Goal: Task Accomplishment & Management: Complete application form

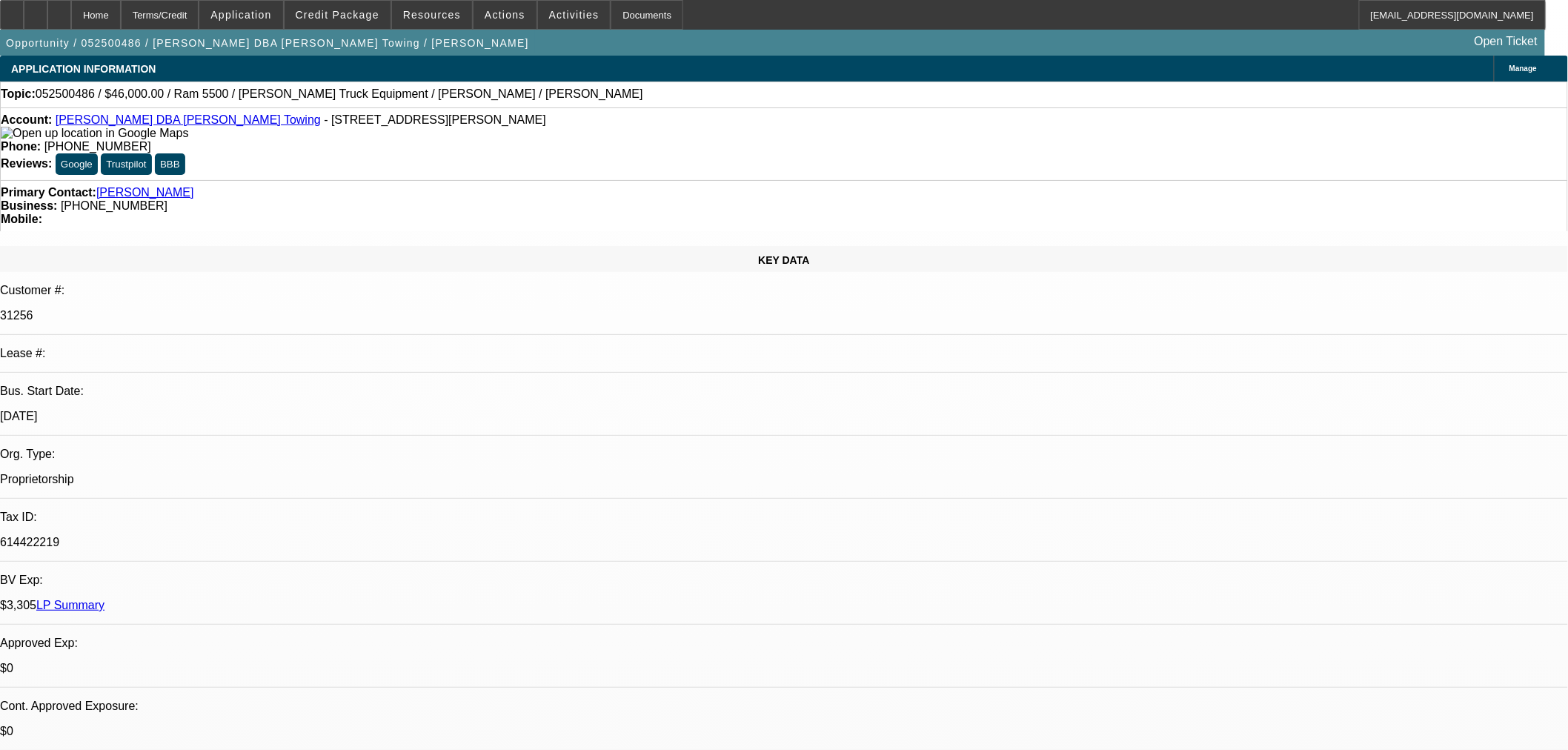
select select "0"
select select "3"
select select "0.1"
select select "4"
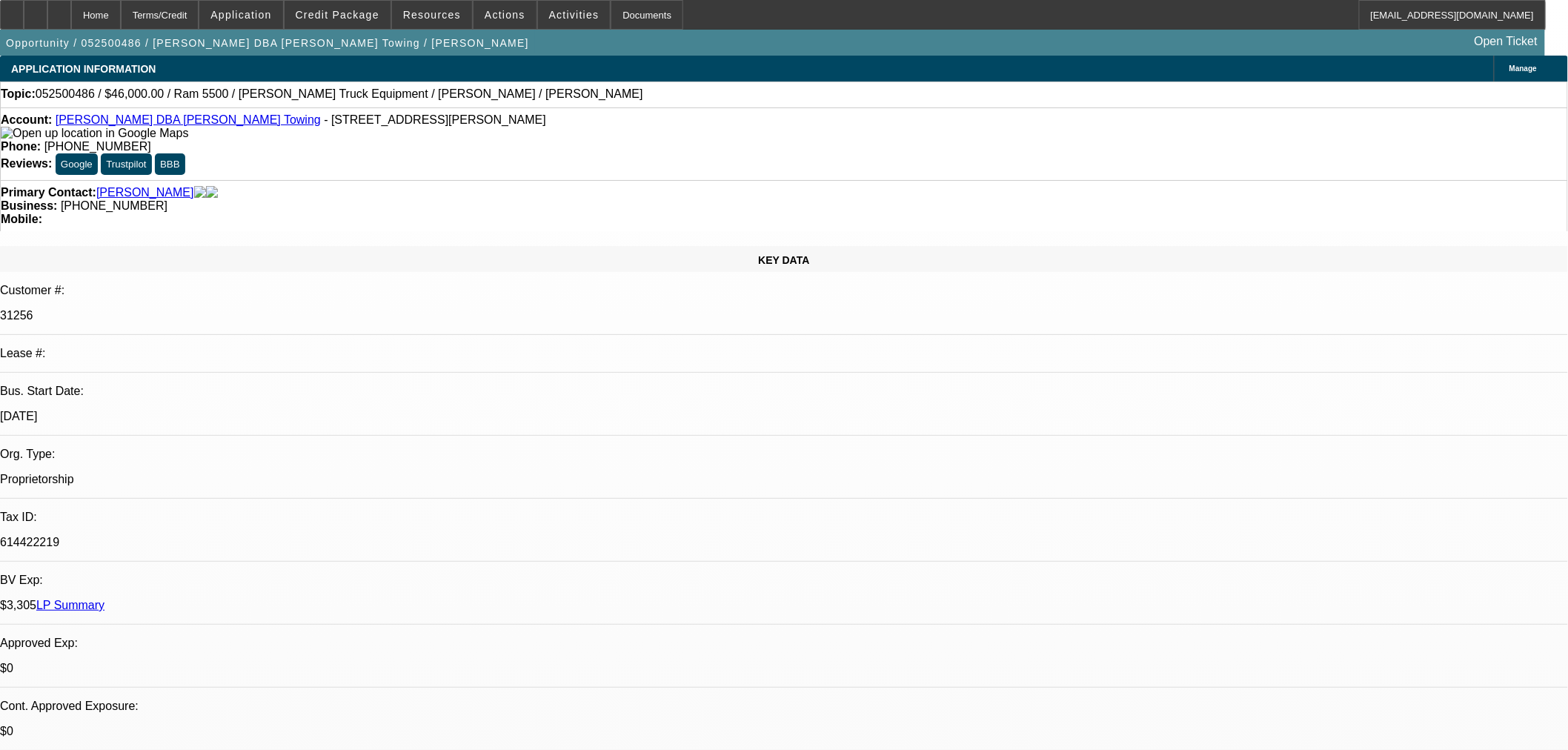
select select "0"
select select "3"
select select "0.1"
select select "4"
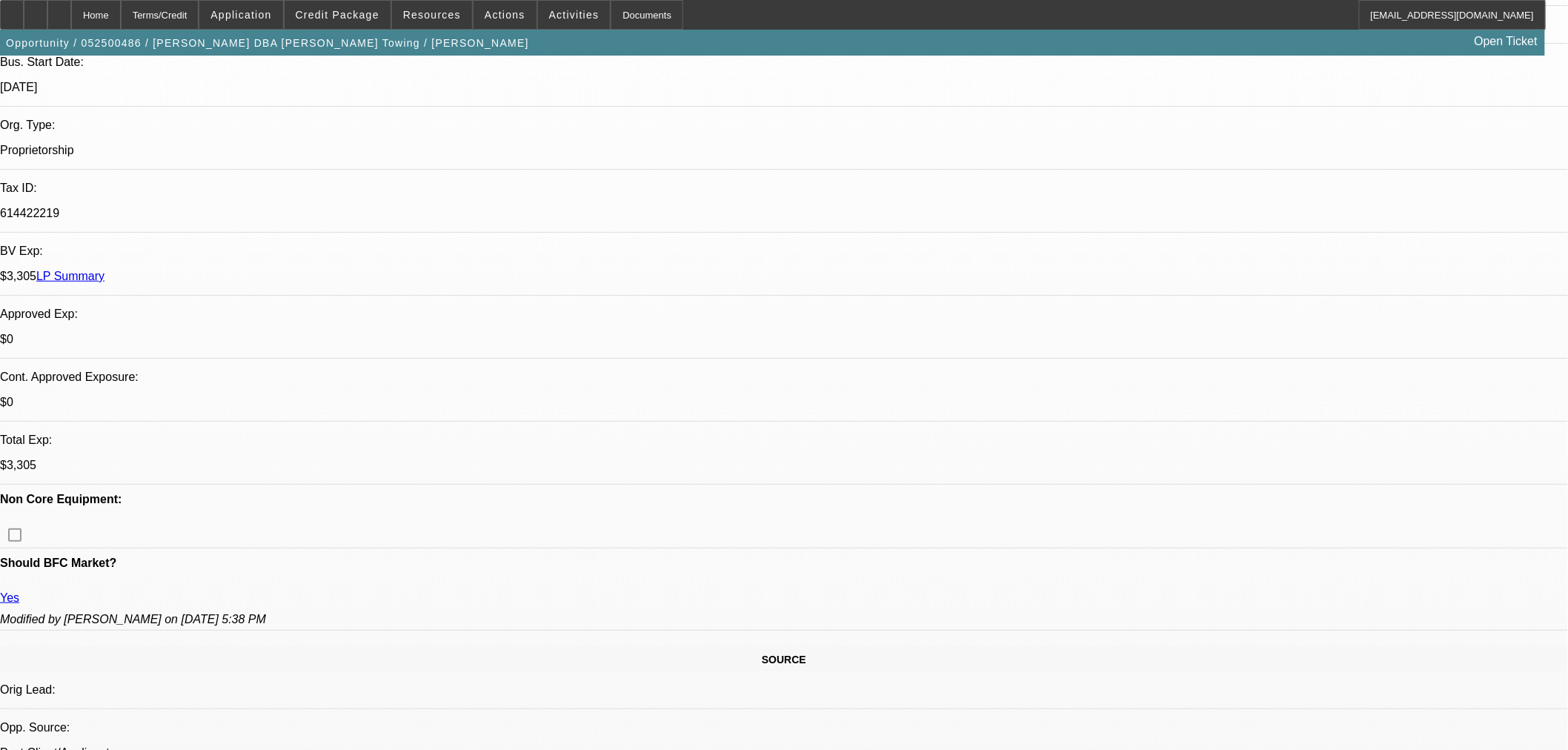
scroll to position [741, 0]
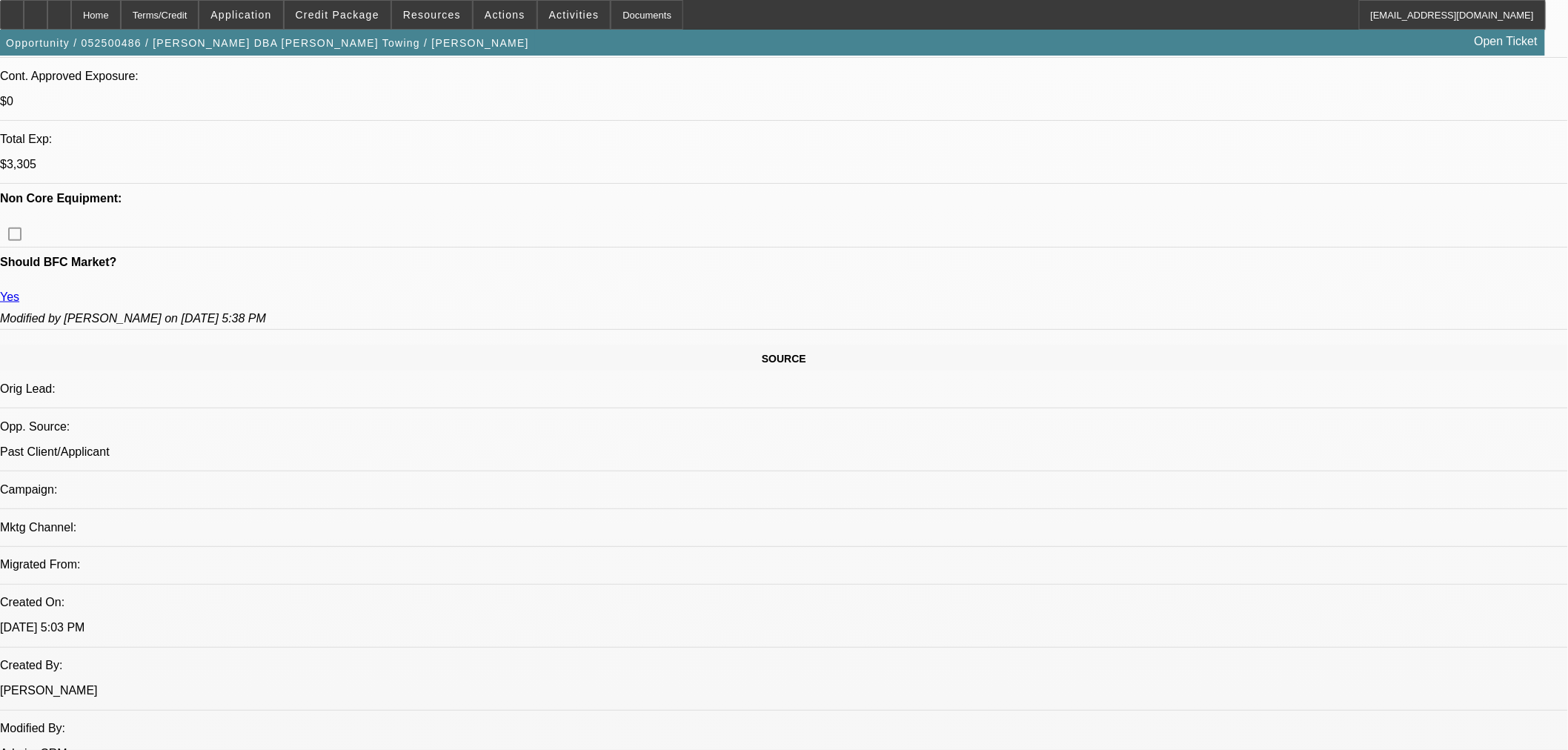
scroll to position [411, 0]
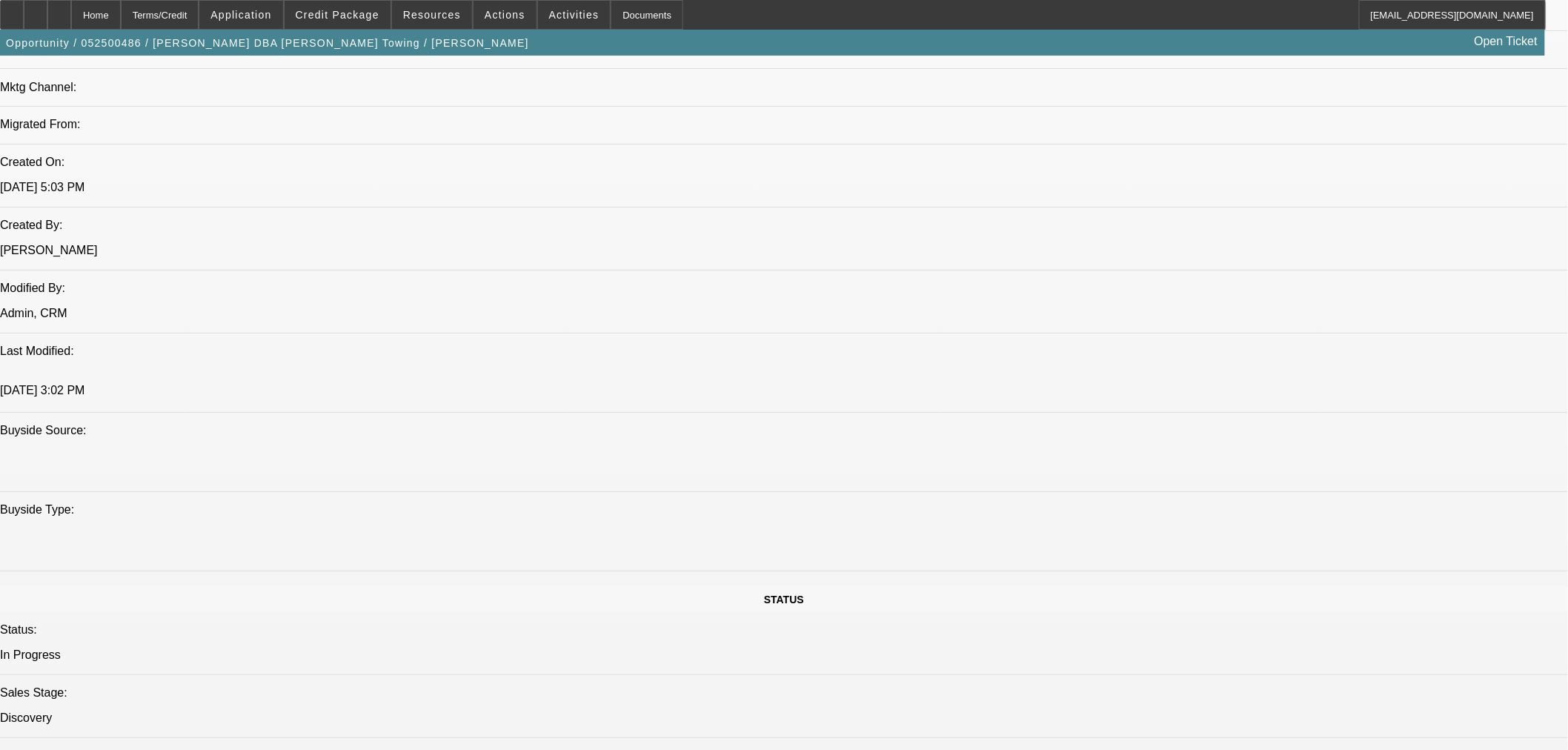
scroll to position [988, 0]
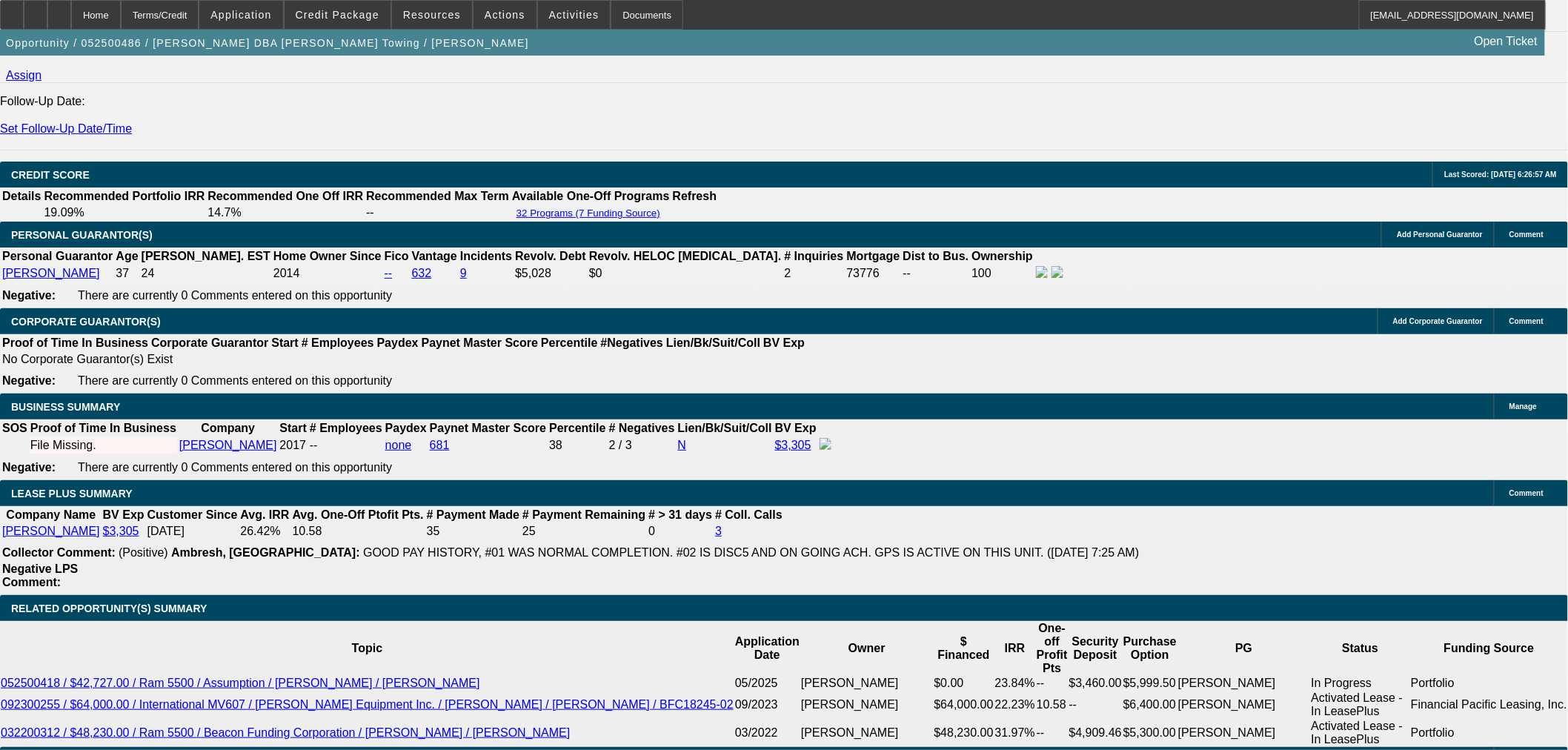
scroll to position [2223, 0]
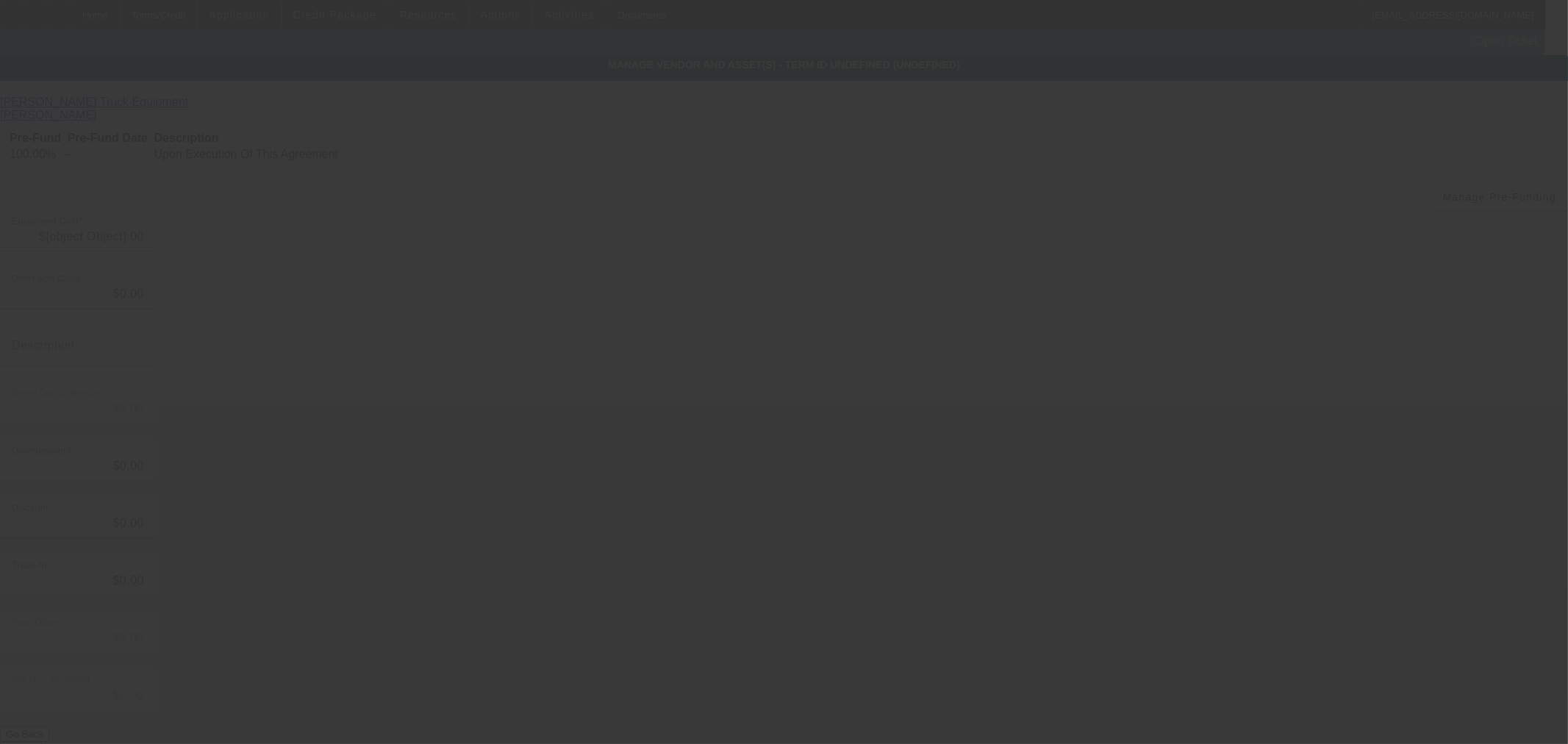
type input "$46,000.00"
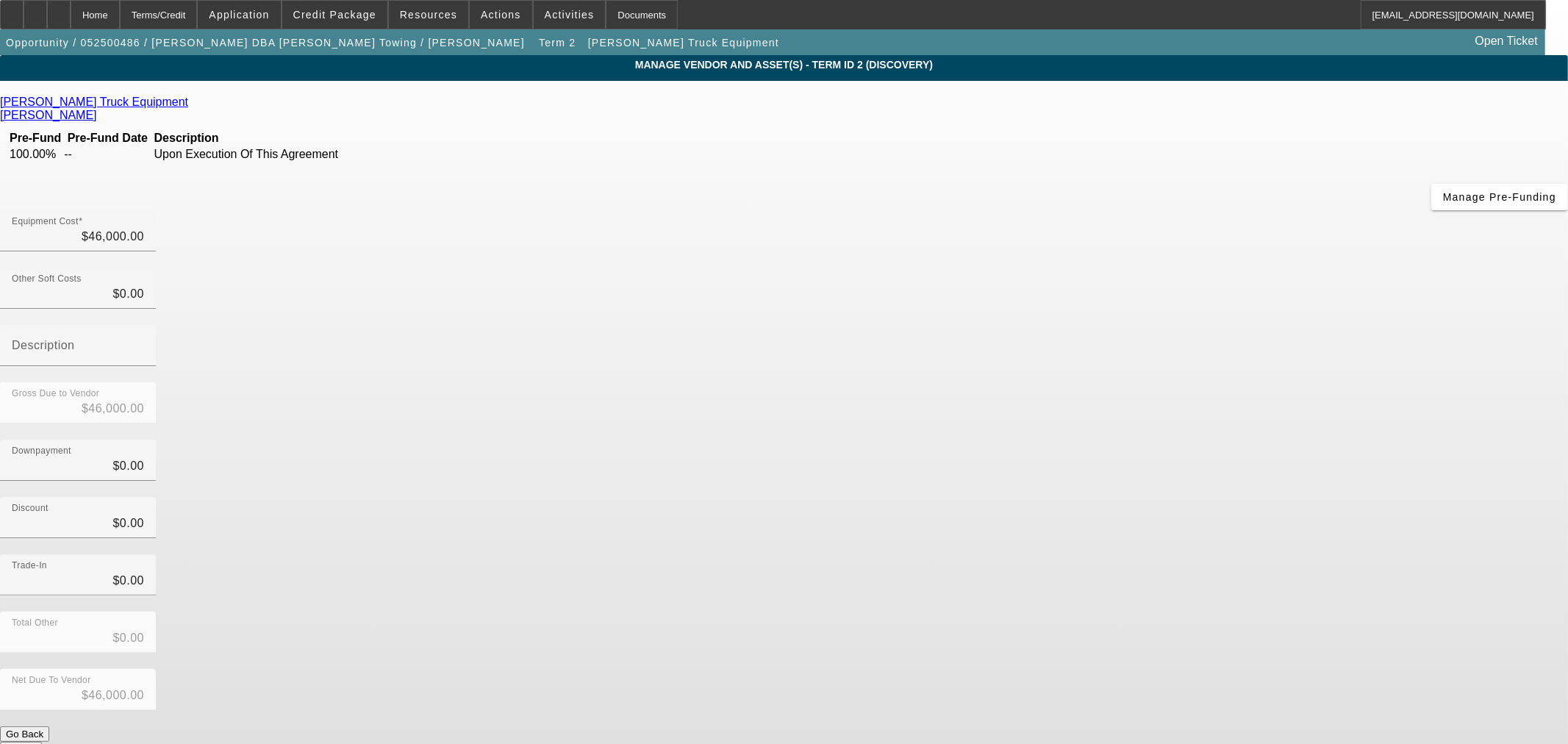
click at [192, 108] on icon at bounding box center [192, 102] width 0 height 13
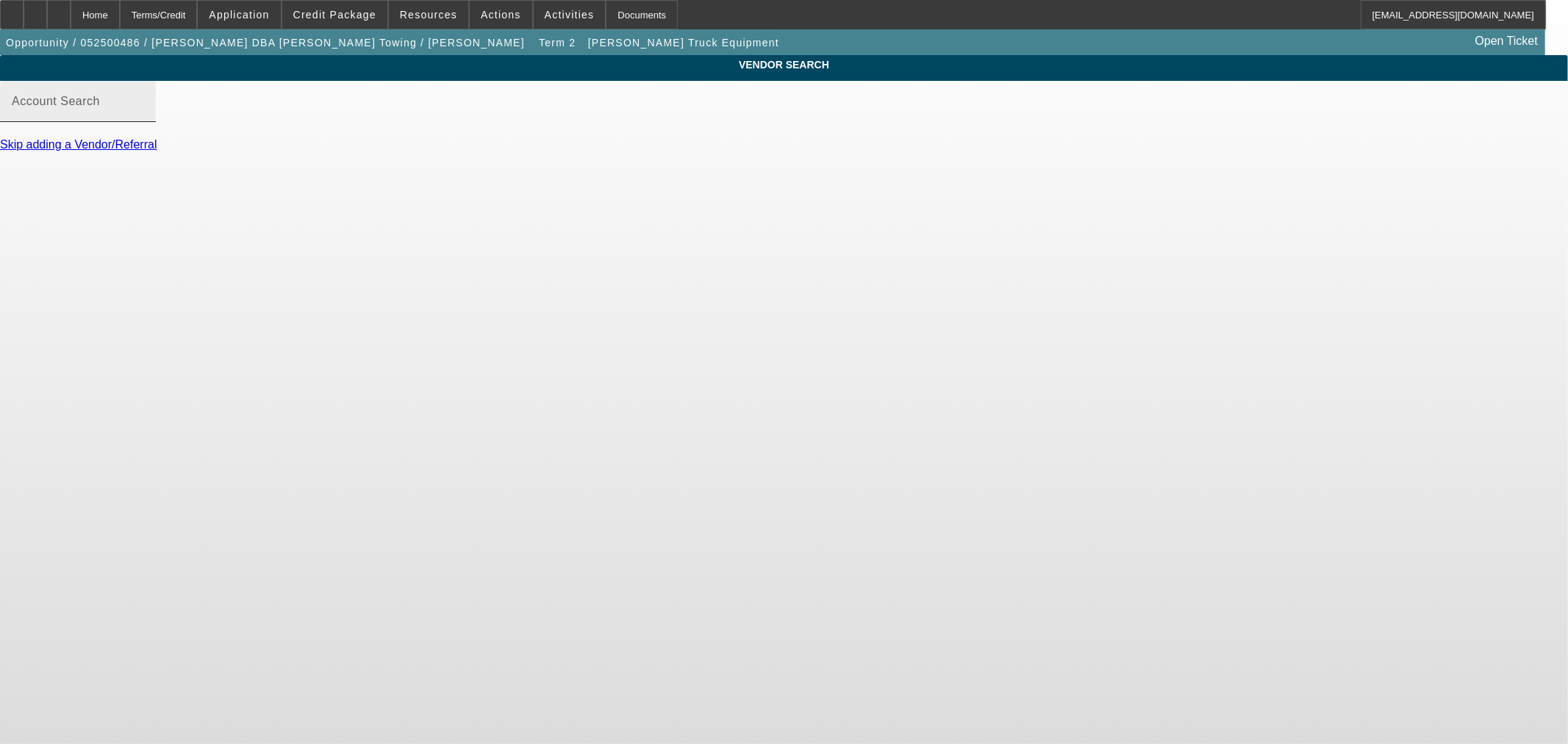
click at [144, 115] on input "Account Search" at bounding box center [78, 107] width 132 height 18
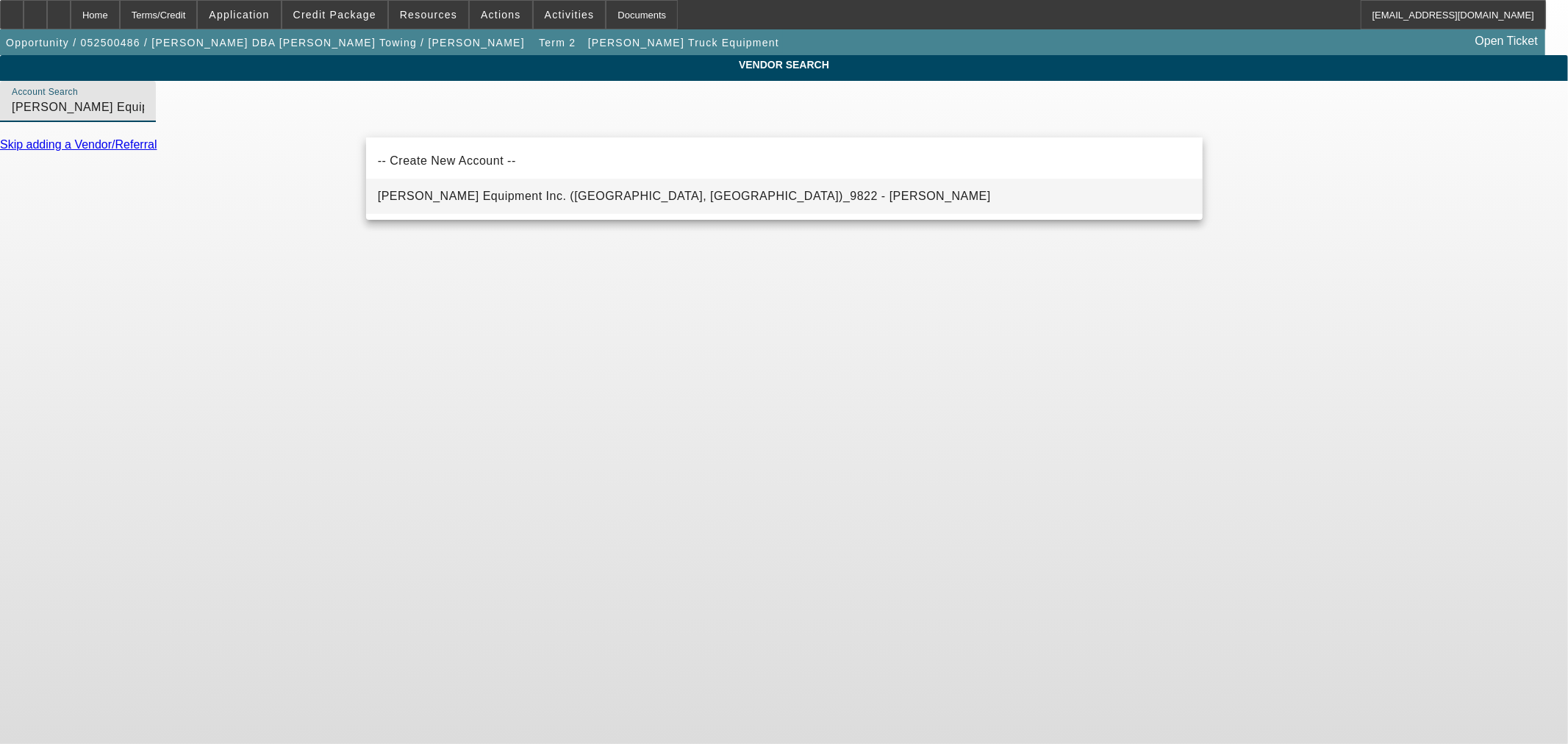
click at [513, 189] on span "Todd Equipment Inc. (Phoenix, AZ)_9822 - Grone, Todd" at bounding box center [684, 196] width 613 height 18
type input "Todd Equipment Inc. (Phoenix, AZ)_9822 - Grone, Todd"
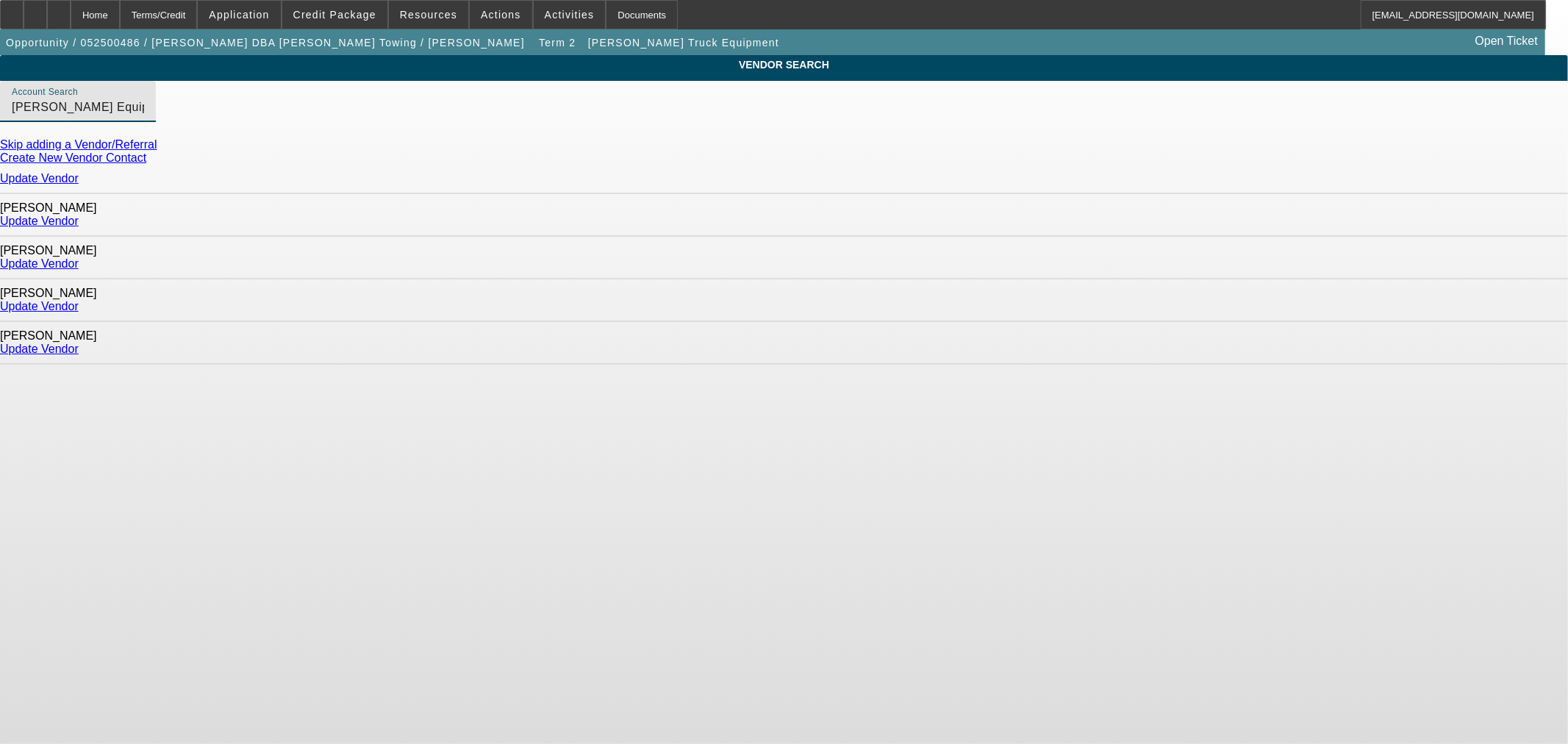
click at [79, 217] on link "Update Vendor" at bounding box center [39, 221] width 79 height 13
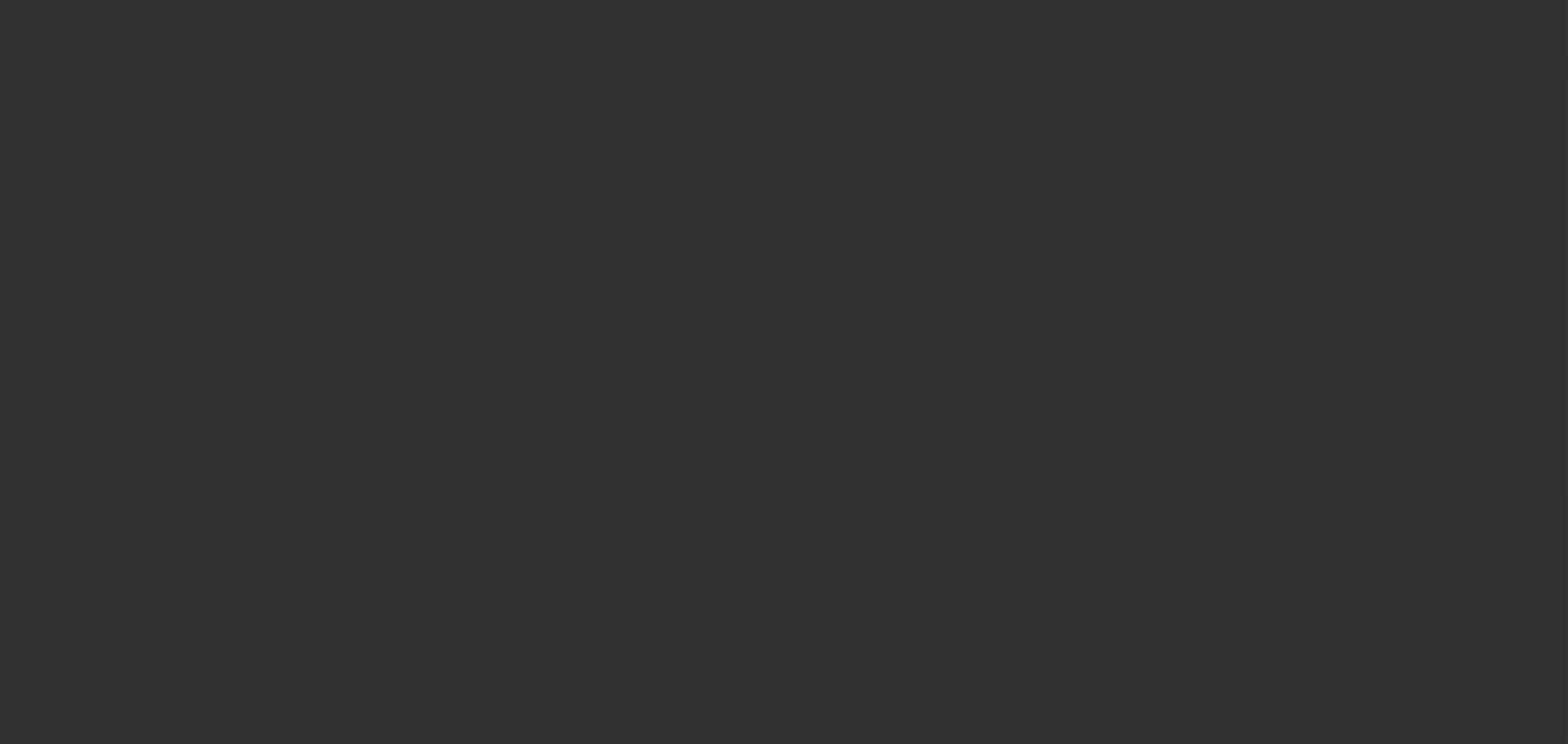
type input "$46,000.00"
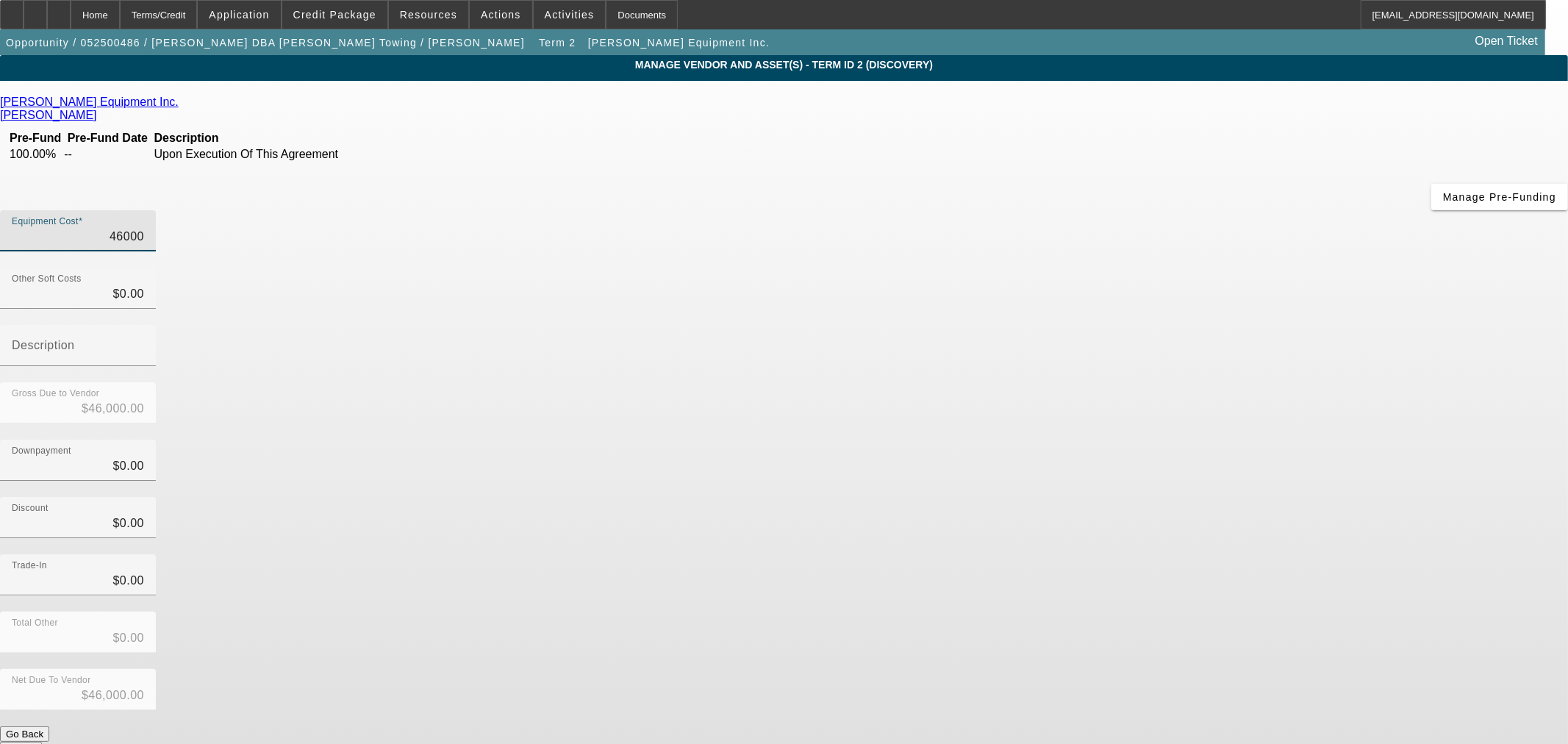
drag, startPoint x: 909, startPoint y: 126, endPoint x: 1317, endPoint y: 93, distance: 409.3
click at [1313, 93] on app-vendor-asset-manage "MANAGE VENDOR AND ASSET(S) - Term ID 2 (Discovery) Remove Vendor Todd Equipment…" at bounding box center [784, 450] width 1568 height 789
type input "6"
type input "$6.00"
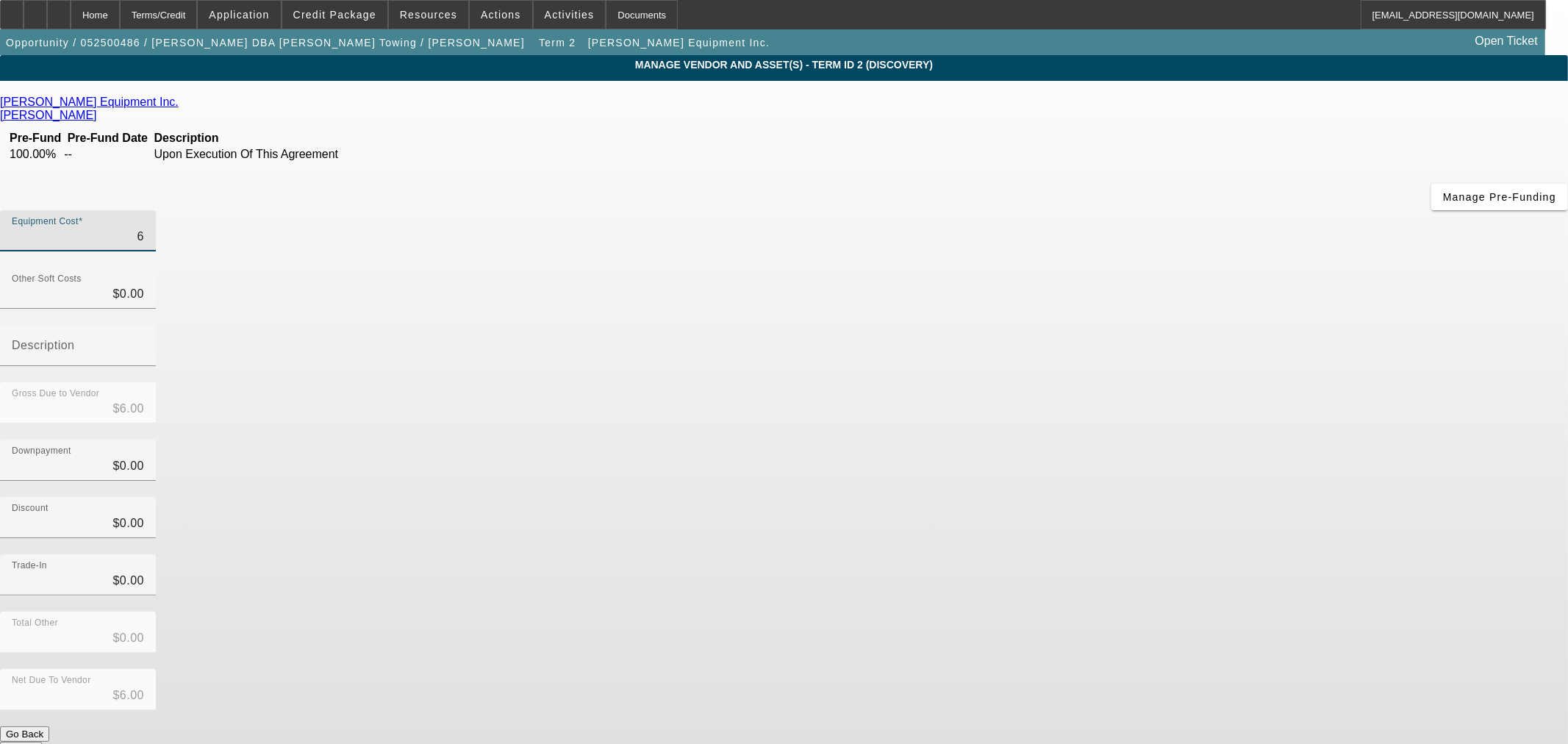
type input "67"
type input "$67.00"
type input "670"
type input "$670.00"
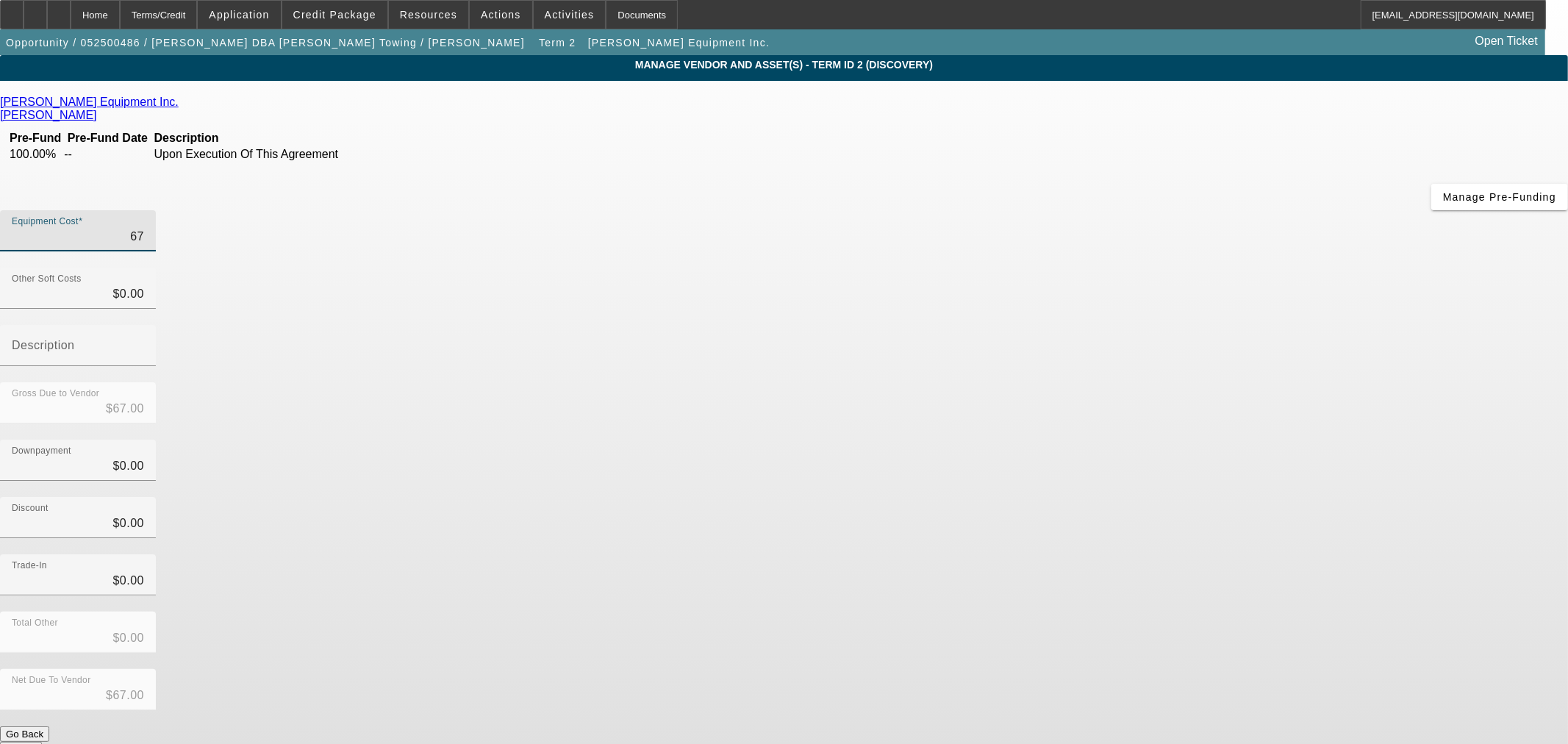
type input "$670.00"
type input "6700"
type input "$6,700.00"
type input "67000"
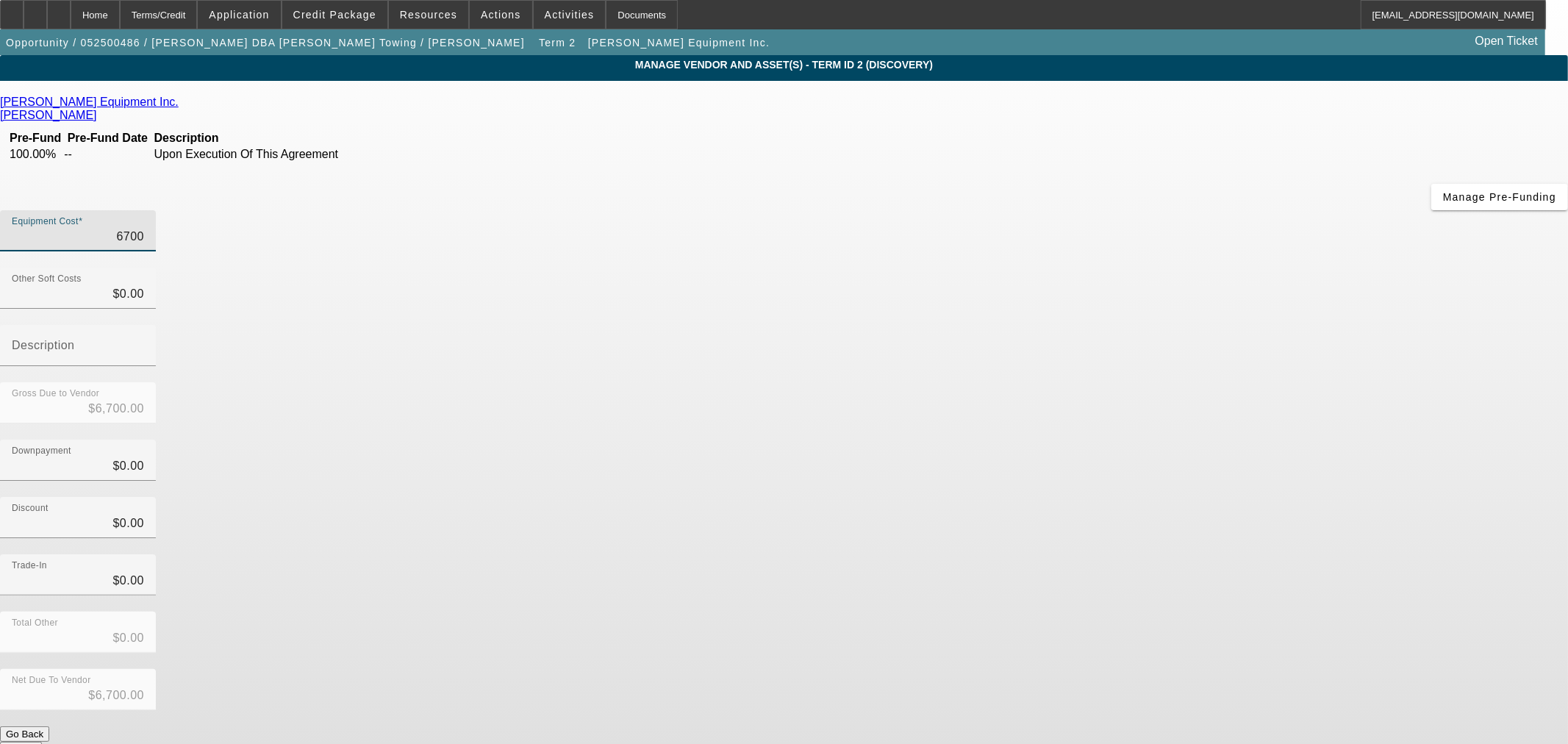
type input "$67,000.00"
click at [1081, 497] on div "Discount $0.00" at bounding box center [784, 526] width 1568 height 58
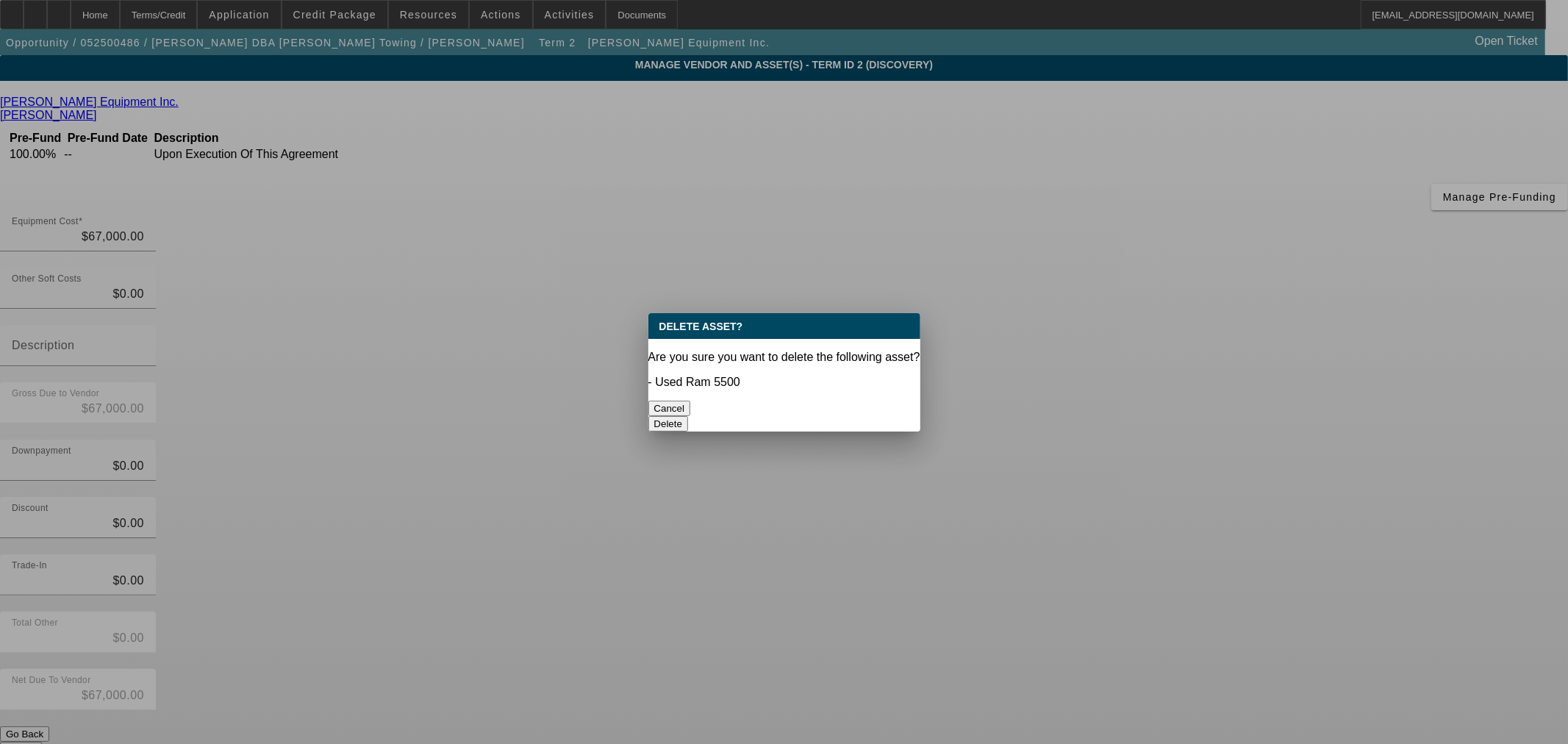
click at [689, 416] on button "Delete" at bounding box center [669, 423] width 41 height 15
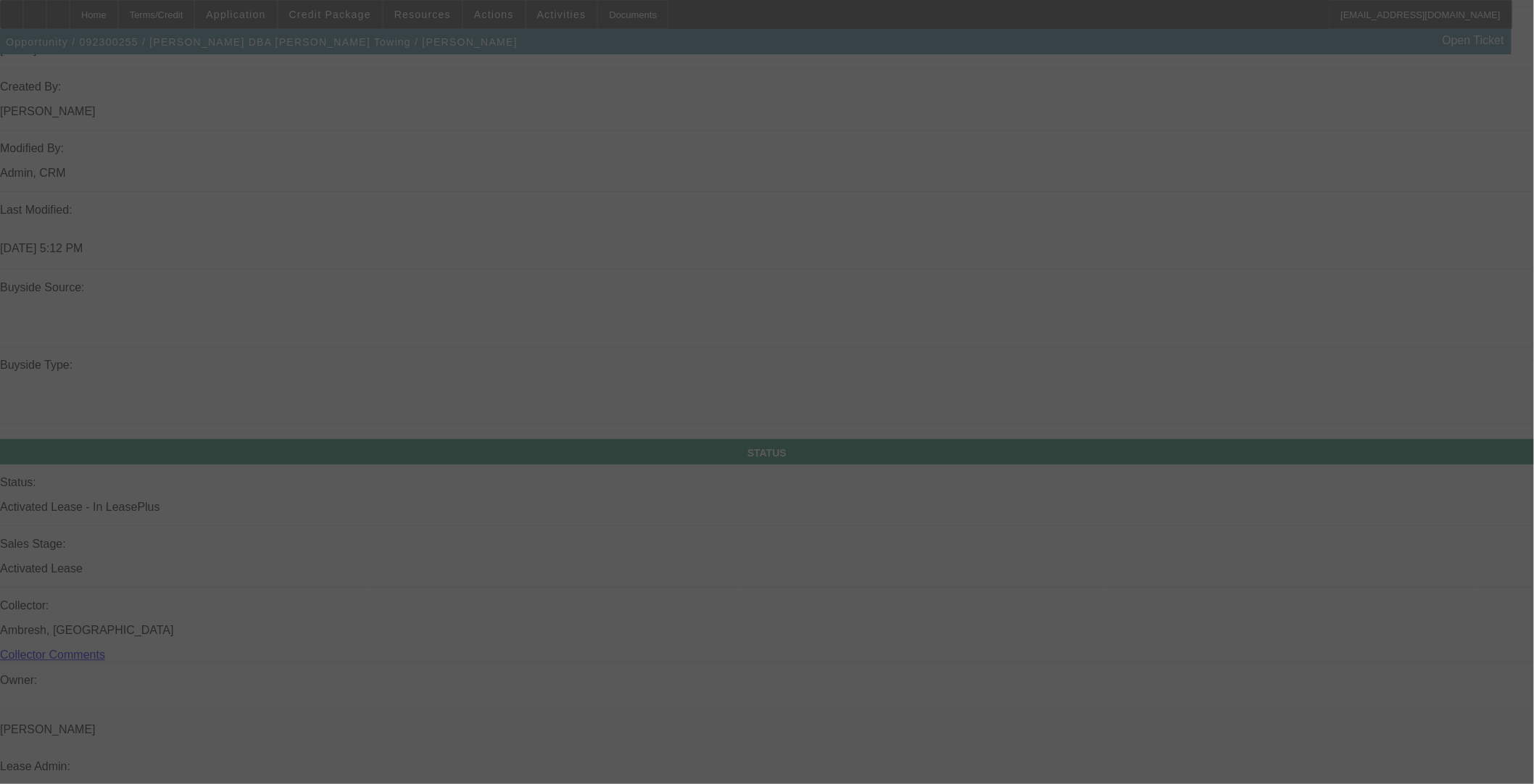
scroll to position [1207, 0]
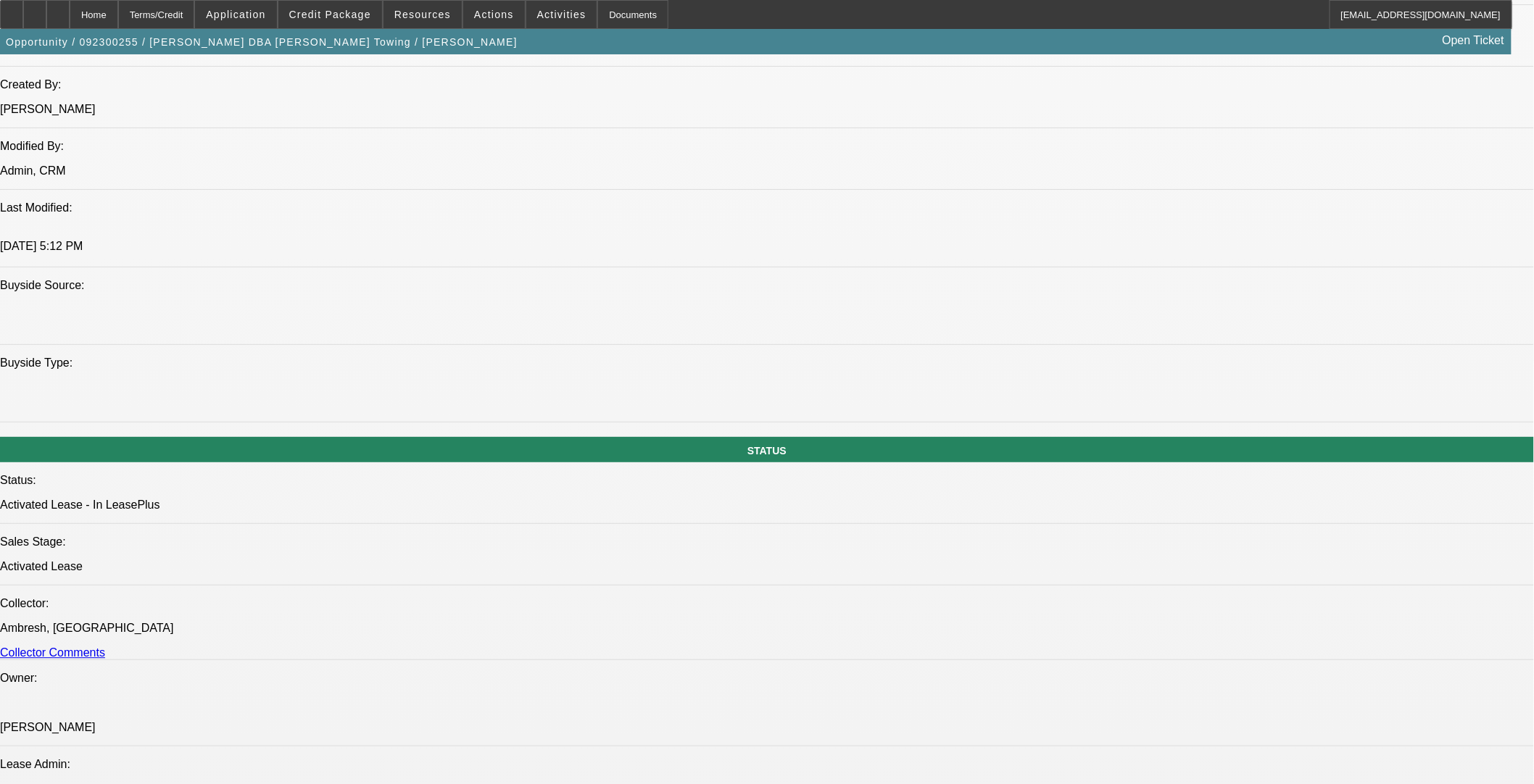
select select "0"
select select "3"
select select "0.1"
select select "4"
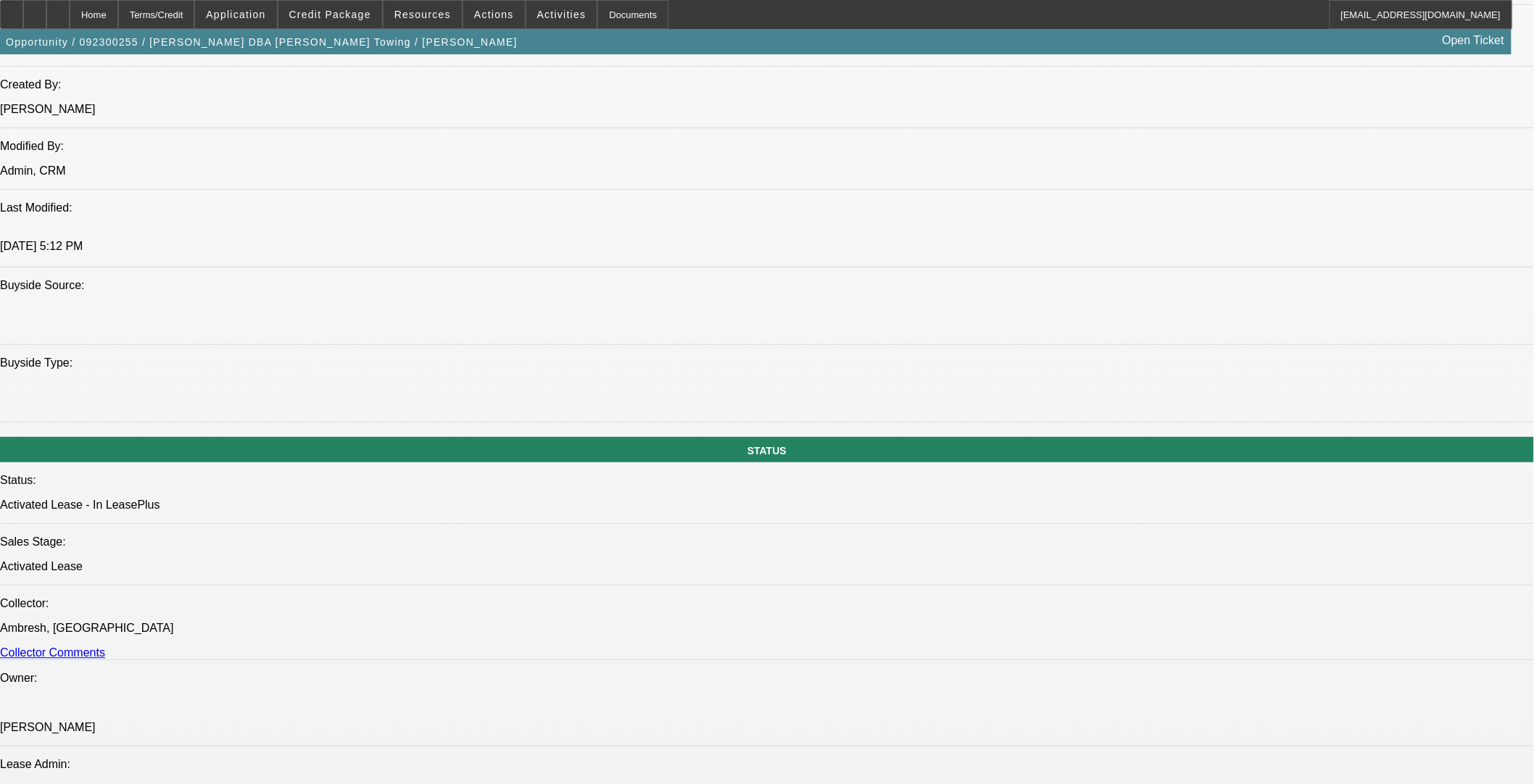
select select "0"
select select "3"
select select "0.1"
select select "4"
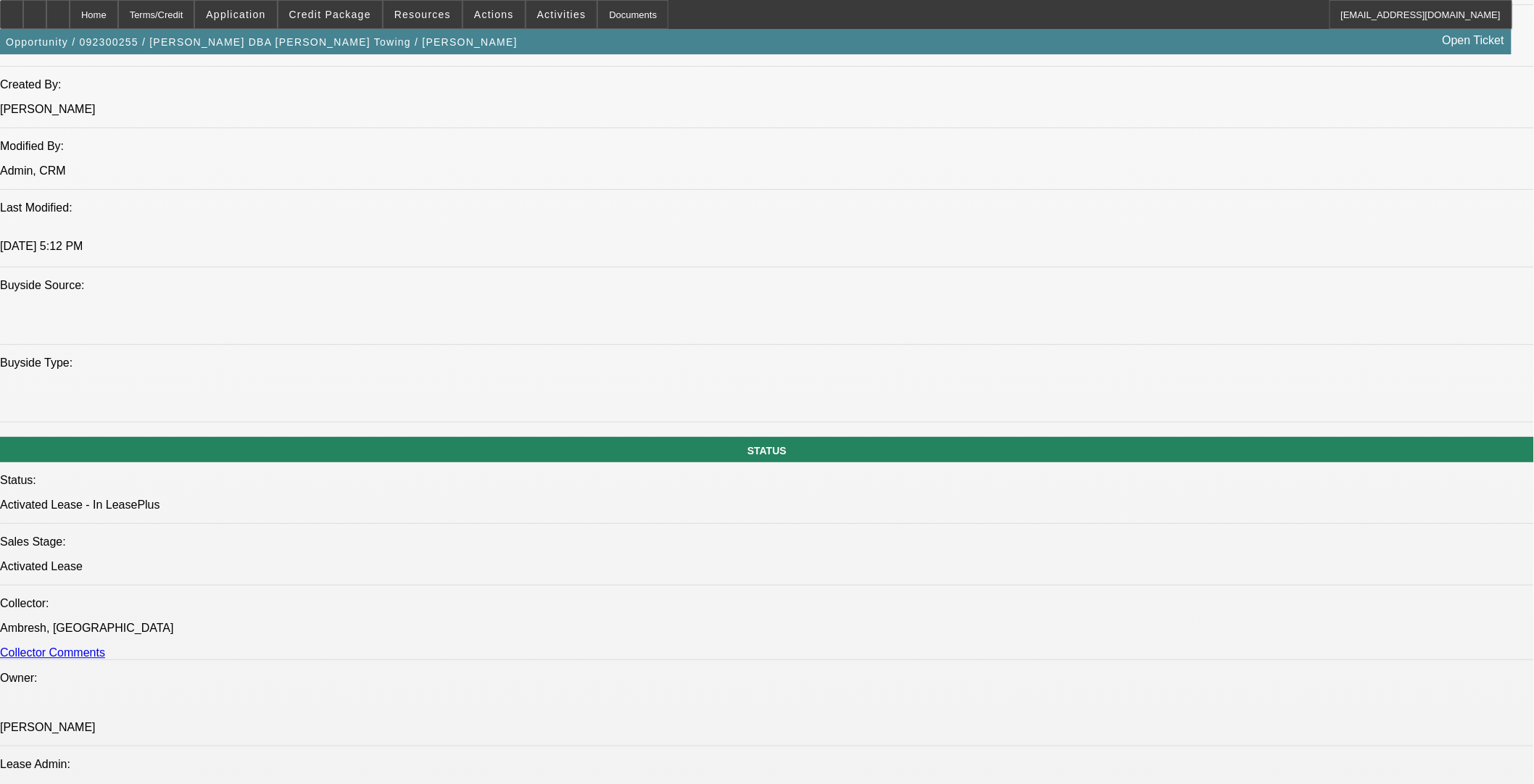
select select "0"
select select "3"
select select "0.1"
select select "4"
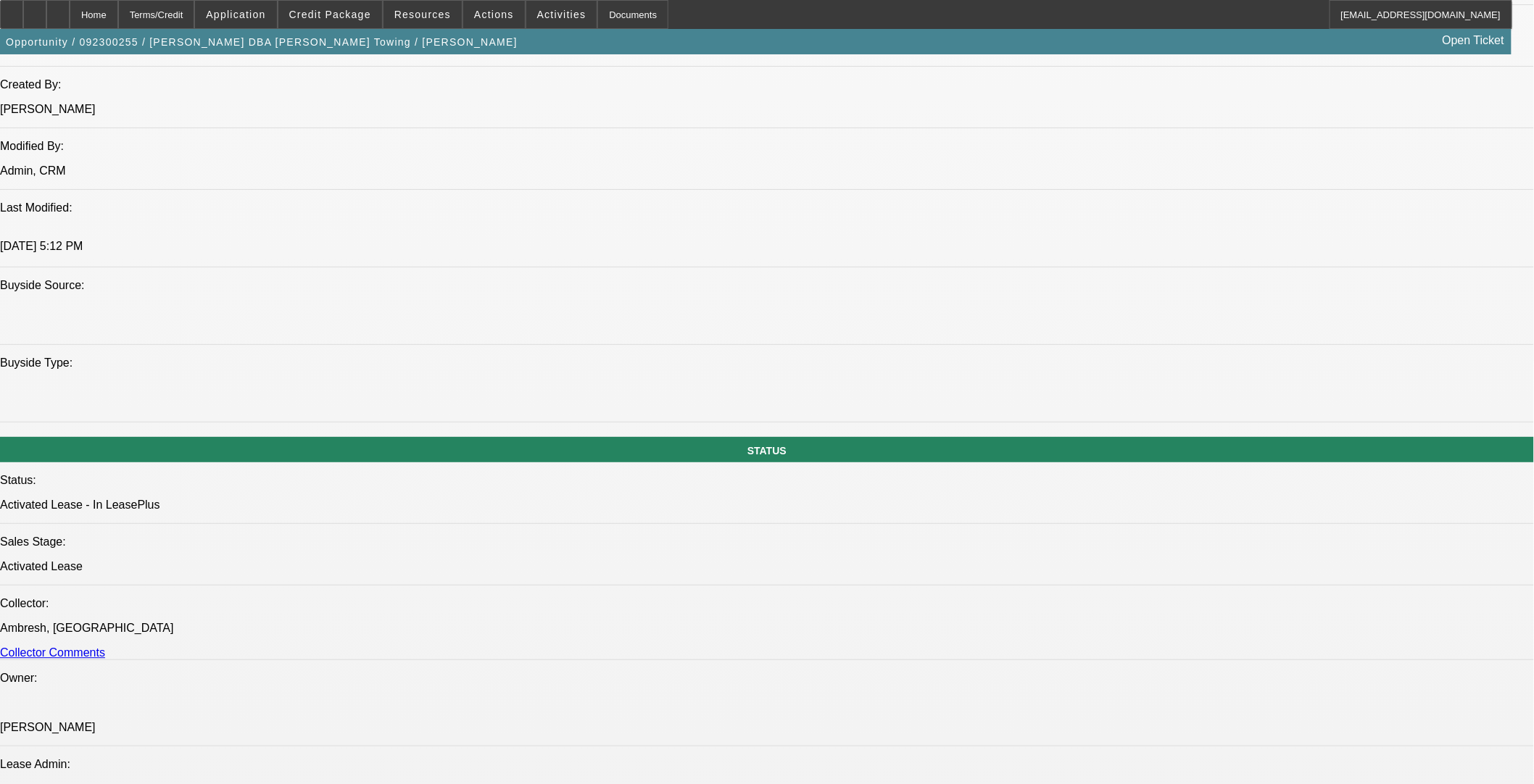
select select "0"
select select "3"
select select "0.1"
select select "4"
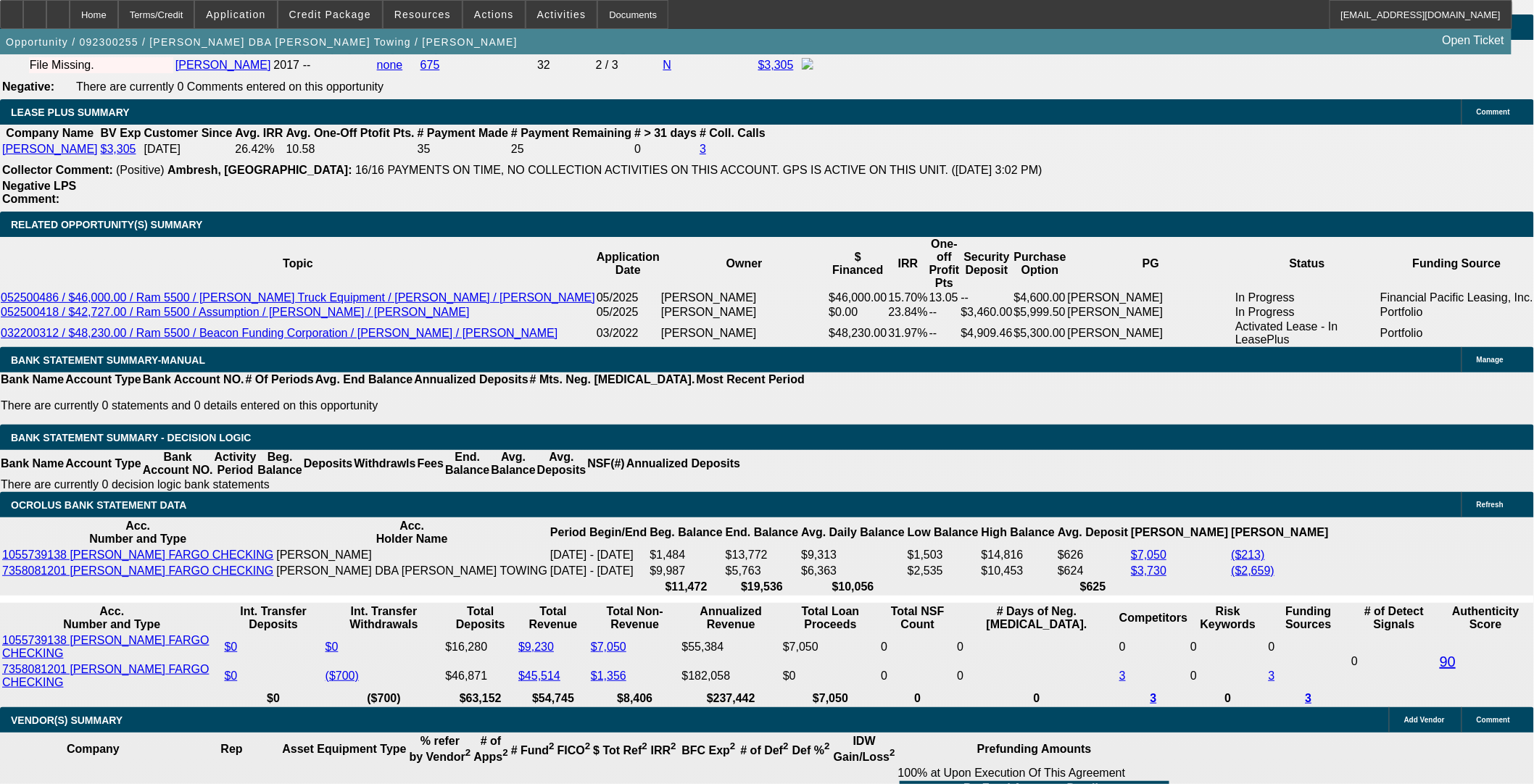
scroll to position [2255, 0]
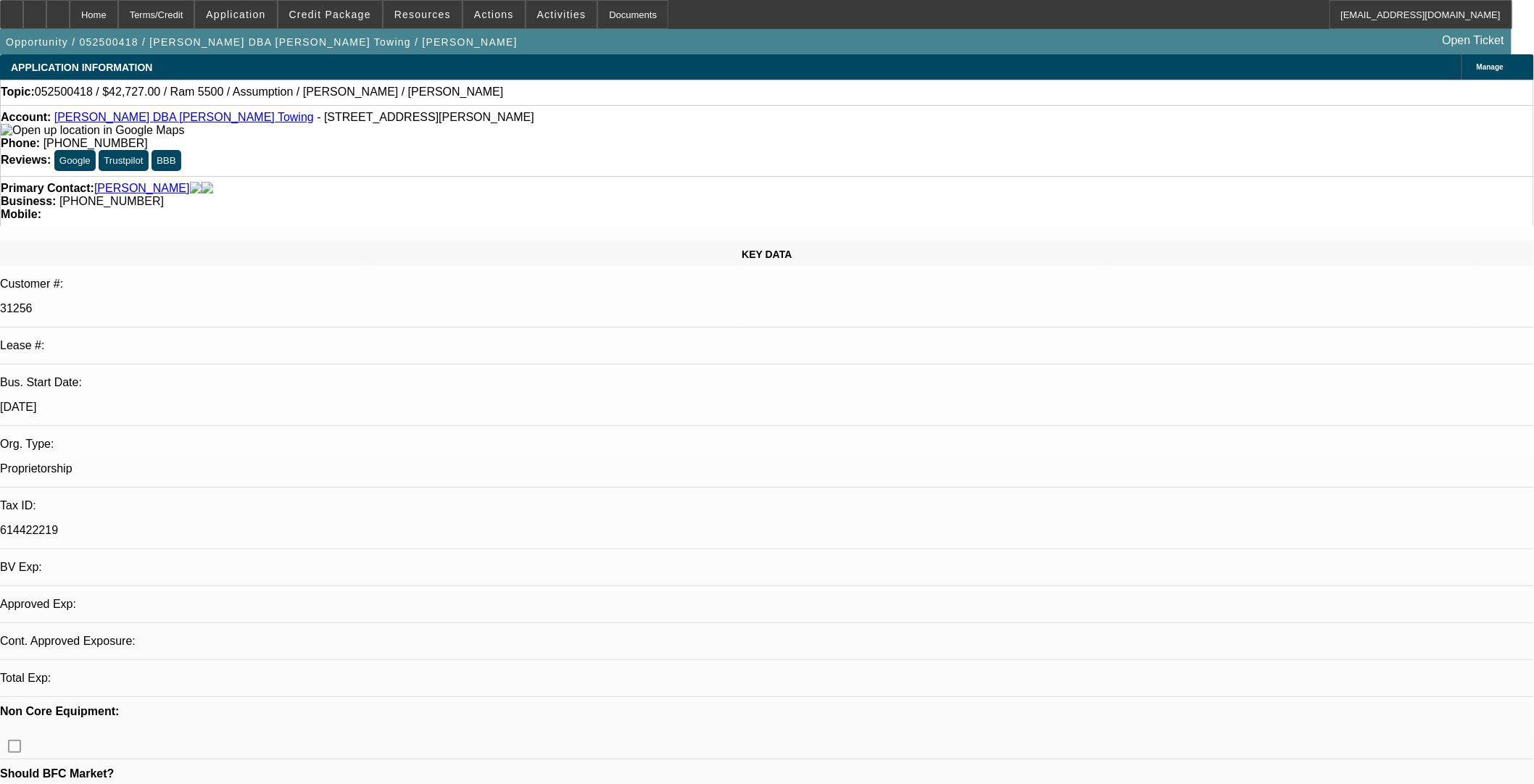
select select "0"
select select "2"
select select "0"
select select "4"
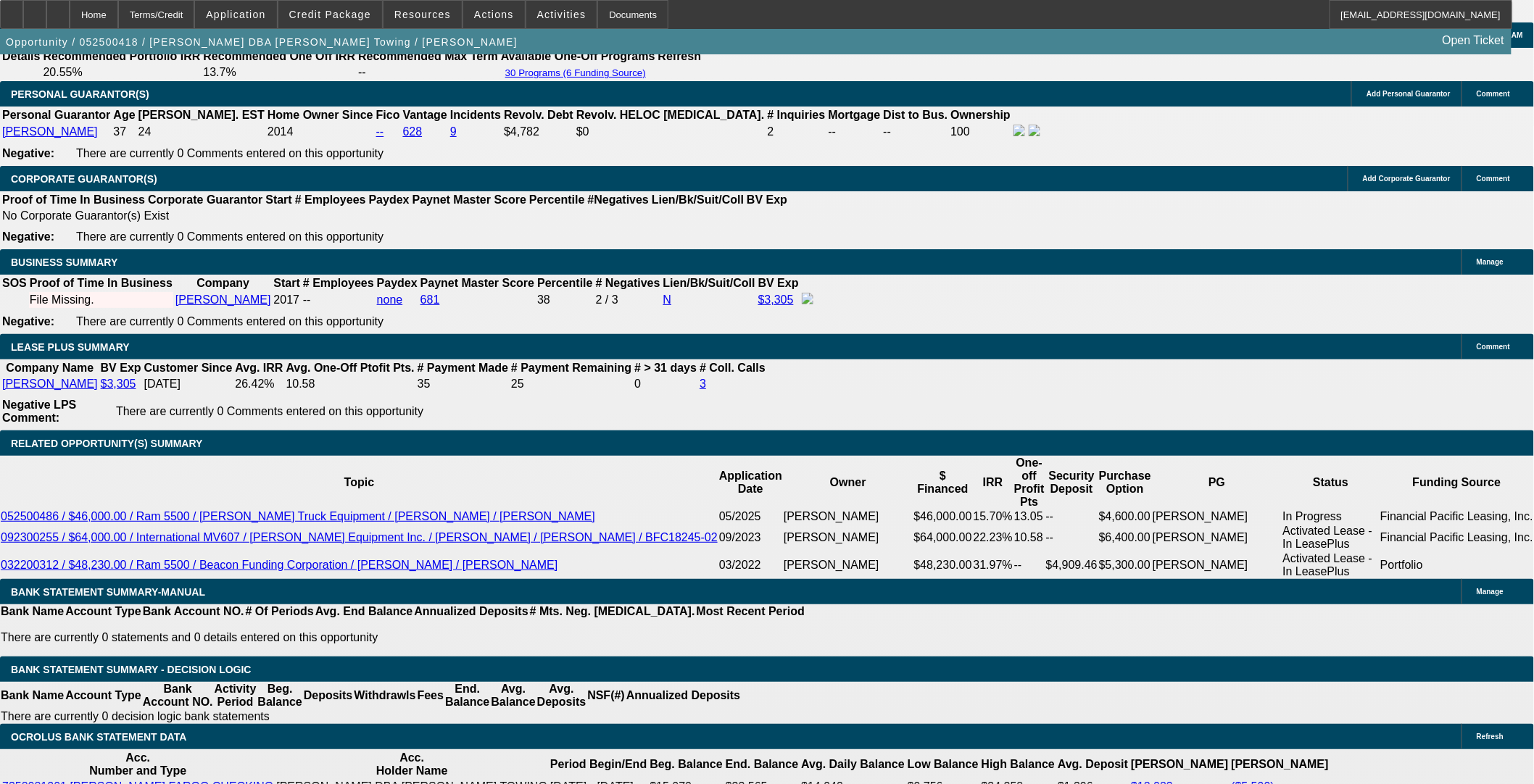
scroll to position [2226, 0]
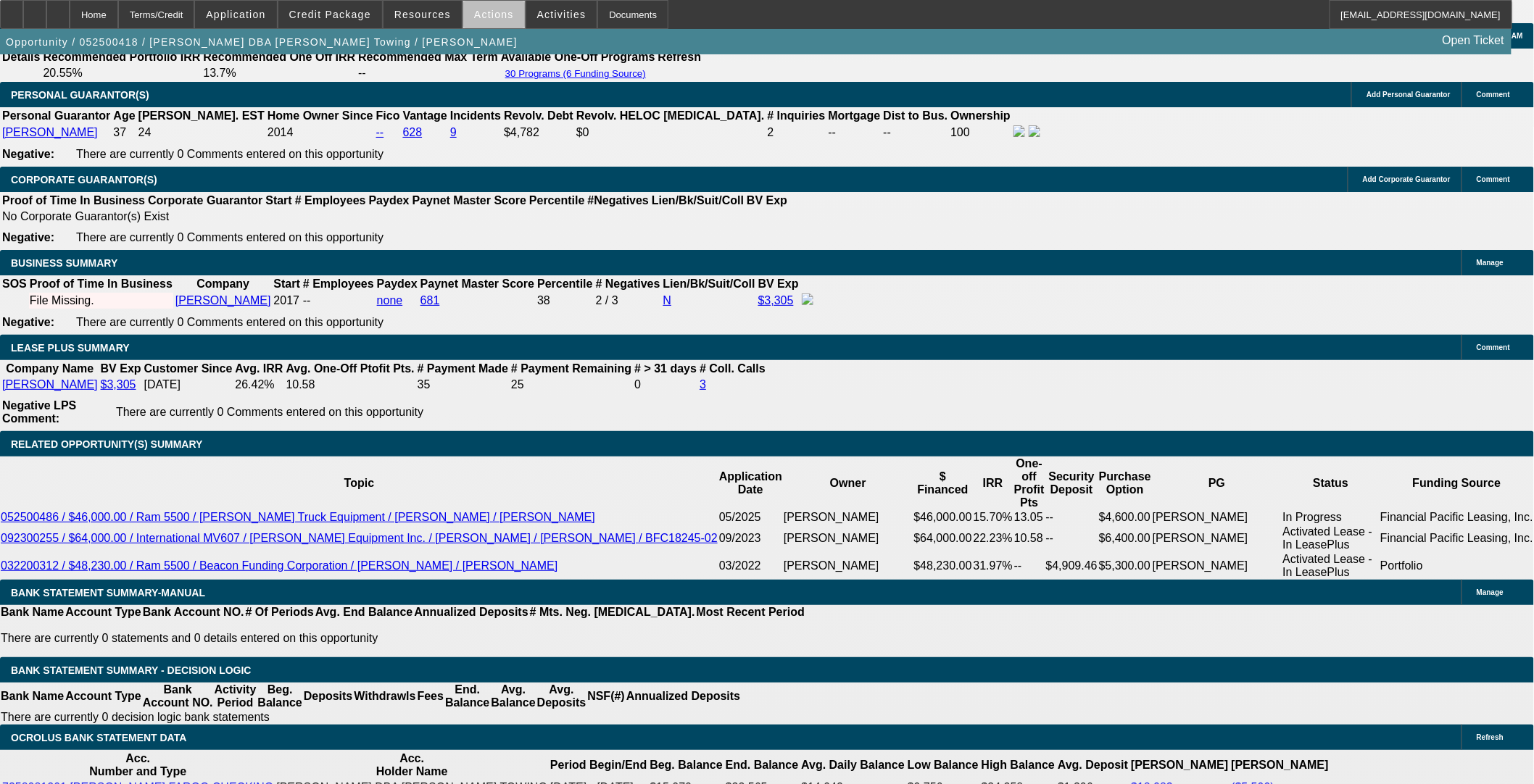
click at [494, 23] on span at bounding box center [495, 15] width 62 height 35
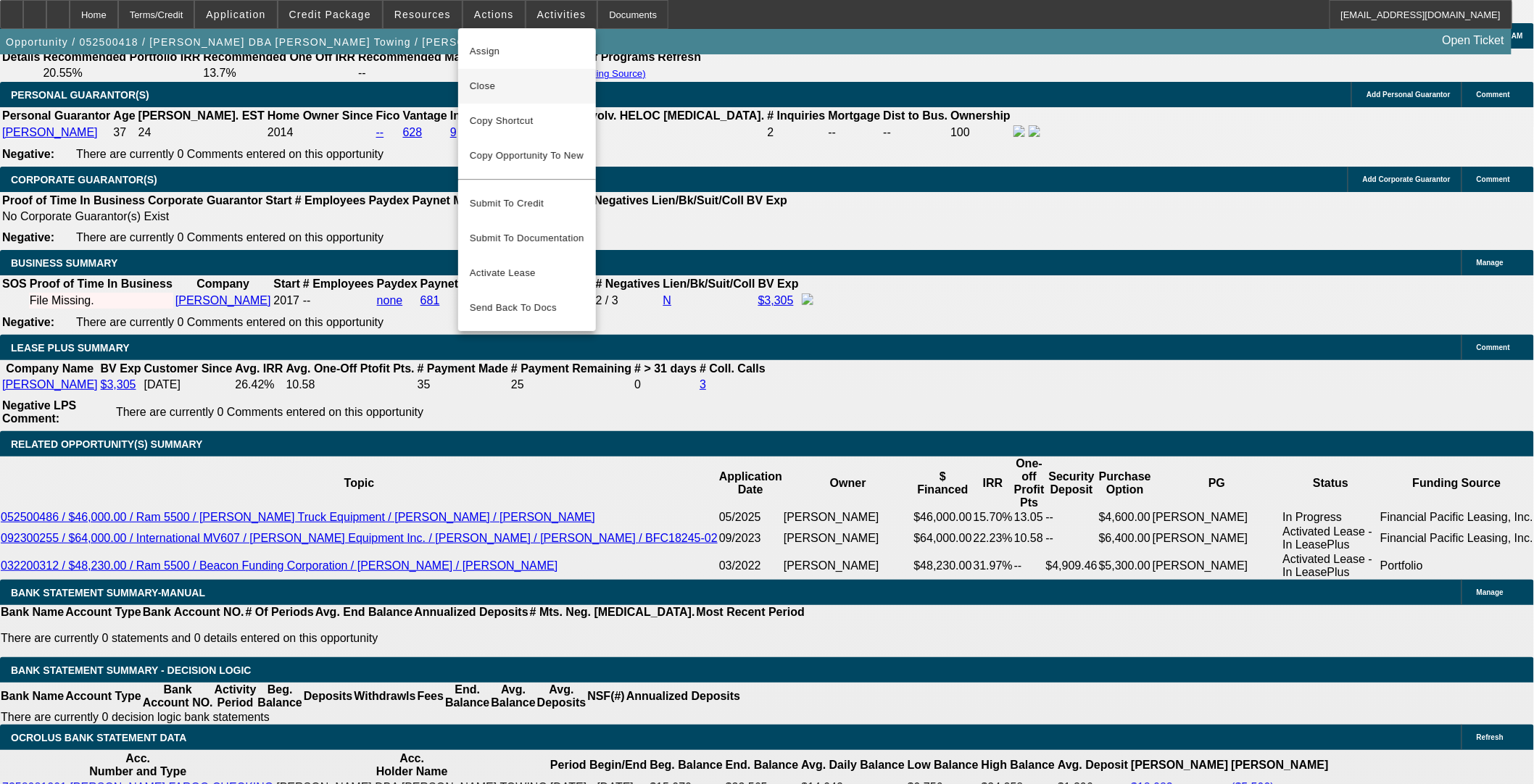
click at [504, 79] on span "Close" at bounding box center [526, 86] width 115 height 18
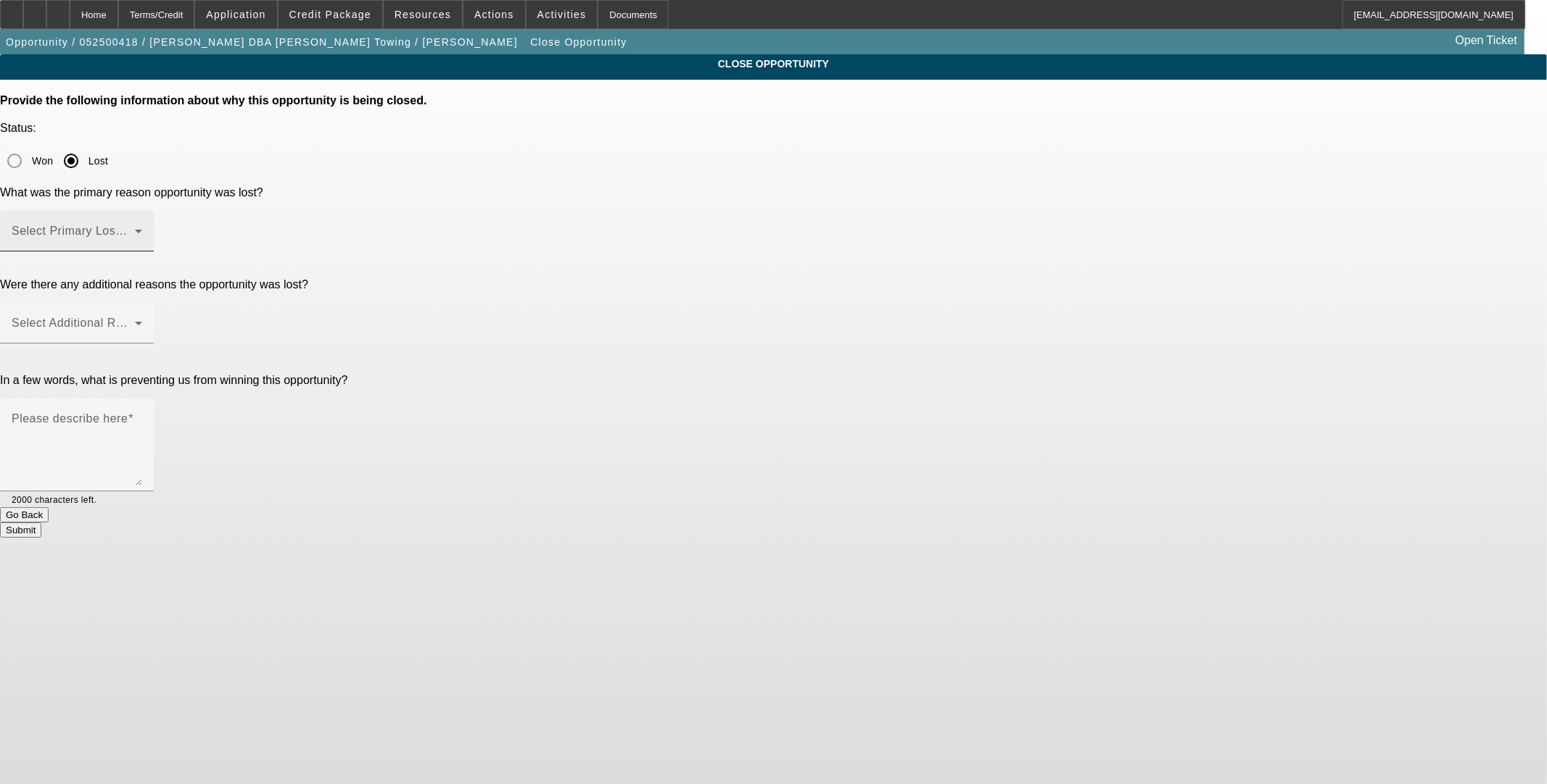
click at [135, 228] on span at bounding box center [73, 237] width 123 height 18
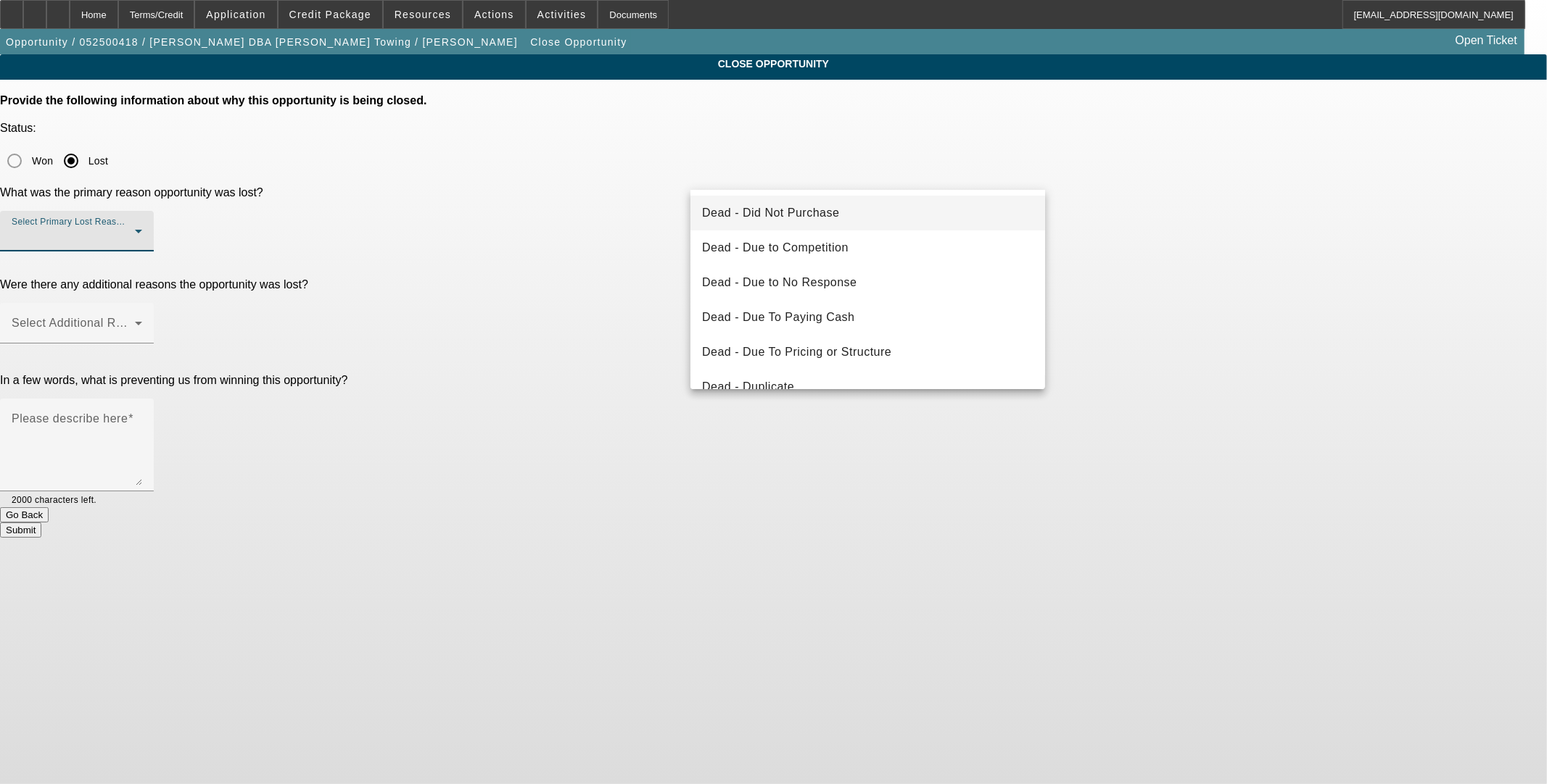
click at [643, 215] on mat-option "Dead - Did Not Purchase" at bounding box center [868, 213] width 355 height 35
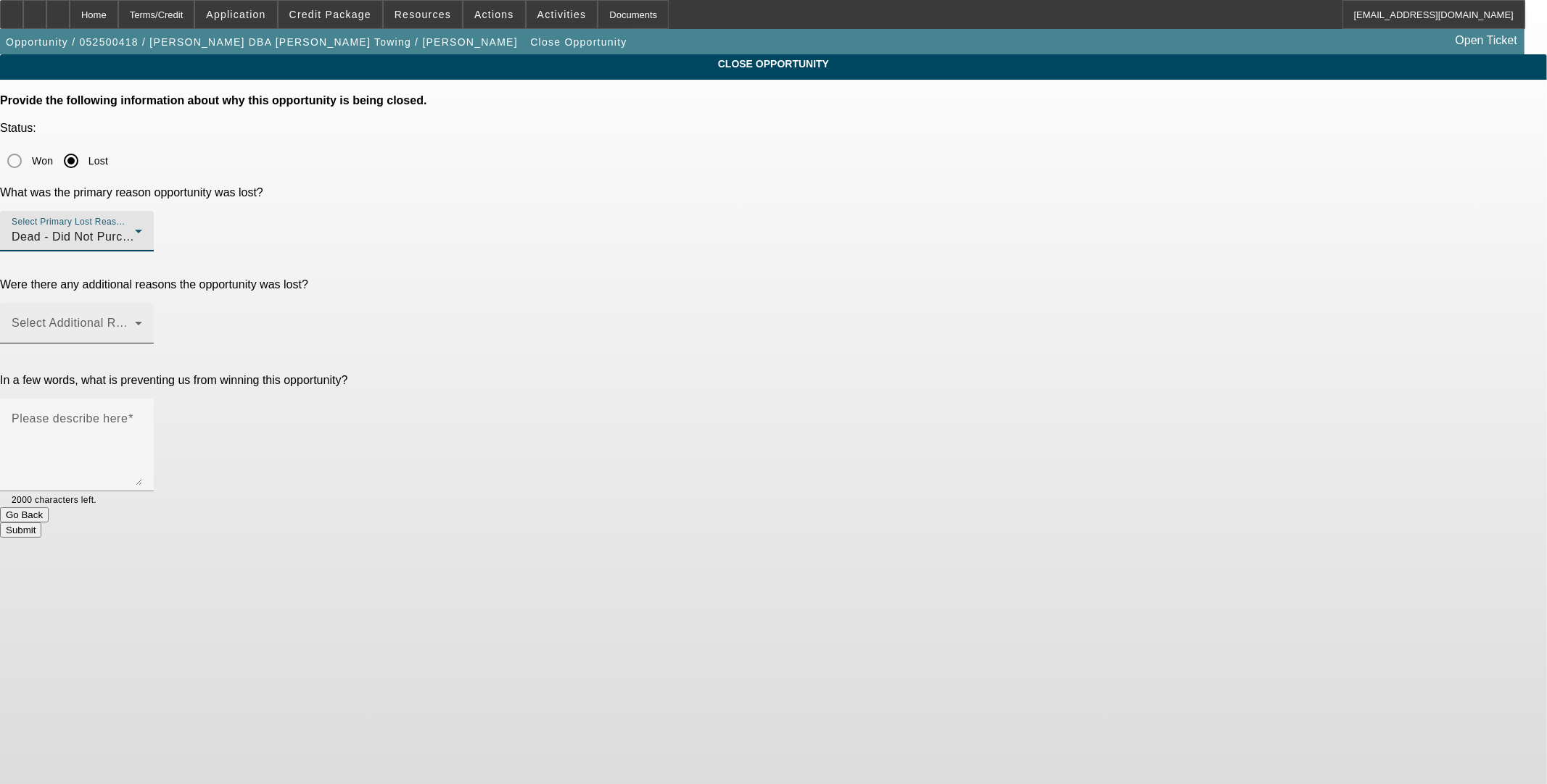
click at [142, 303] on div "Select Additional Reasons" at bounding box center [77, 323] width 131 height 41
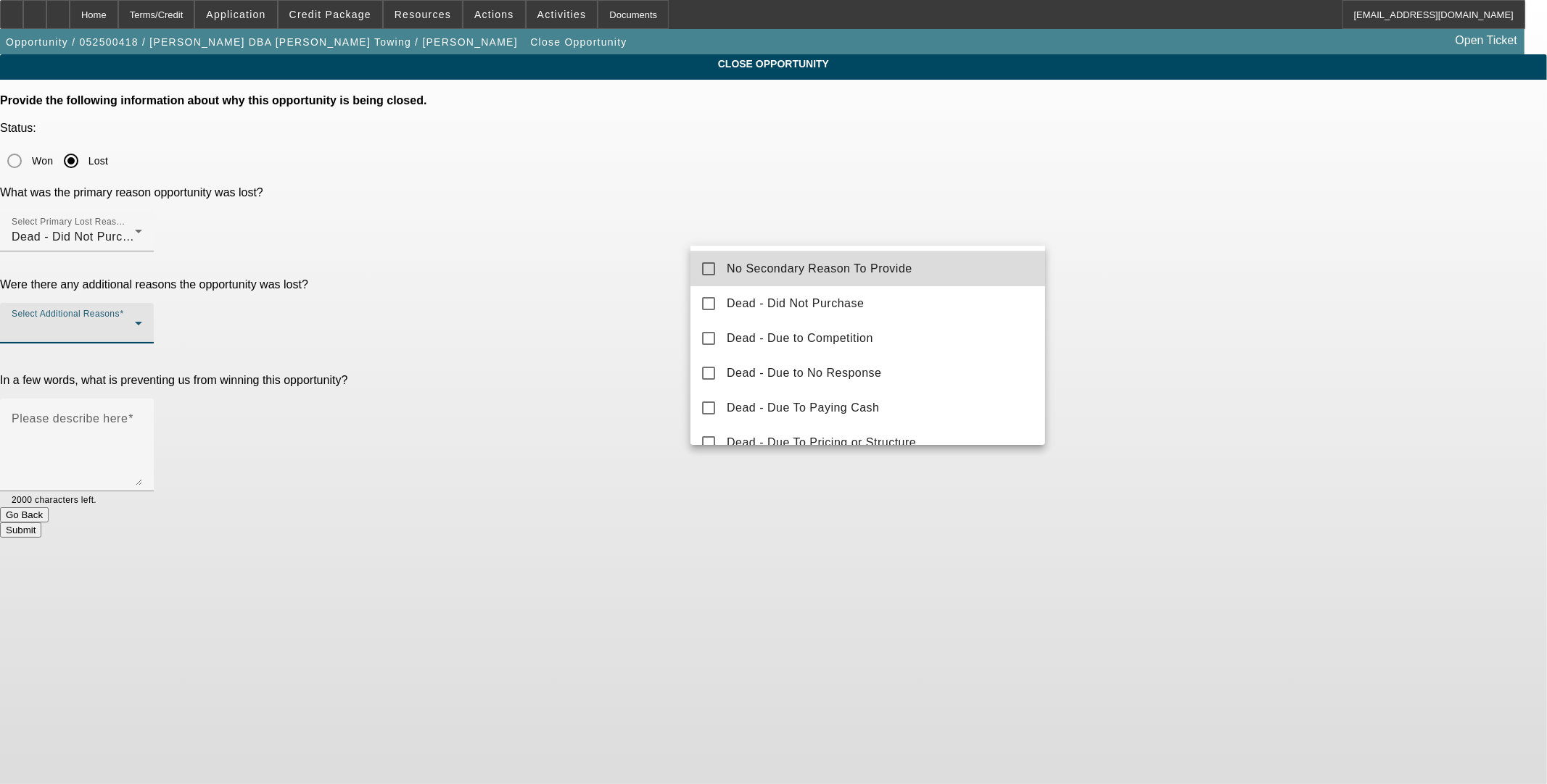
click at [643, 263] on span "No Secondary Reason To Provide" at bounding box center [820, 269] width 186 height 18
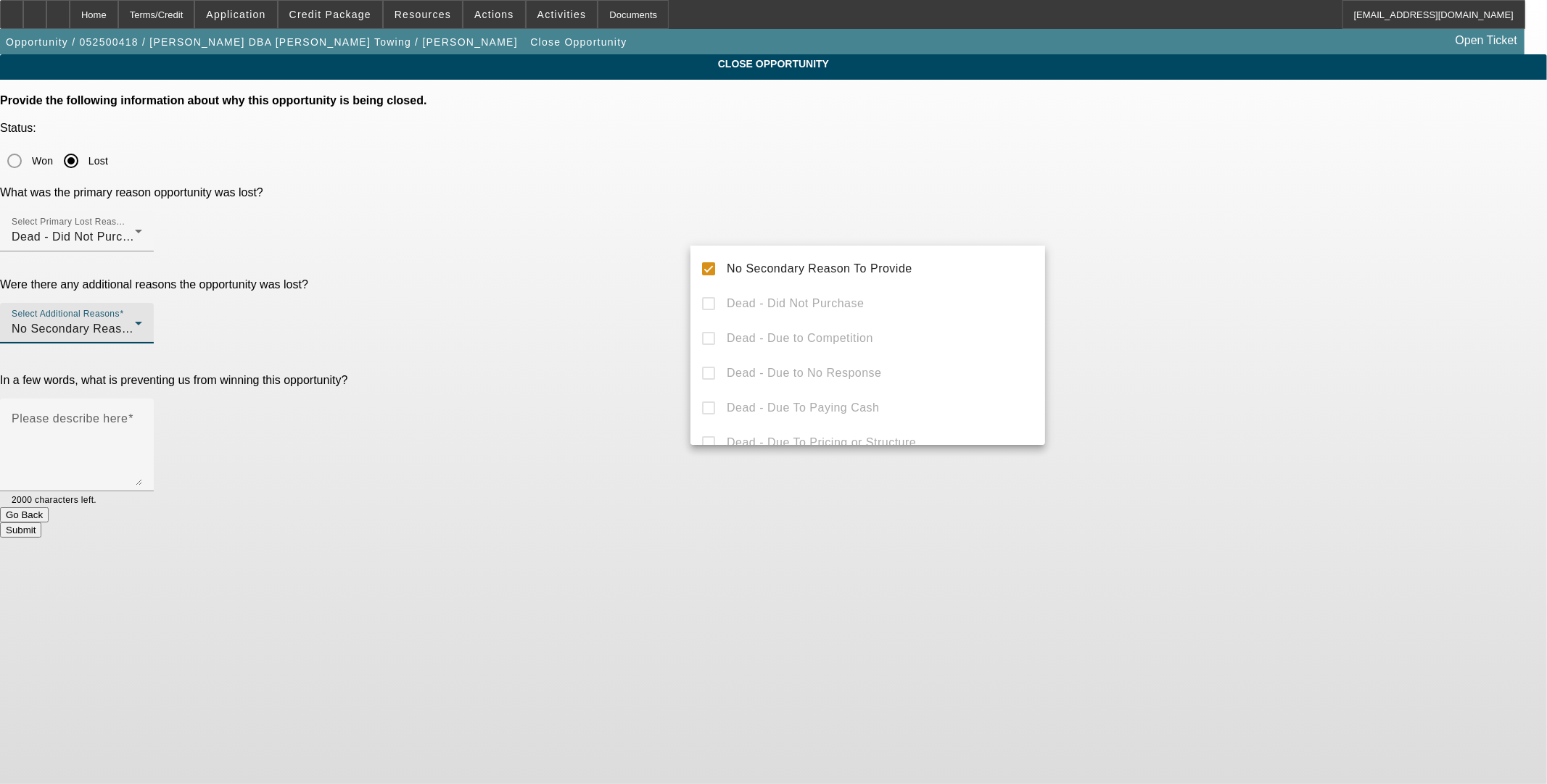
drag, startPoint x: 636, startPoint y: 344, endPoint x: 690, endPoint y: 336, distance: 54.6
click at [635, 344] on div at bounding box center [774, 392] width 1547 height 784
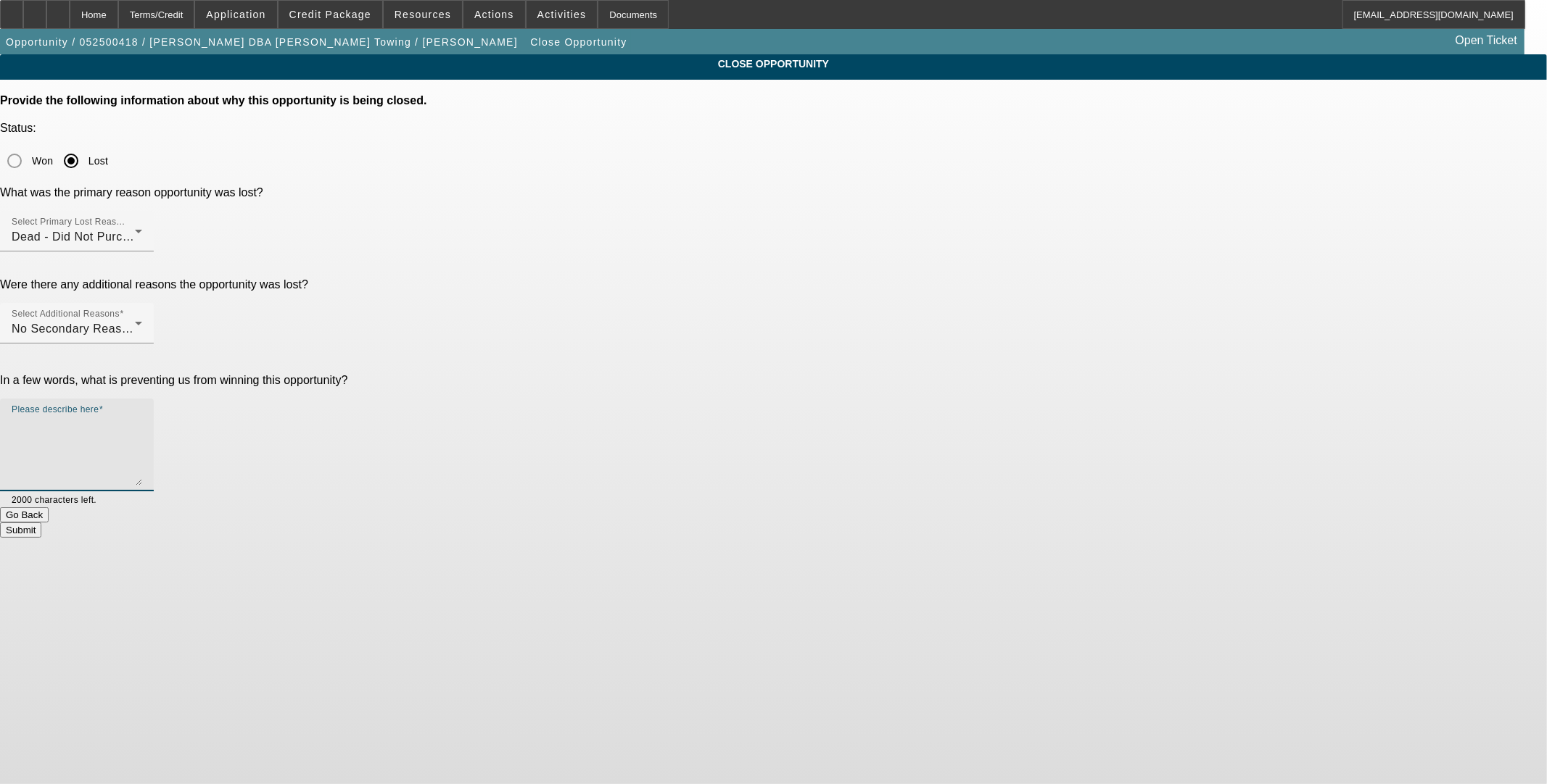
click at [142, 416] on textarea "Please describe here" at bounding box center [77, 450] width 131 height 69
type textarea "C"
type textarea "T"
drag, startPoint x: 743, startPoint y: 292, endPoint x: 496, endPoint y: 285, distance: 247.1
click at [497, 374] on div "In a few words, what is preventing us from winning this opportunity? Please des…" at bounding box center [774, 440] width 1547 height 133
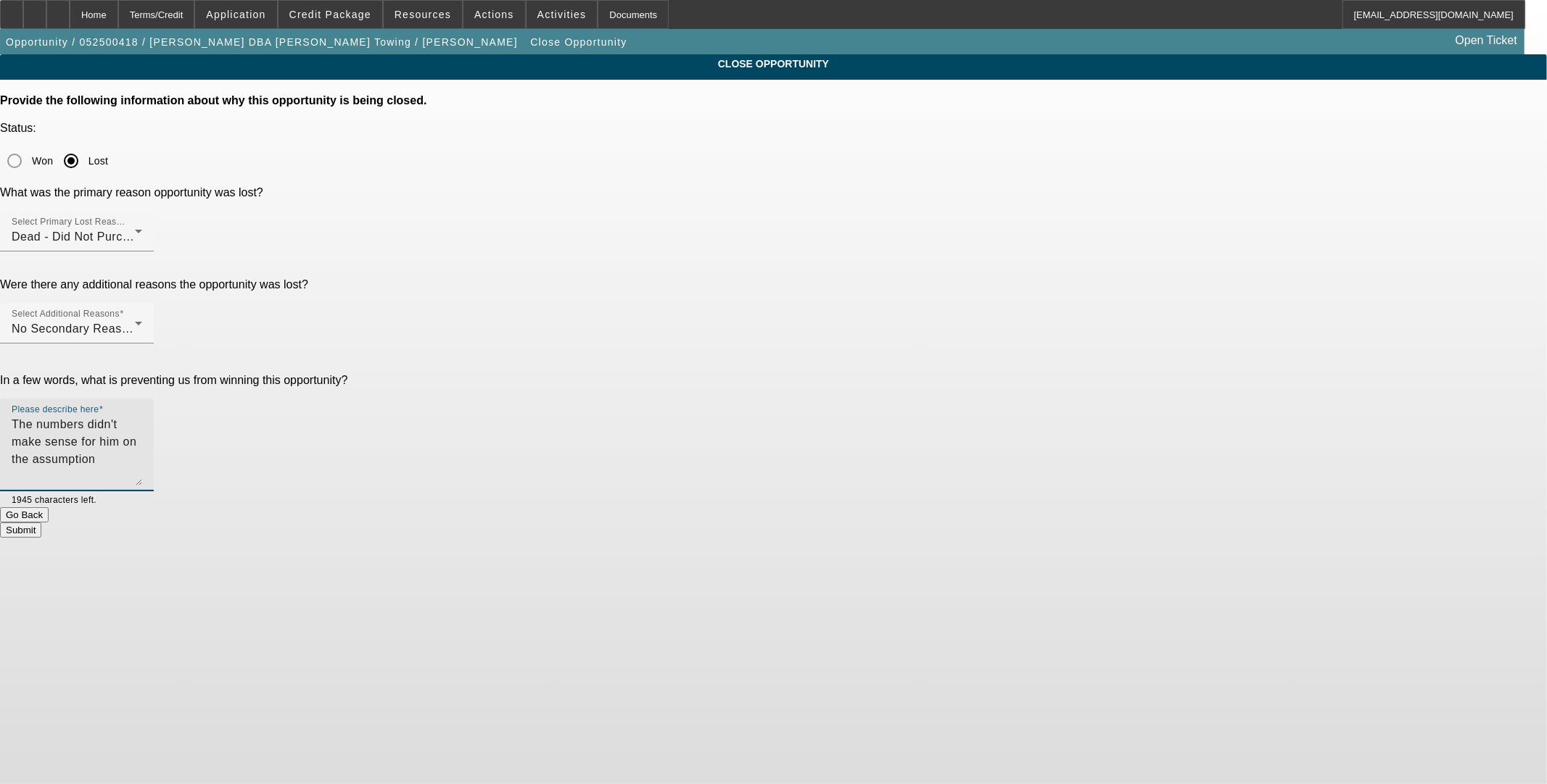
type textarea "The numbers didn't make sense for him on the assumption"
click at [41, 523] on button "Submit" at bounding box center [20, 530] width 41 height 15
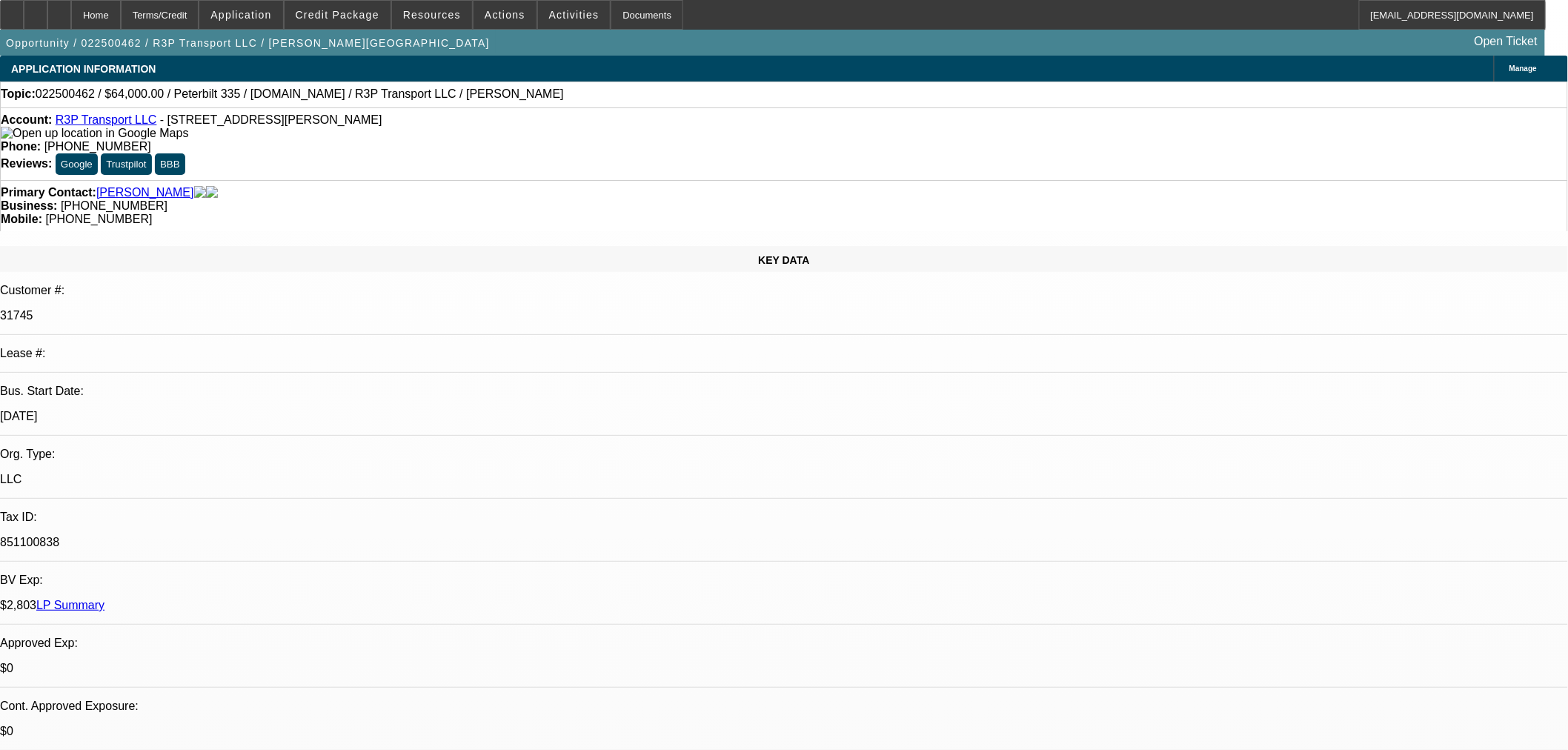
select select "0"
select select "0.1"
select select "4"
select select "0"
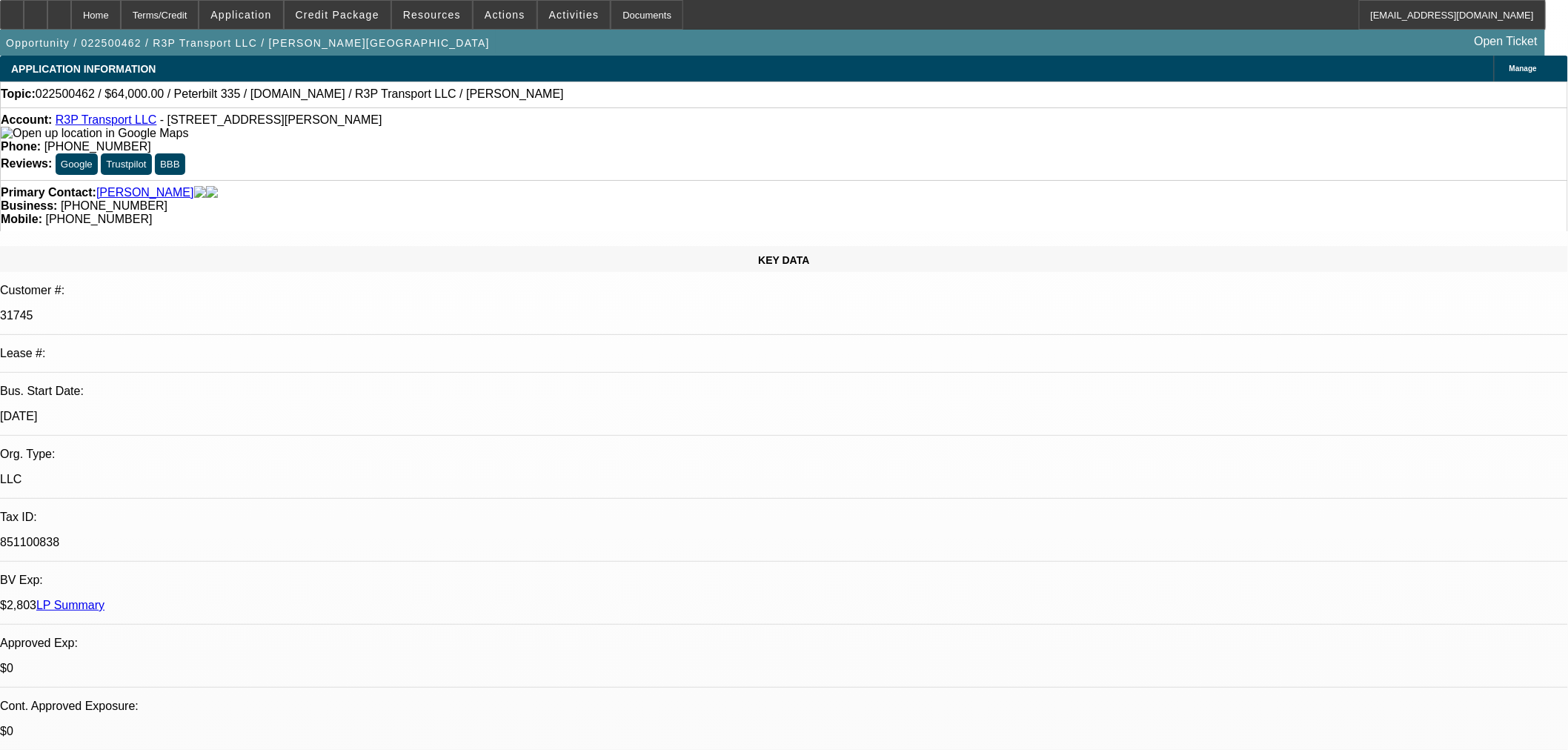
select select "0"
select select "0.1"
select select "4"
select select "0"
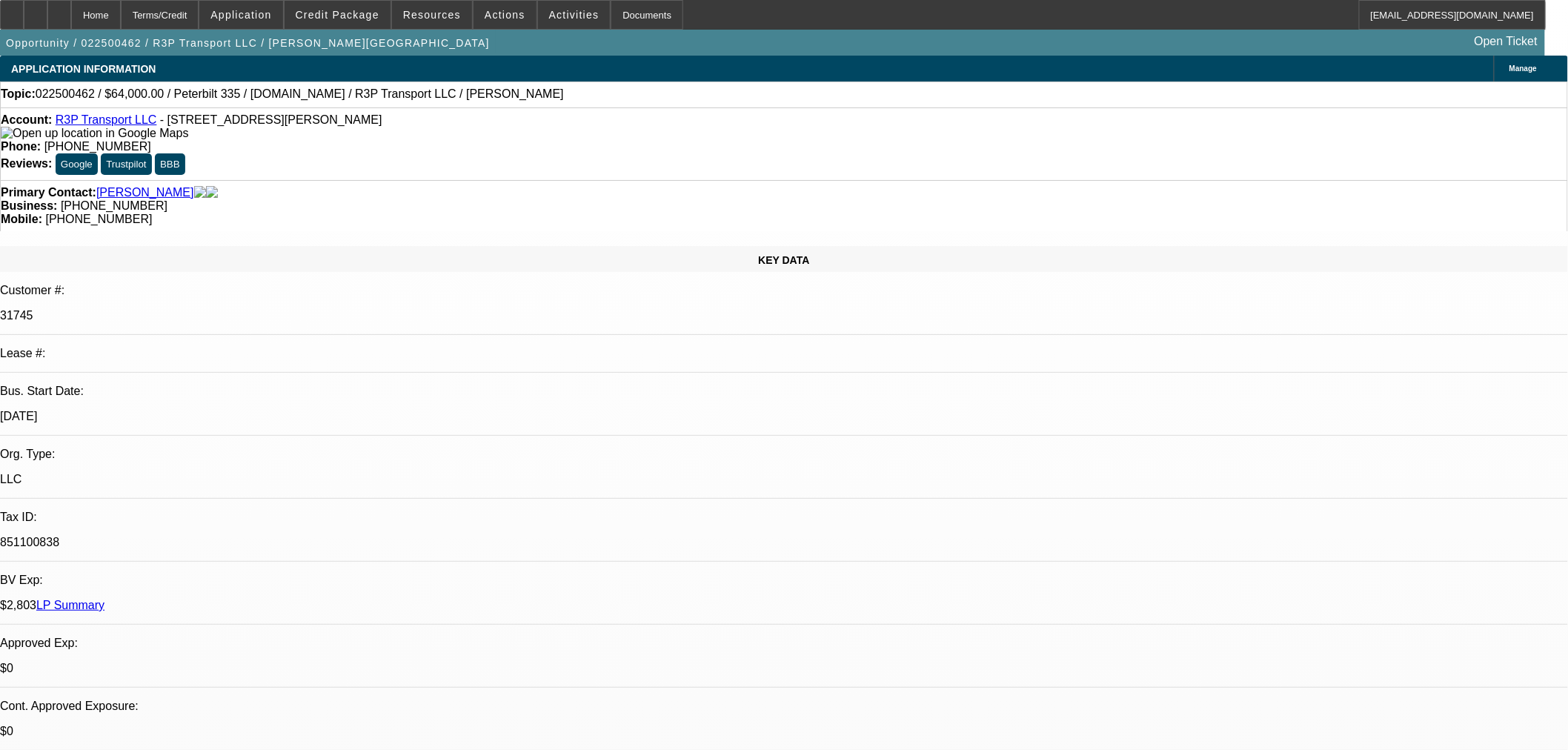
select select "0.1"
select select "4"
select select "0"
select select "3"
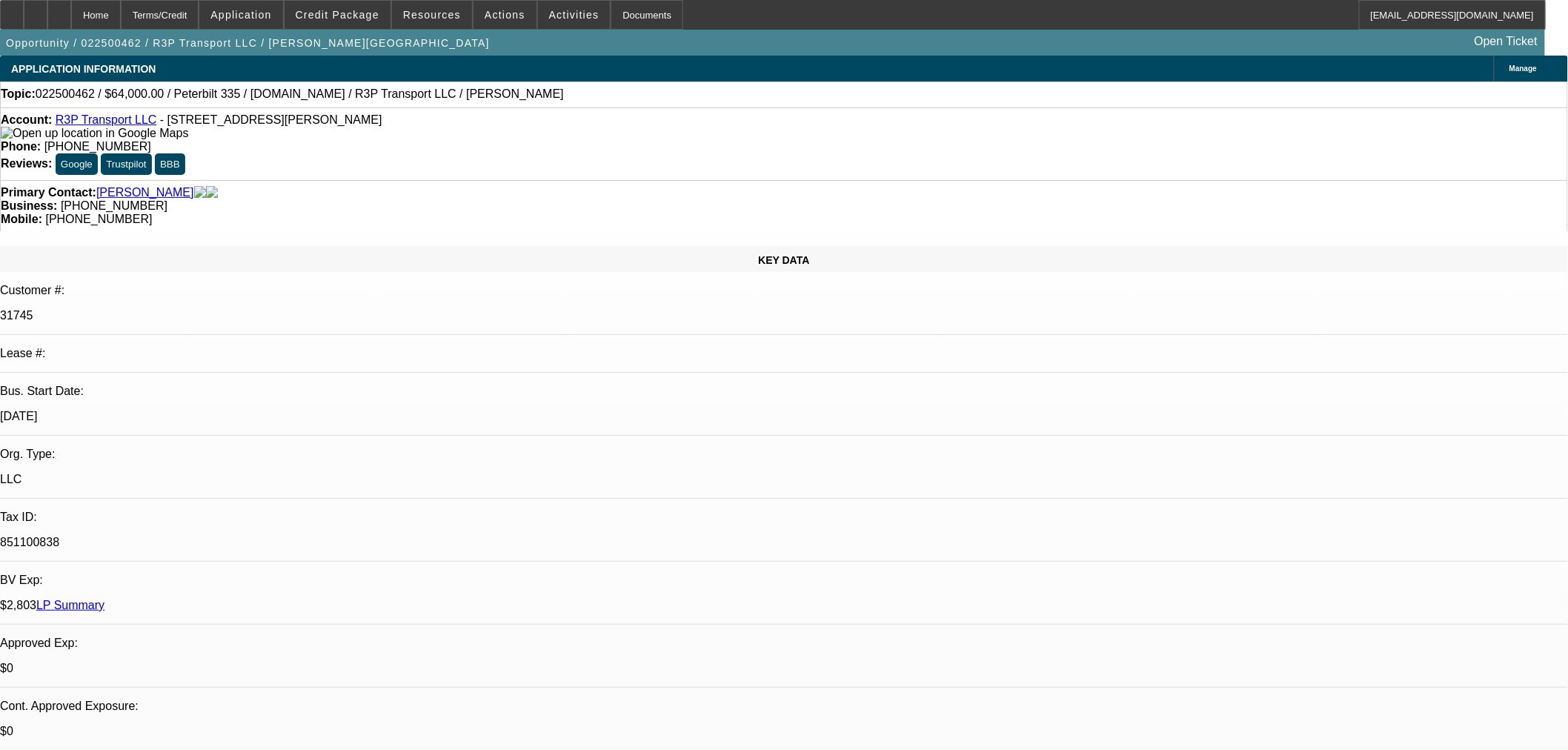
select select "0.1"
select select "4"
click at [335, 16] on span "Credit Package" at bounding box center [338, 15] width 84 height 12
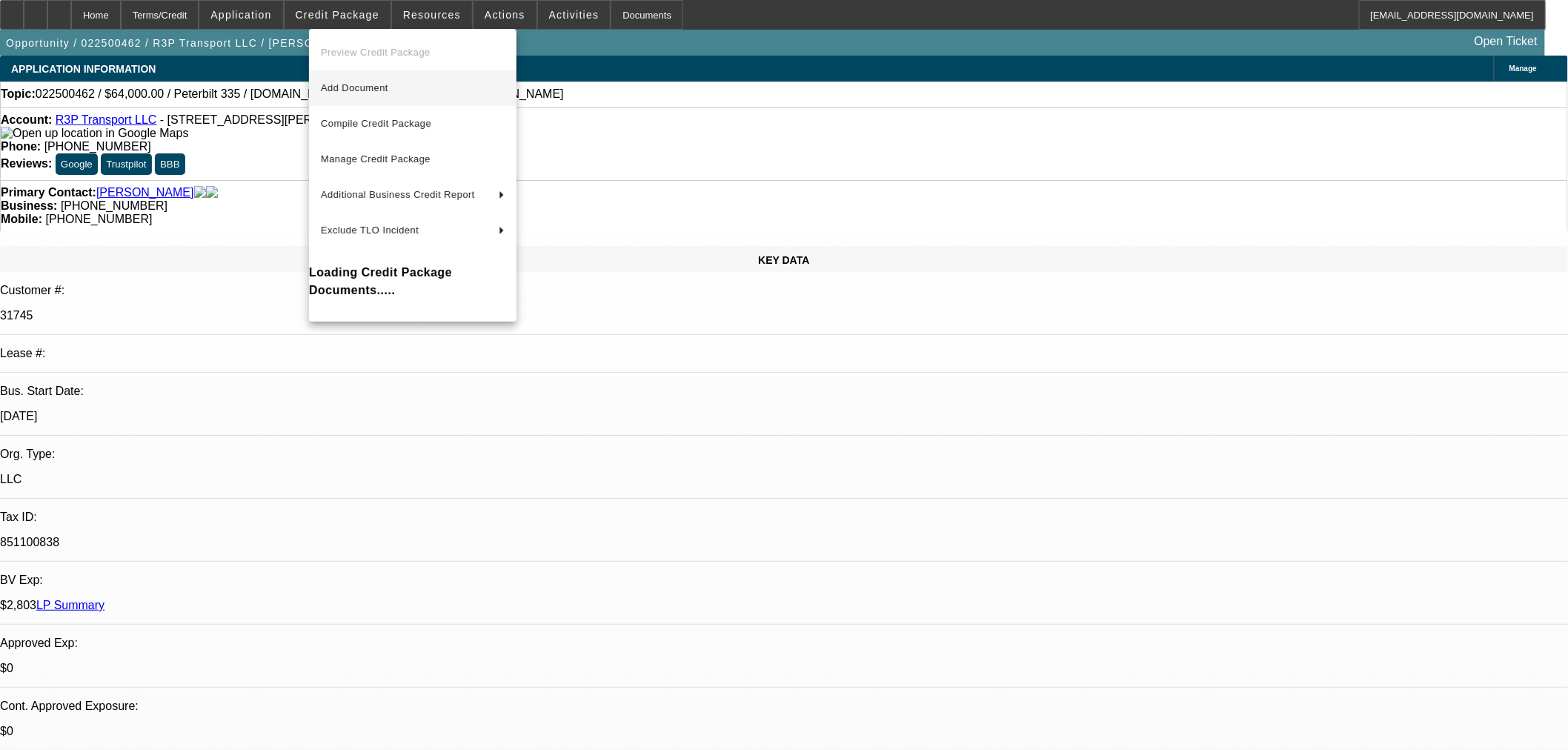
click at [358, 81] on span "Add Document" at bounding box center [412, 88] width 184 height 18
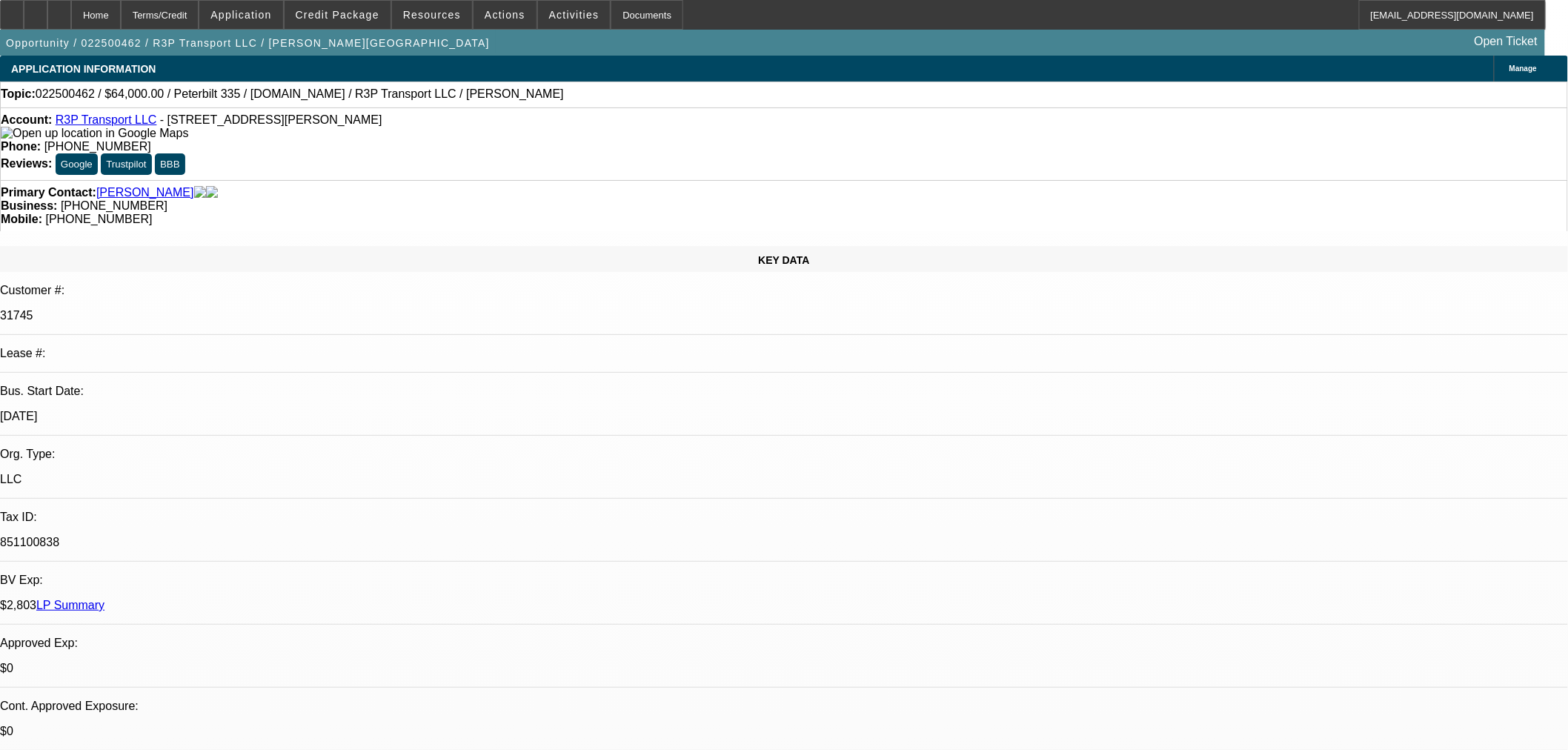
drag, startPoint x: 963, startPoint y: 454, endPoint x: 891, endPoint y: 496, distance: 83.4
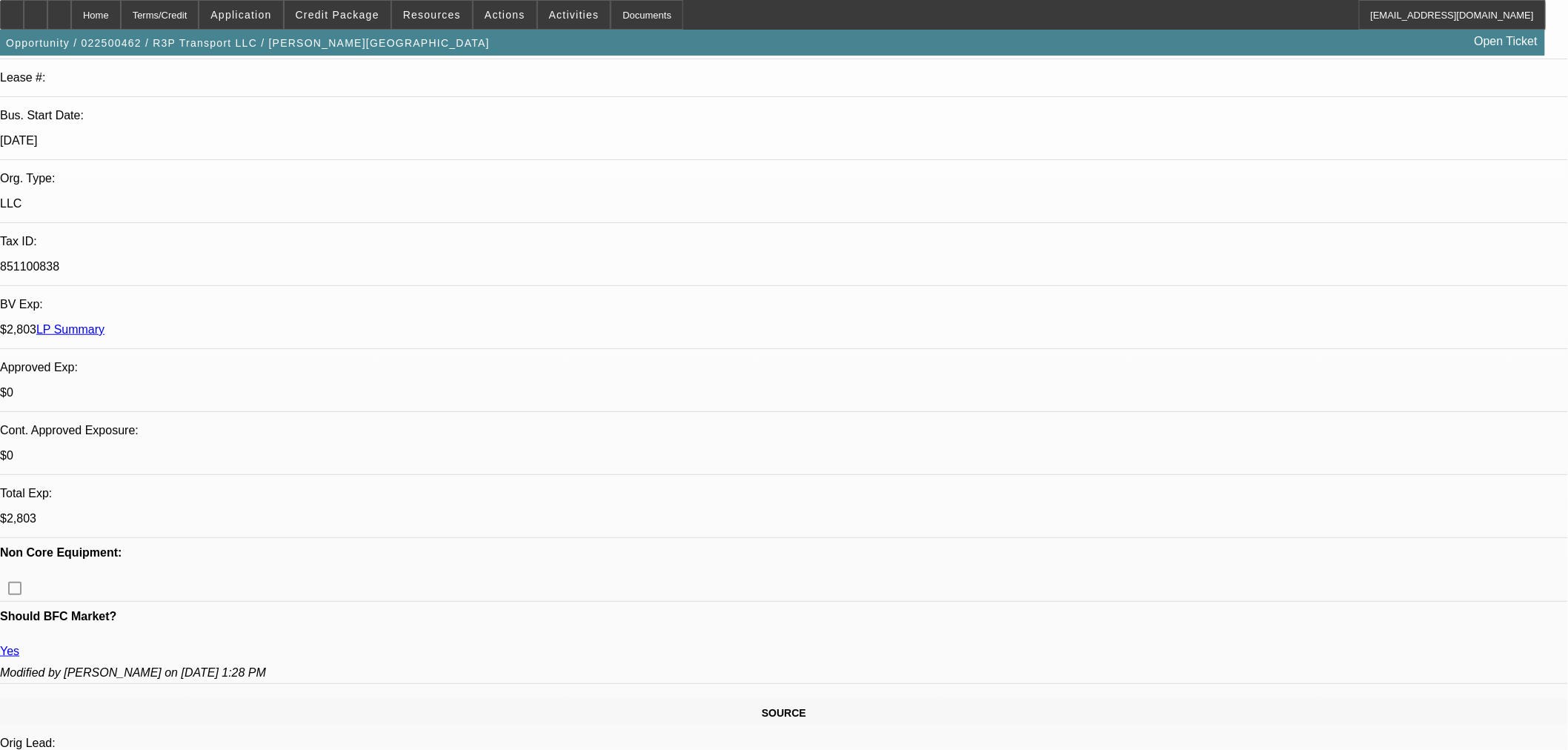
scroll to position [411, 0]
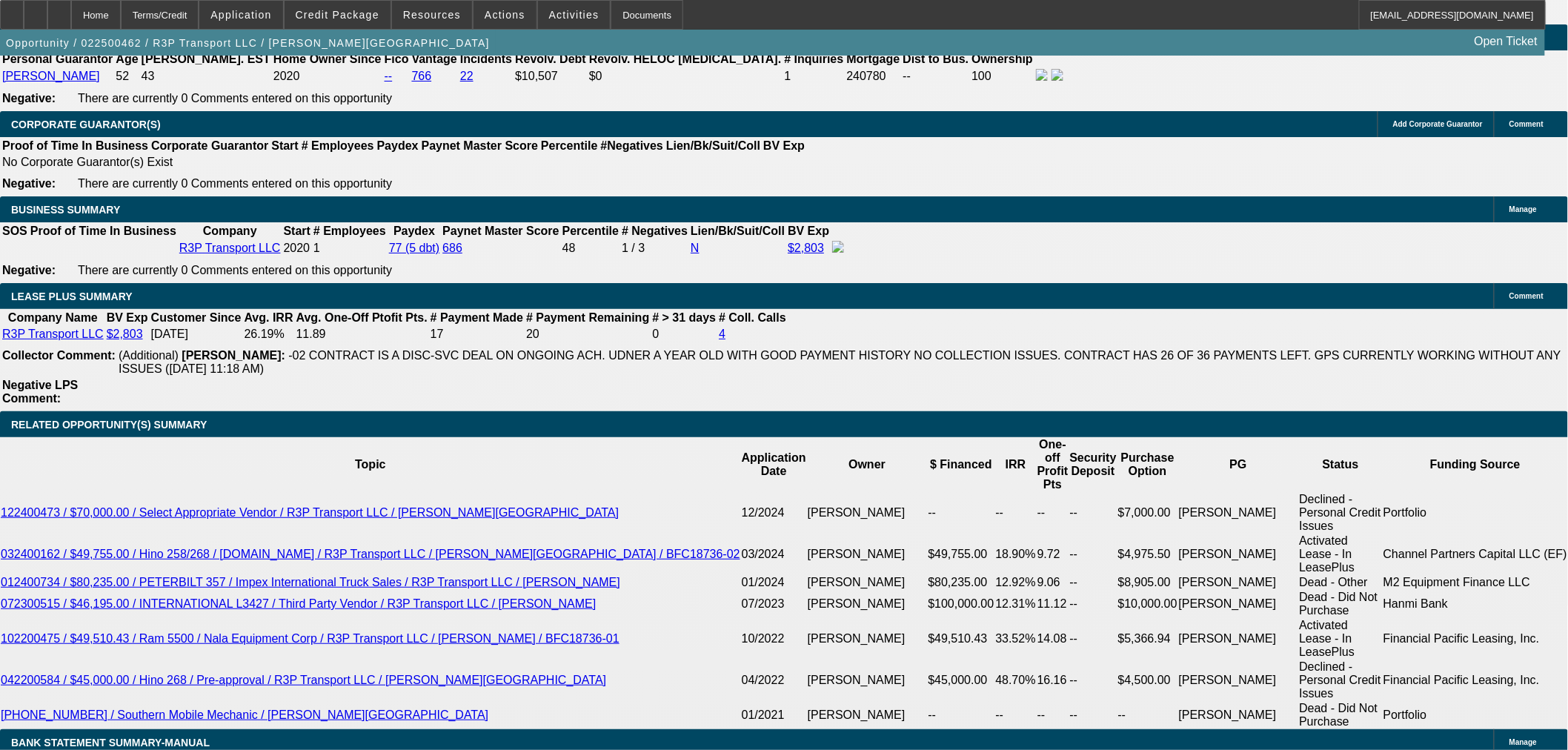
scroll to position [2387, 0]
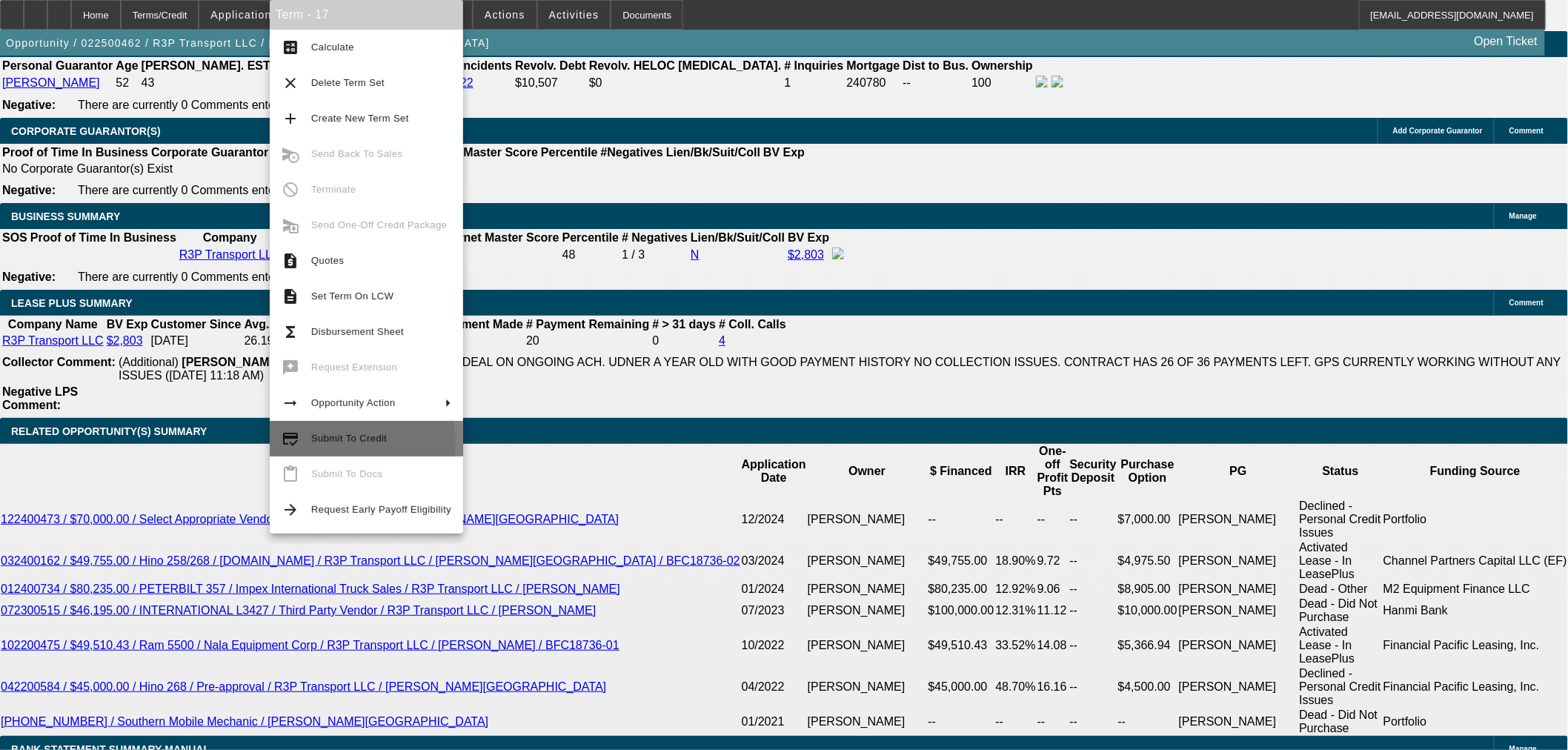
click at [330, 445] on span "Submit To Credit" at bounding box center [382, 438] width 140 height 18
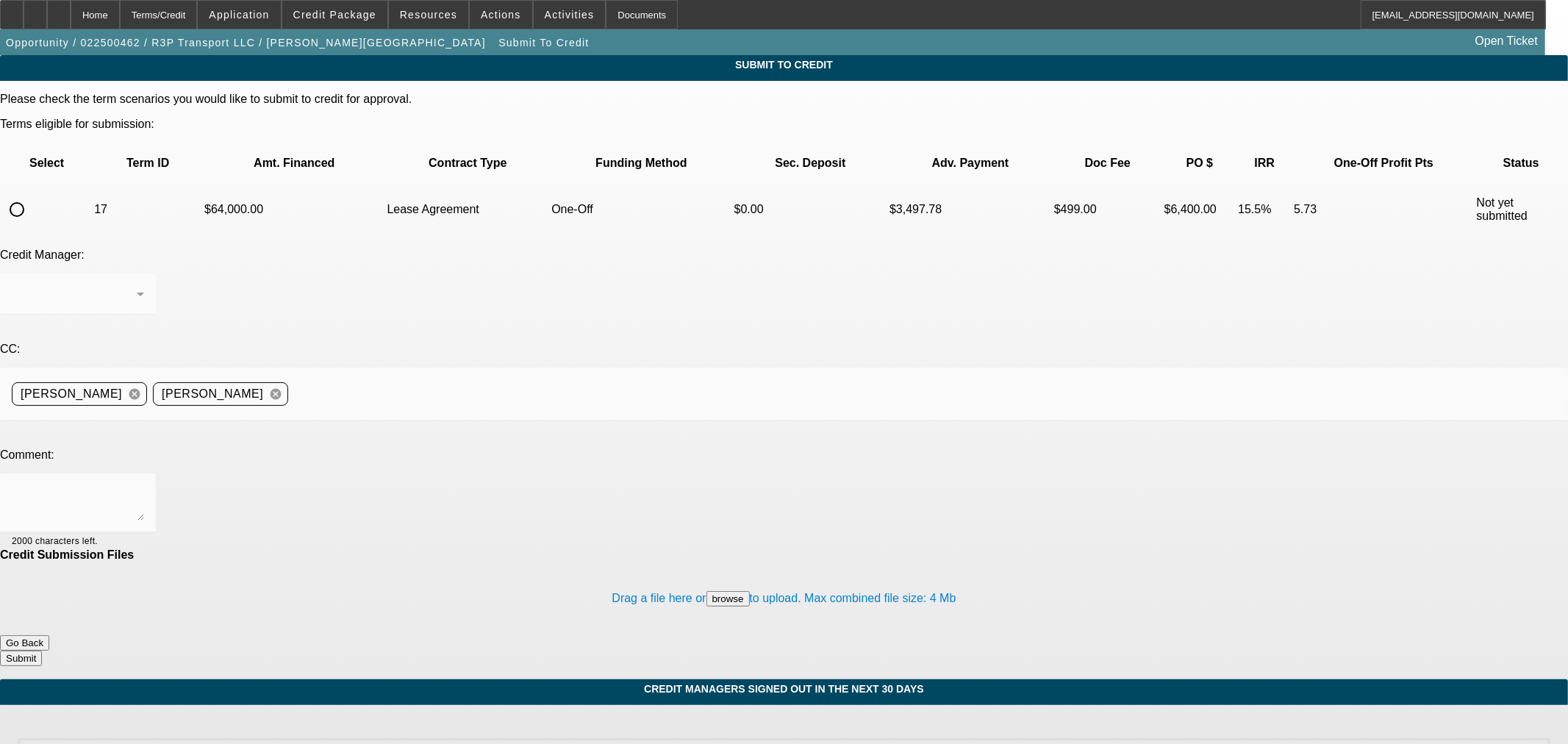
click at [31, 195] on input "radio" at bounding box center [17, 210] width 30 height 30
radio input "true"
click at [144, 485] on textarea at bounding box center [78, 503] width 132 height 36
type textarea "EIN corrected with proof added. Thanks"
click at [42, 651] on button "Submit" at bounding box center [20, 658] width 42 height 15
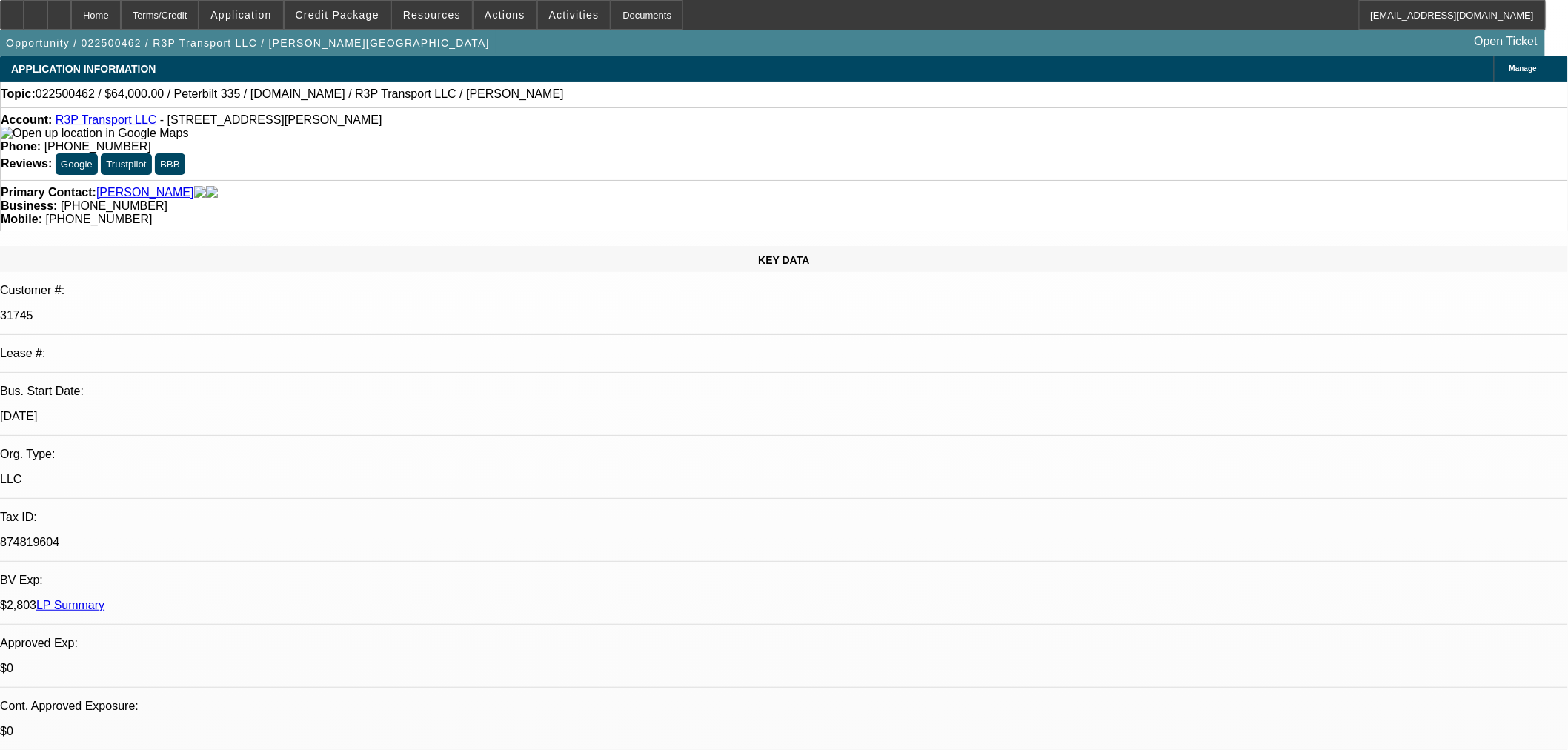
select select "0"
select select "0.1"
select select "4"
select select "0"
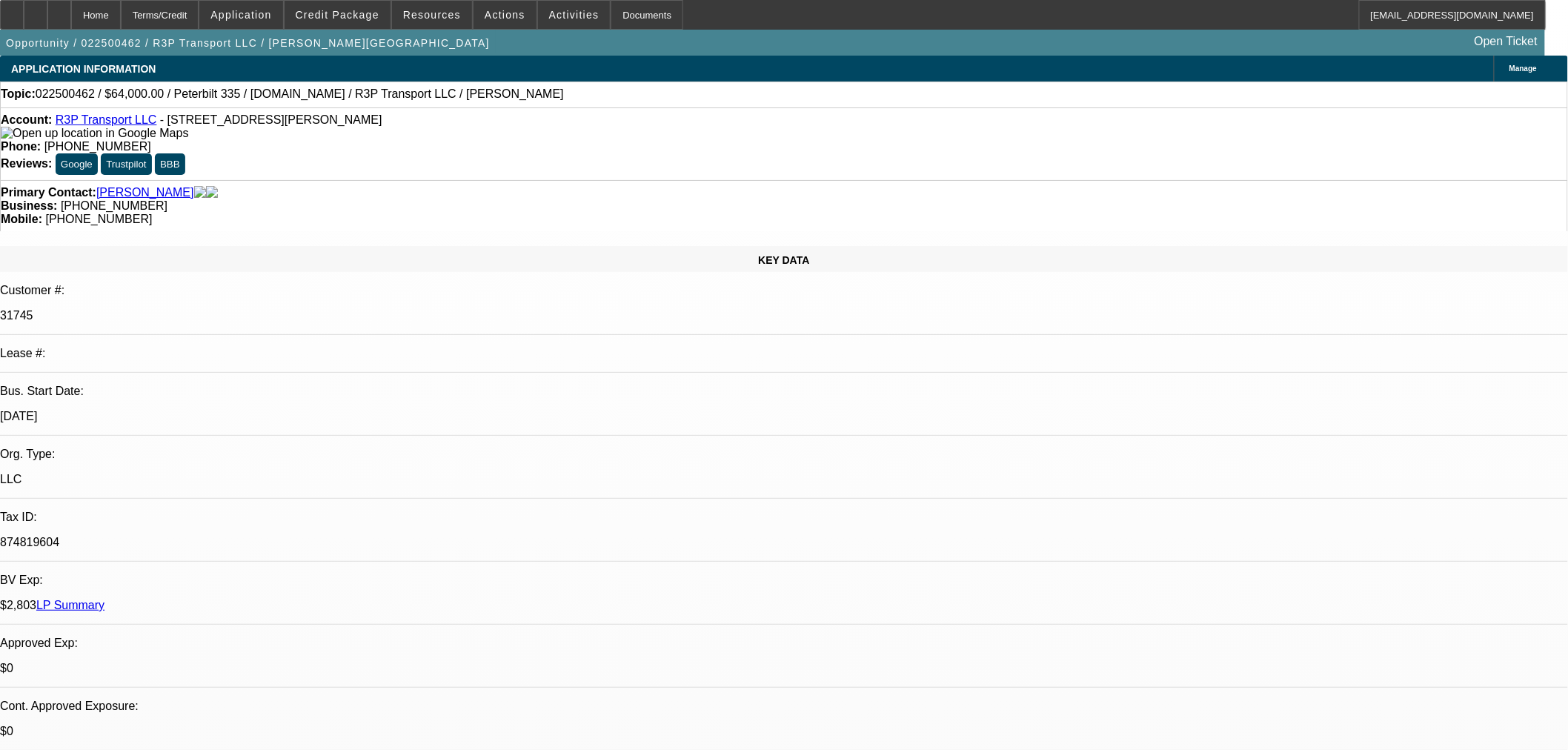
select select "0"
select select "0.1"
select select "4"
select select "0"
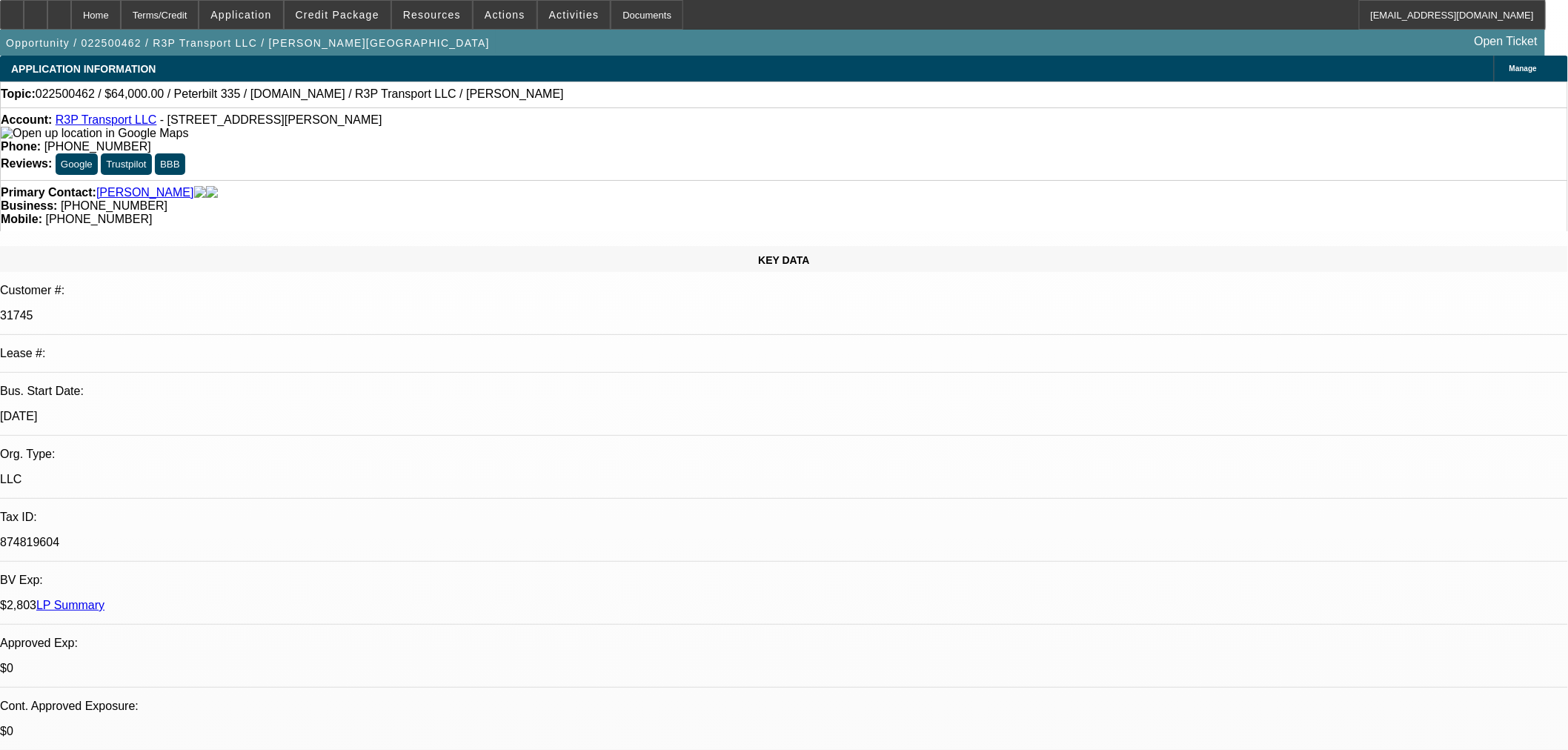
select select "0.1"
select select "4"
select select "0"
select select "3"
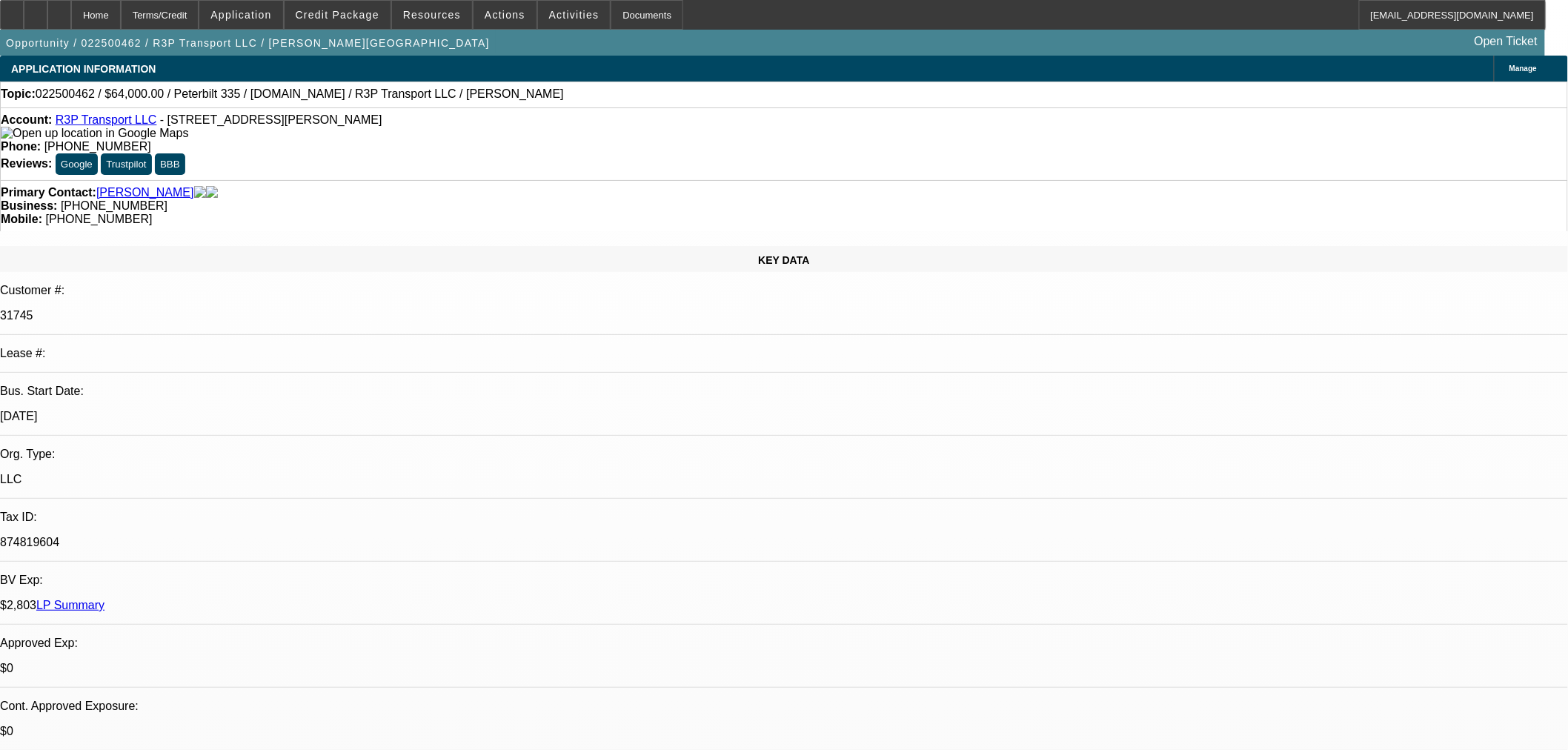
select select "0.1"
select select "4"
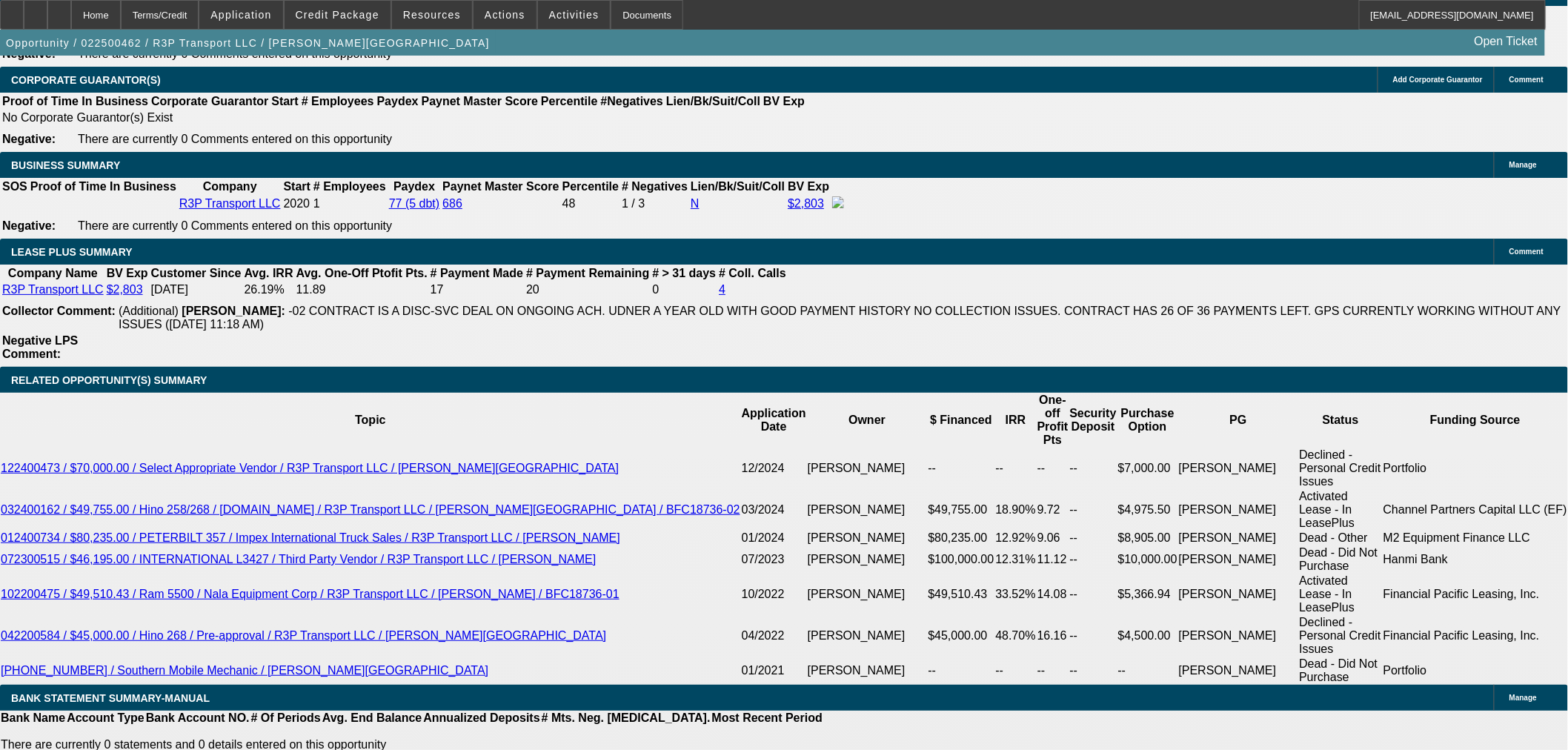
scroll to position [2634, 0]
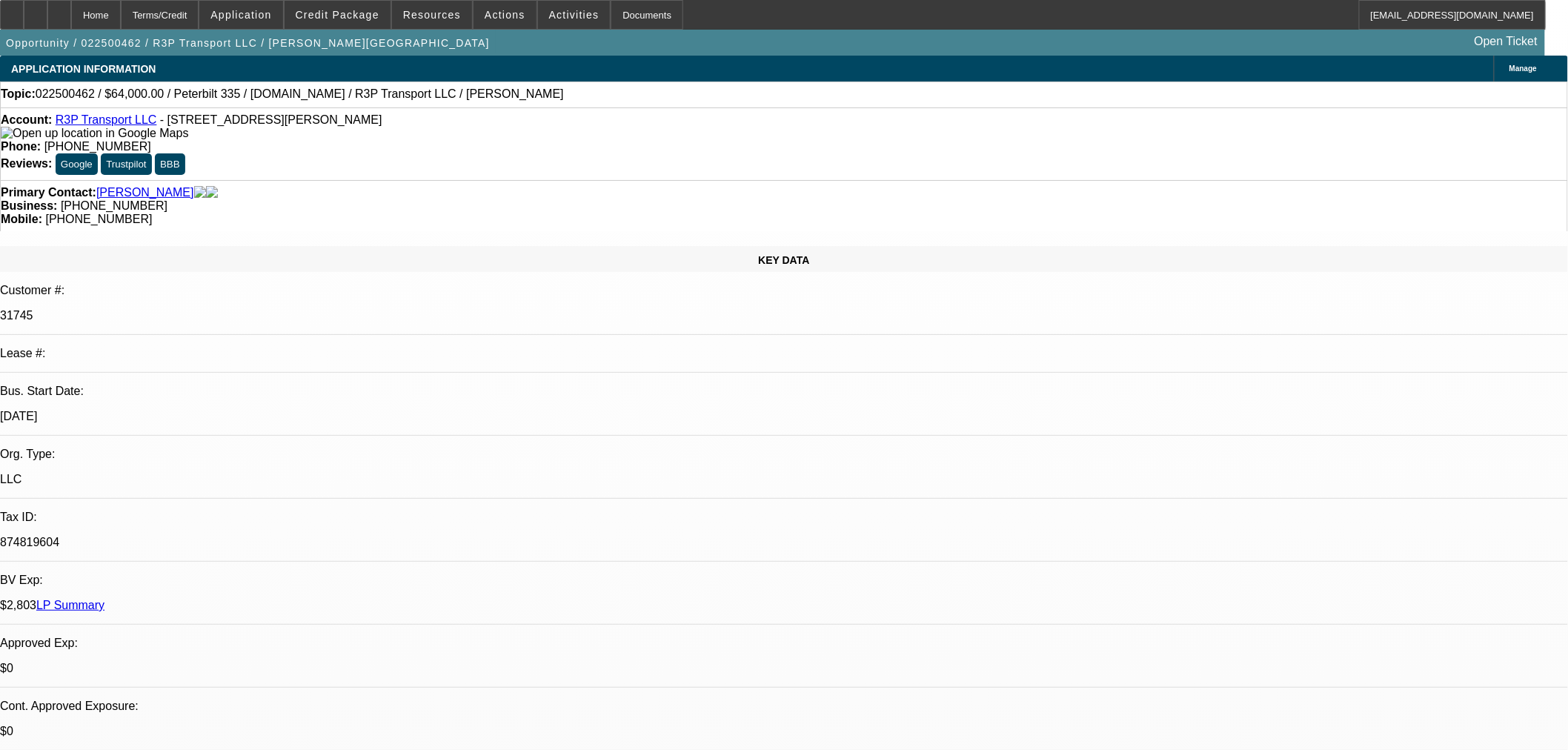
select select "0"
select select "0.1"
select select "4"
select select "0"
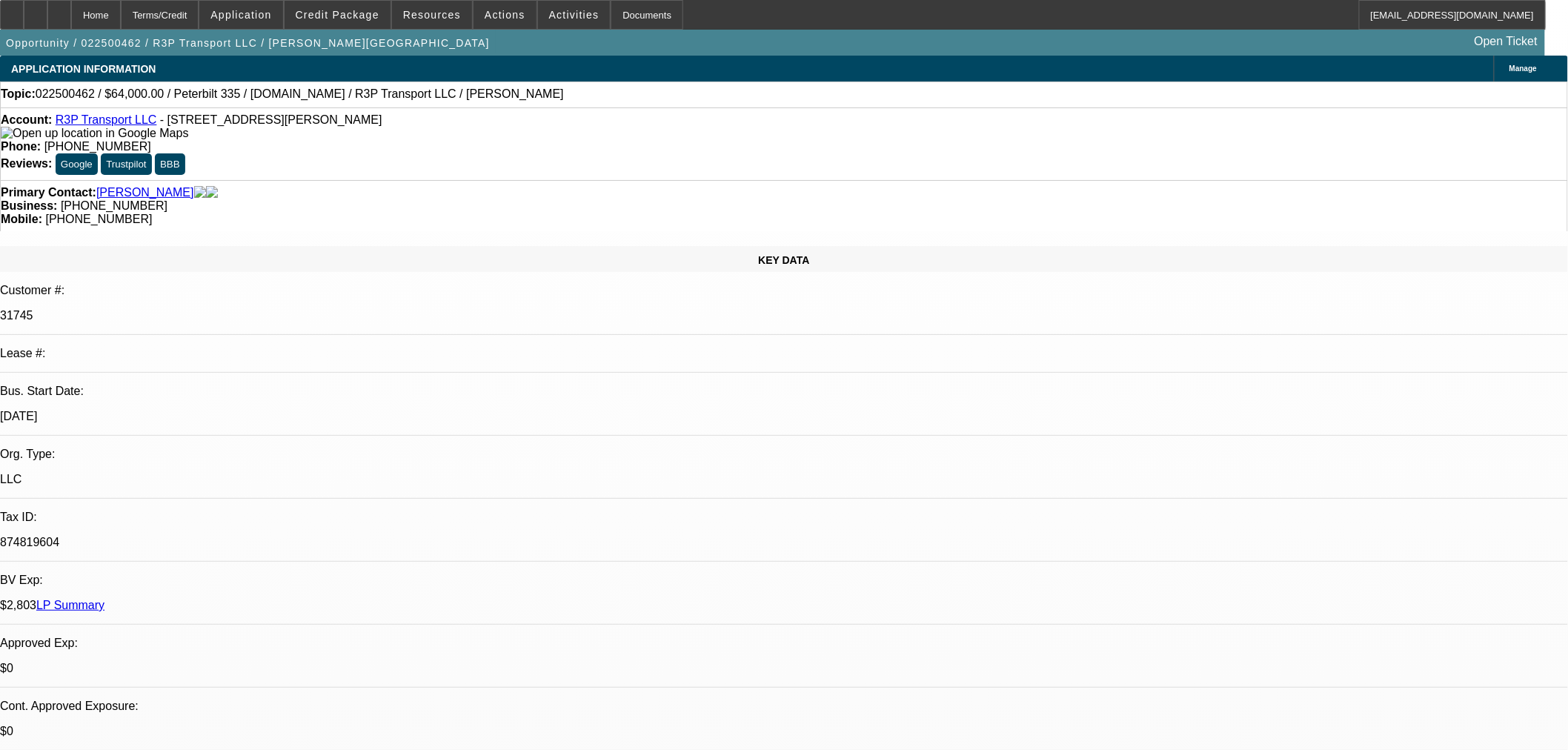
select select "0"
select select "0.1"
select select "4"
select select "0"
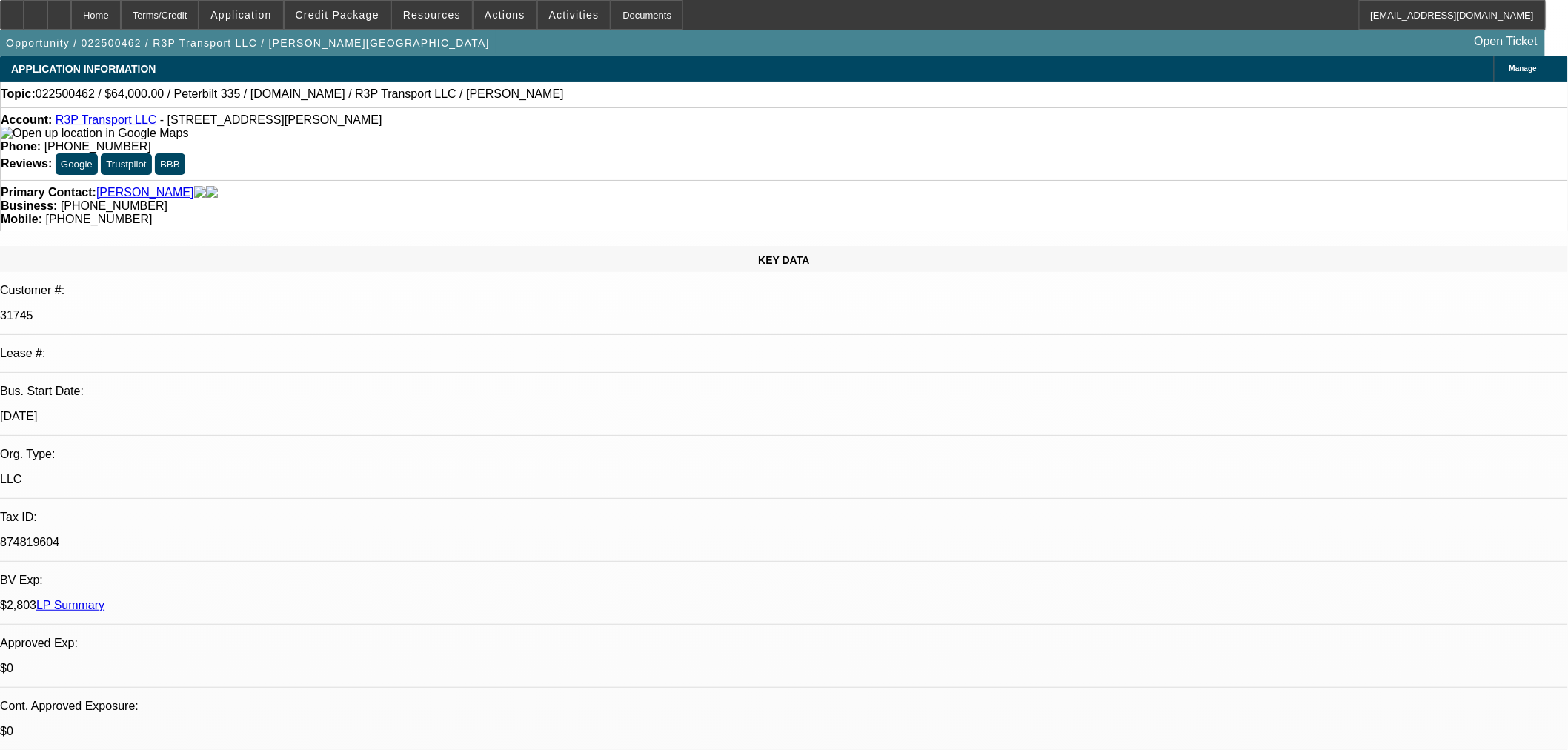
select select "0.1"
select select "4"
select select "0"
select select "3"
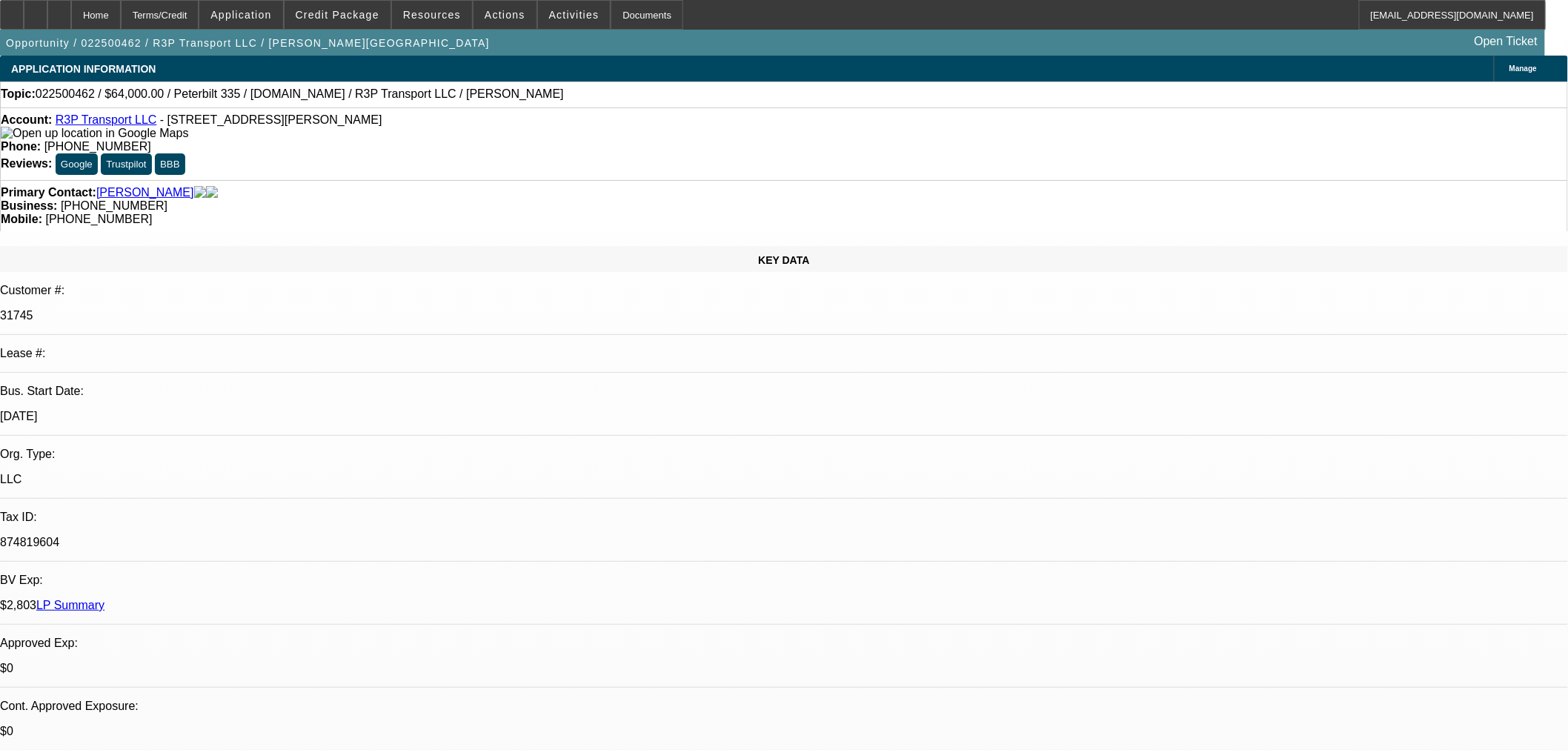
select select "0.1"
select select "4"
select select "0"
select select "3"
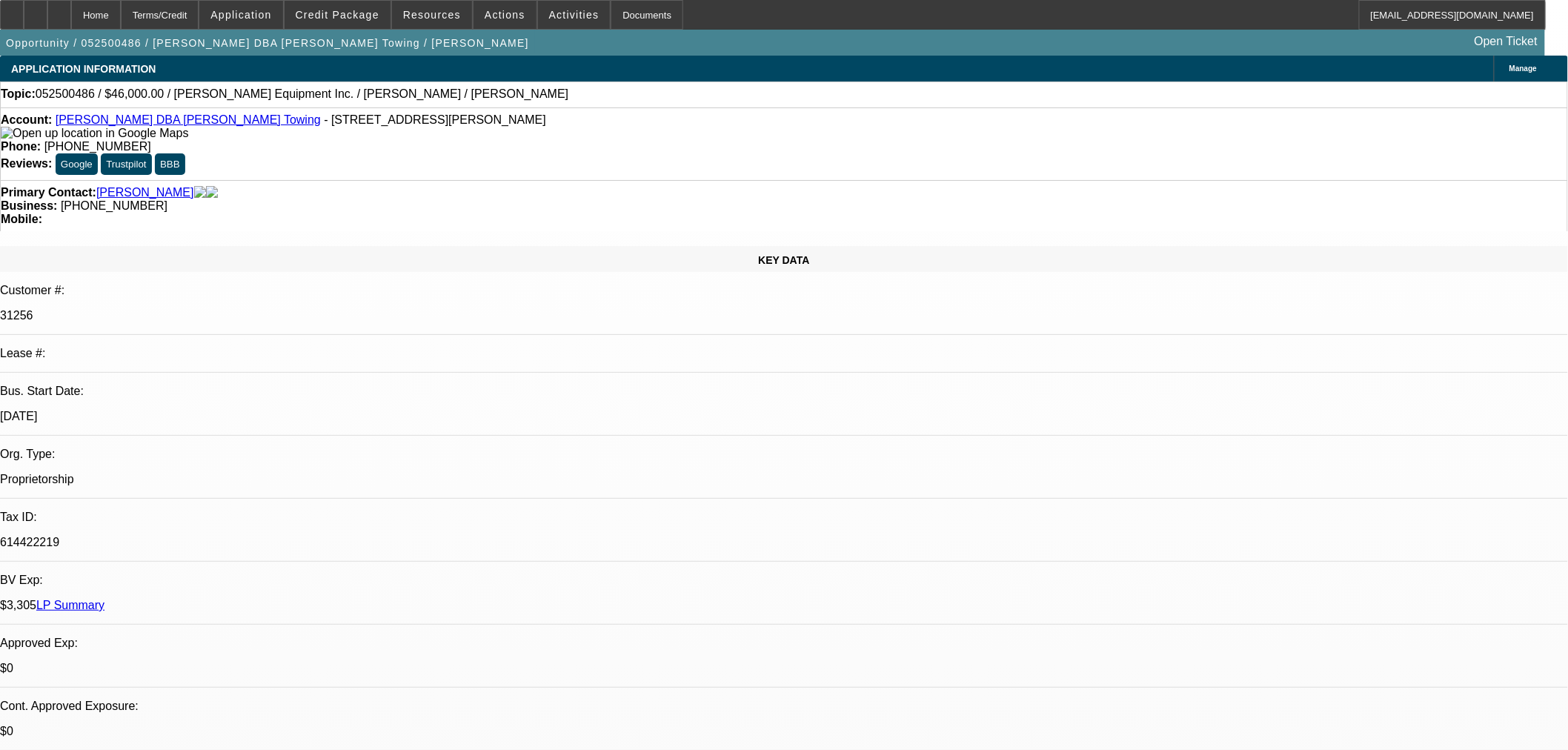
select select "0.1"
select select "4"
select select "0"
select select "3"
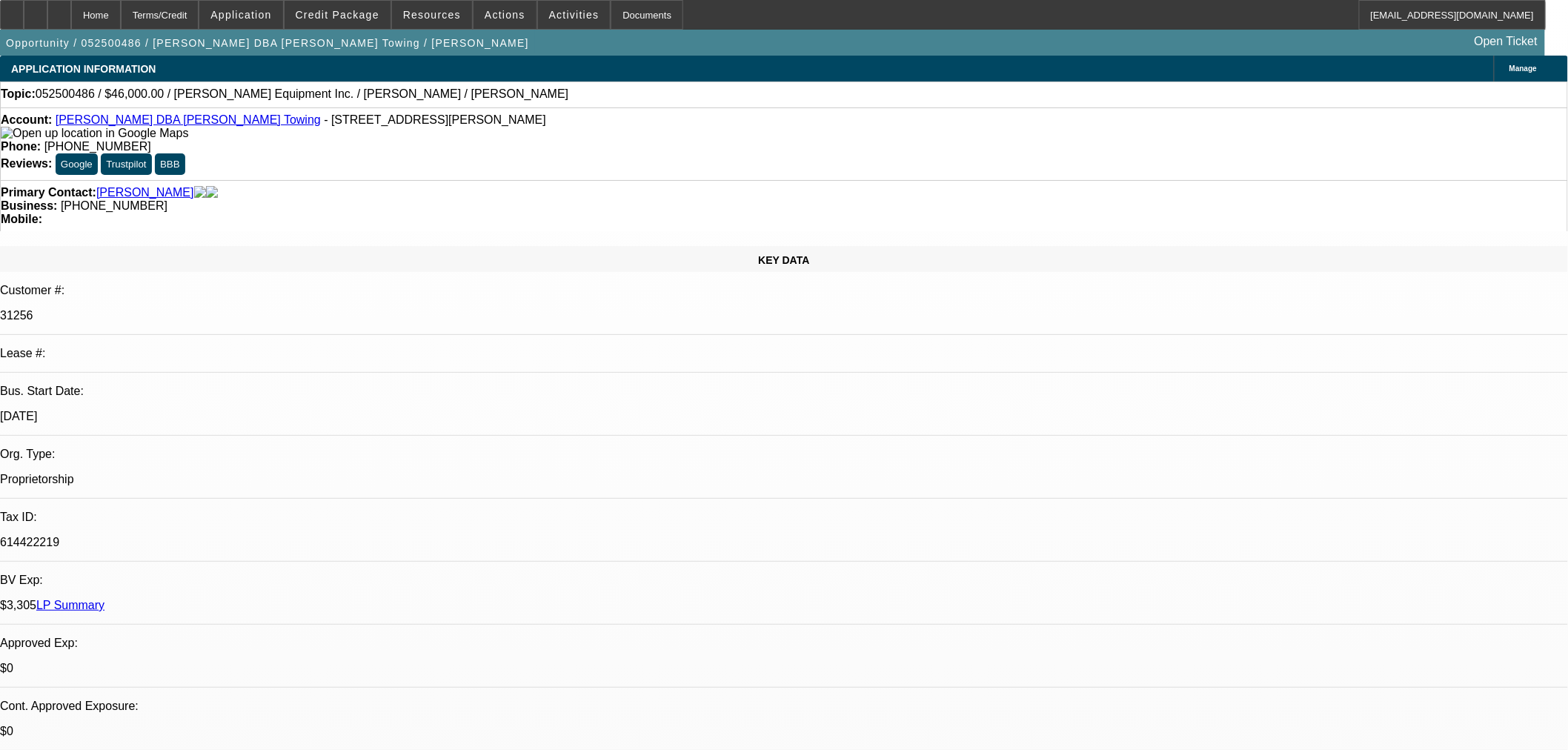
select select "0.1"
select select "4"
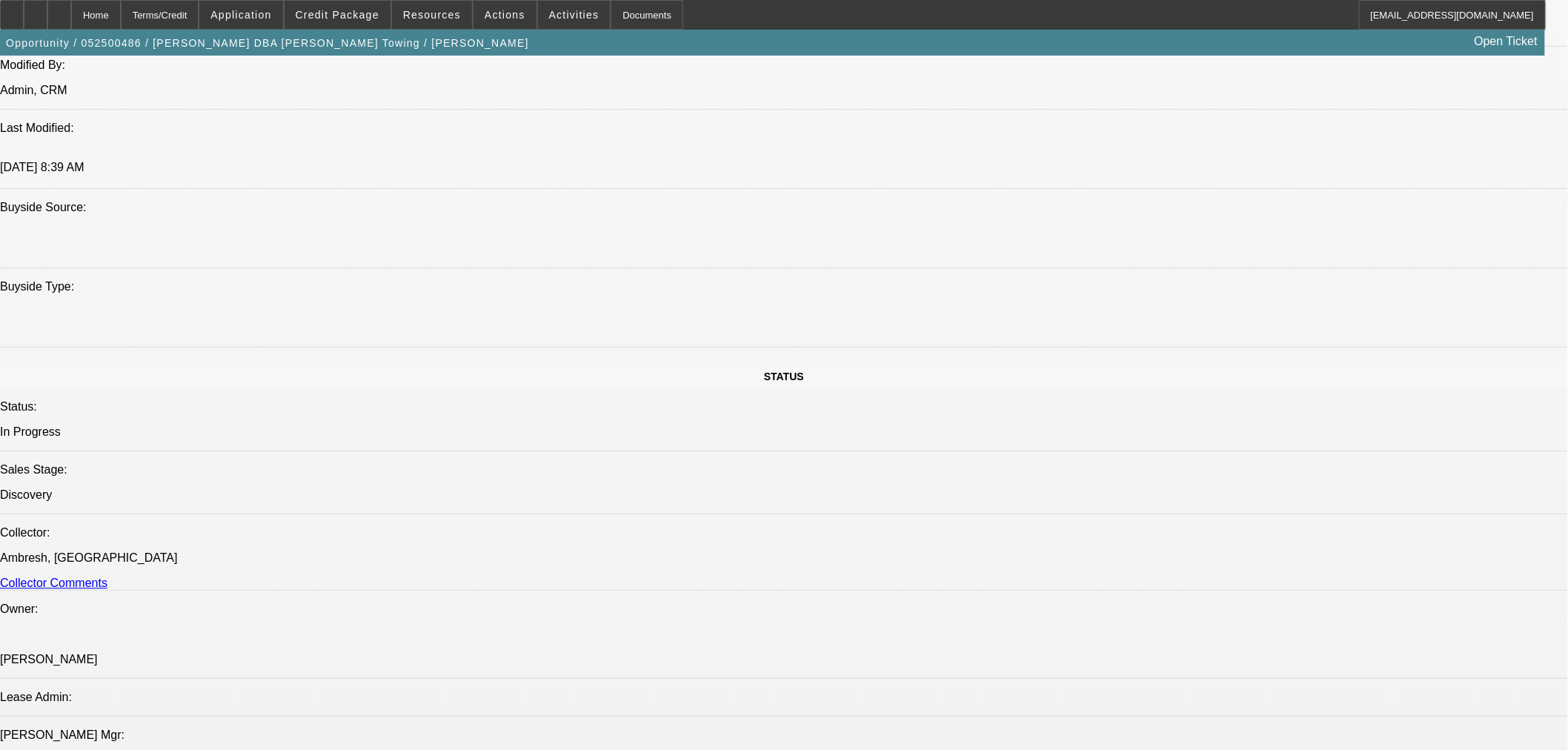
scroll to position [1482, 0]
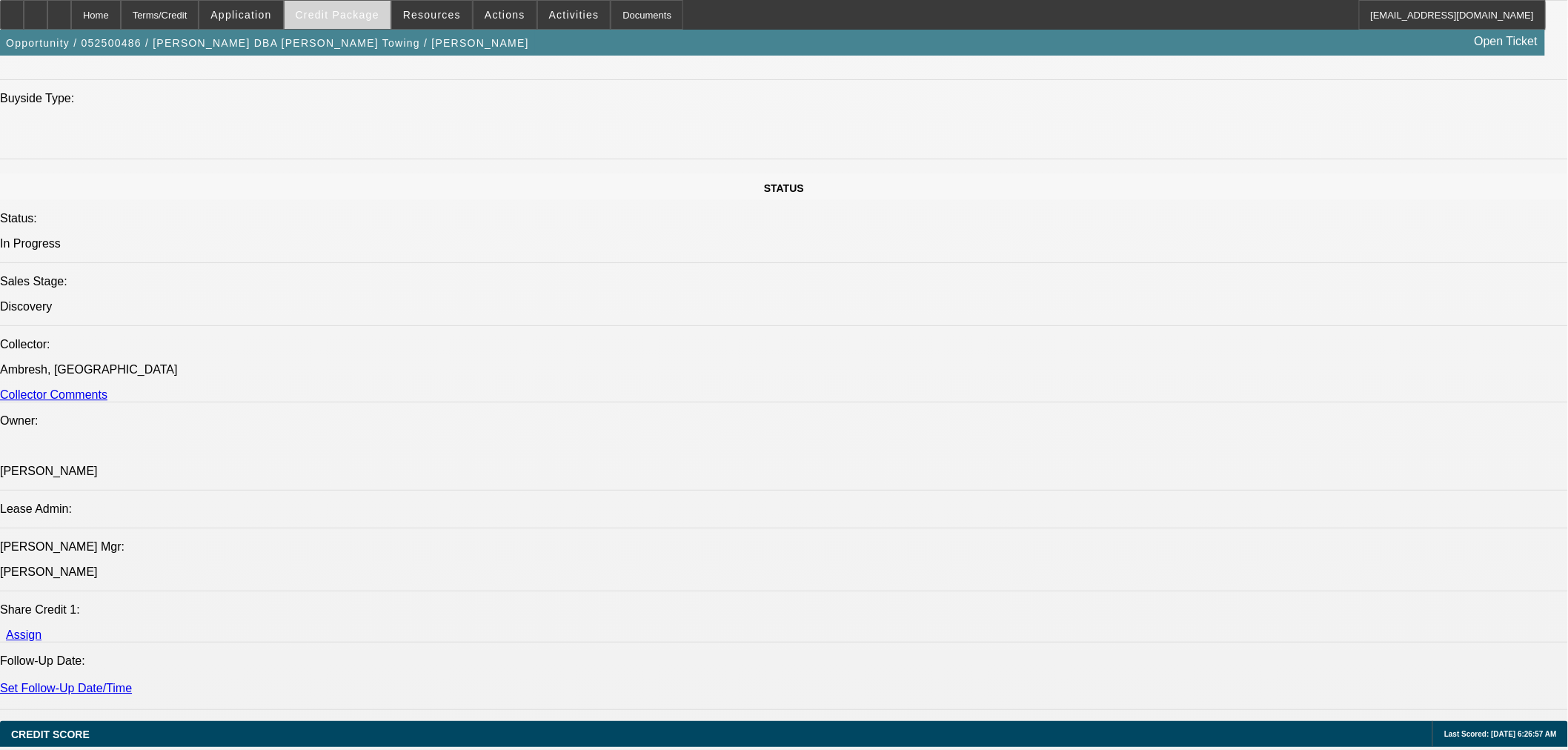
click at [360, 19] on span "Credit Package" at bounding box center [338, 15] width 84 height 12
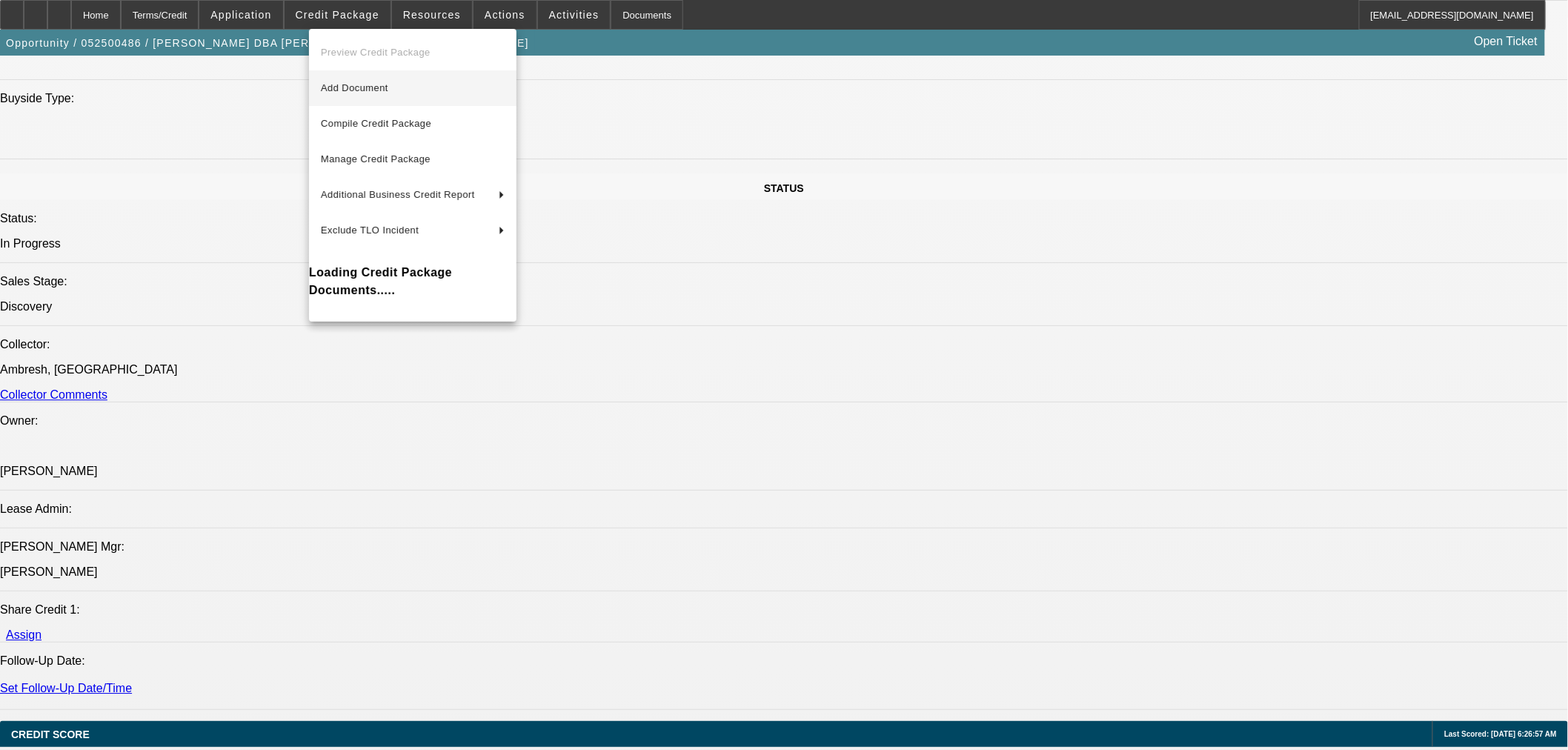
click at [368, 86] on span "Add Document" at bounding box center [354, 87] width 68 height 11
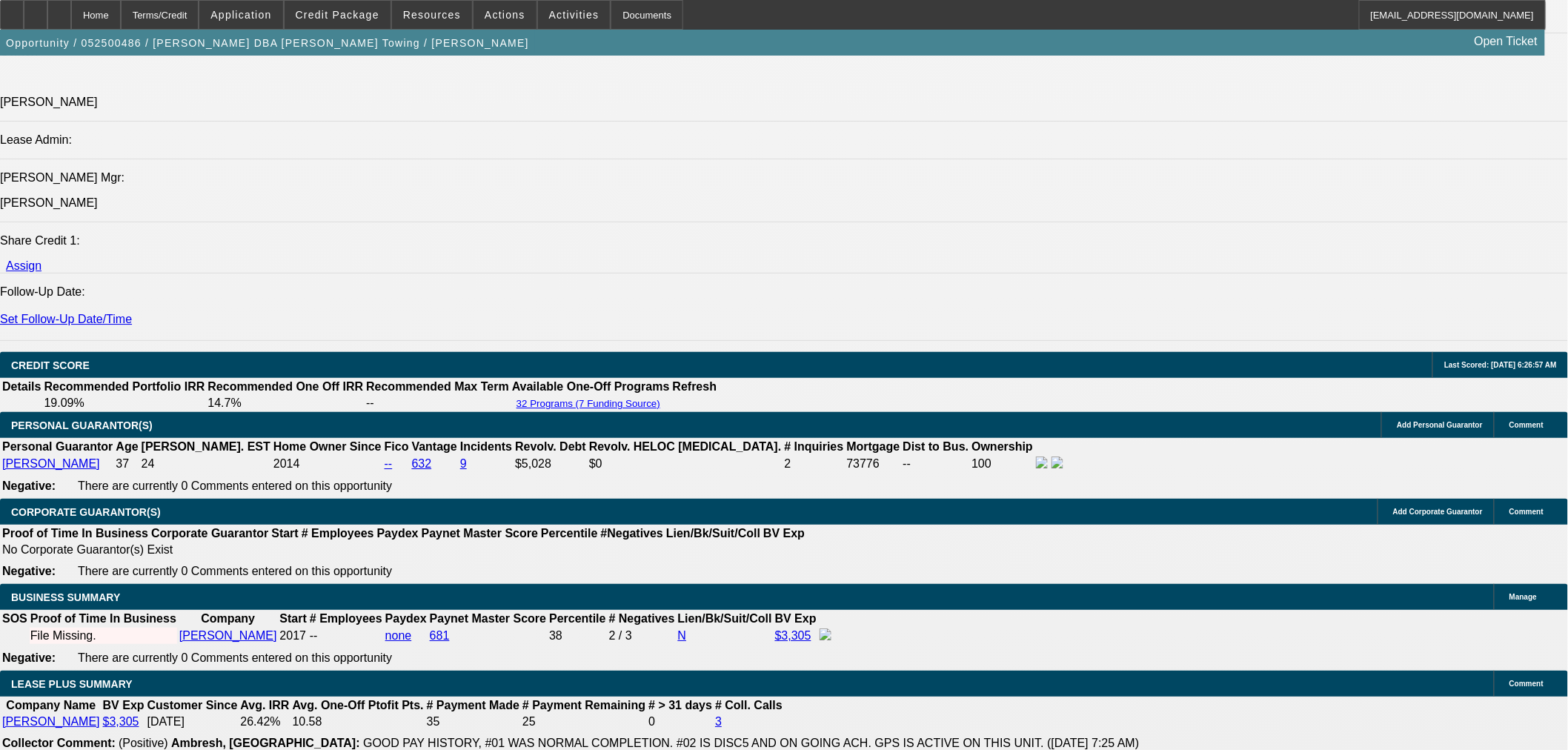
scroll to position [2058, 0]
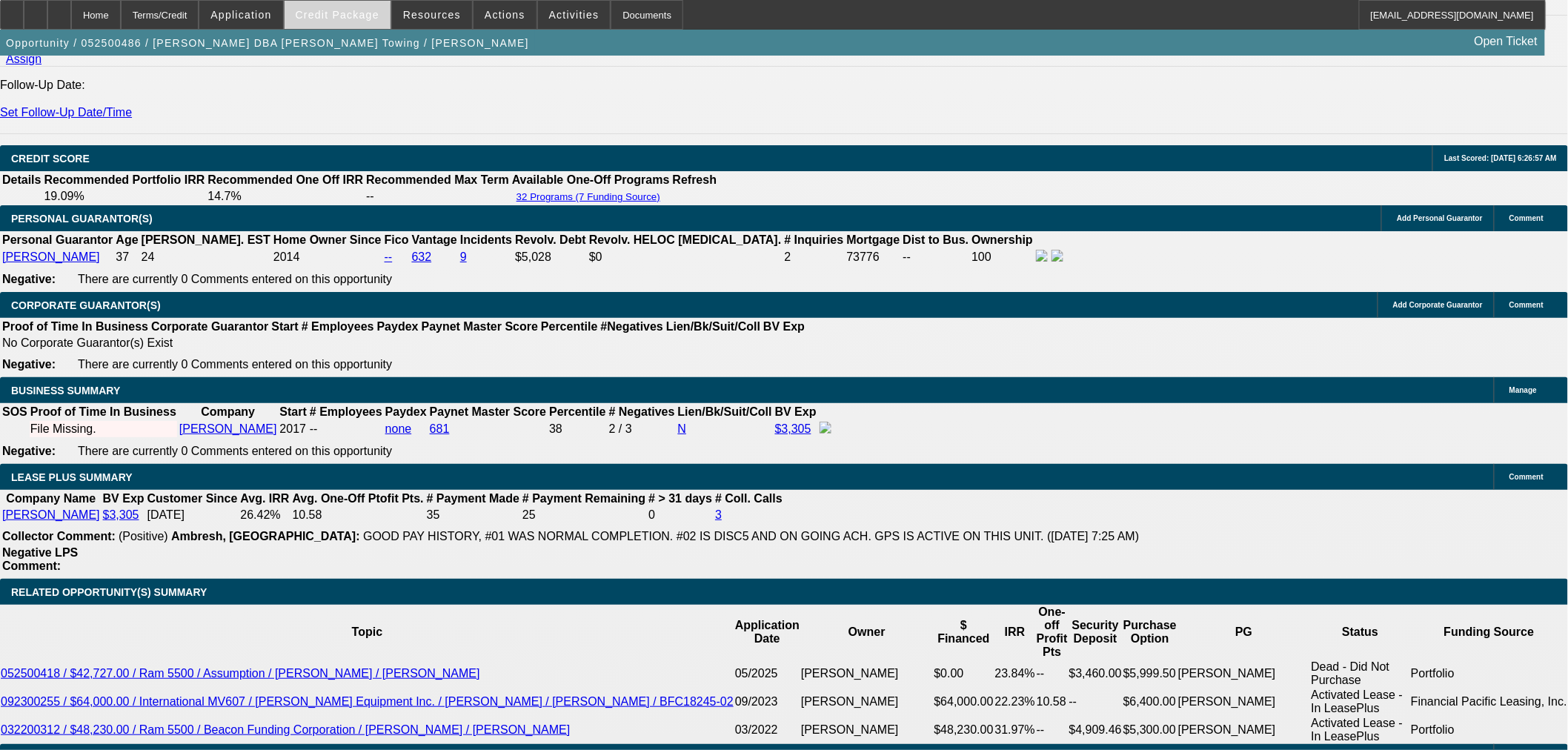
click at [363, 24] on span at bounding box center [338, 15] width 106 height 36
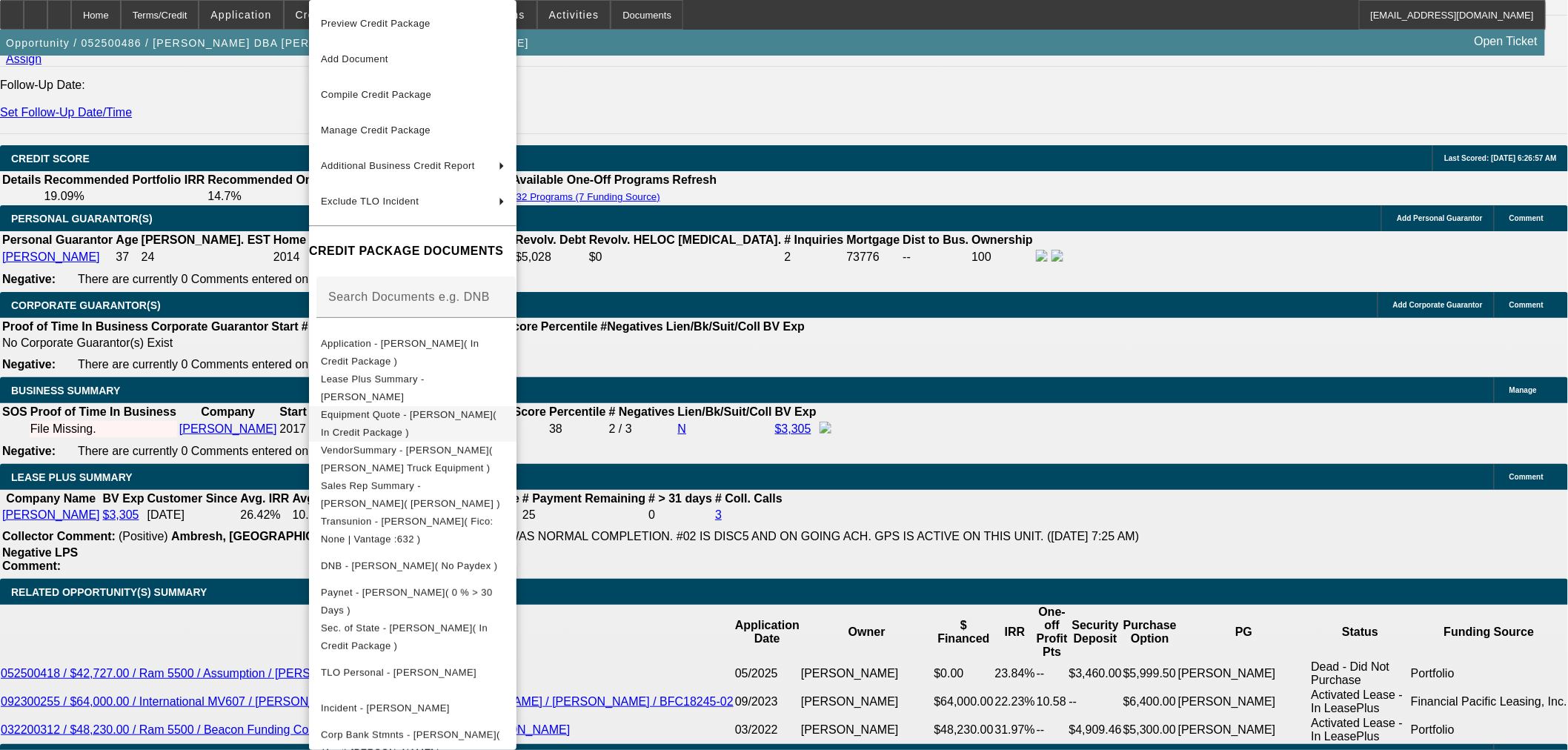
click at [458, 425] on span "Equipment Quote - [PERSON_NAME]( In Credit Package )" at bounding box center [412, 424] width 184 height 36
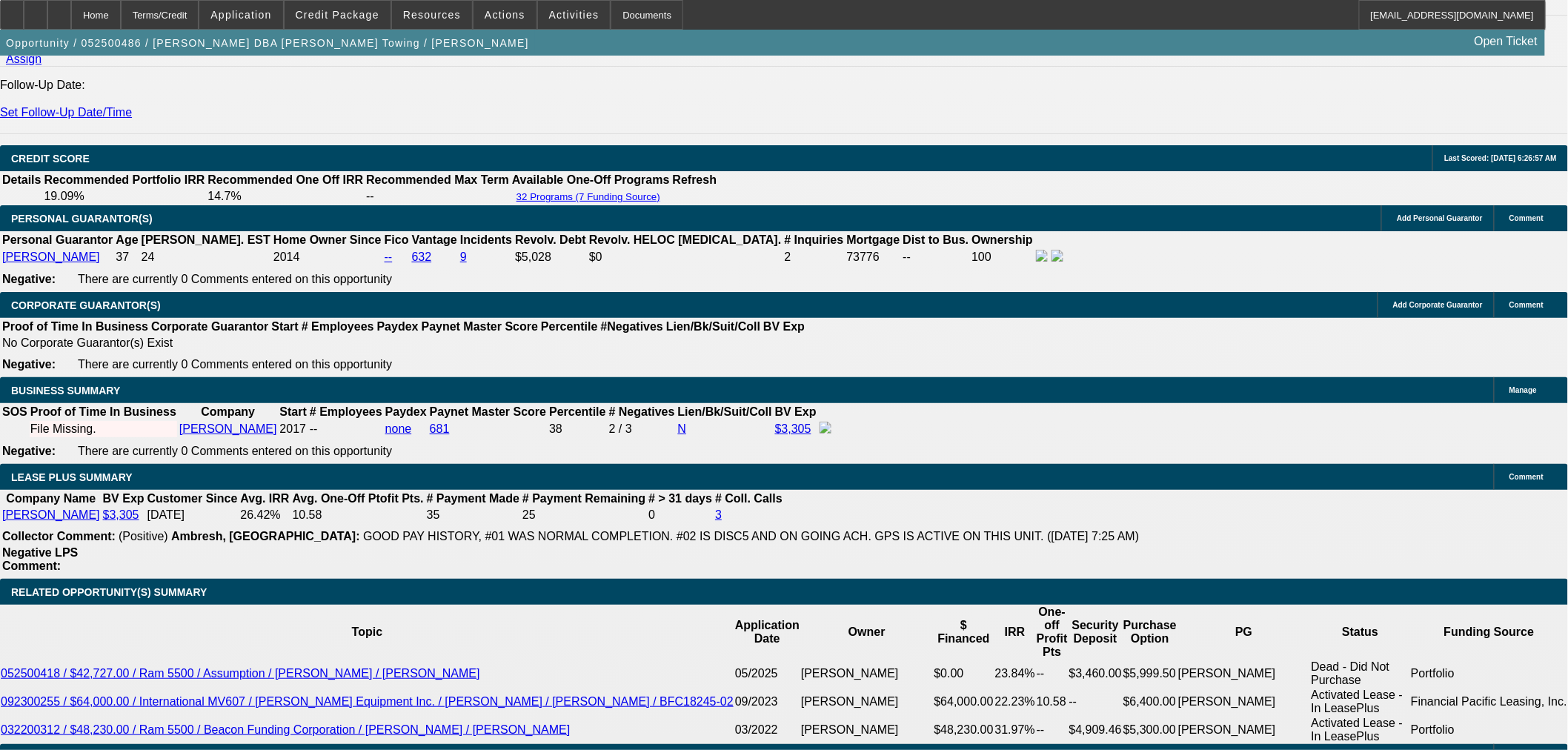
drag, startPoint x: 322, startPoint y: 240, endPoint x: 389, endPoint y: 297, distance: 88.0
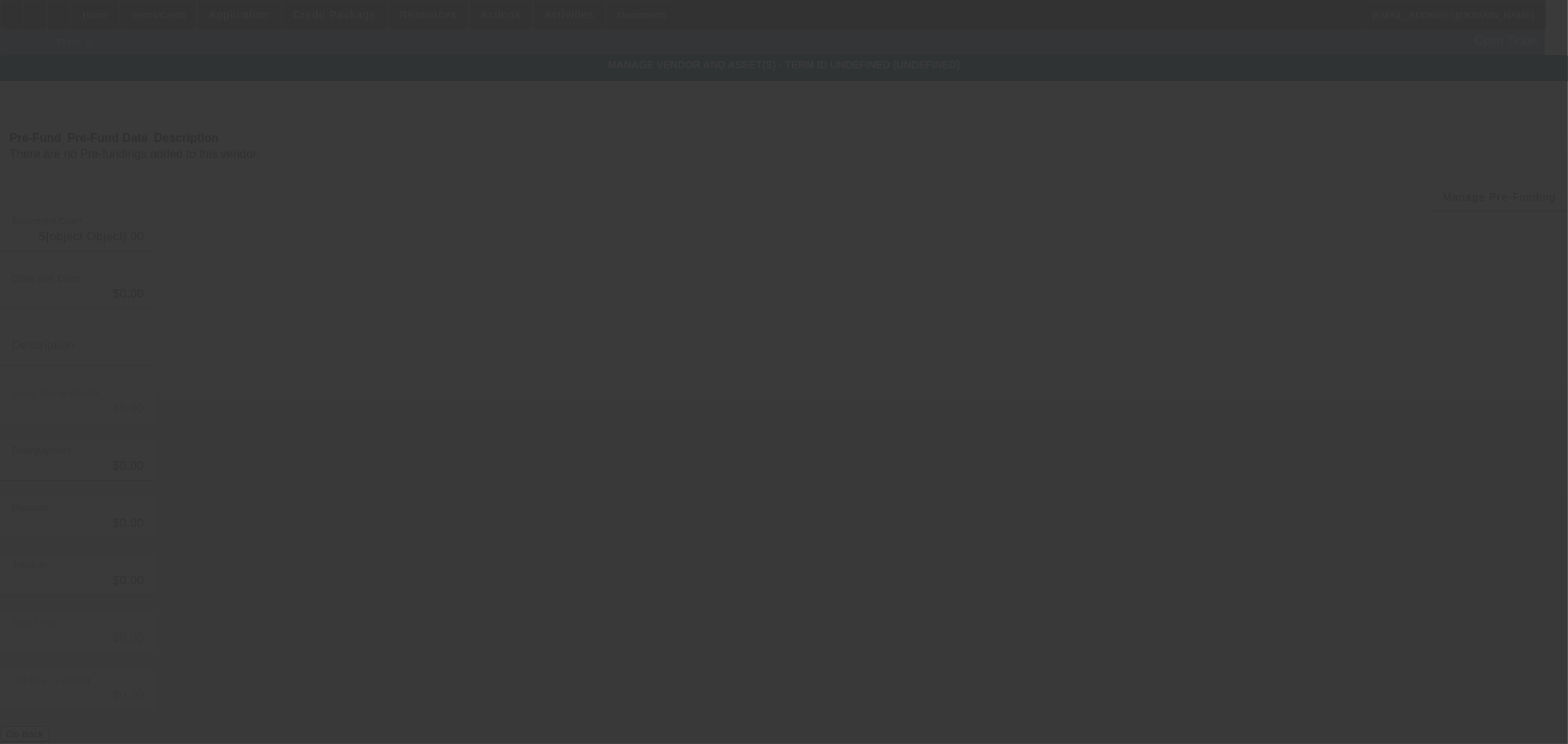
type input "$46,000.00"
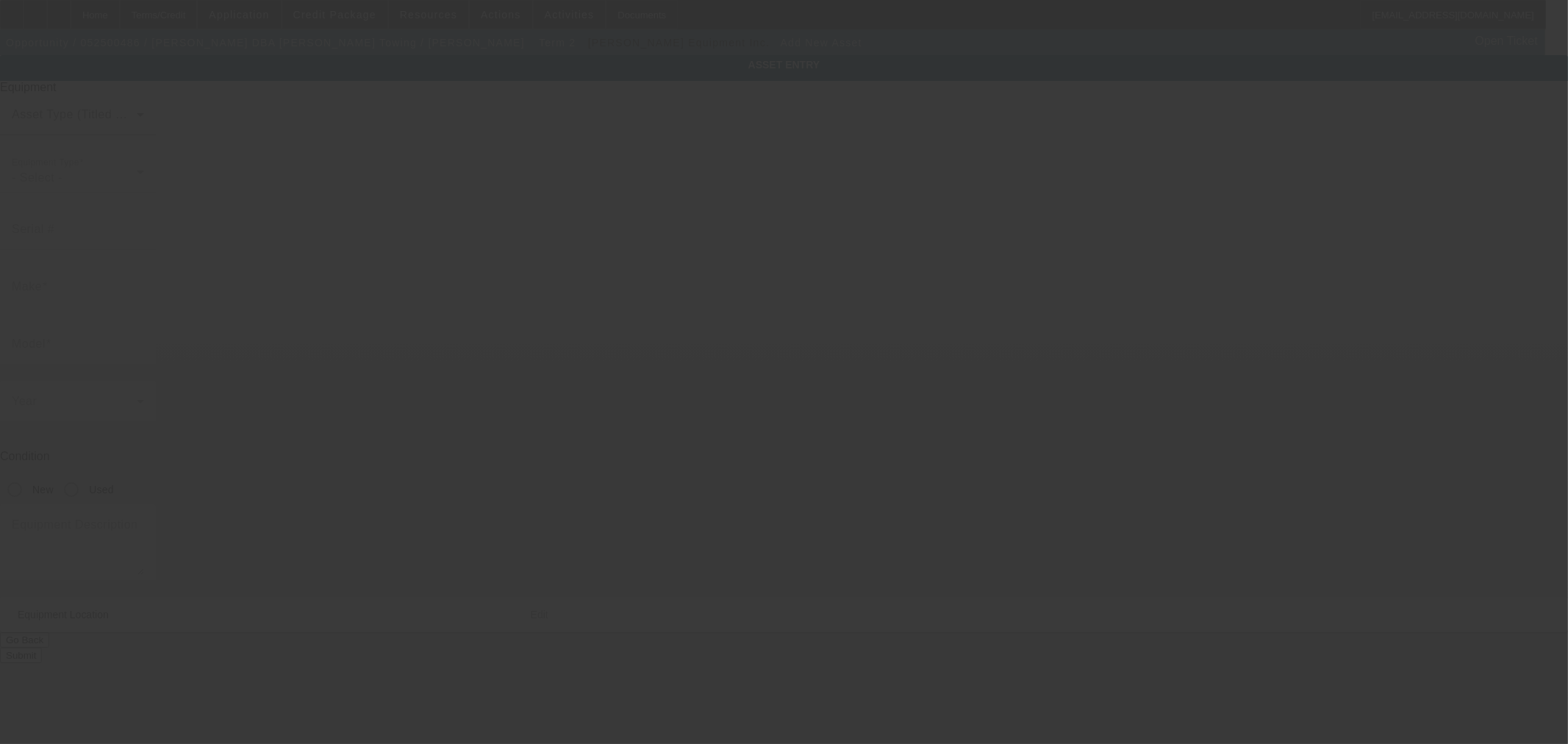
type input "[STREET_ADDRESS][PERSON_NAME]"
type input "[GEOGRAPHIC_DATA]"
type input "93702"
type input "[GEOGRAPHIC_DATA]"
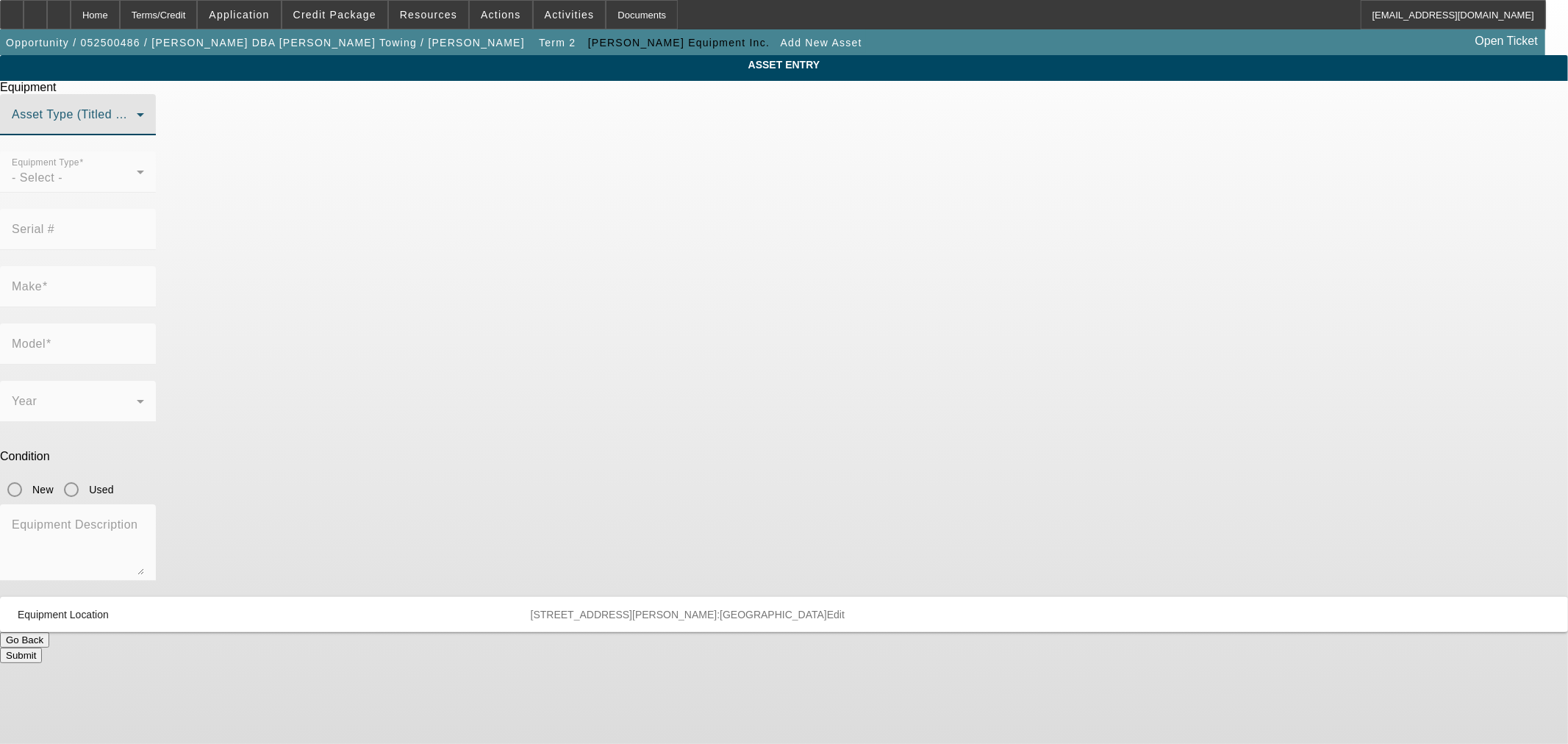
click at [137, 129] on span at bounding box center [74, 120] width 125 height 18
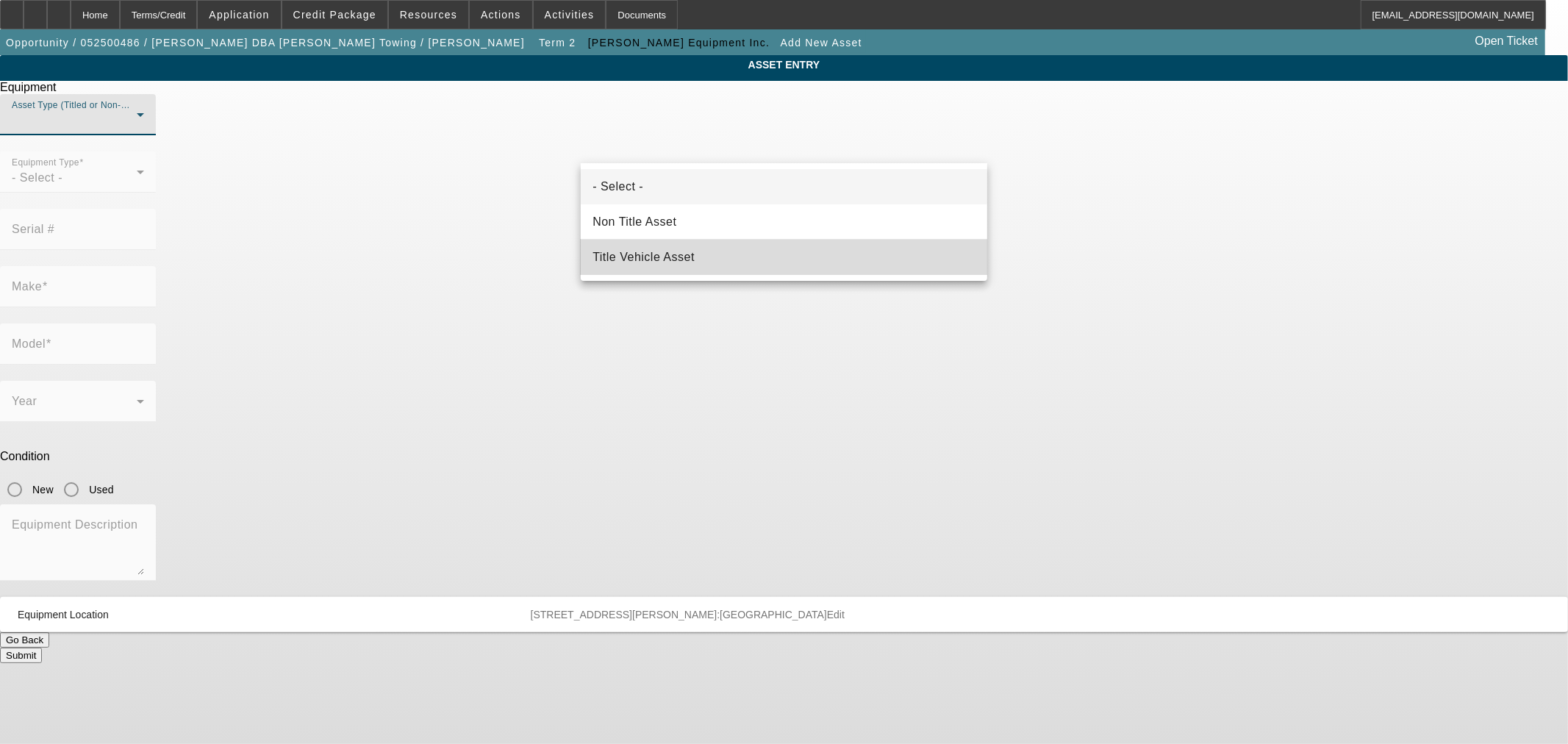
click at [672, 247] on mat-option "Title Vehicle Asset" at bounding box center [783, 257] width 406 height 36
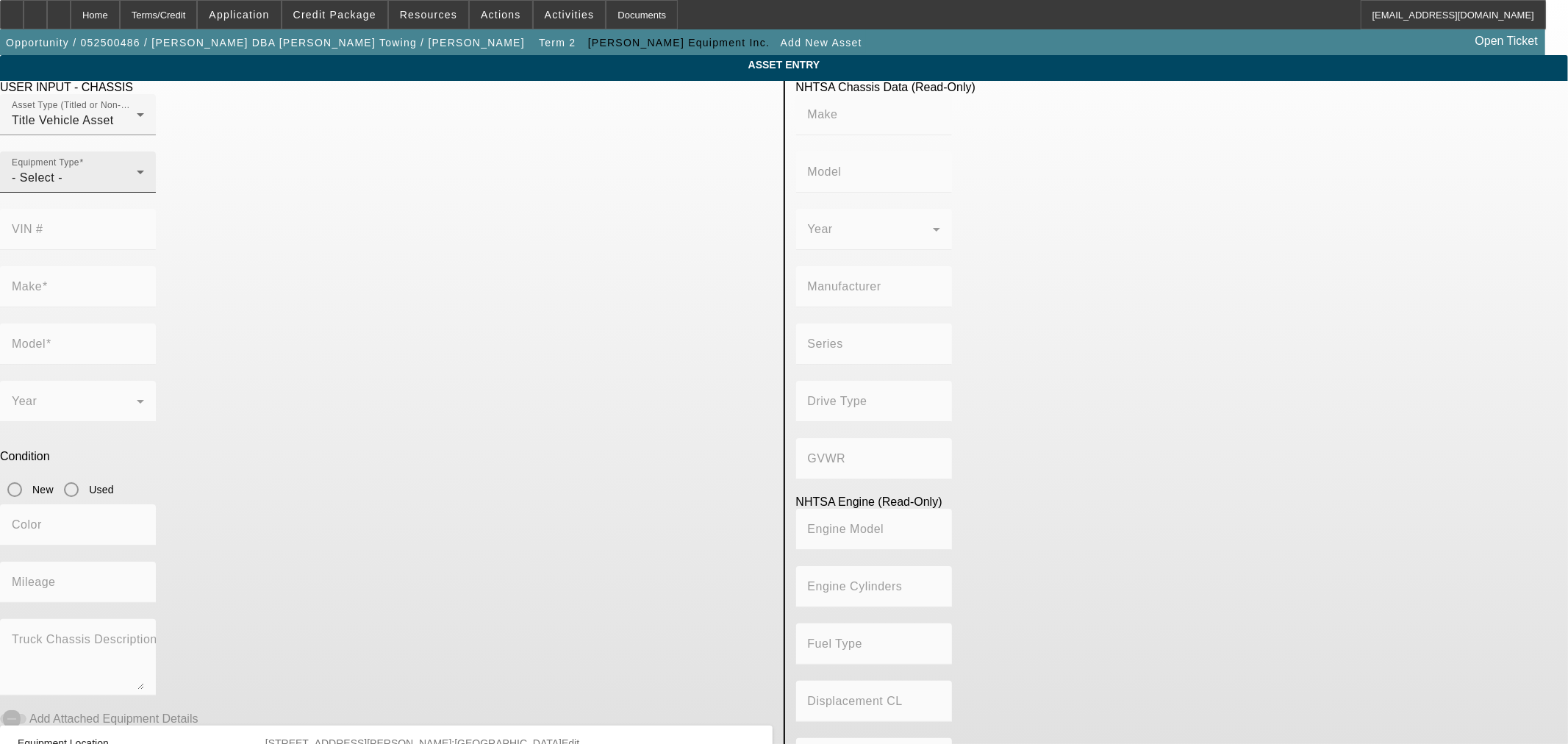
click at [144, 187] on div "Equipment Type - Select -" at bounding box center [78, 171] width 132 height 42
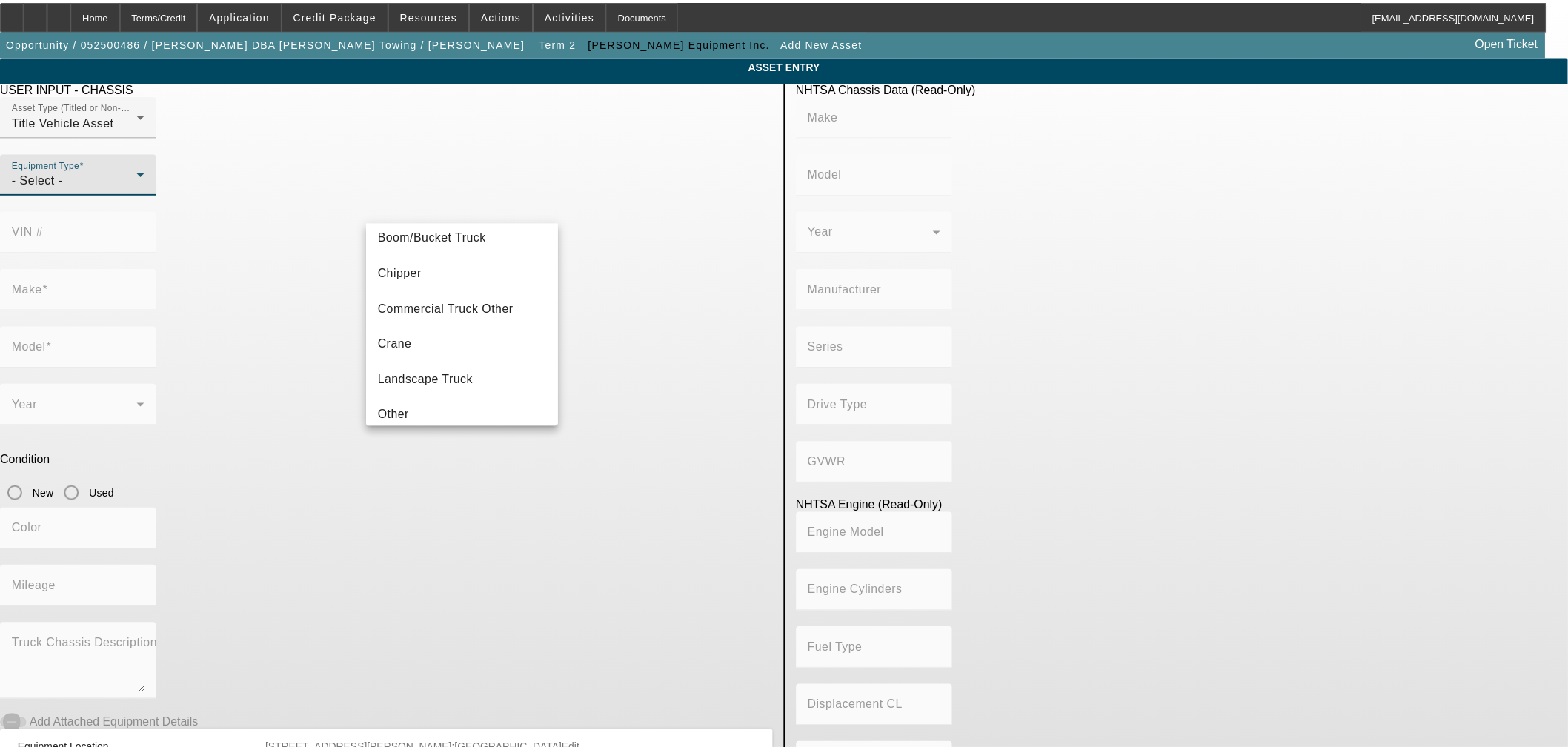
scroll to position [163, 0]
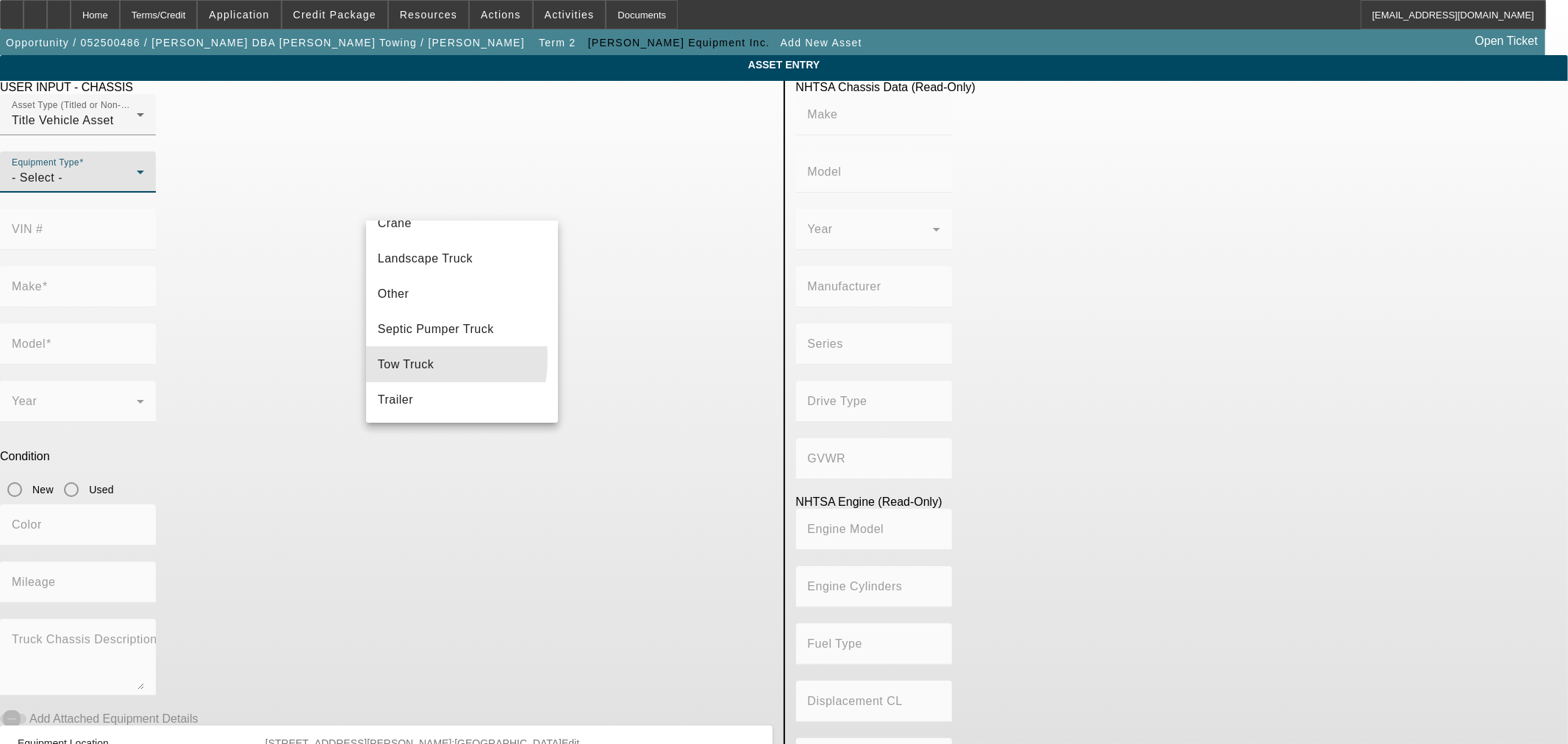
drag, startPoint x: 395, startPoint y: 358, endPoint x: 620, endPoint y: 243, distance: 252.7
click at [397, 359] on span "Tow Truck" at bounding box center [406, 364] width 57 height 18
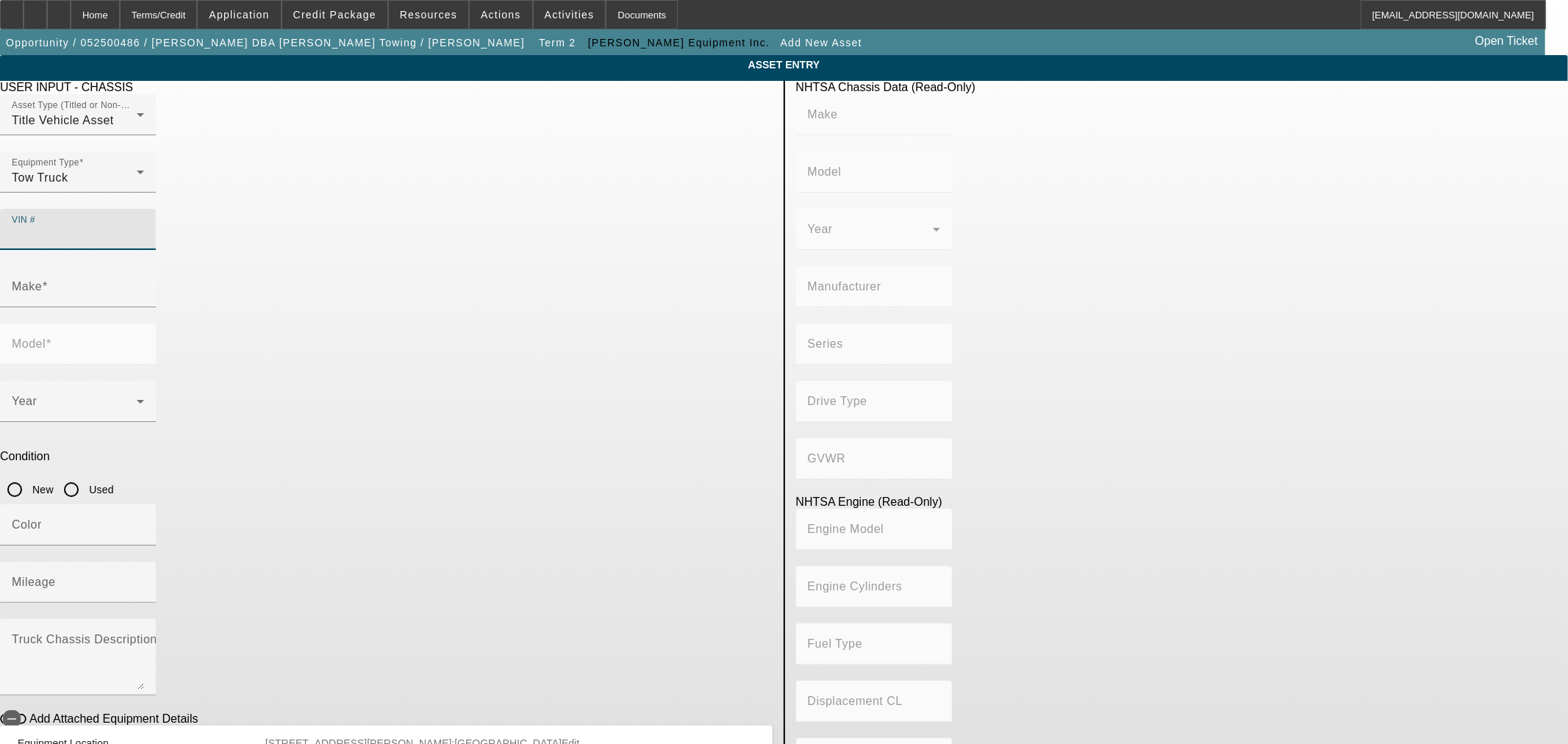
click at [144, 227] on input "VIN #" at bounding box center [78, 235] width 132 height 18
paste input "[US_VEHICLE_IDENTIFICATION_NUMBER]"
type input "[US_VEHICLE_IDENTIFICATION_NUMBER]"
type input "INTERNATIONAL"
type input "MV607"
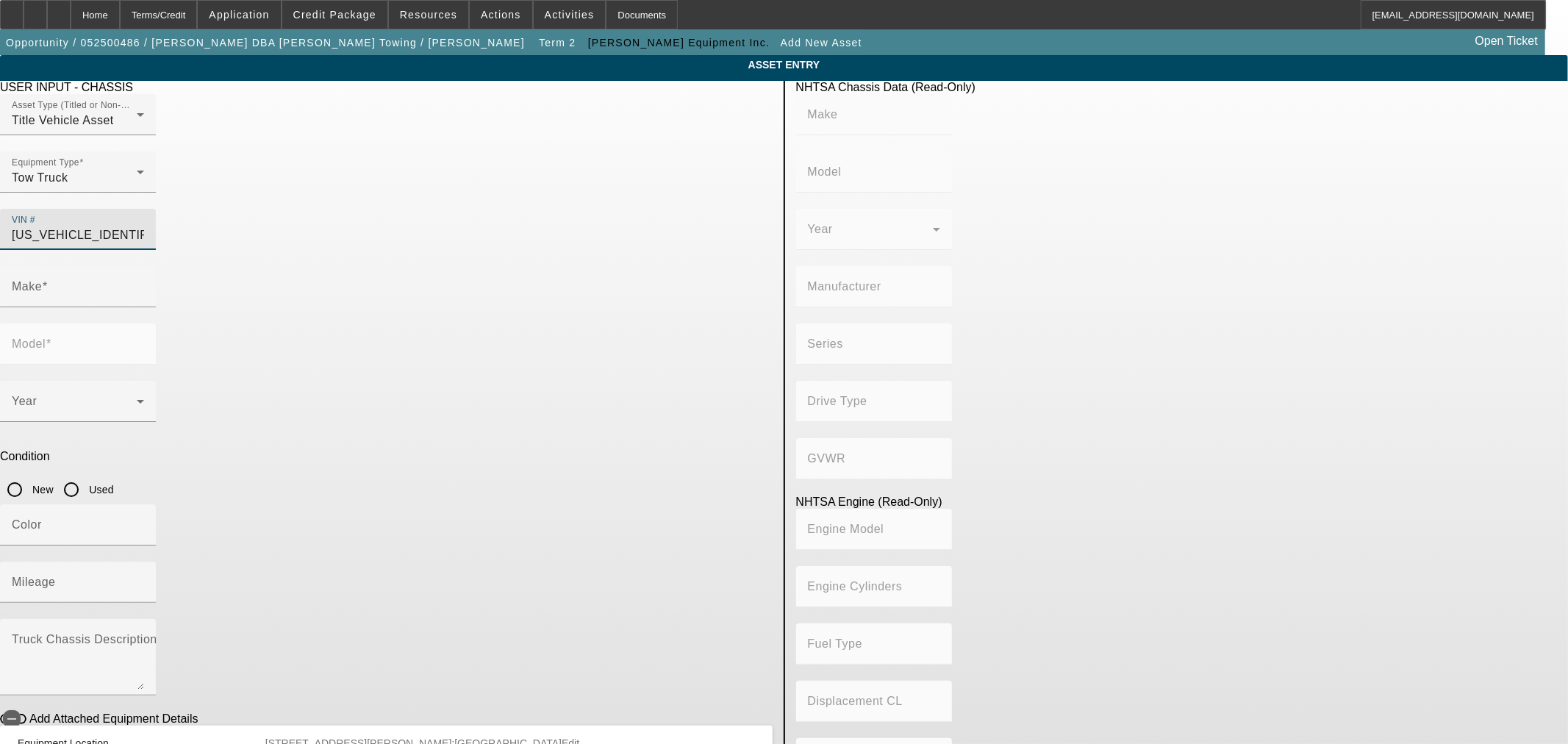
type input "INTERNATIONAL MOTORS, LLC"
type input "MV"
type input "4x2"
type input "Class 6: 19,501 - 26,000 lb (8,845 - 11,794 kg)"
type input "B 6.7"
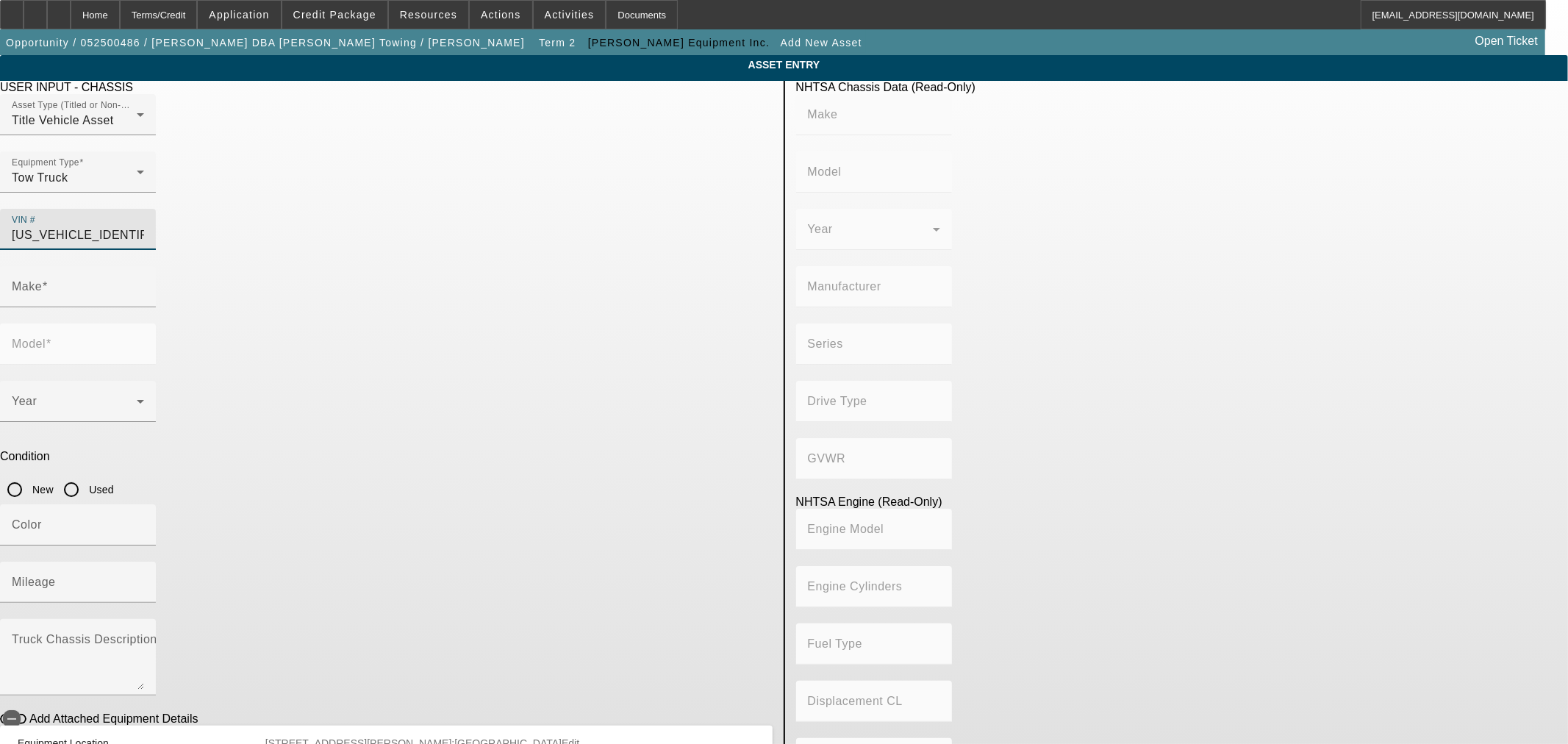
type input "Diesel"
type input "408.85908543470"
type input "6.7"
type input "[US_VEHICLE_IDENTIFICATION_NUMBER]"
click at [86, 475] on input "Used" at bounding box center [71, 489] width 30 height 30
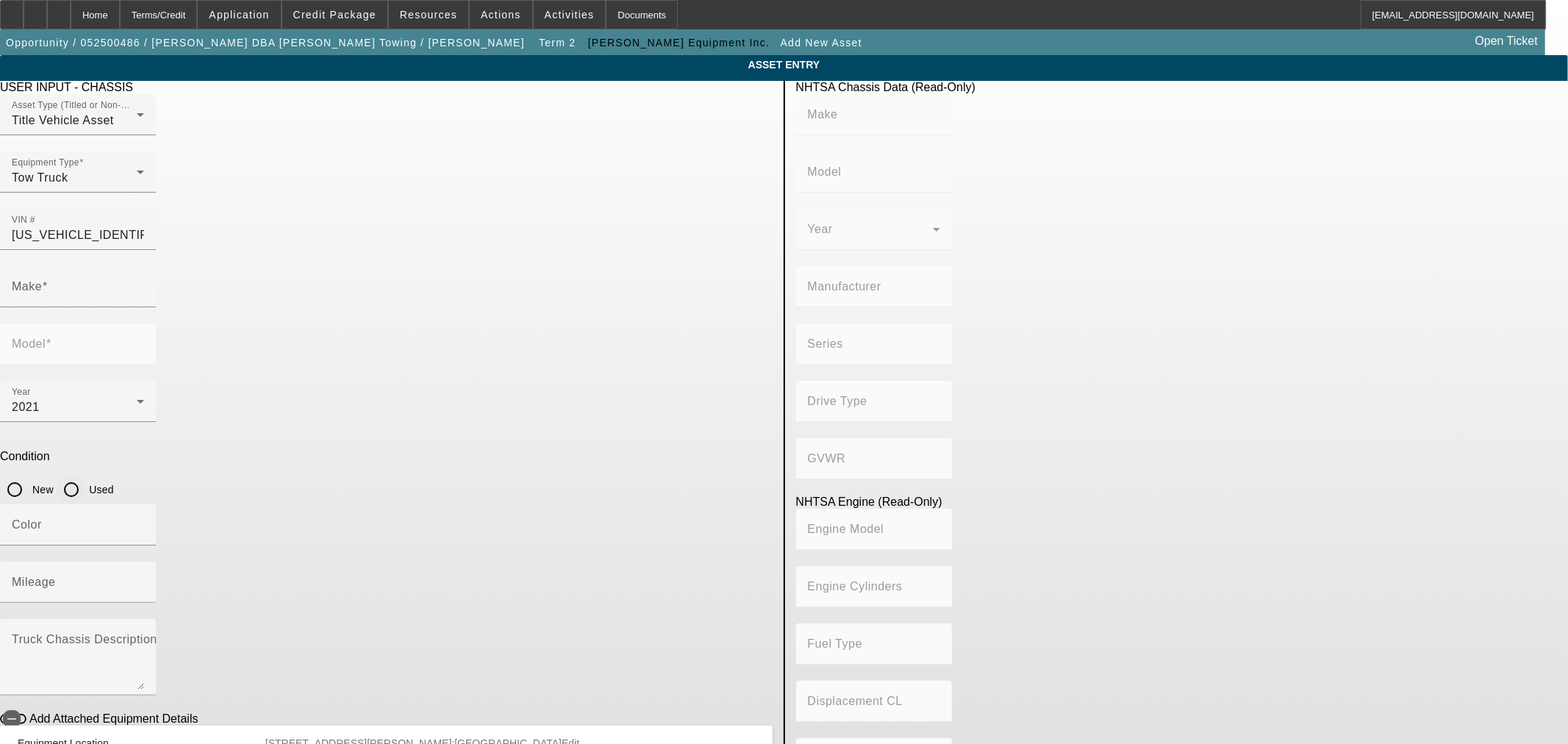
radio input "true"
type input "INTERNATIONAL"
type input "MV607"
type input "INTERNATIONAL"
type input "MV607"
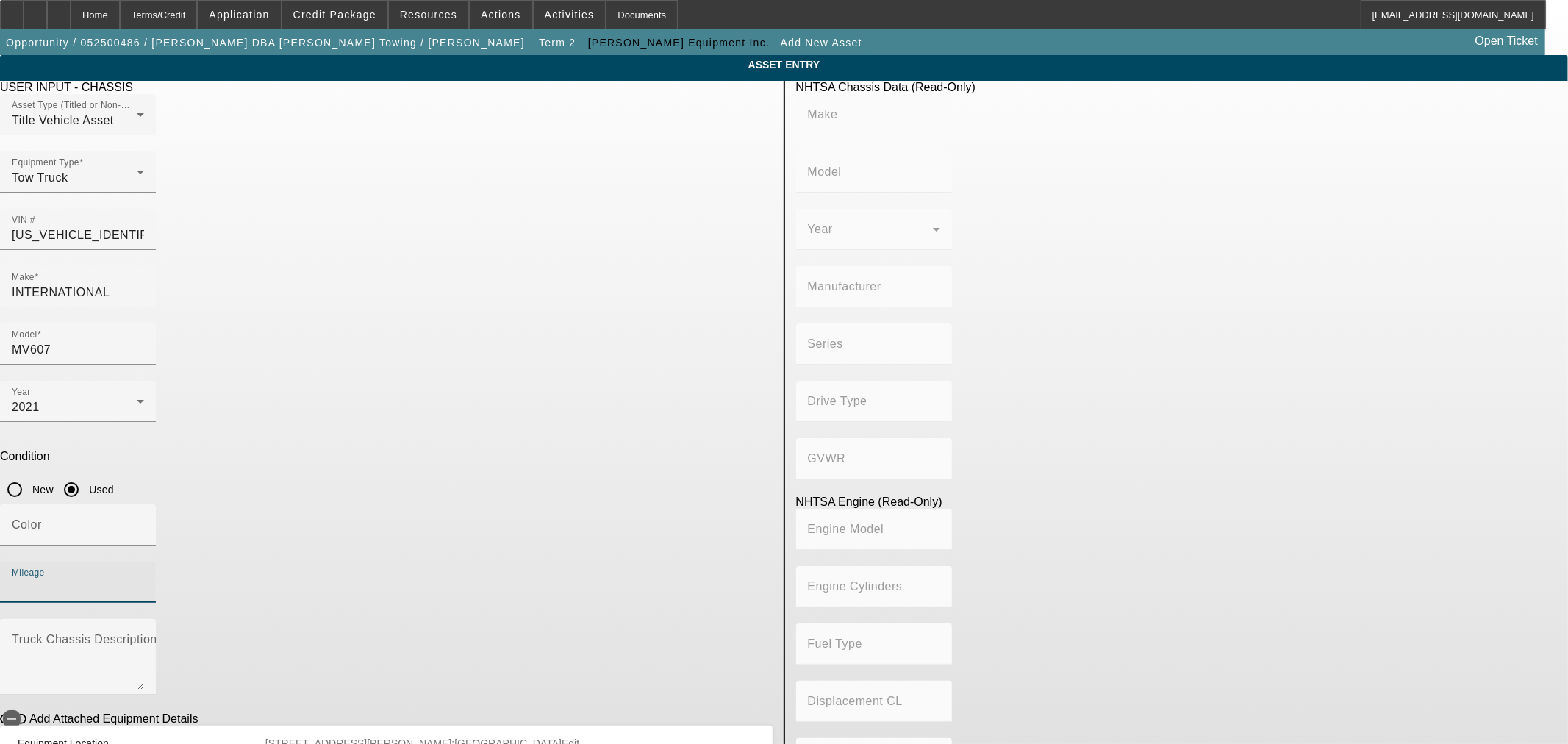
type input "INTERNATIONAL MOTORS, LLC"
type input "MV"
type input "4x2"
type input "Class 6: 19,501 - 26,000 lb (8,845 - 11,794 kg)"
type input "B 6.7"
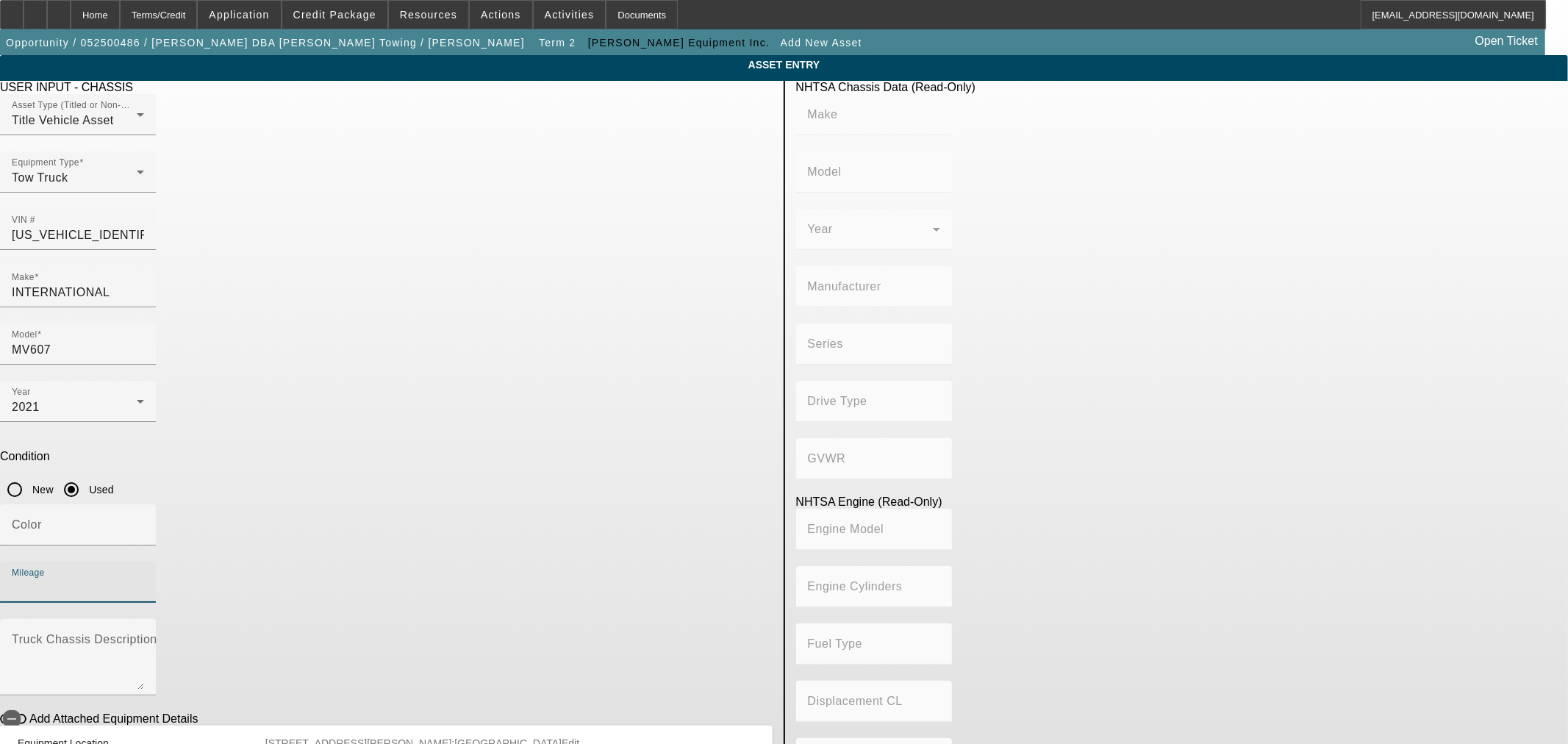
type input "Diesel"
type input "408.85908543470"
type input "6.7"
click at [144, 579] on input "Mileage" at bounding box center [78, 588] width 132 height 18
drag, startPoint x: 698, startPoint y: 380, endPoint x: 706, endPoint y: 360, distance: 21.5
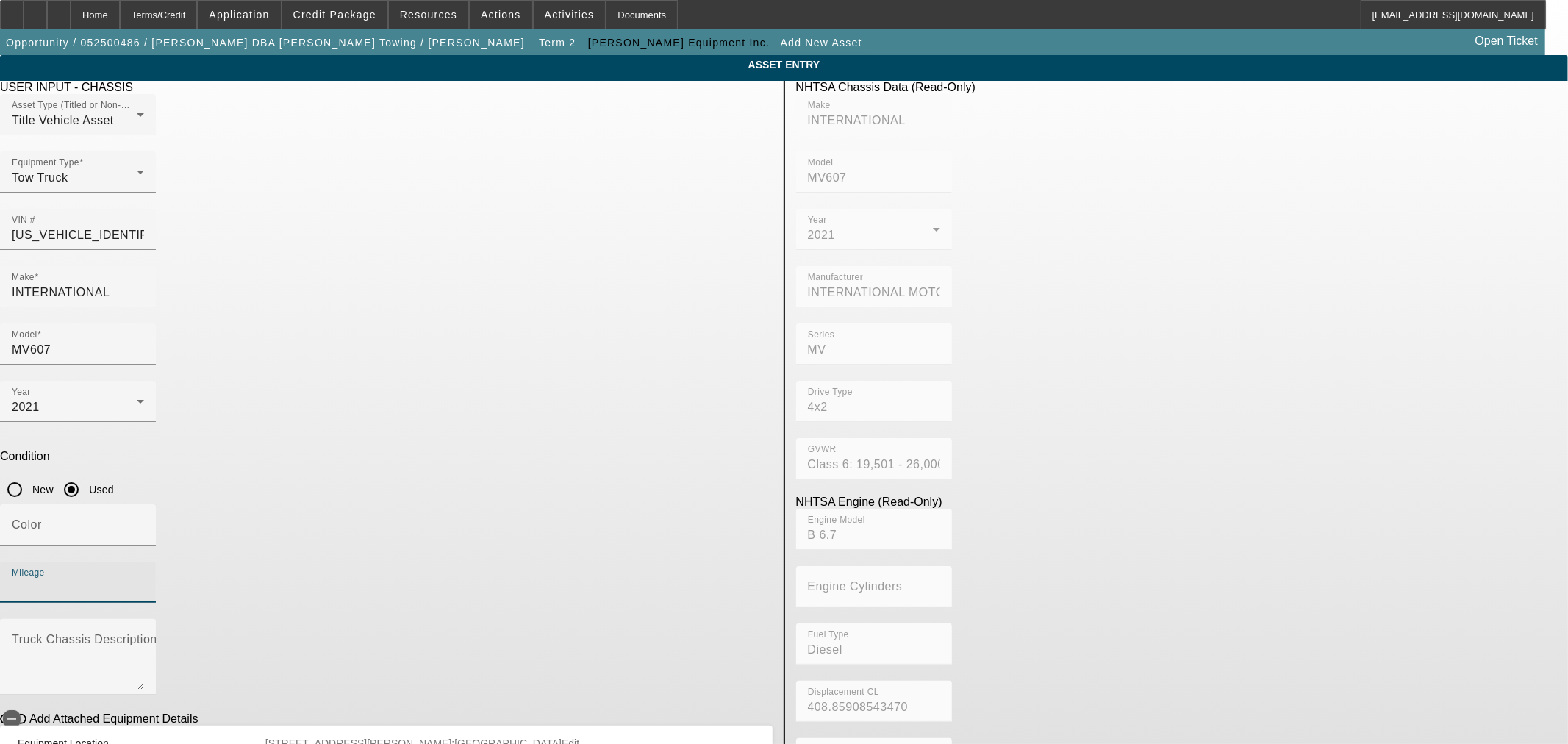
click at [144, 579] on input "Mileage" at bounding box center [78, 588] width 132 height 18
type input "216985"
click at [19, 712] on icon "button" at bounding box center [12, 719] width 14 height 14
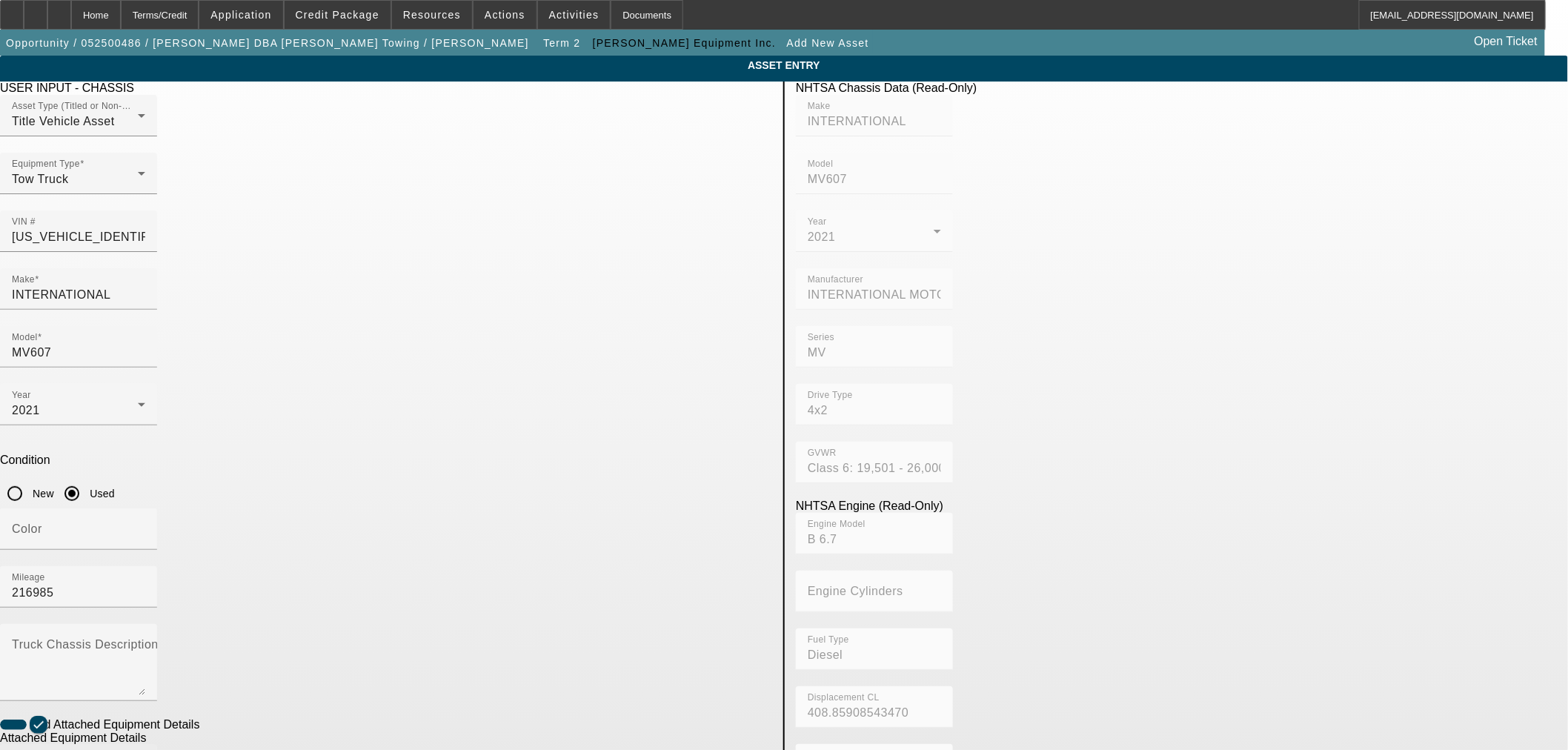
click at [42, 749] on mat-label "Make" at bounding box center [27, 765] width 31 height 13
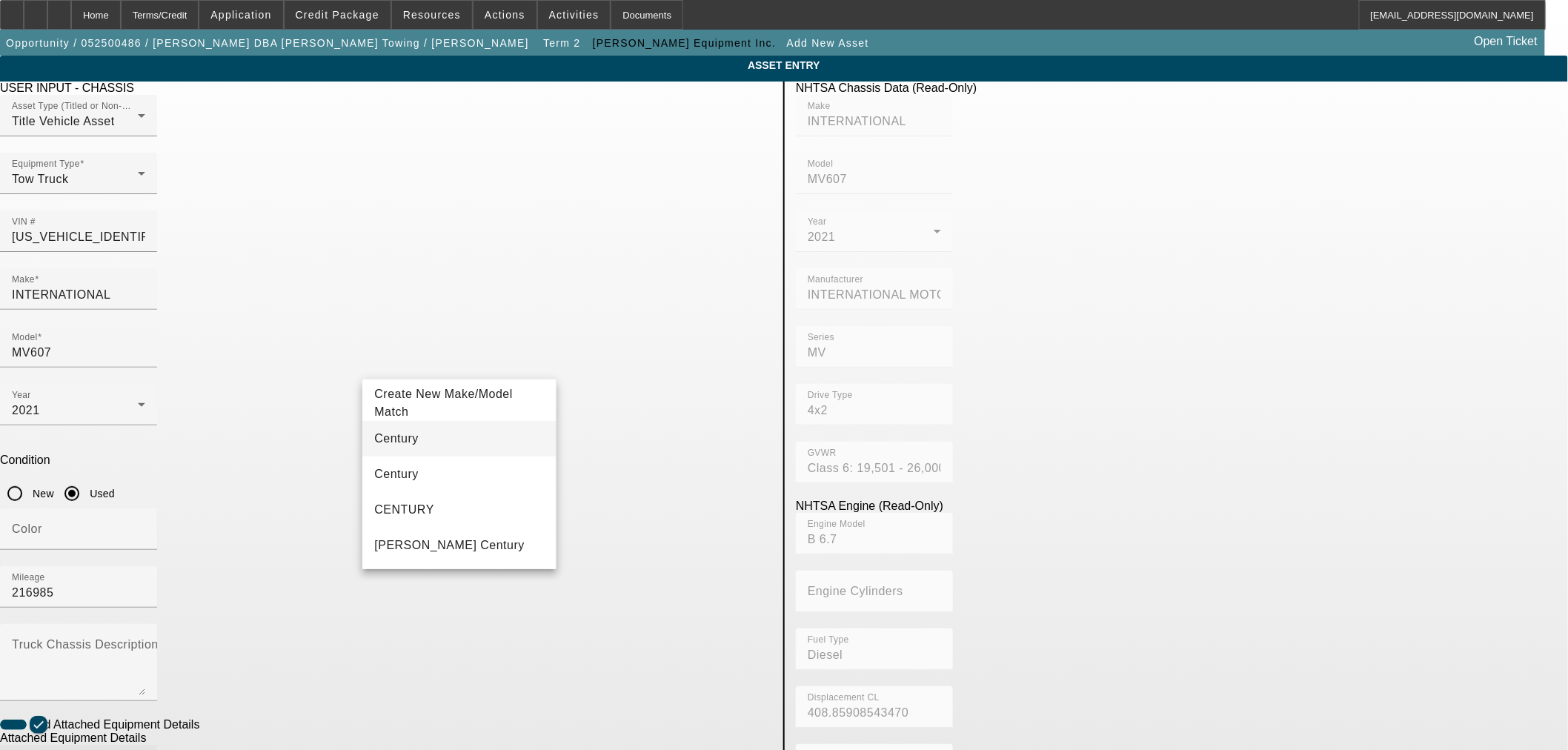
type input "Century"
drag, startPoint x: 424, startPoint y: 431, endPoint x: 655, endPoint y: 590, distance: 280.4
click at [424, 431] on mat-option "Century" at bounding box center [459, 439] width 193 height 36
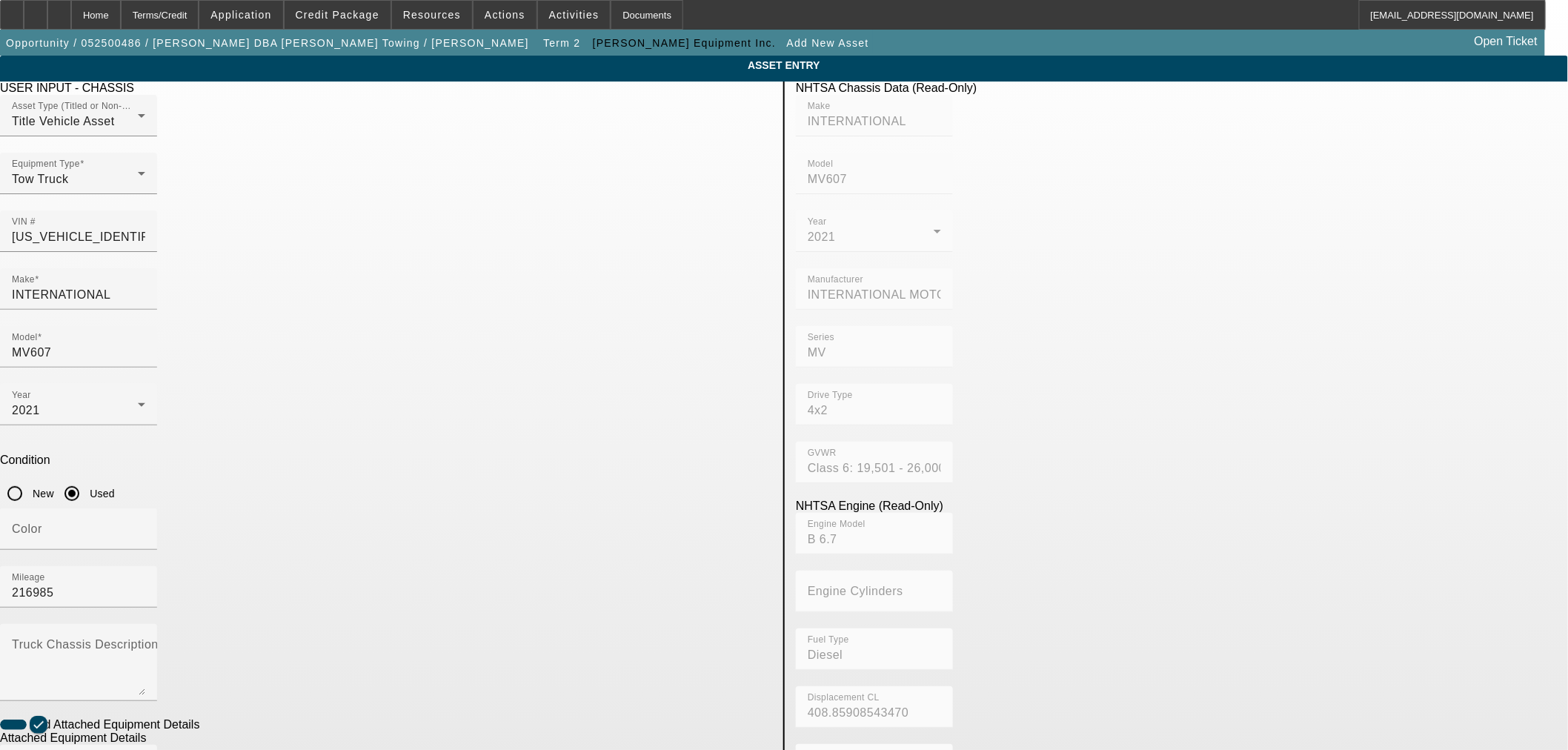
type input "Rollback"
click at [613, 535] on mat-option "Rollback" at bounding box center [676, 546] width 193 height 36
radio input "true"
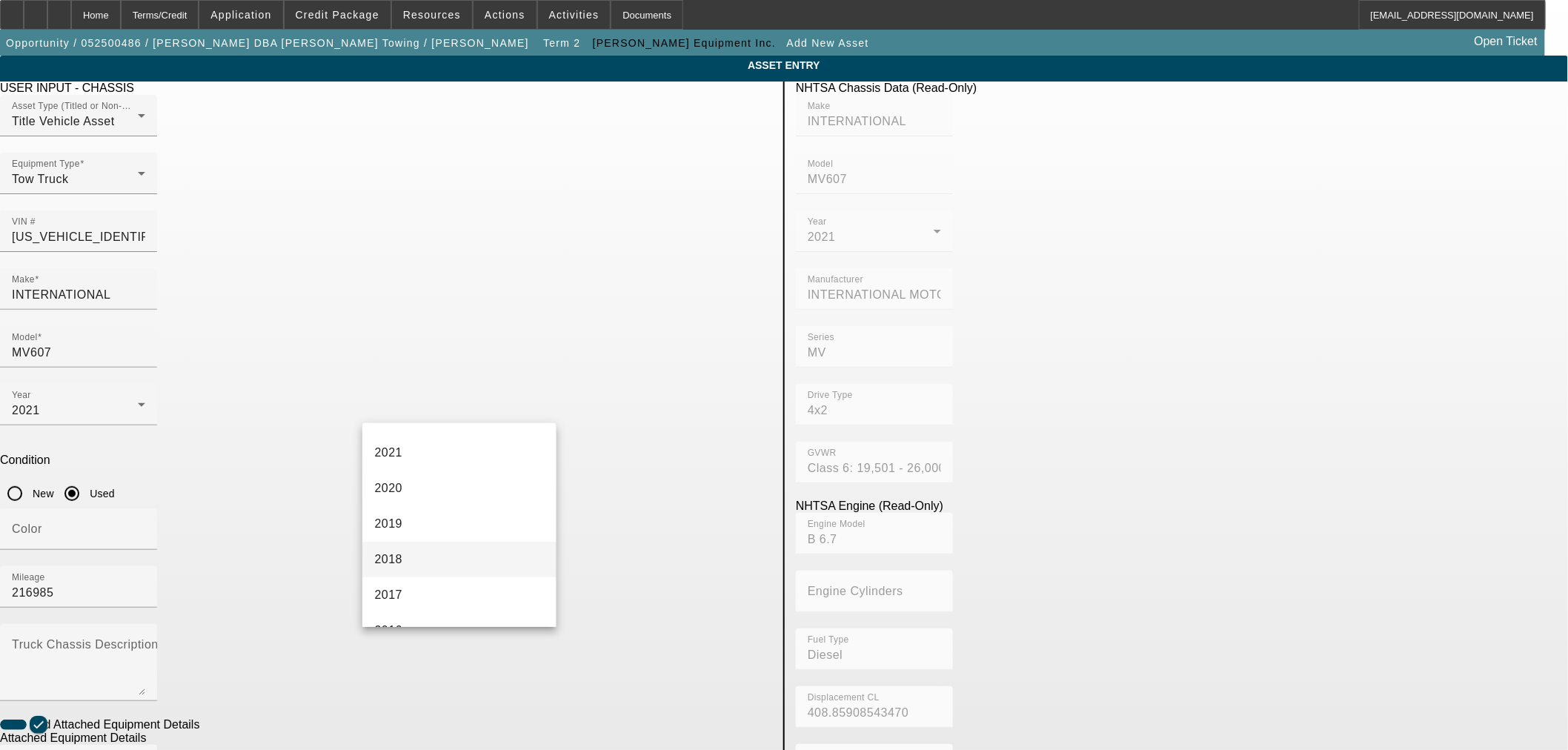
scroll to position [246, 0]
click at [409, 439] on mat-option "2021" at bounding box center [459, 449] width 193 height 36
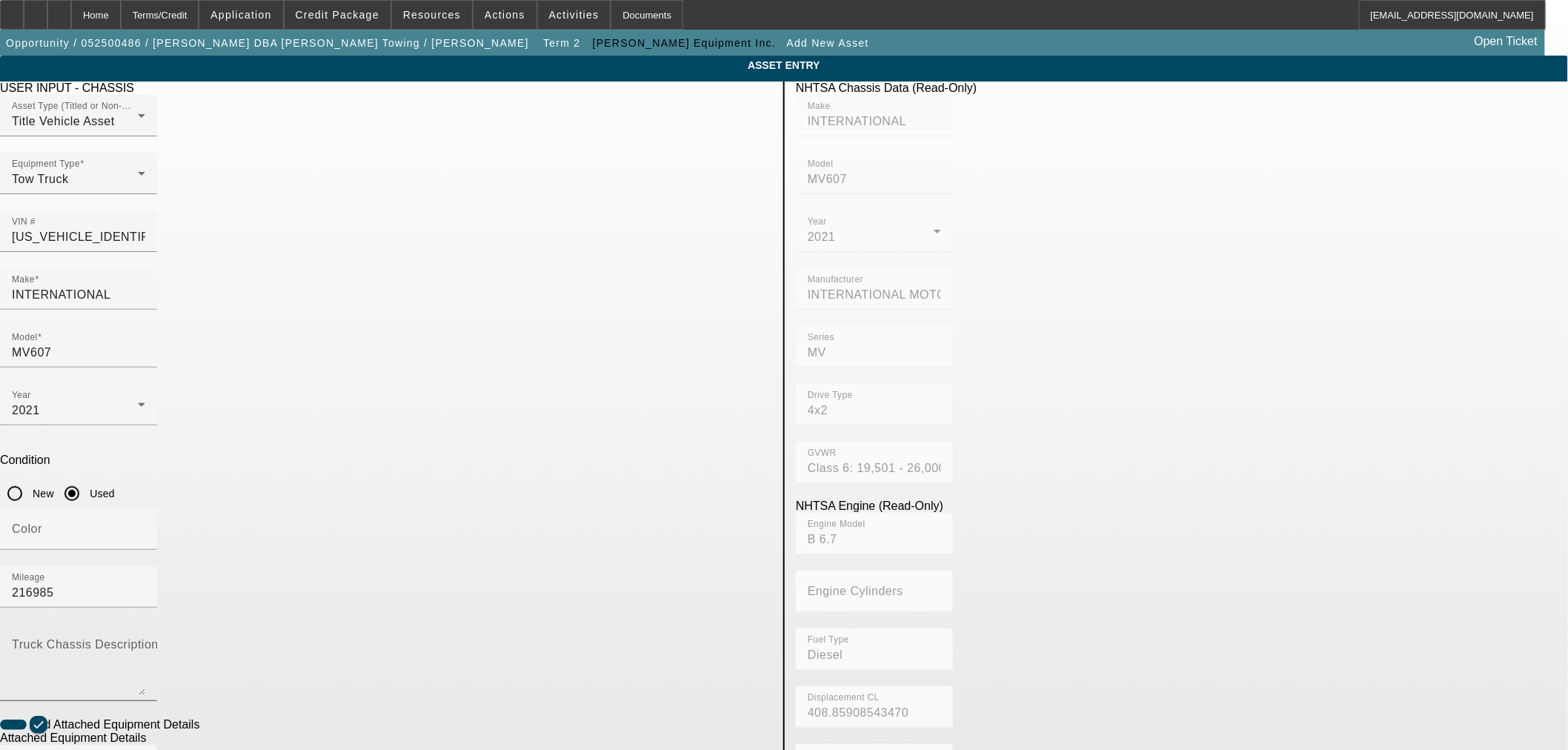
click at [145, 641] on textarea "Truck Chassis Description (Describe the truck chassis only)" at bounding box center [79, 668] width 133 height 53
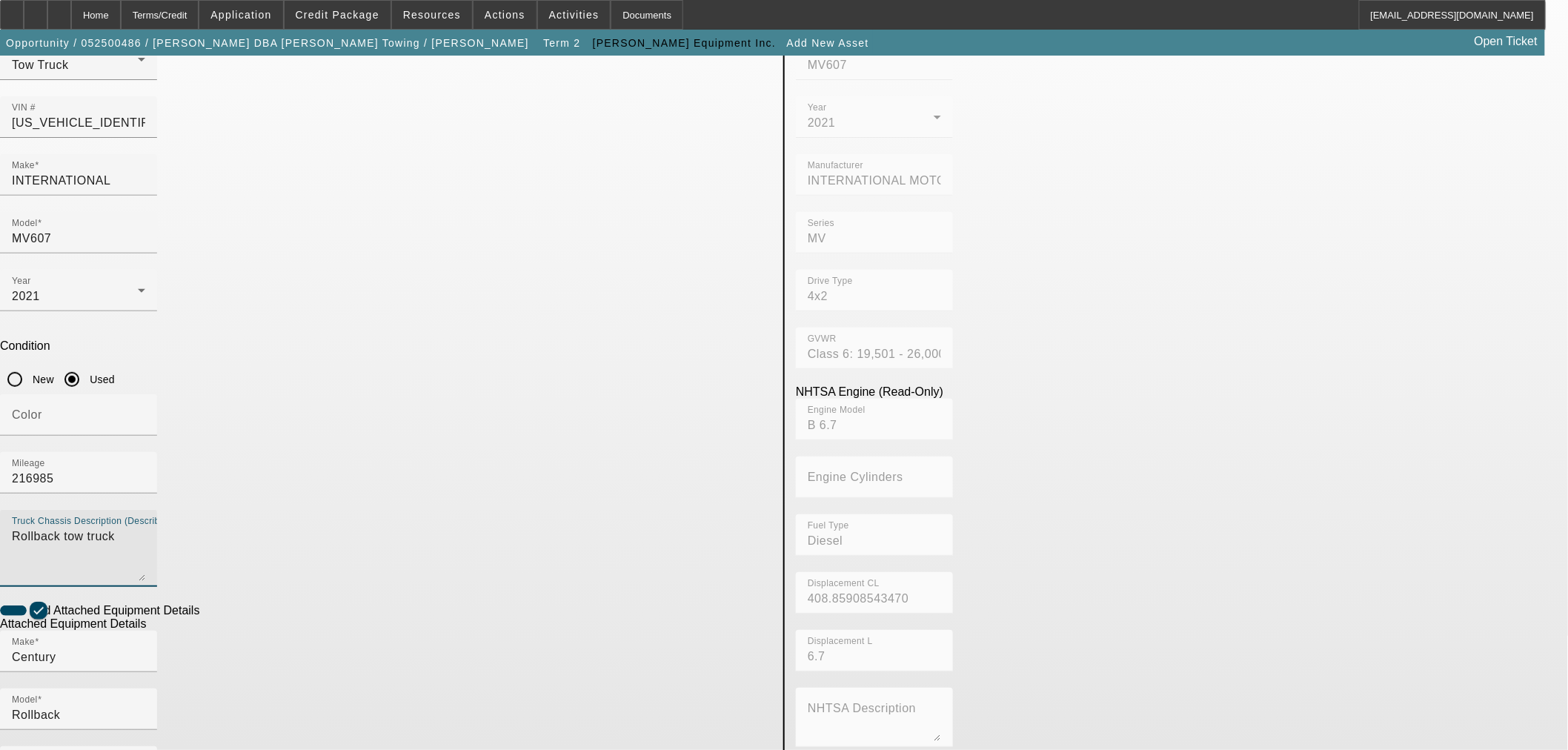
scroll to position [195, 0]
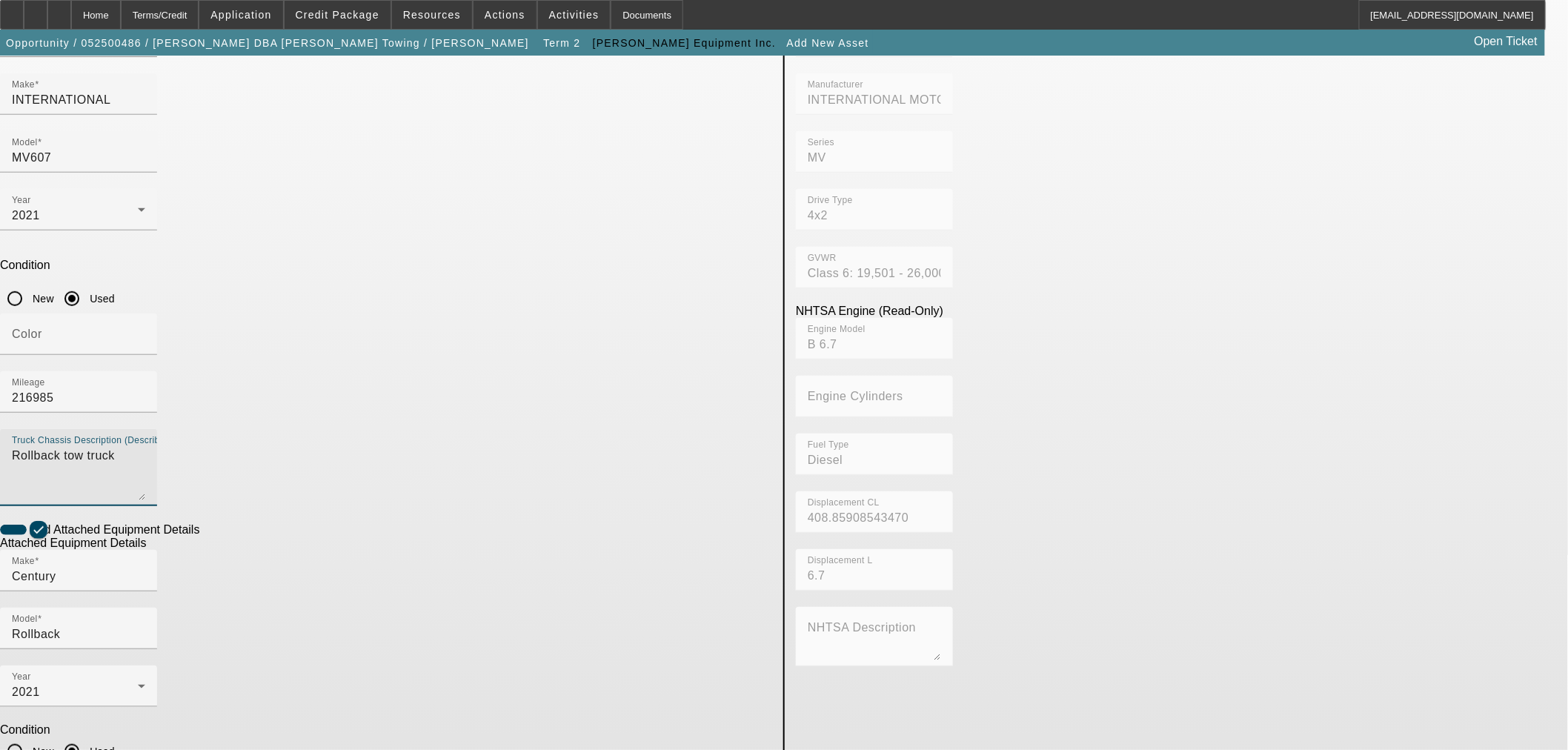
type textarea "Rollback tow truck"
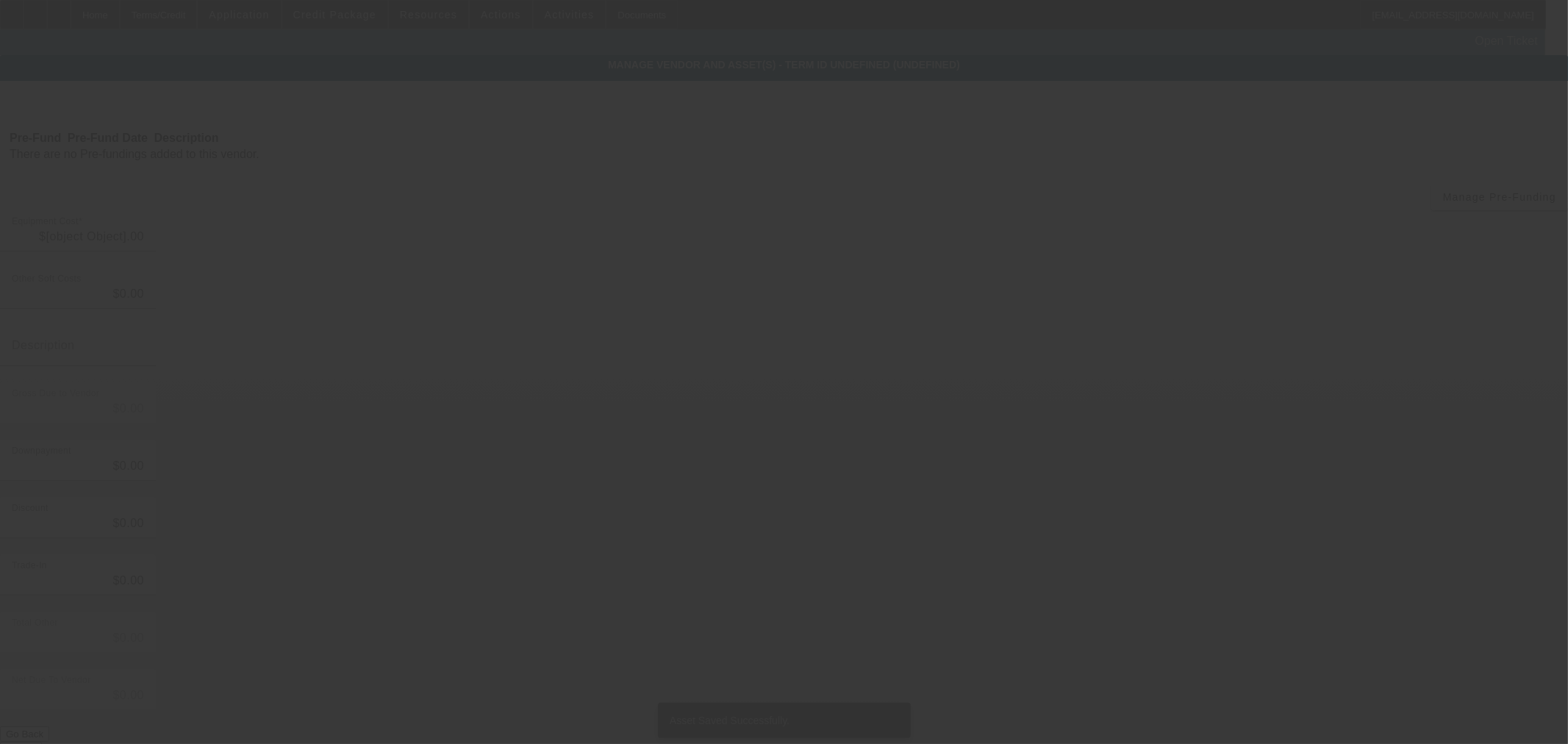
type input "$46,000.00"
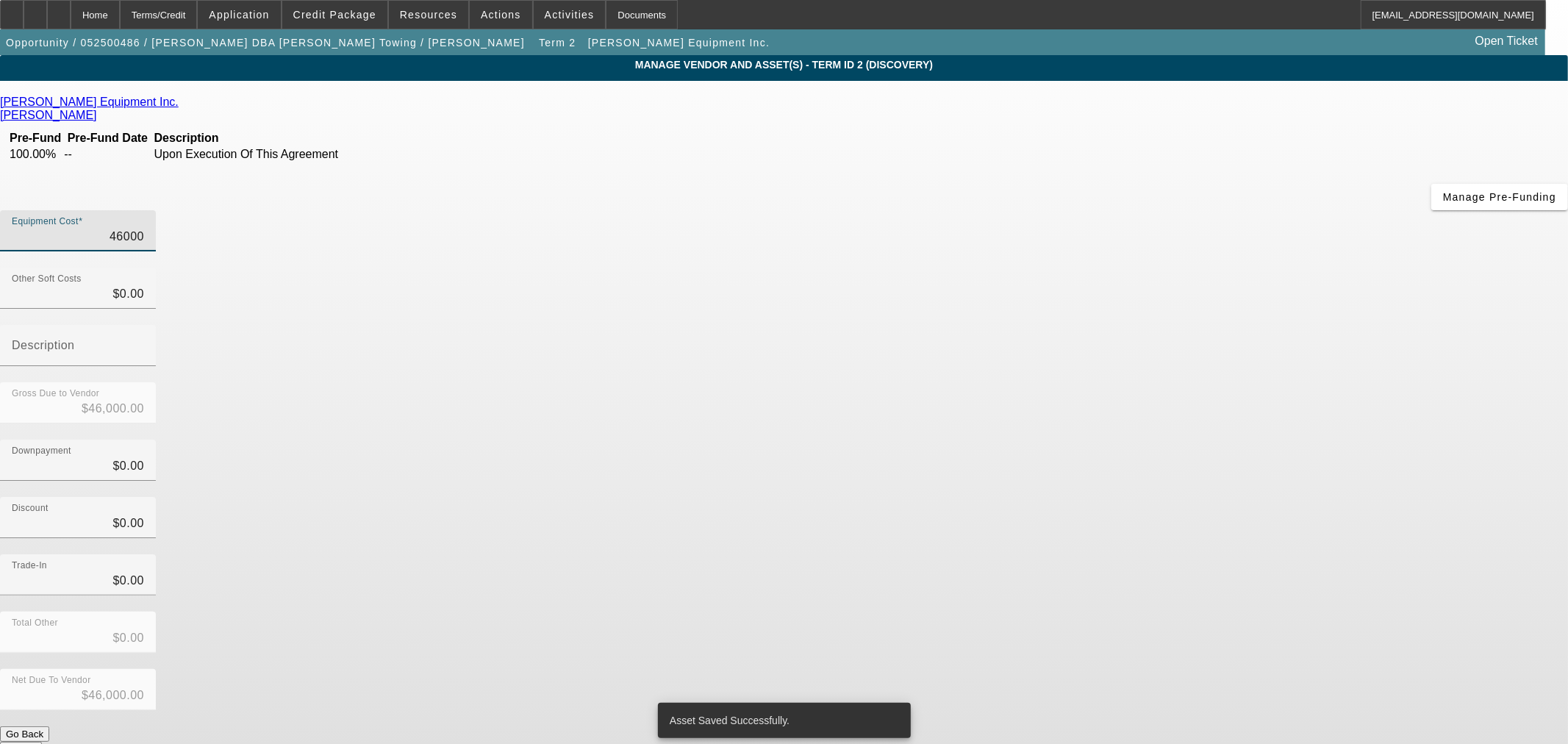
drag, startPoint x: 920, startPoint y: 126, endPoint x: 1567, endPoint y: 69, distance: 649.5
click at [1567, 85] on app-vendor-asset-manage "MANAGE VENDOR AND ASSET(S) - Term ID 2 (Discovery) Remove Vendor Todd Equipment…" at bounding box center [784, 450] width 1568 height 789
type input "6"
type input "$6.00"
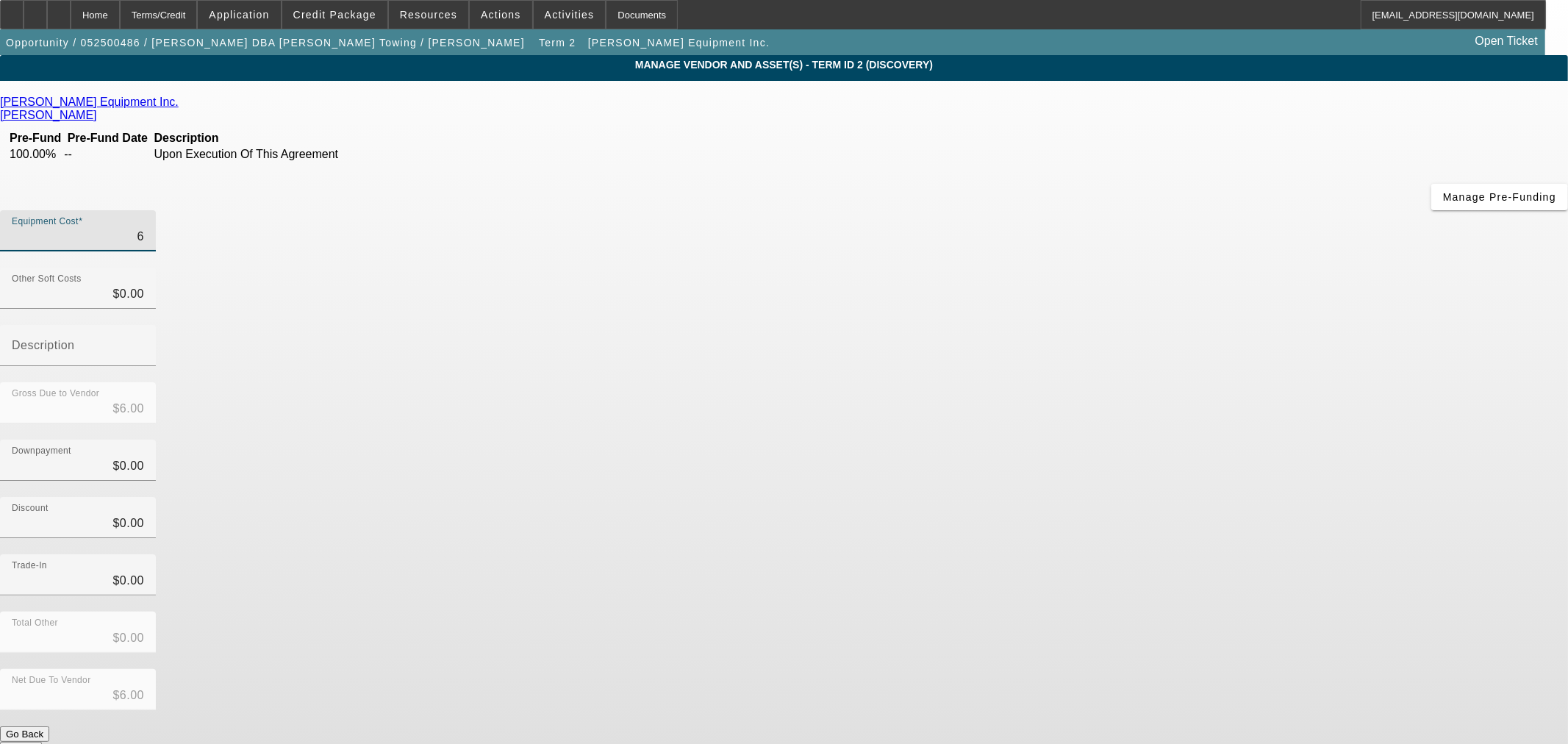
type input "67"
type input "$67.00"
type input "670"
type input "$670.00"
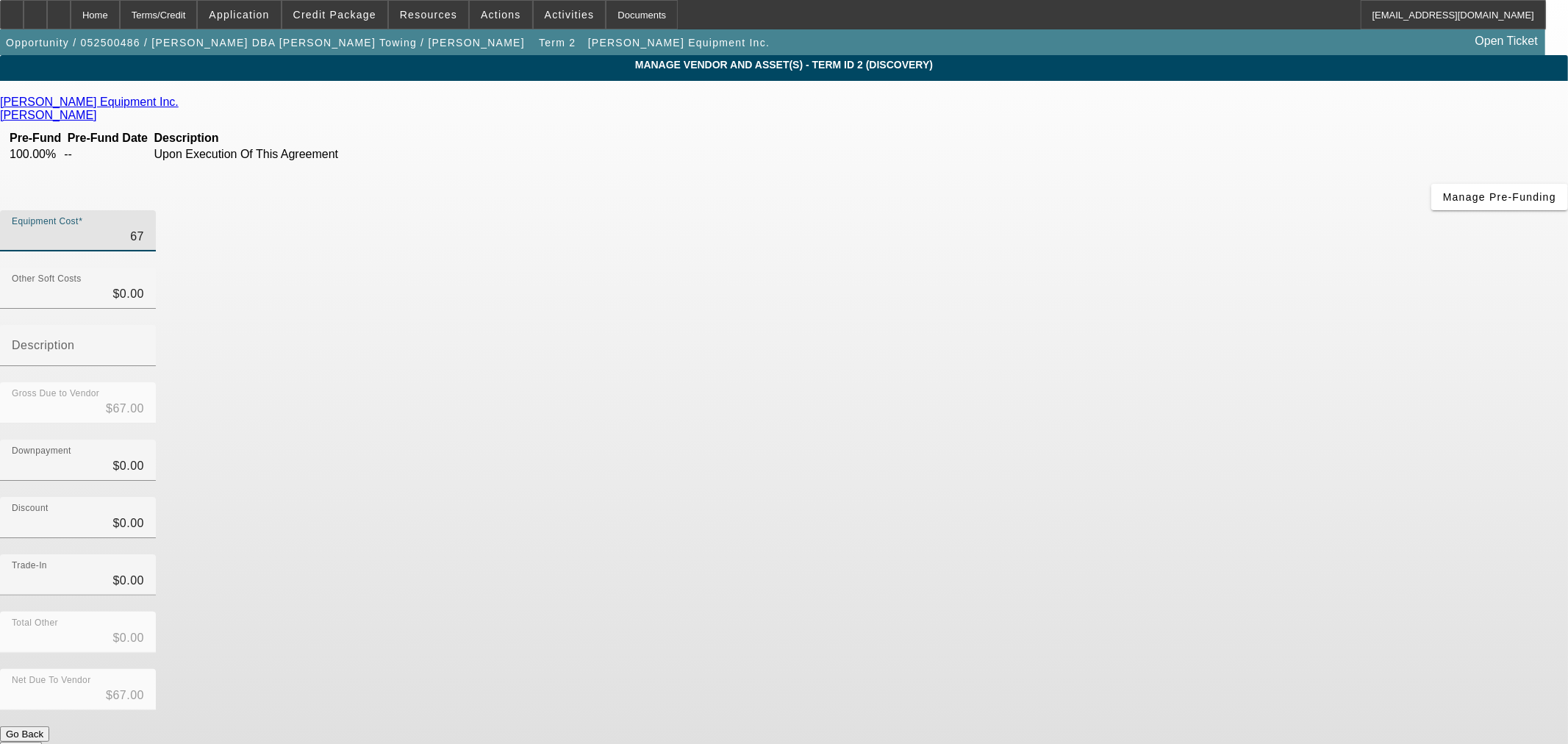
type input "$670.00"
type input "6700"
type input "$6,700.00"
type input "67000"
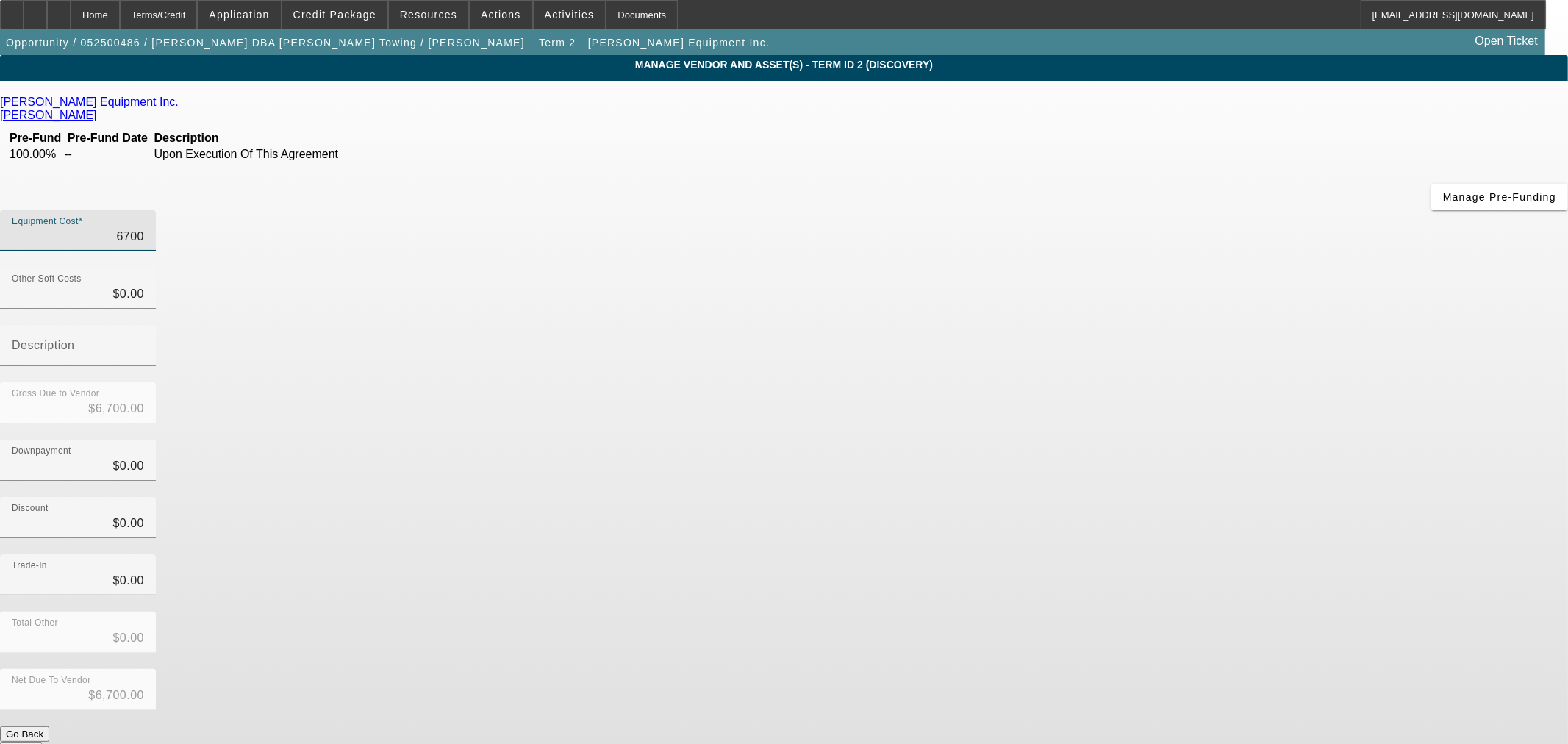
type input "$67,000.00"
click at [1129, 439] on div "Downpayment $0.00" at bounding box center [784, 468] width 1568 height 58
click at [348, 20] on span "Credit Package" at bounding box center [335, 14] width 83 height 12
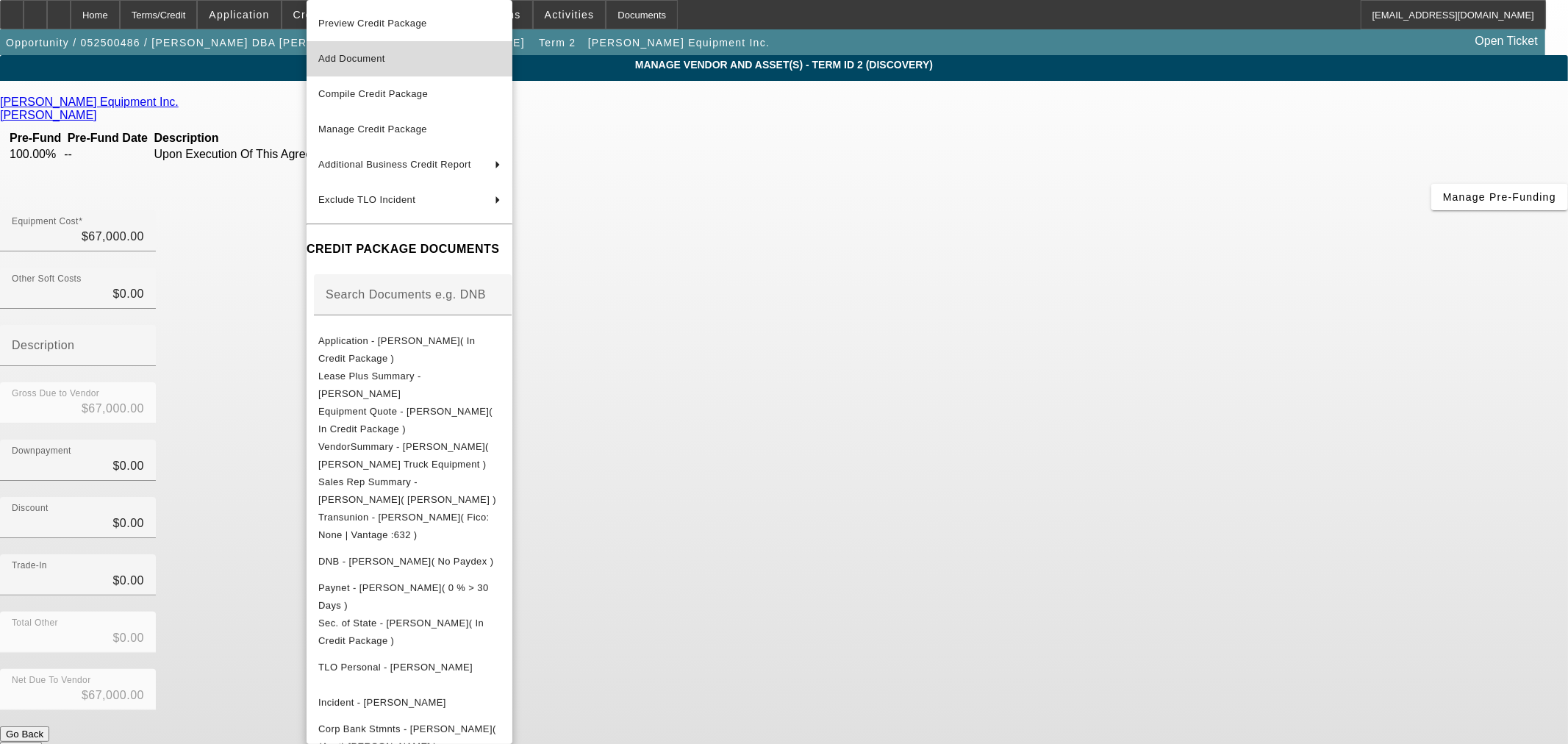
click at [372, 66] on span "Add Document" at bounding box center [409, 59] width 182 height 18
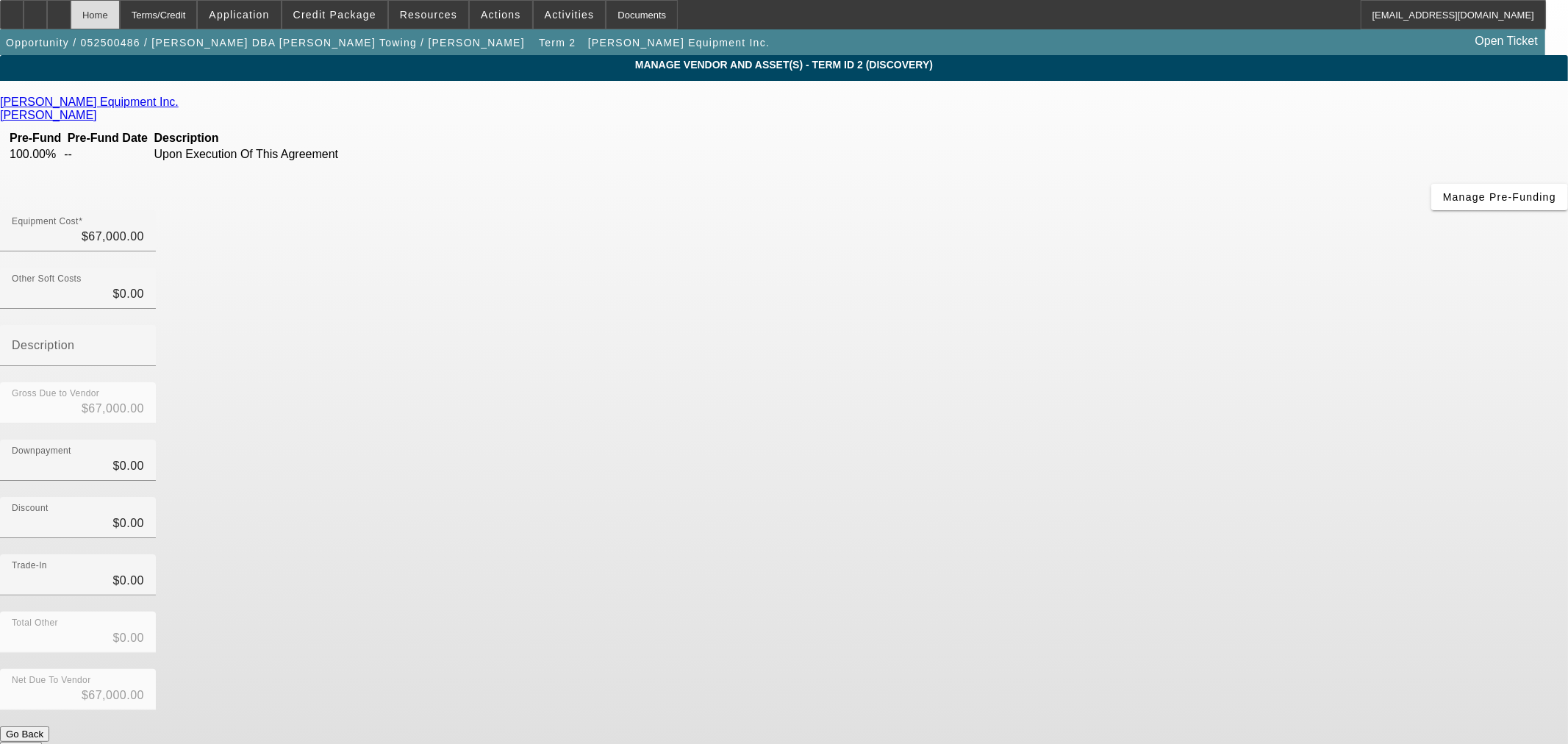
click at [120, 17] on div "Home" at bounding box center [95, 14] width 49 height 30
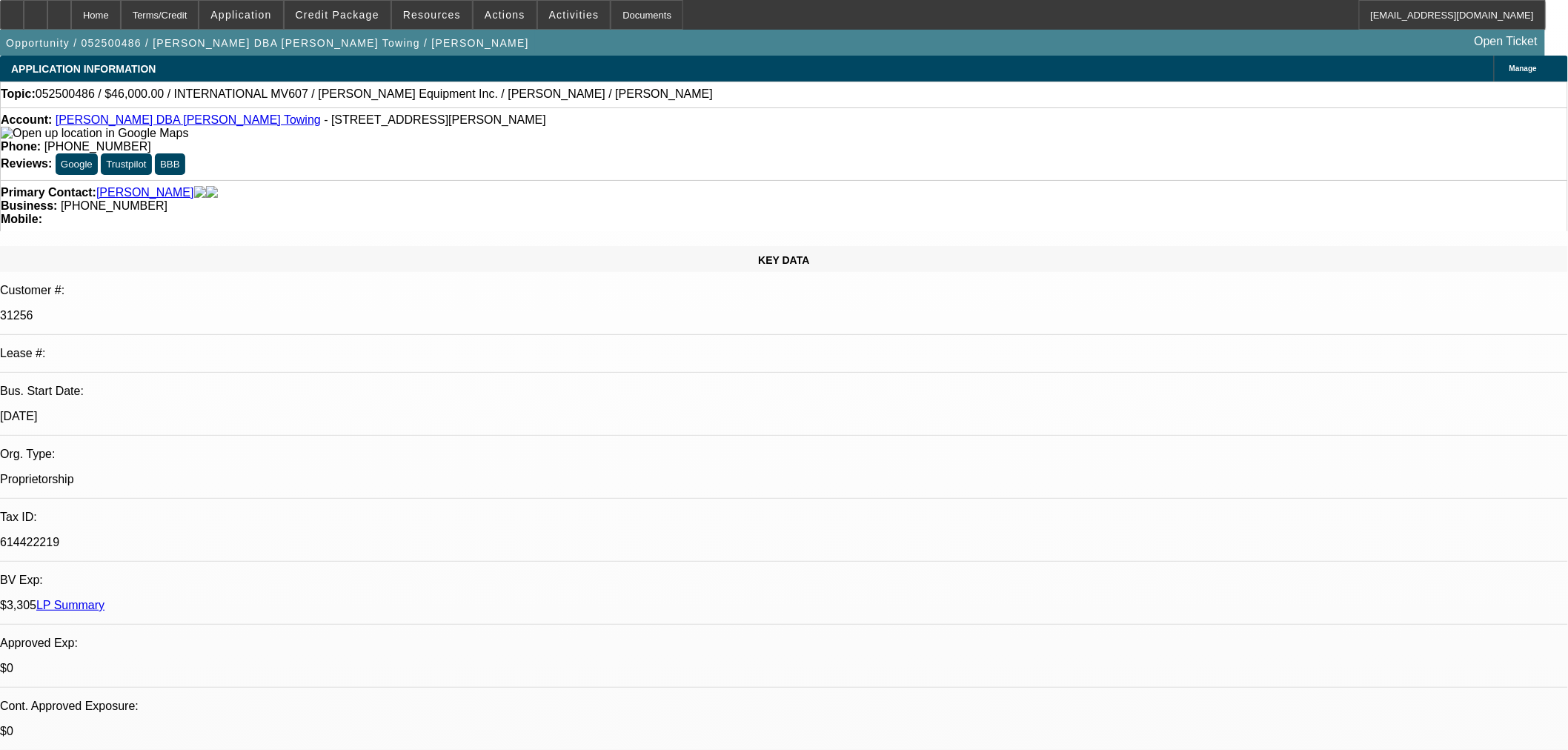
select select "0"
select select "3"
select select "0.1"
select select "4"
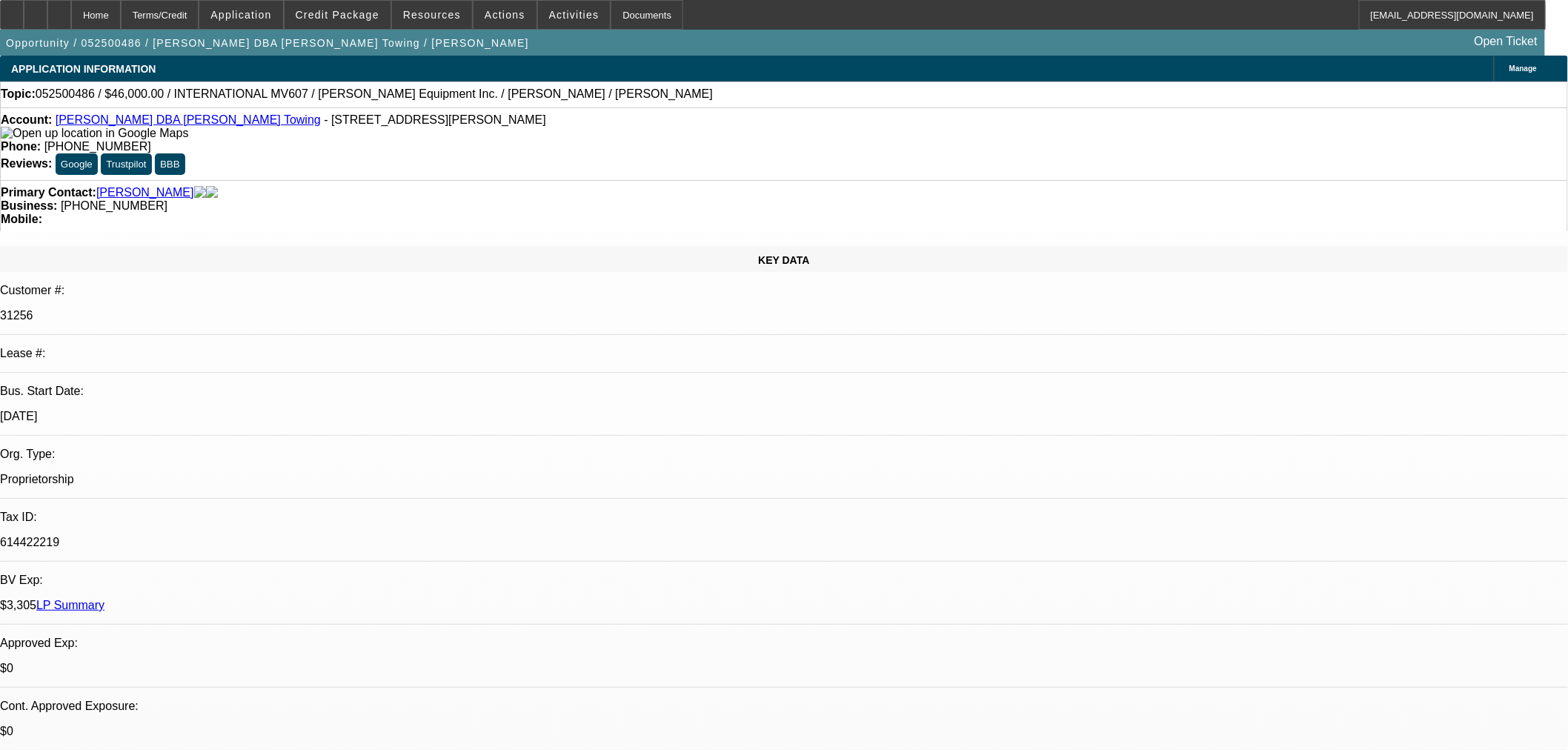
select select "0"
select select "3"
select select "0.1"
select select "4"
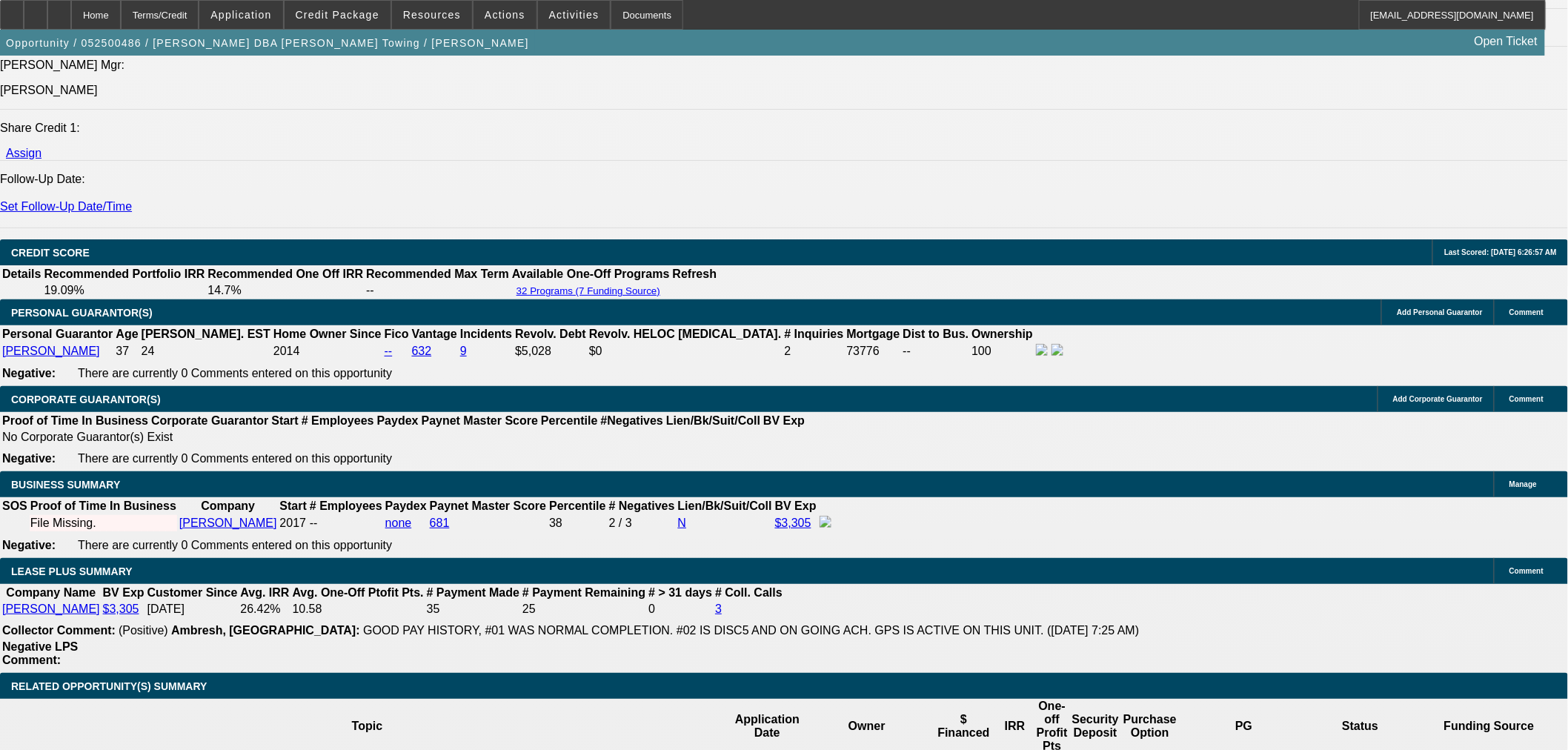
scroll to position [2140, 0]
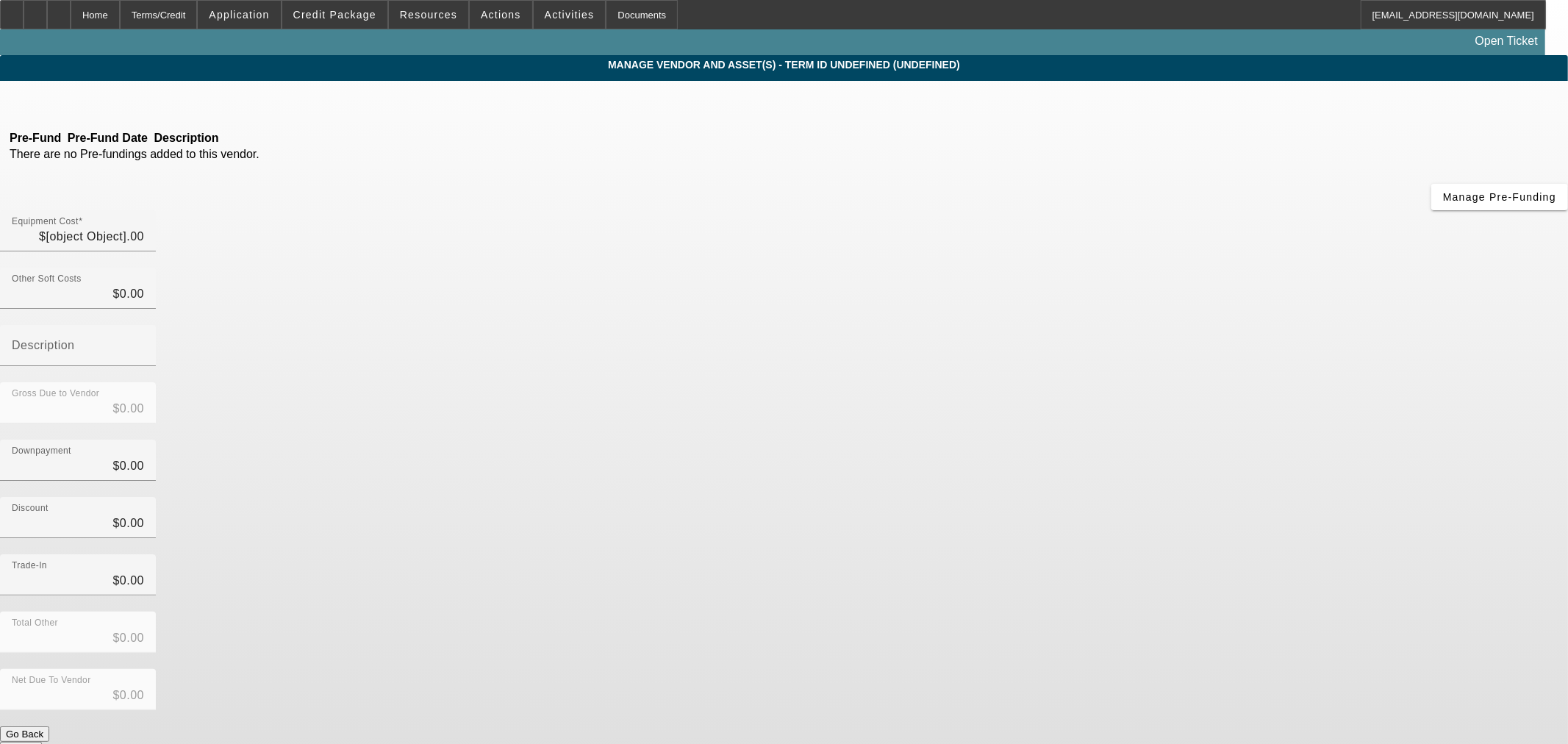
type input "$46,000.00"
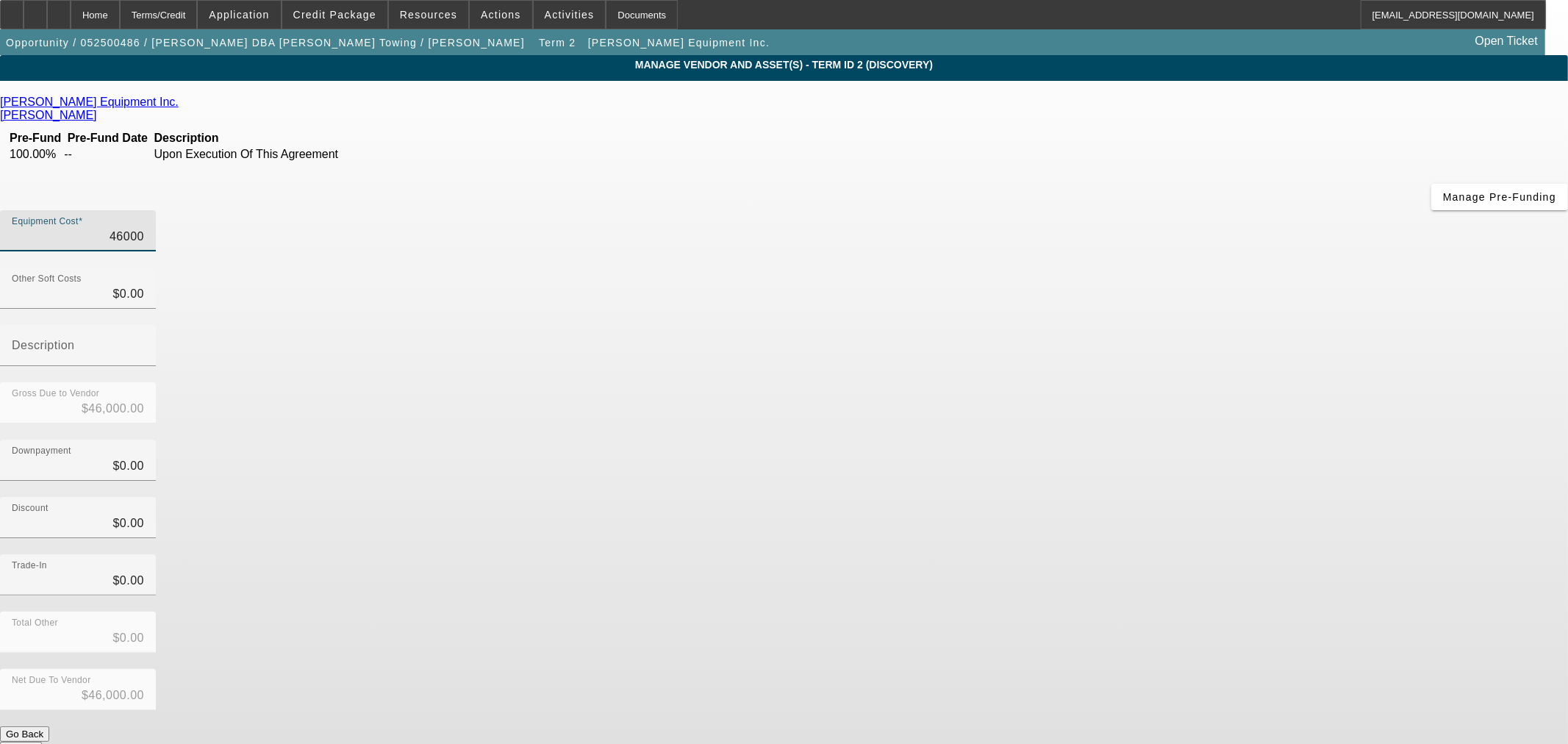
drag, startPoint x: 910, startPoint y: 124, endPoint x: 1567, endPoint y: 165, distance: 658.3
click at [1567, 165] on app-vendor-asset-manage "MANAGE VENDOR AND ASSET(S) - Term ID 2 (Discovery) Remove Vendor Todd Equipment…" at bounding box center [784, 450] width 1568 height 789
type input "6"
type input "$6.00"
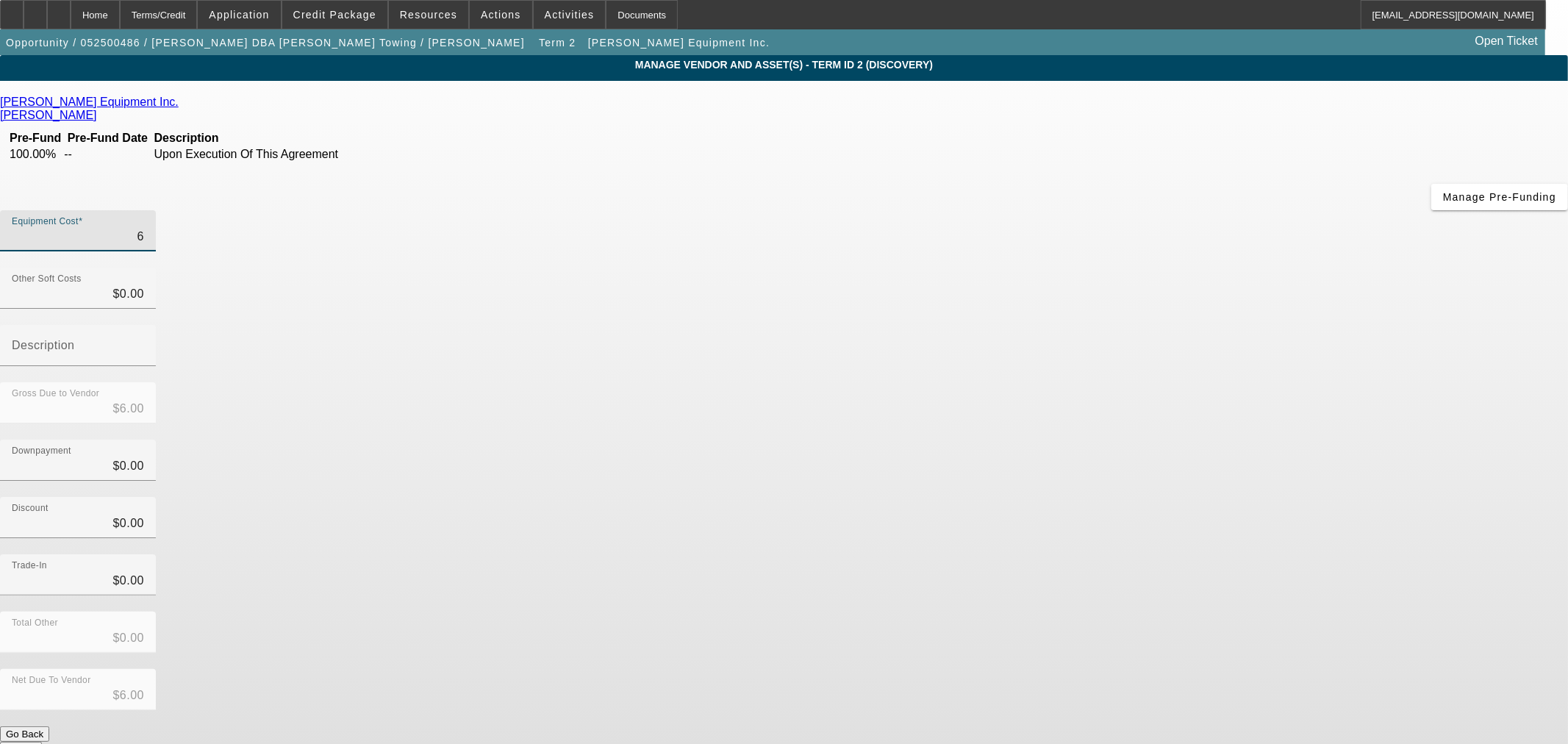
type input "67"
type input "$67.00"
type input "670"
type input "$670.00"
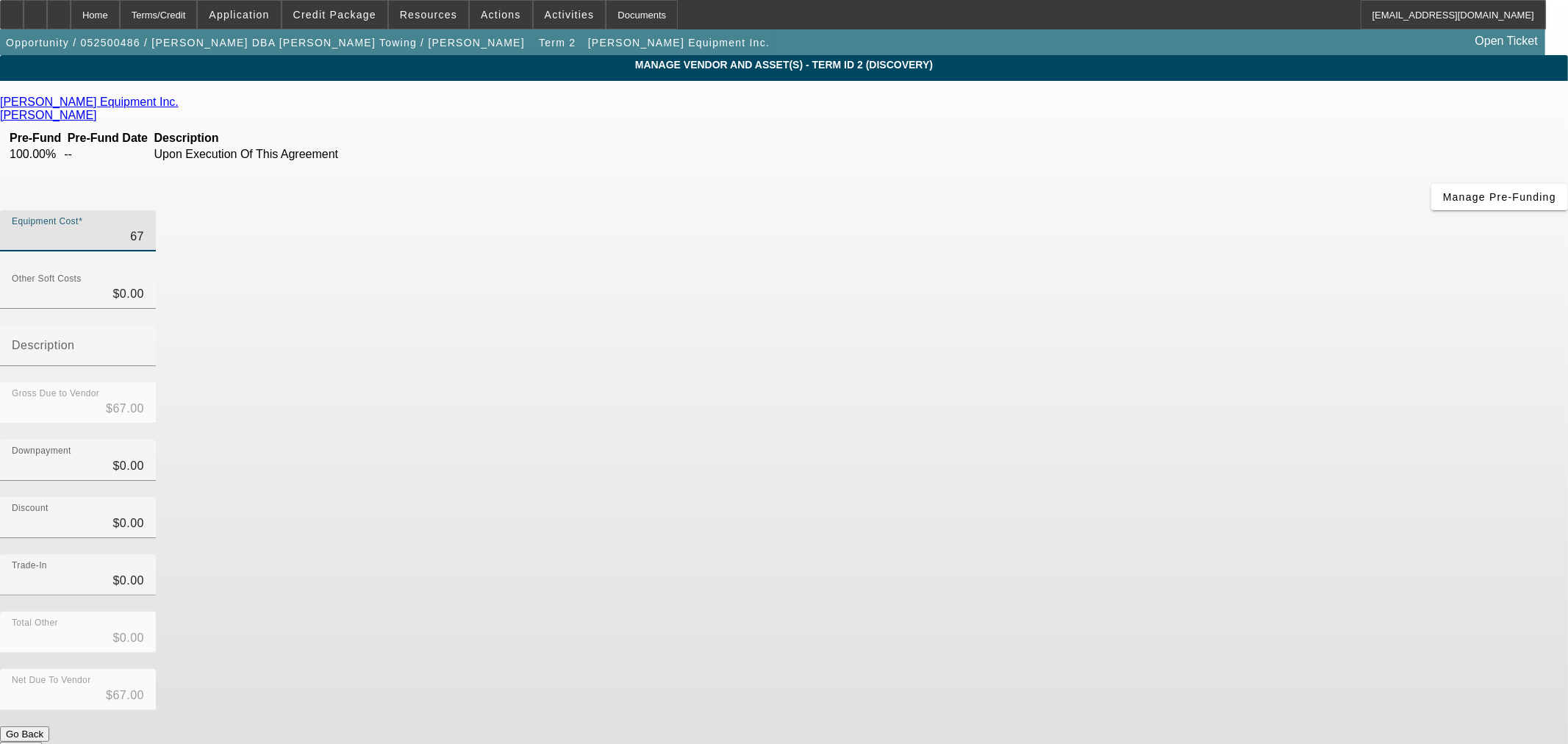
type input "$670.00"
type input "6700"
type input "$6,700.00"
type input "67000"
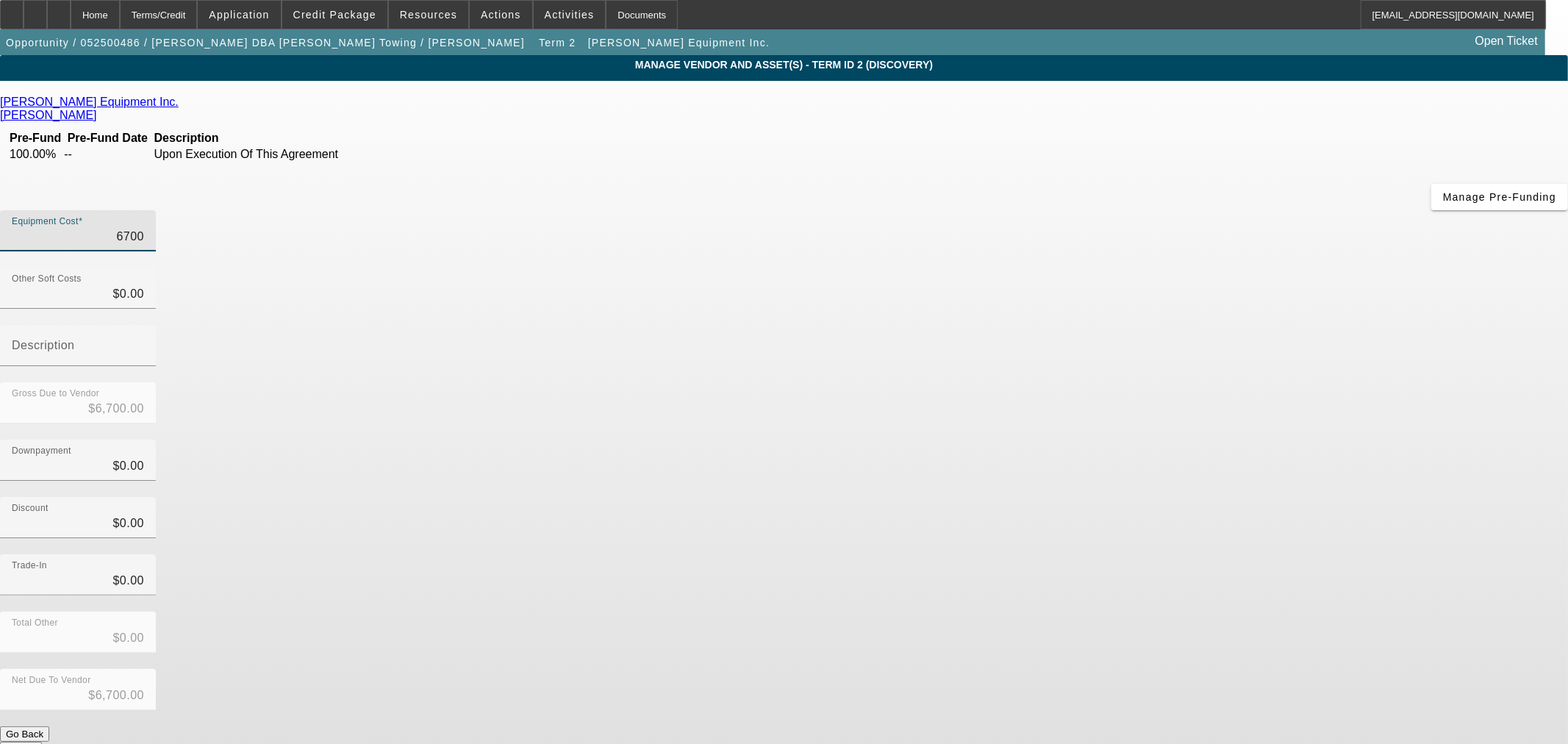
type input "$67,000.00"
click at [1135, 439] on div "Downpayment $0.00" at bounding box center [784, 468] width 1568 height 58
click at [1123, 668] on div "Net Due To Vendor $67,000.00" at bounding box center [784, 697] width 1568 height 58
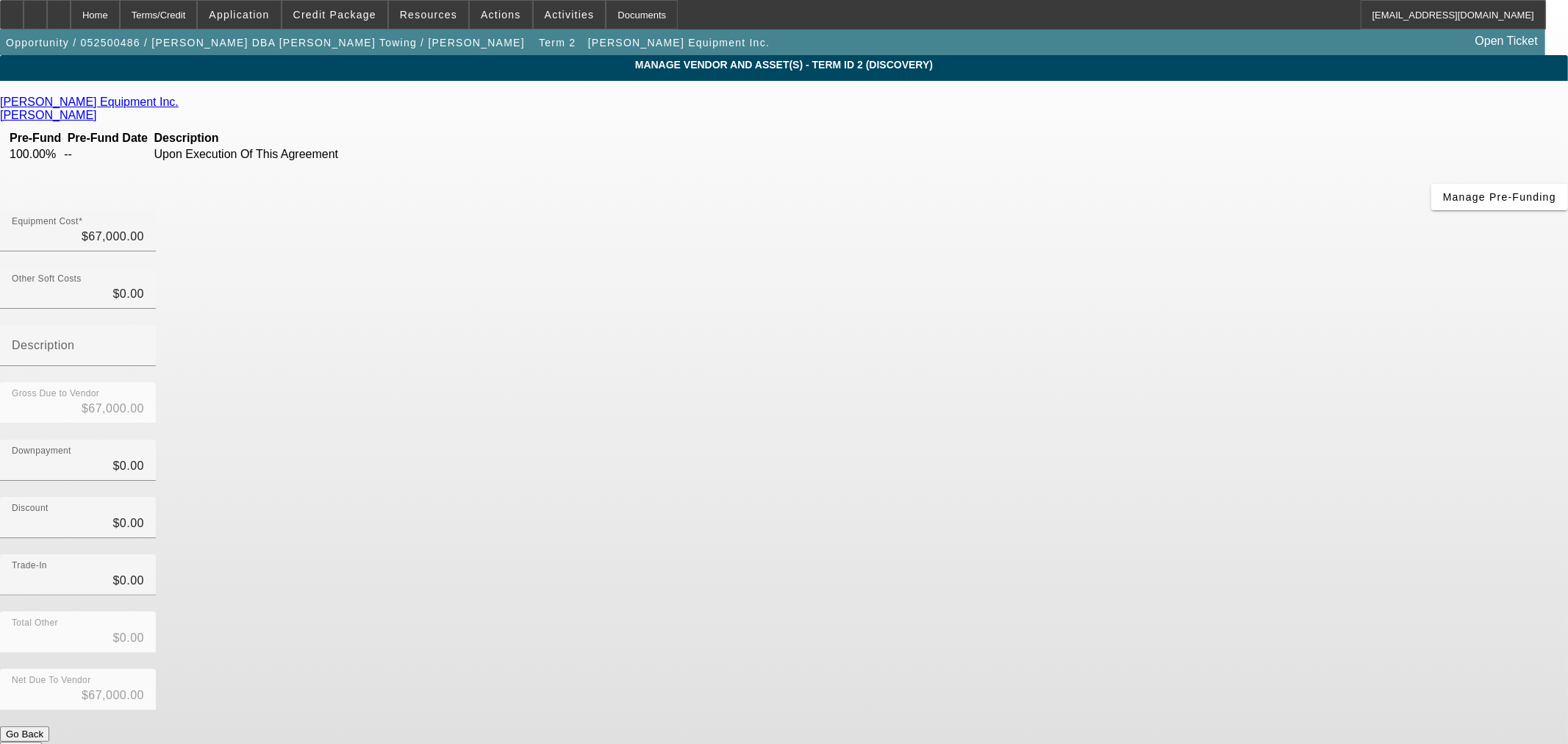
click at [42, 741] on button "Submit" at bounding box center [20, 749] width 42 height 15
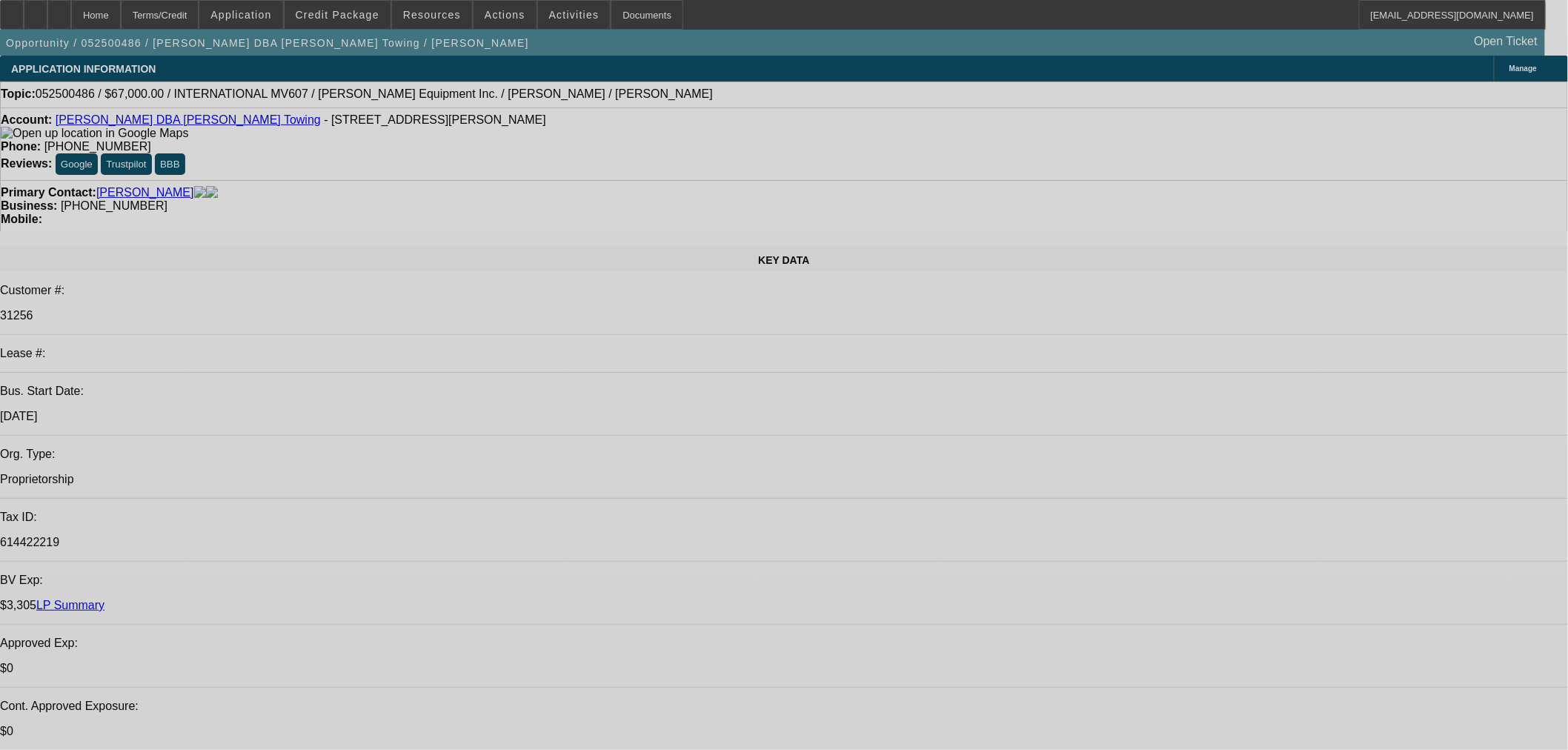
select select "0"
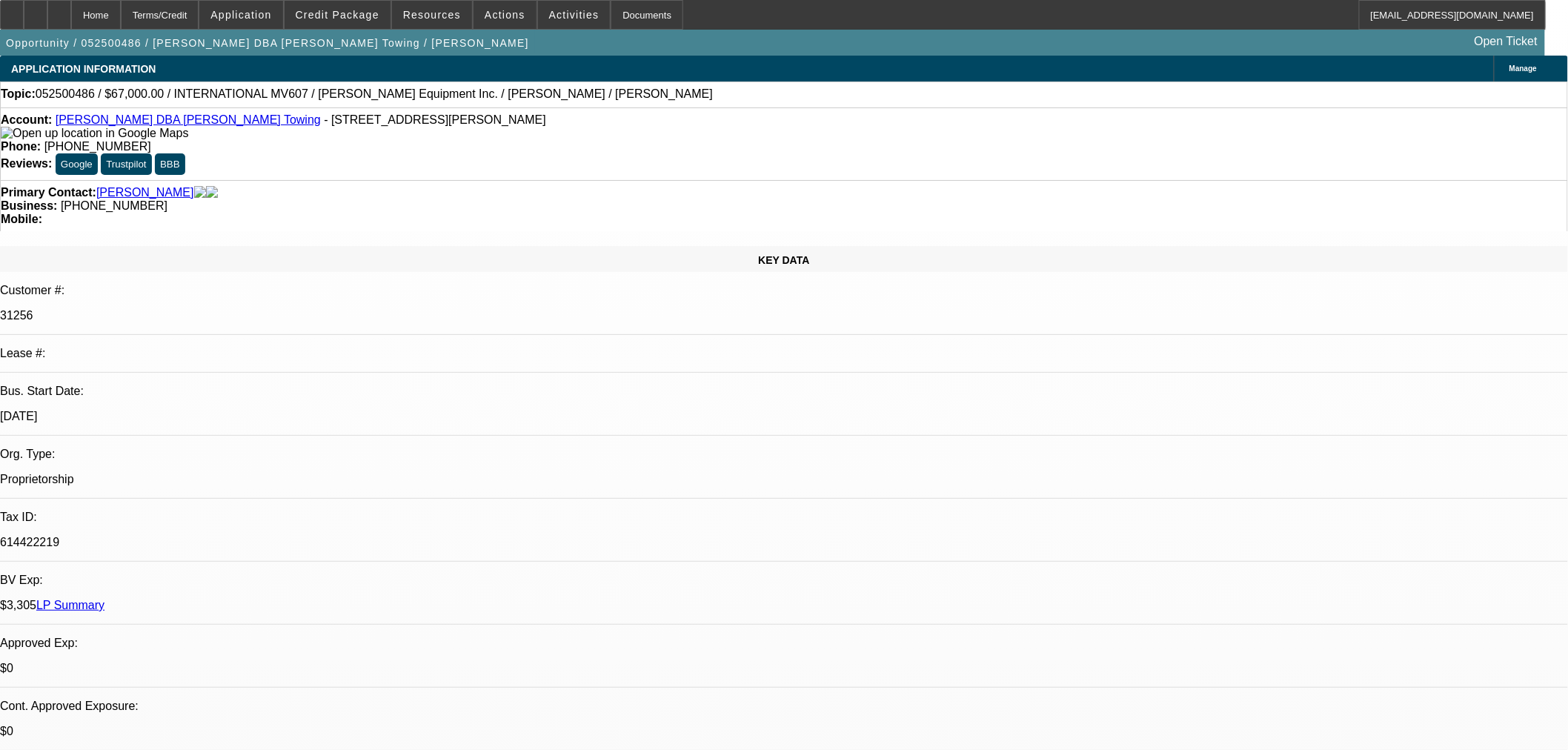
select select "0"
select select "3"
select select "0.1"
select select "4"
select select "0"
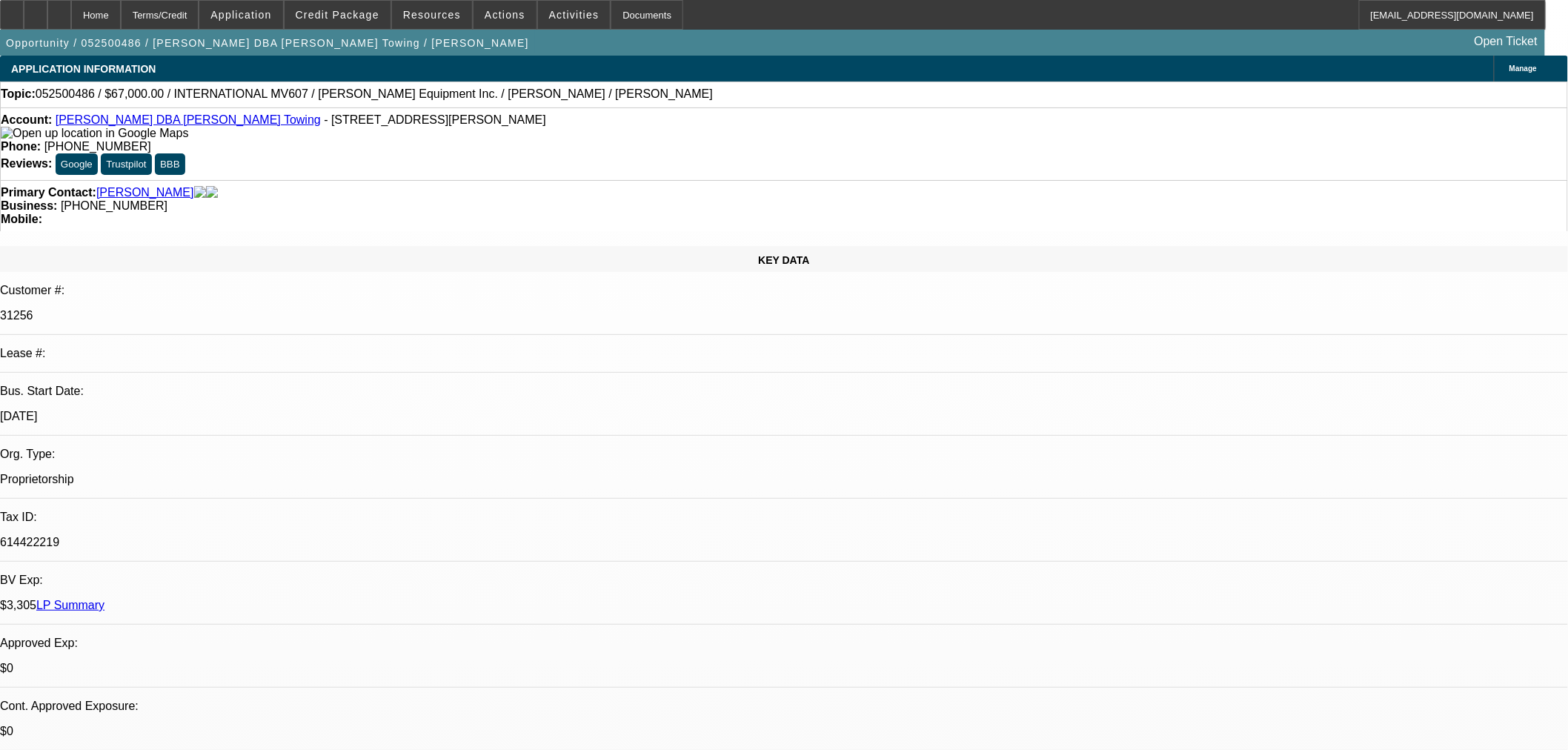
select select "0"
select select "3"
select select "0.1"
select select "4"
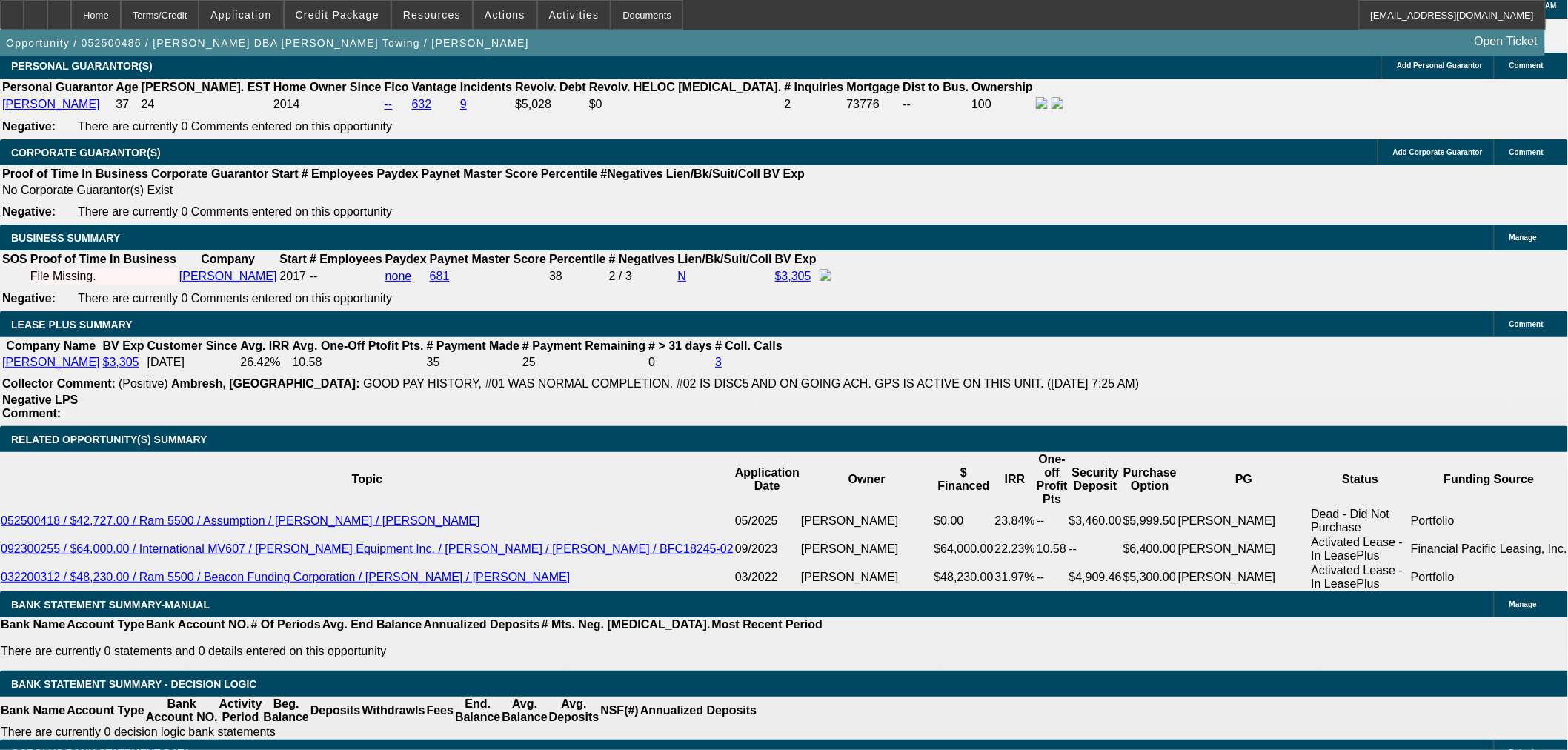
scroll to position [2058, 0]
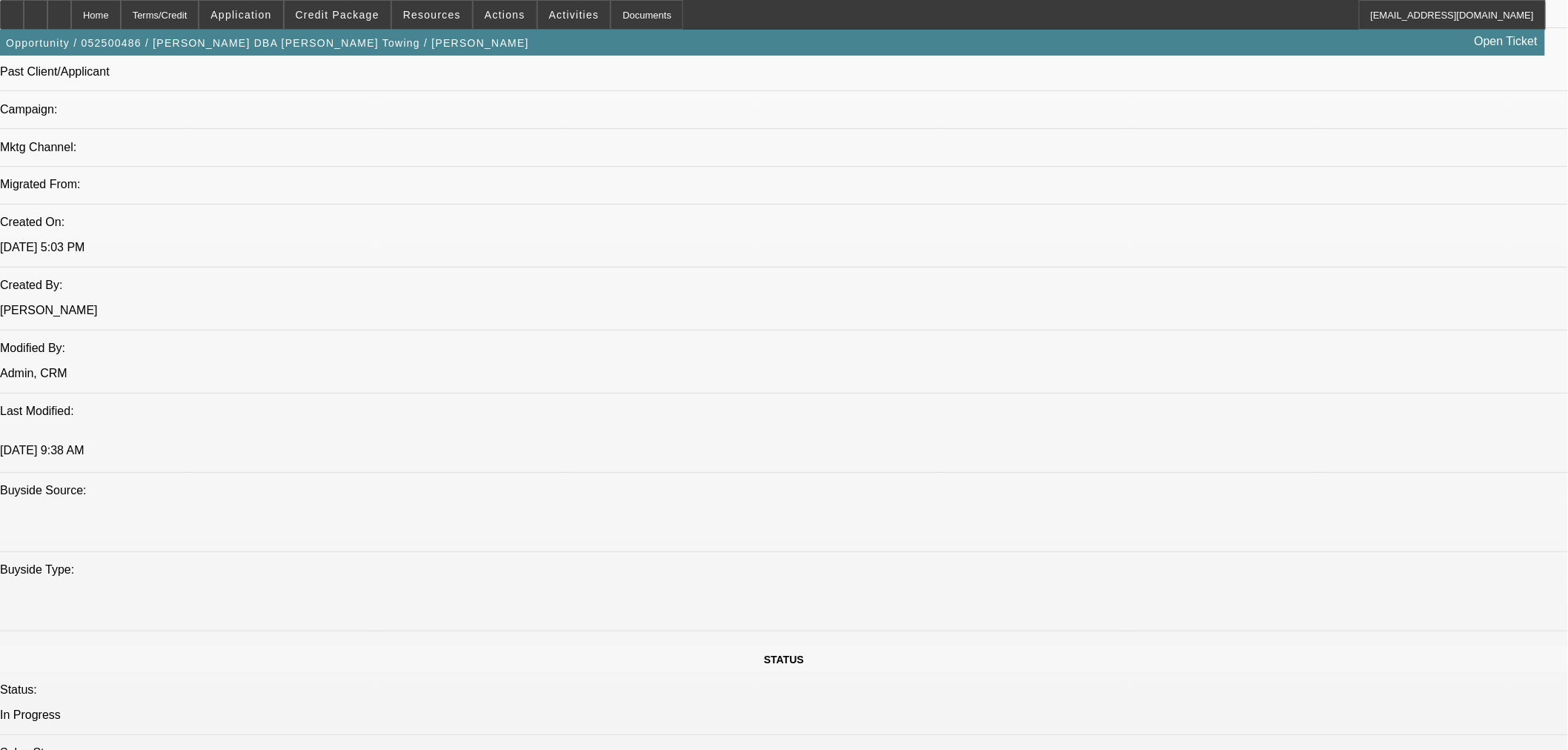
scroll to position [741, 0]
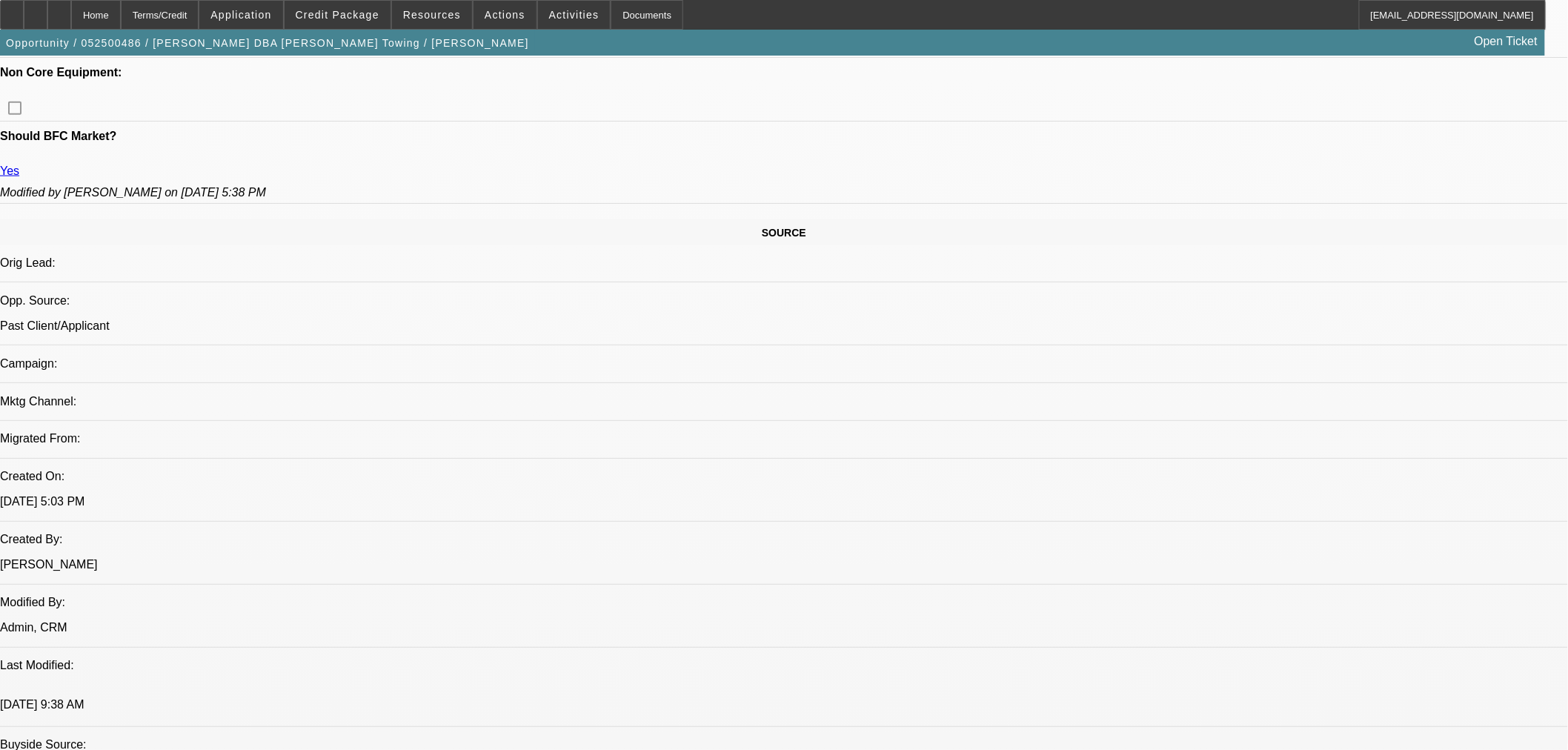
scroll to position [1316, 0]
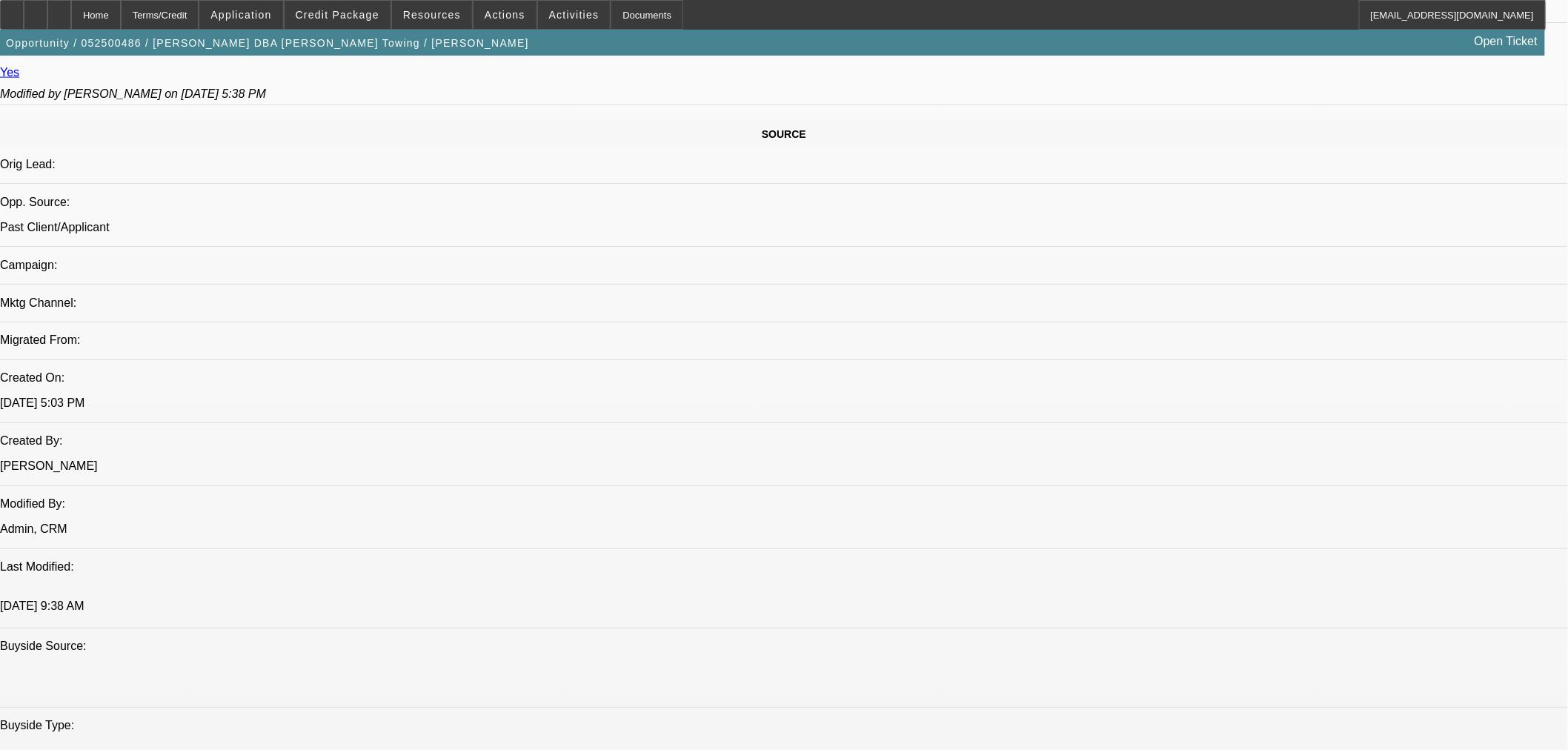
scroll to position [1234, 0]
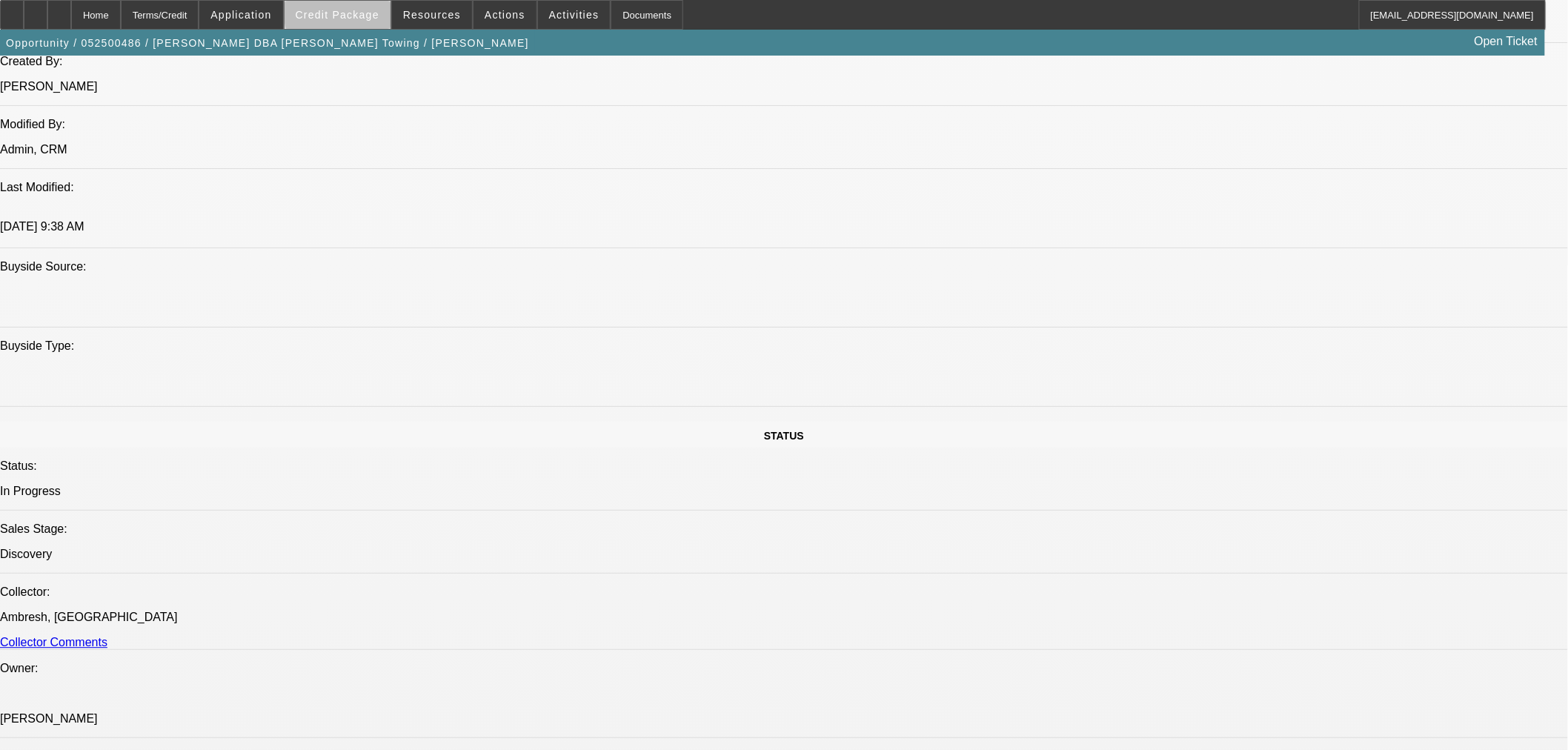
click at [370, 14] on span "Credit Package" at bounding box center [338, 15] width 84 height 12
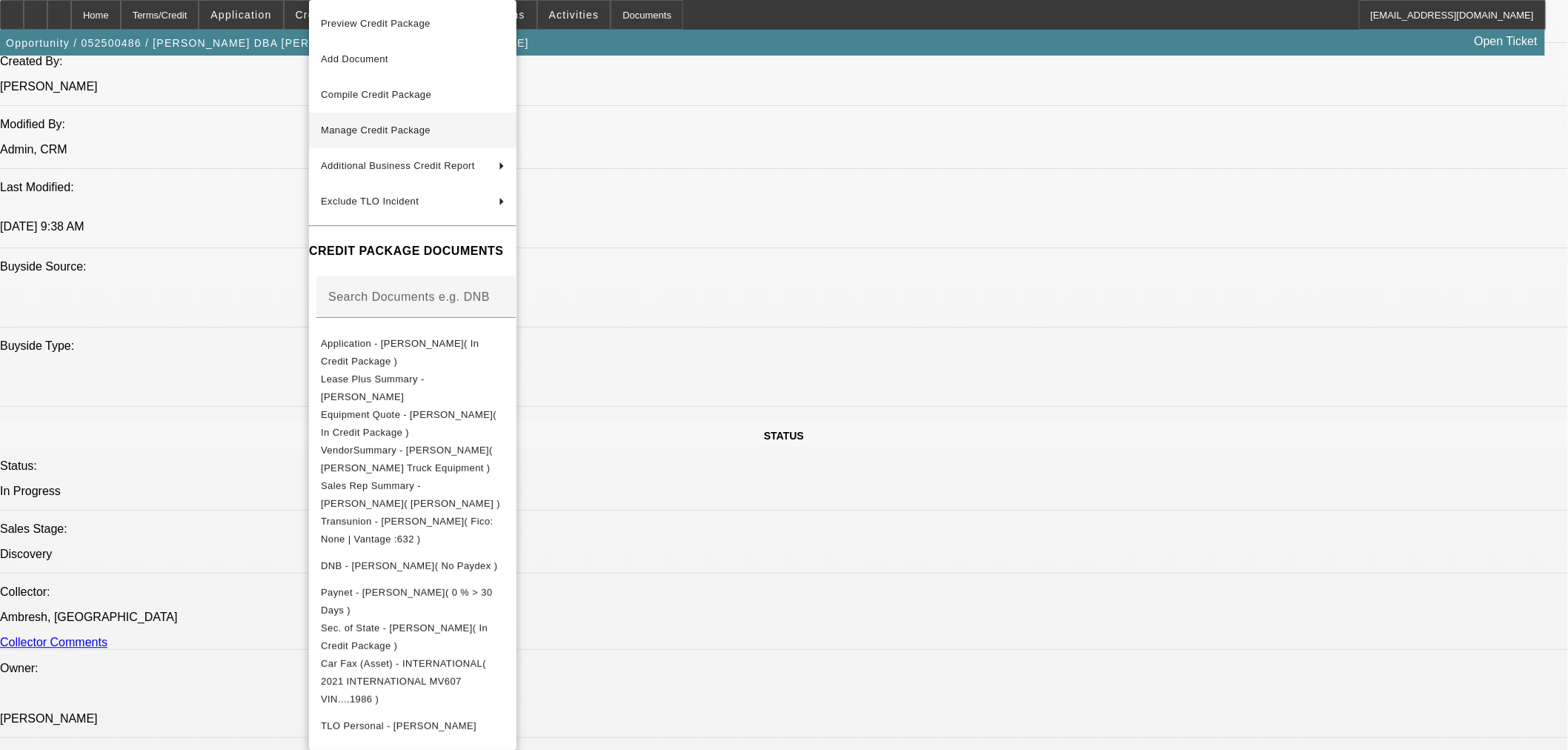
click at [417, 124] on span "Manage Credit Package" at bounding box center [412, 130] width 184 height 18
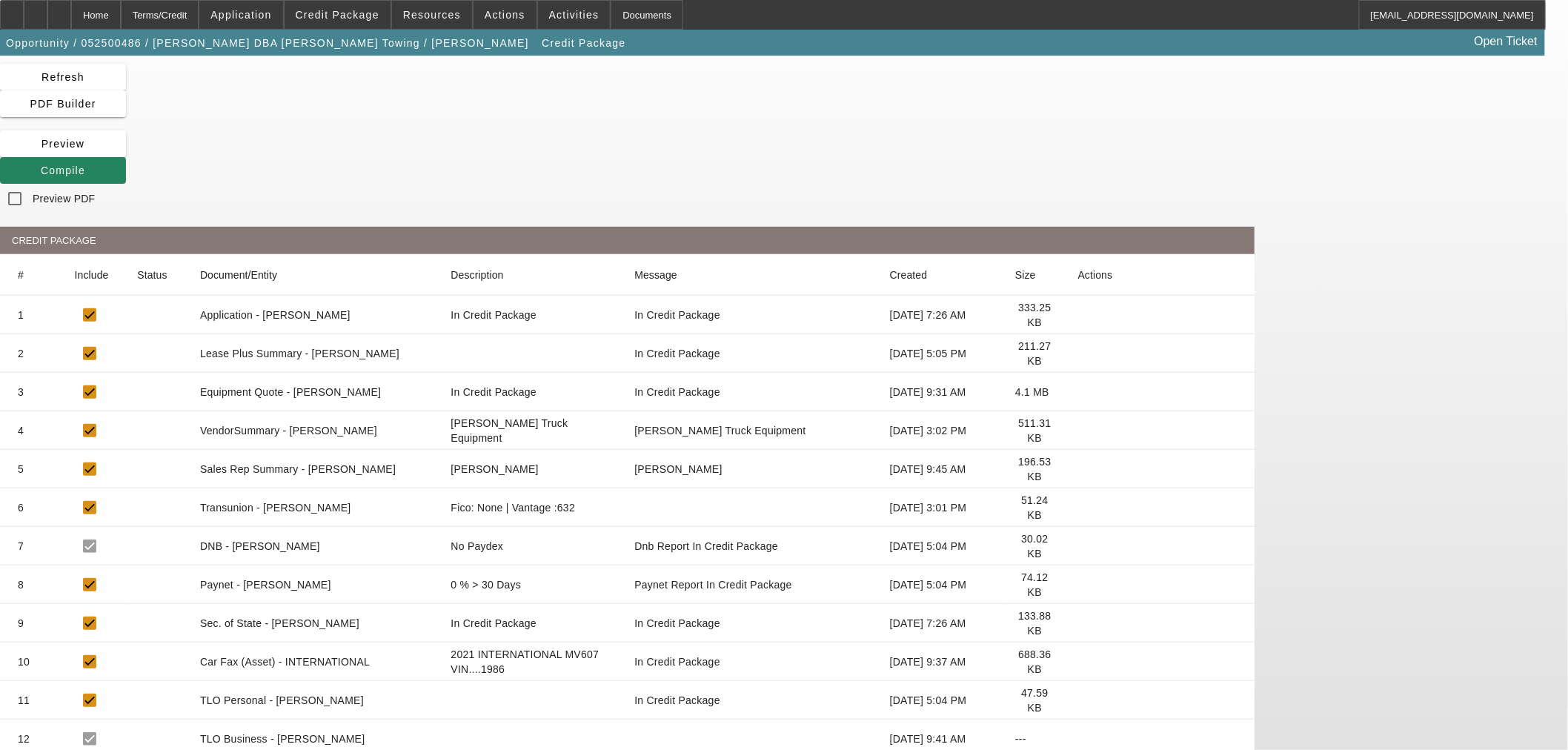
scroll to position [80, 0]
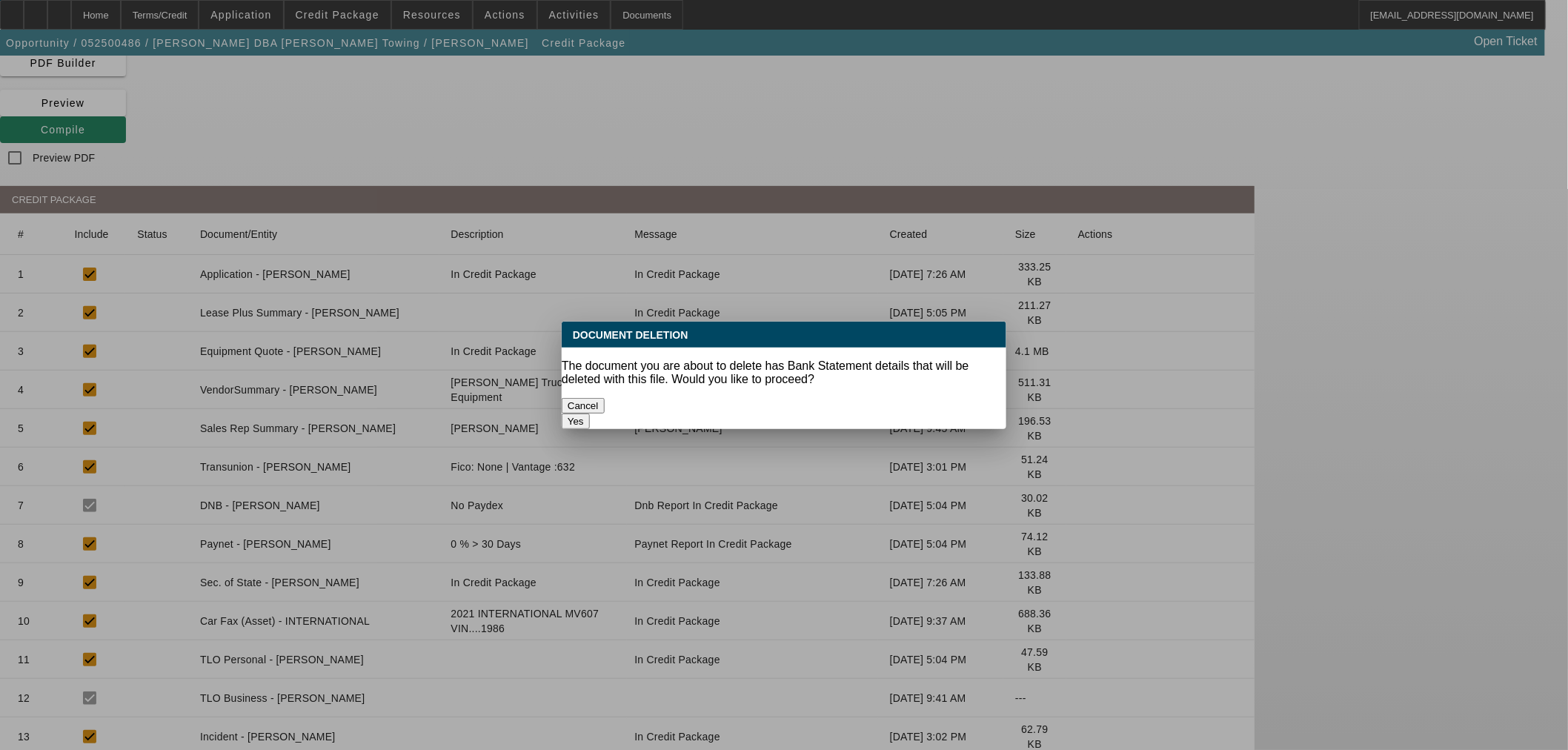
scroll to position [0, 0]
click at [590, 413] on button "Yes" at bounding box center [576, 421] width 28 height 15
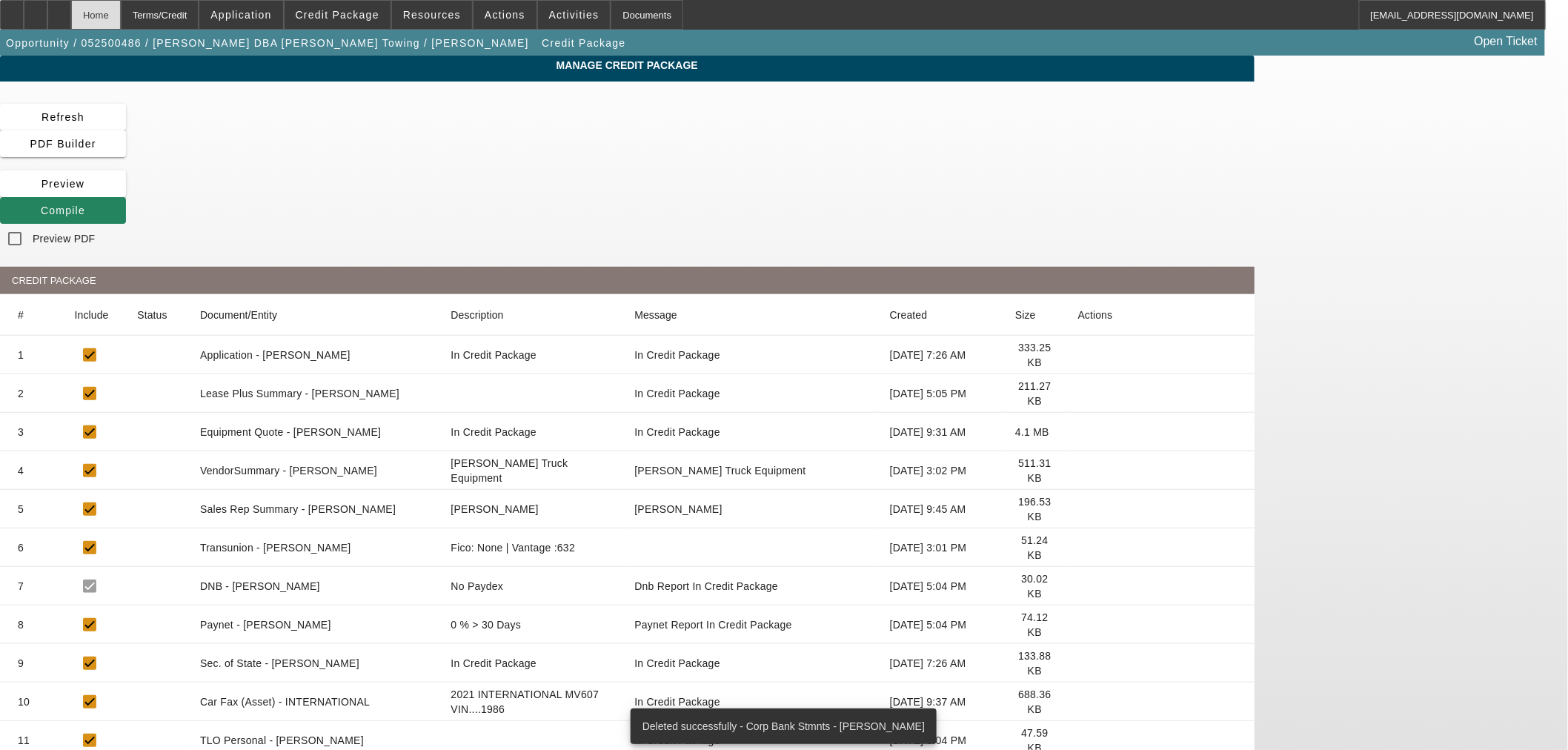
click at [121, 14] on div "Home" at bounding box center [96, 15] width 50 height 30
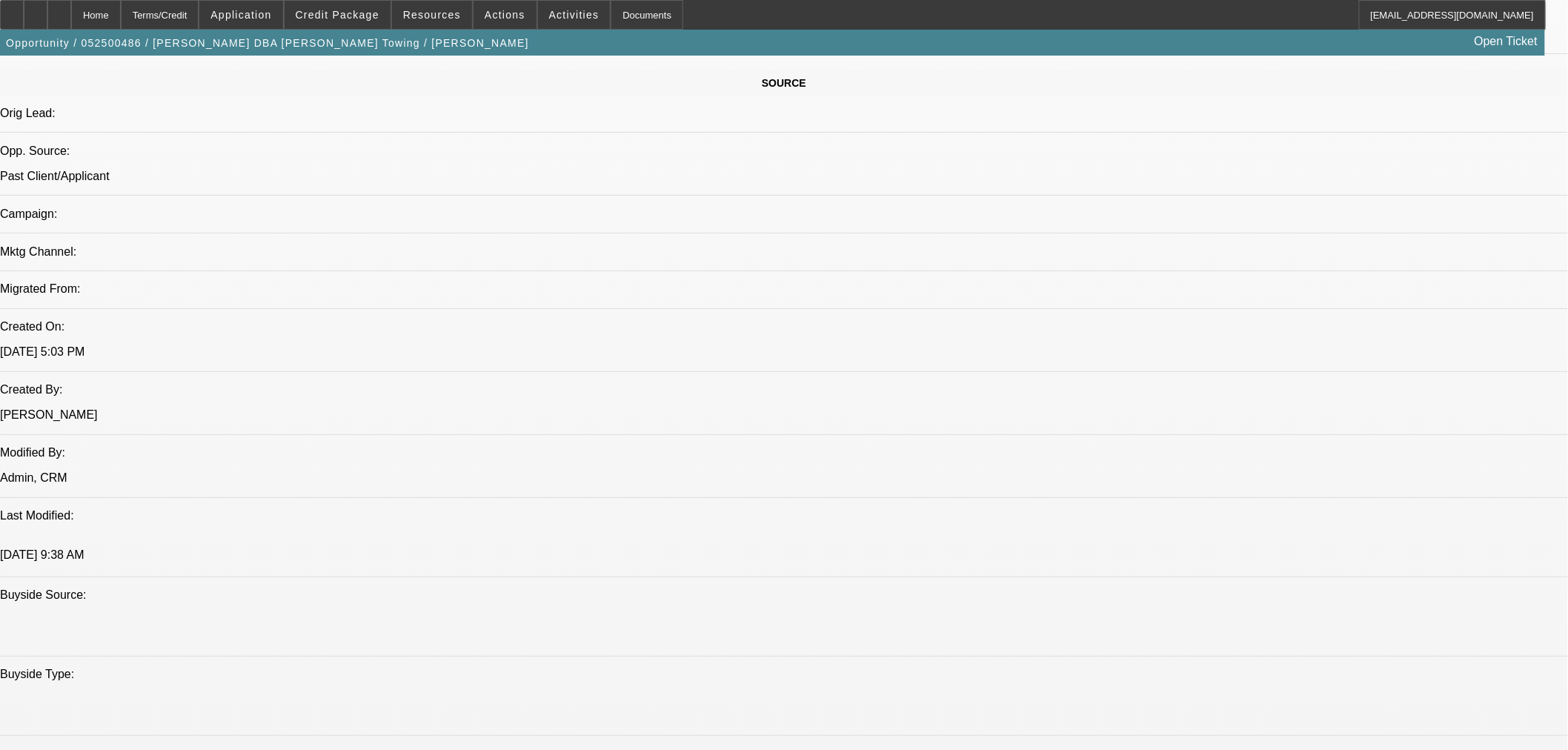
select select "0"
select select "3"
select select "0.1"
select select "4"
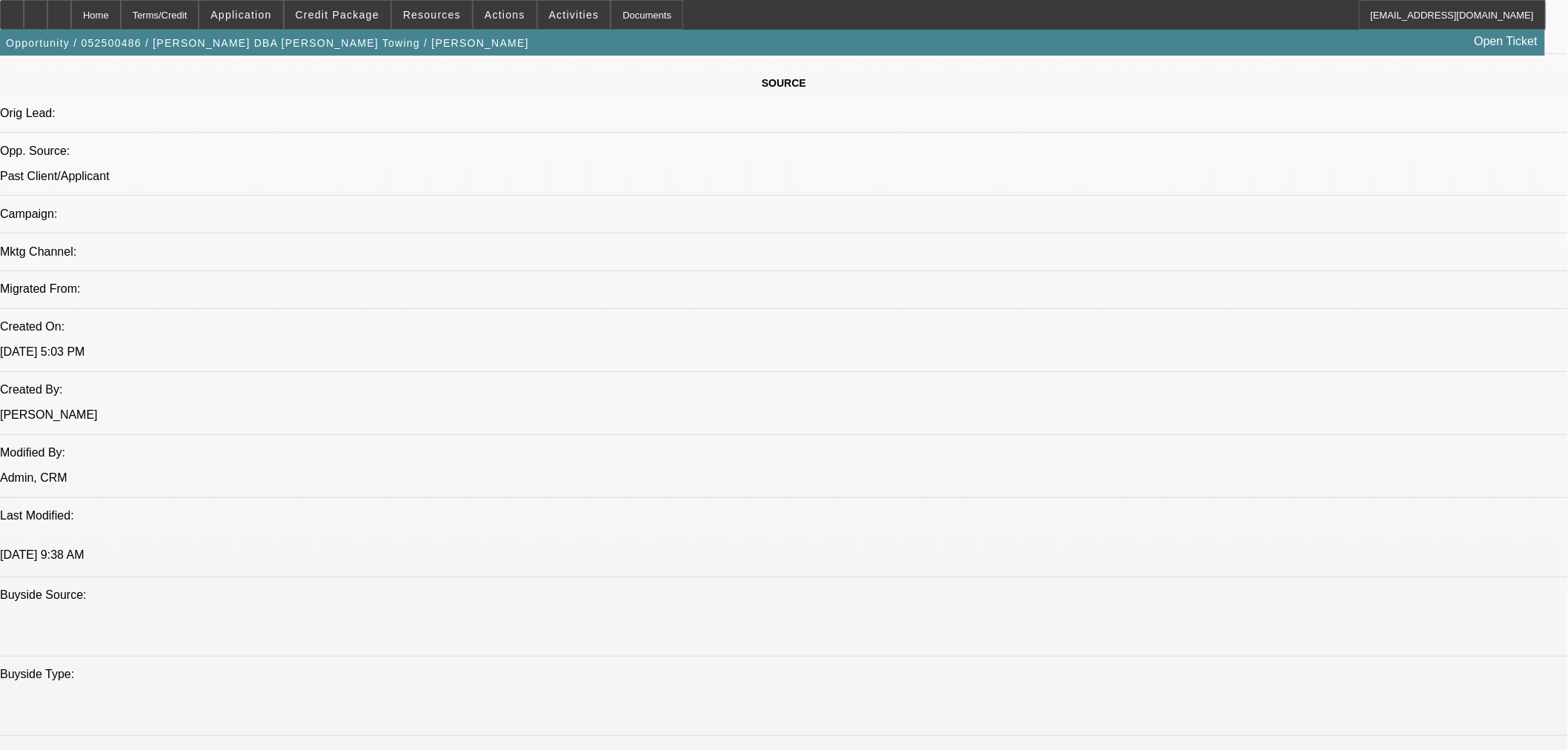
select select "0"
select select "3"
select select "0.1"
select select "4"
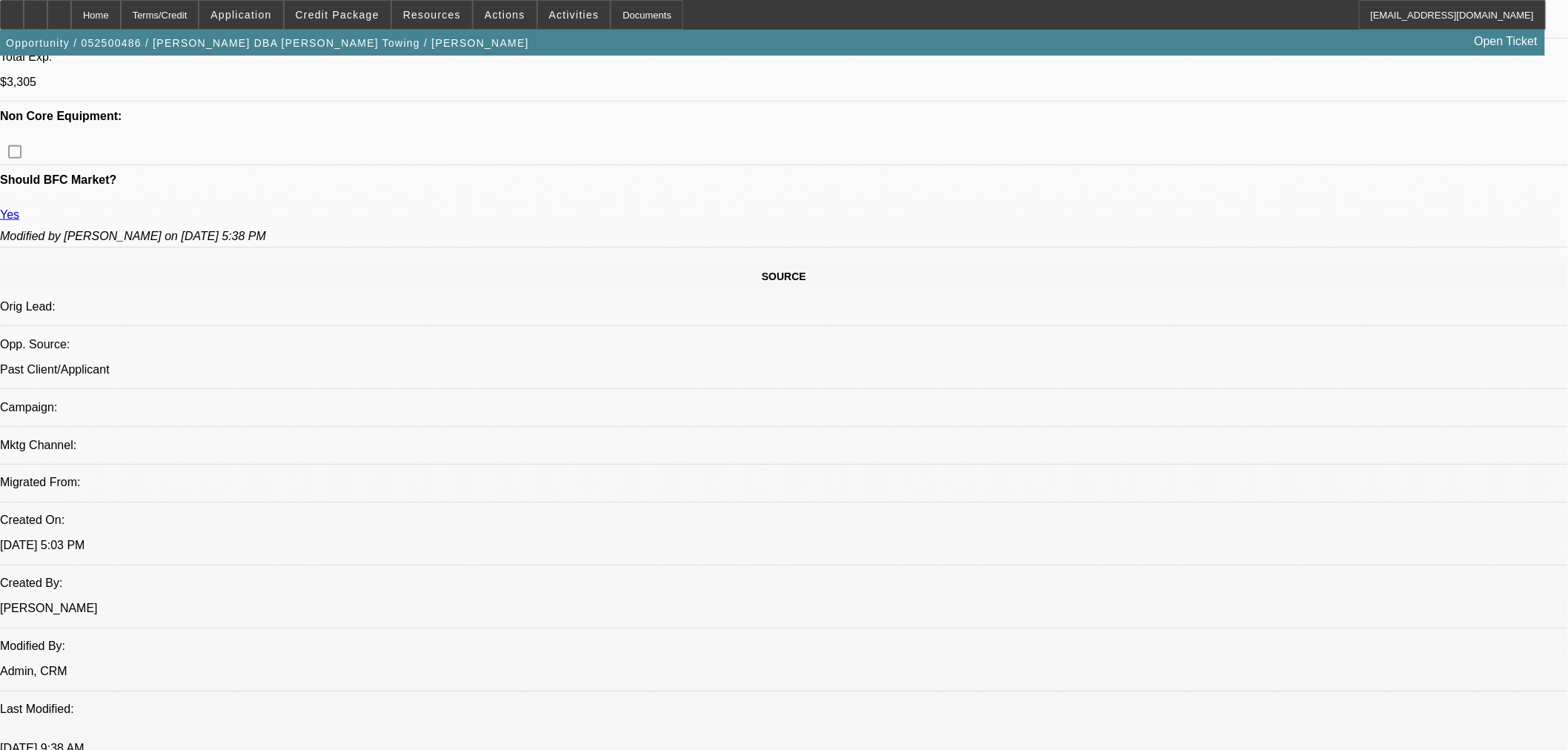
scroll to position [487, 0]
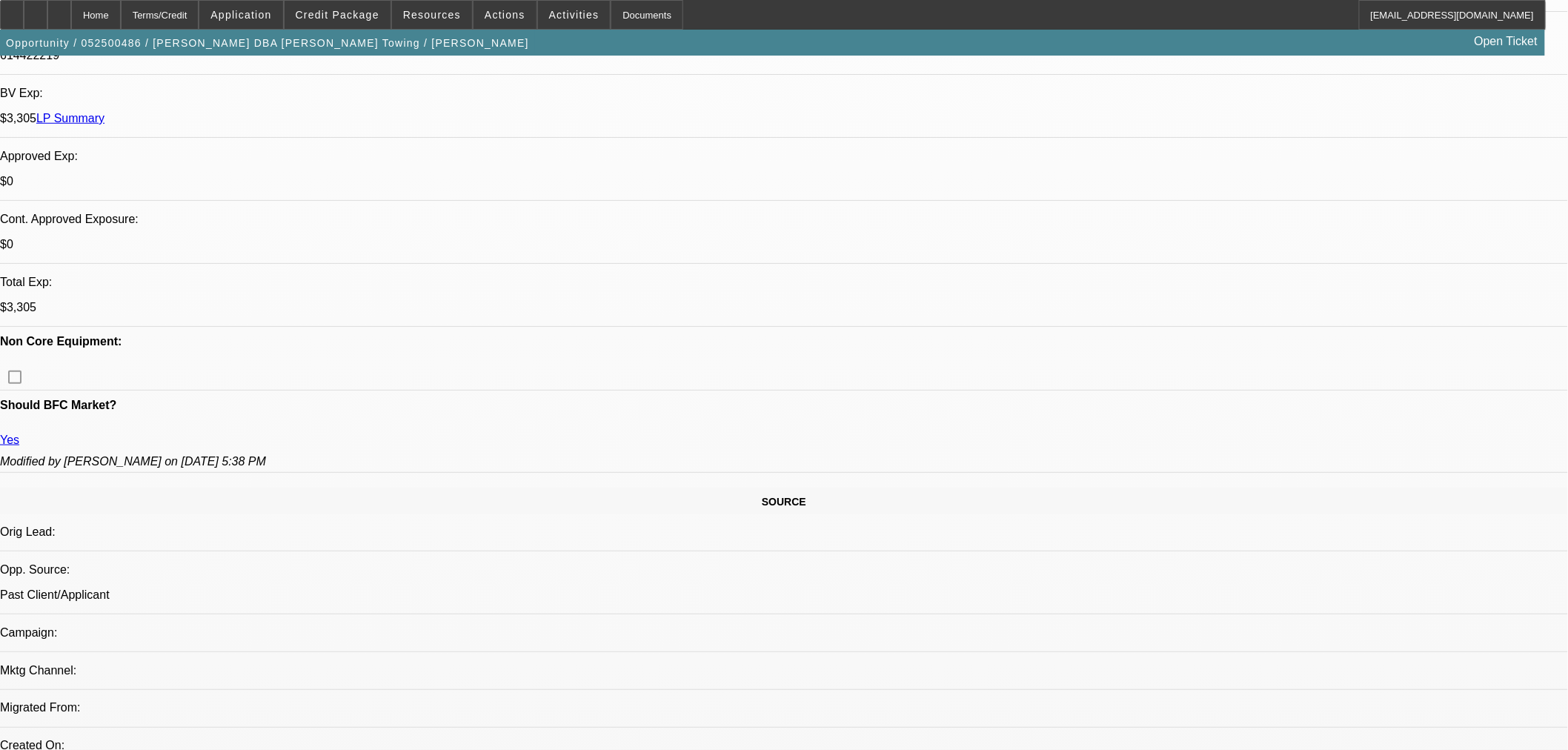
click at [336, 20] on span "Credit Package" at bounding box center [338, 15] width 84 height 12
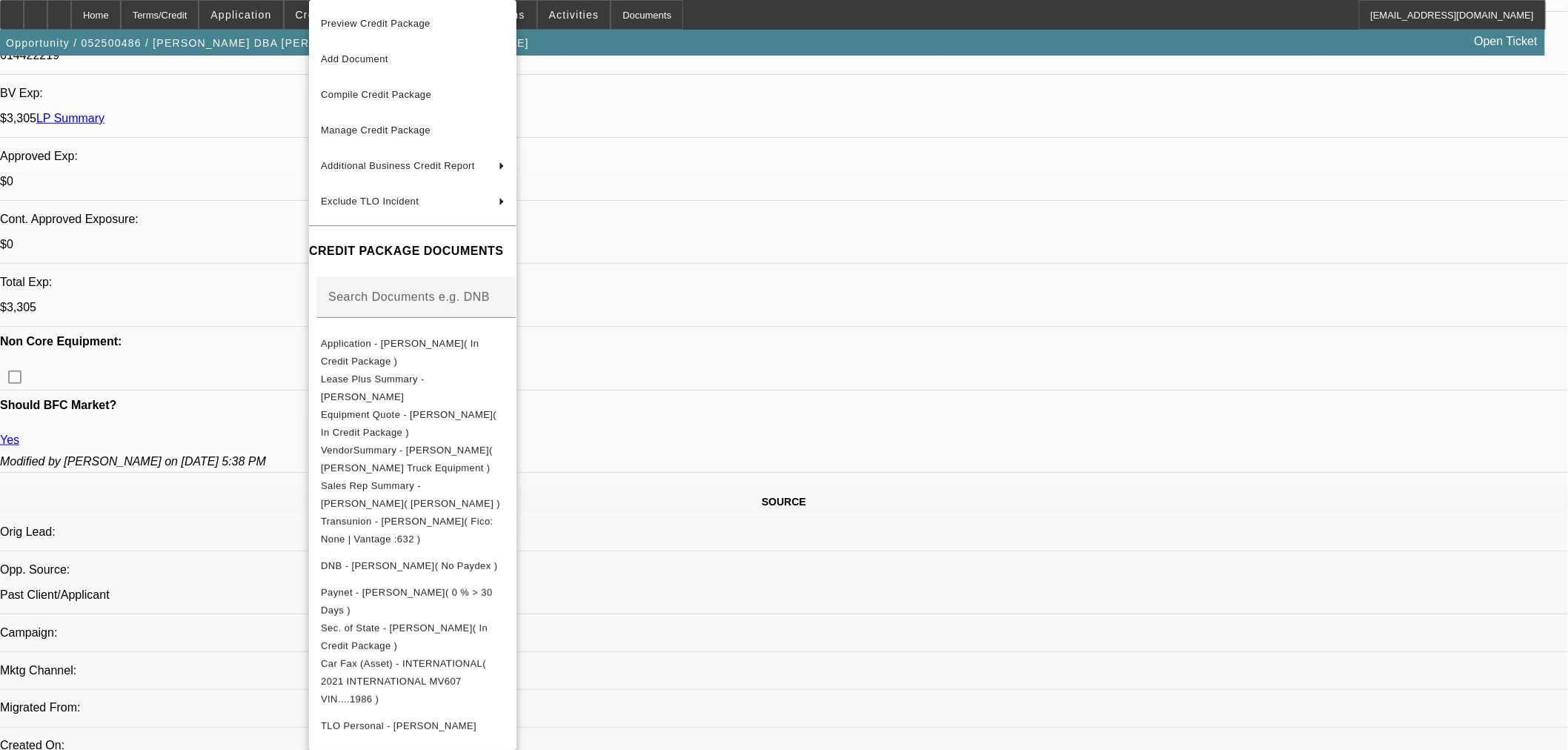
drag, startPoint x: 334, startPoint y: 132, endPoint x: 395, endPoint y: 257, distance: 139.1
click at [335, 132] on span "Manage Credit Package" at bounding box center [376, 130] width 109 height 11
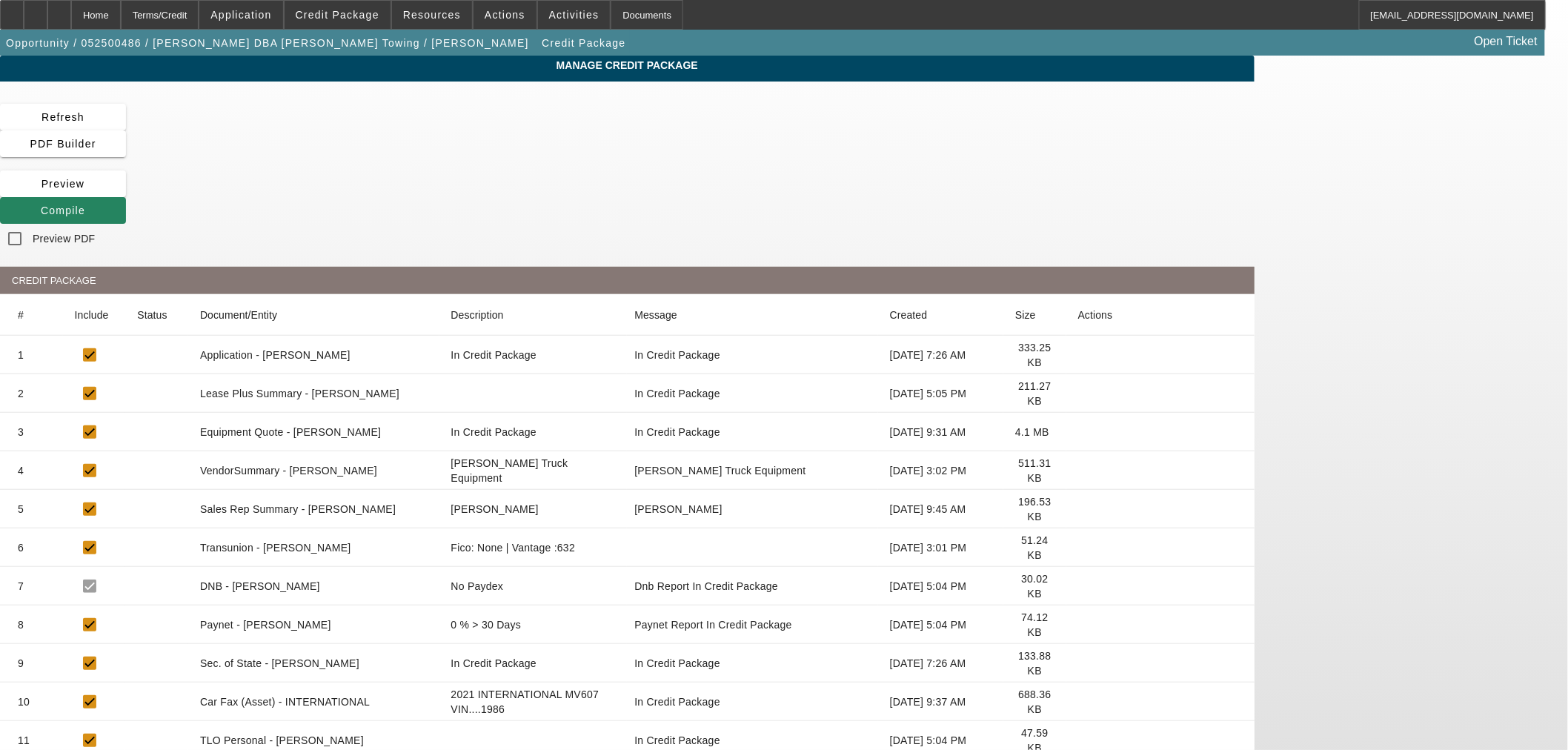
click at [1078, 624] on icon at bounding box center [1078, 624] width 0 height 0
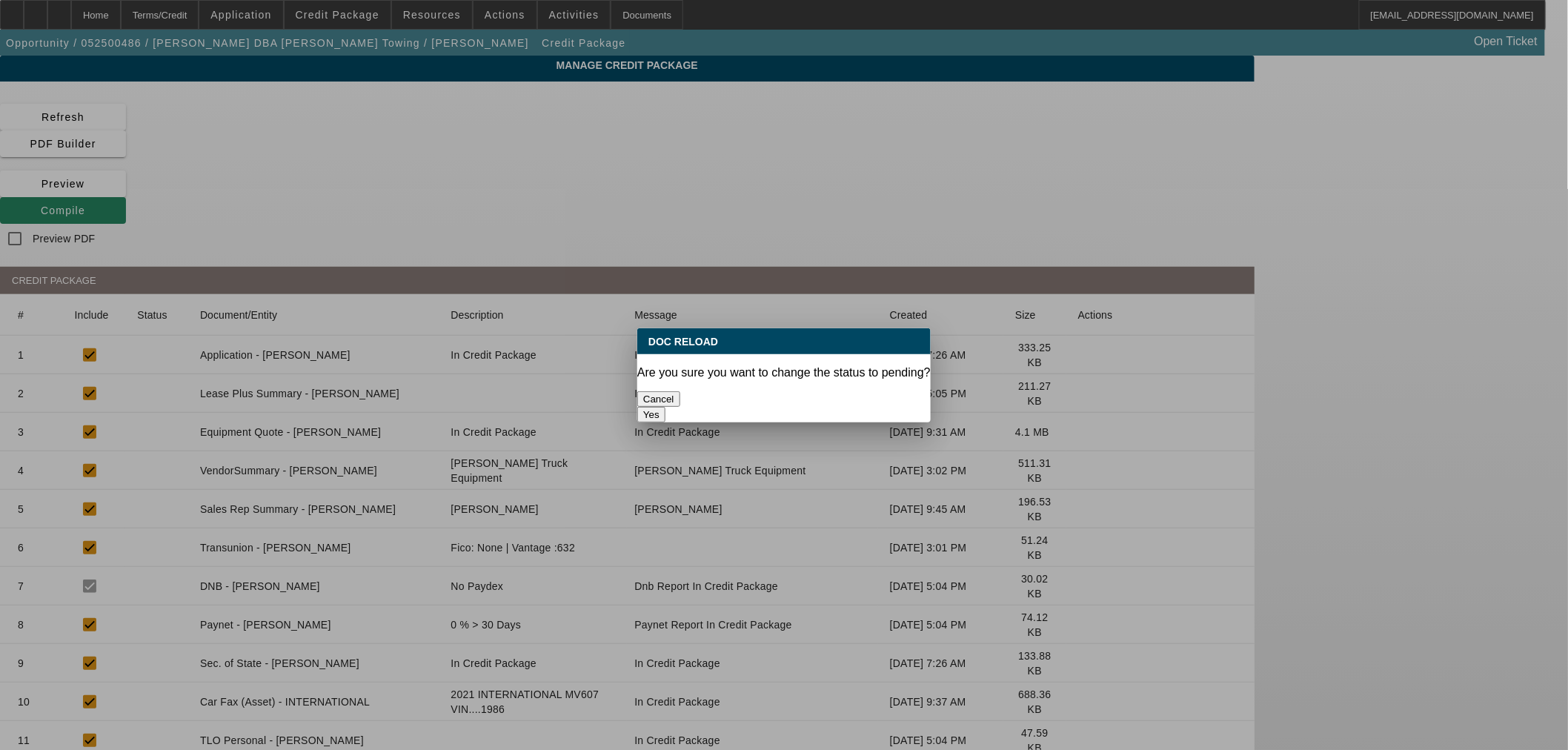
click at [666, 407] on button "Yes" at bounding box center [651, 415] width 28 height 15
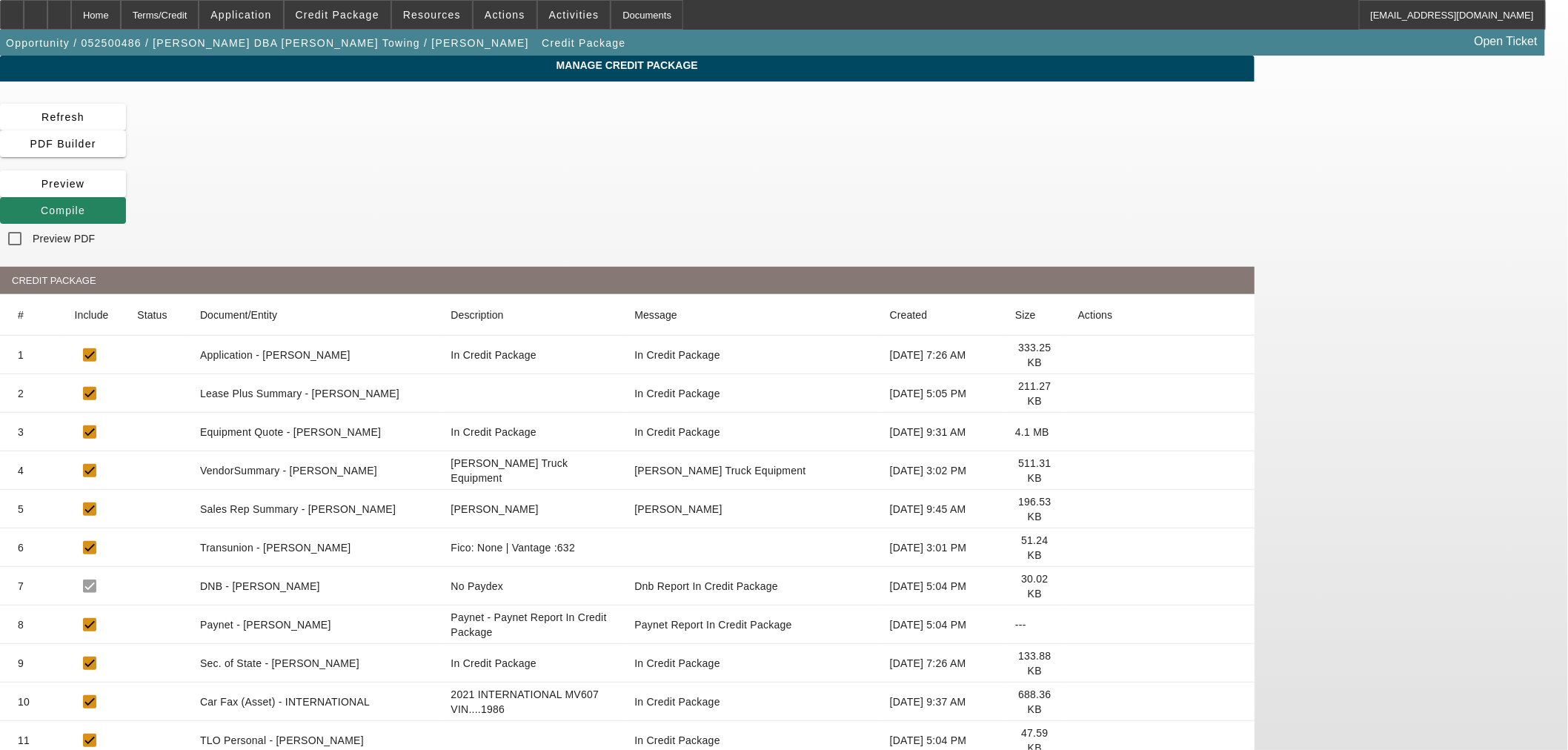
click at [1078, 393] on icon at bounding box center [1078, 393] width 0 height 0
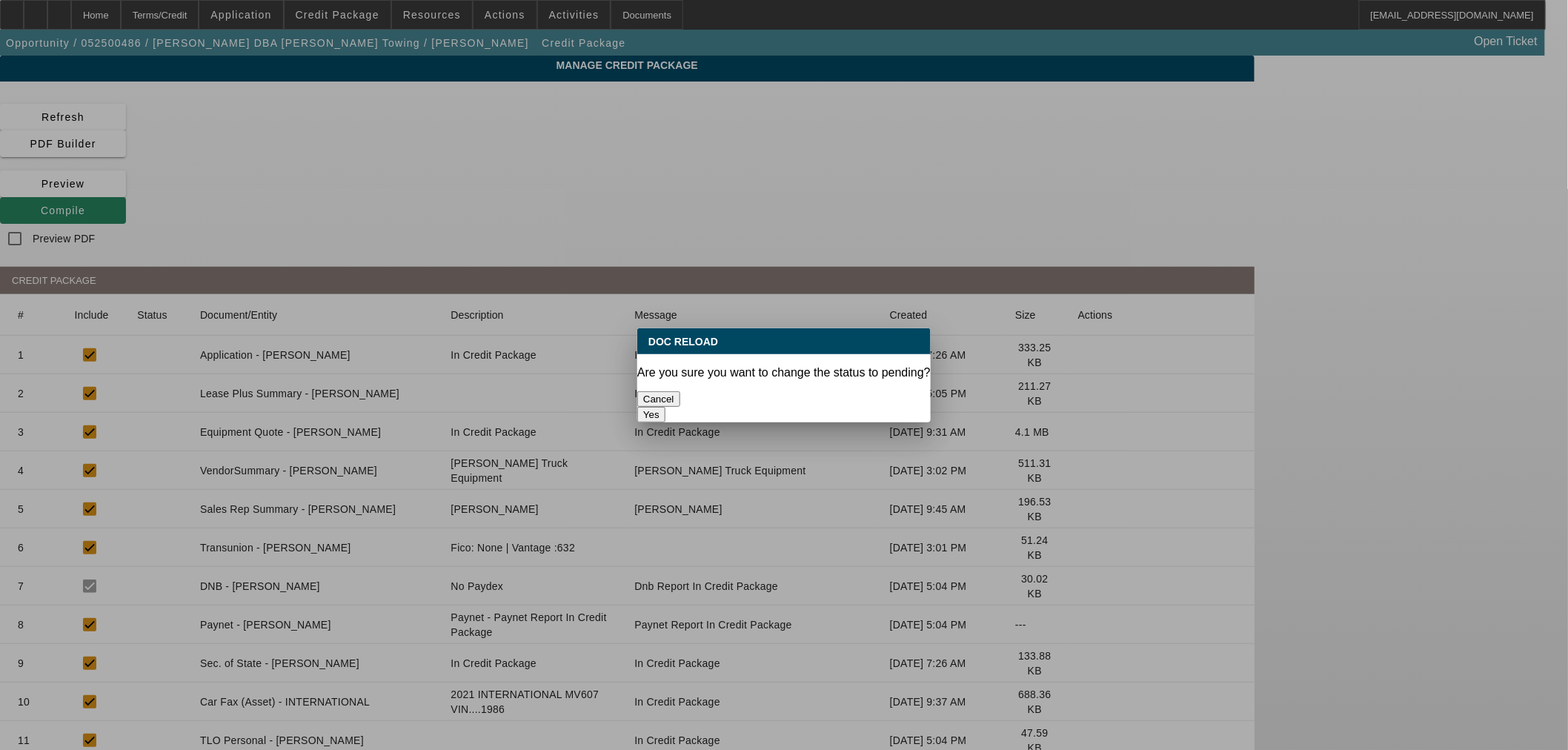
click at [666, 407] on button "Yes" at bounding box center [651, 415] width 28 height 15
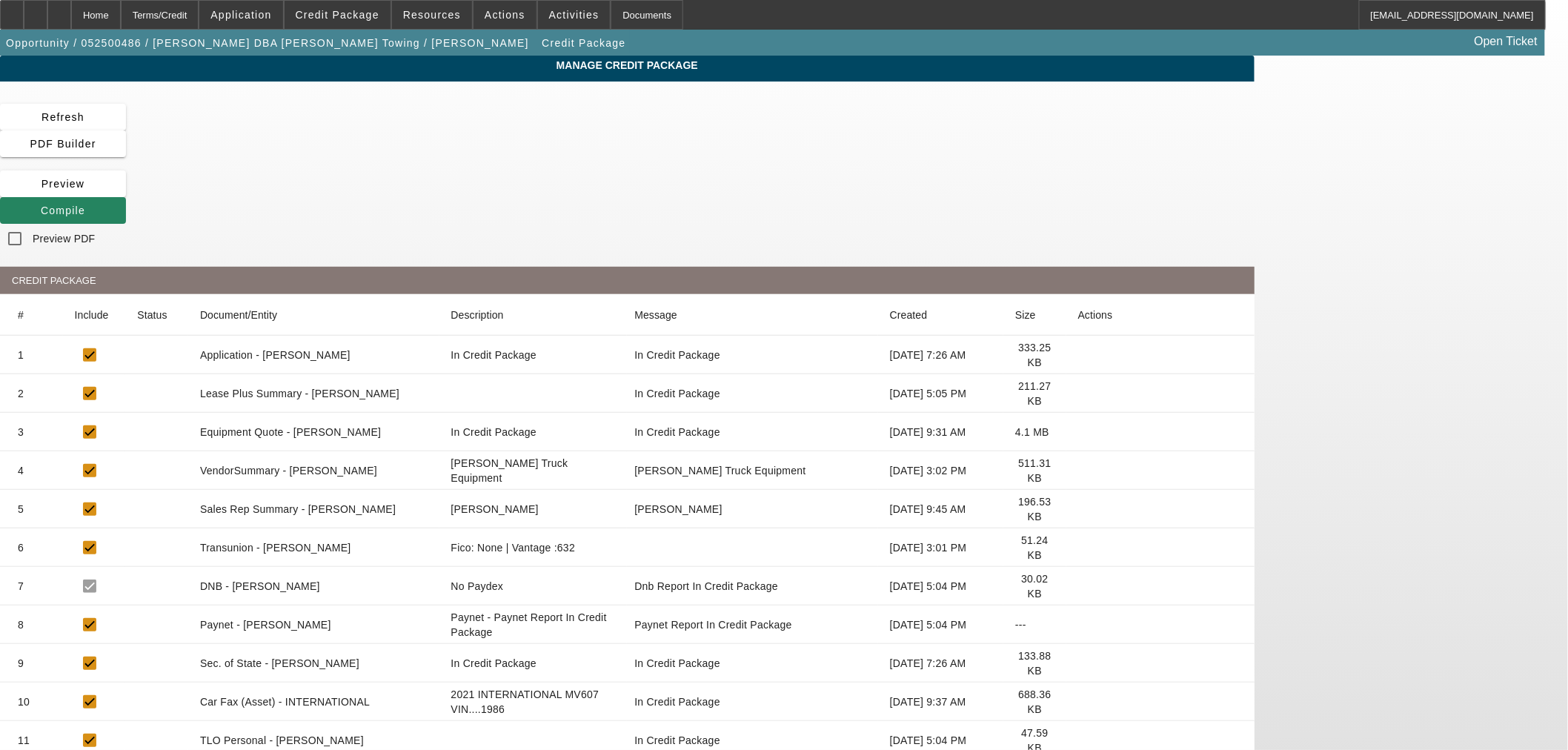
click at [1078, 547] on icon at bounding box center [1078, 547] width 0 height 0
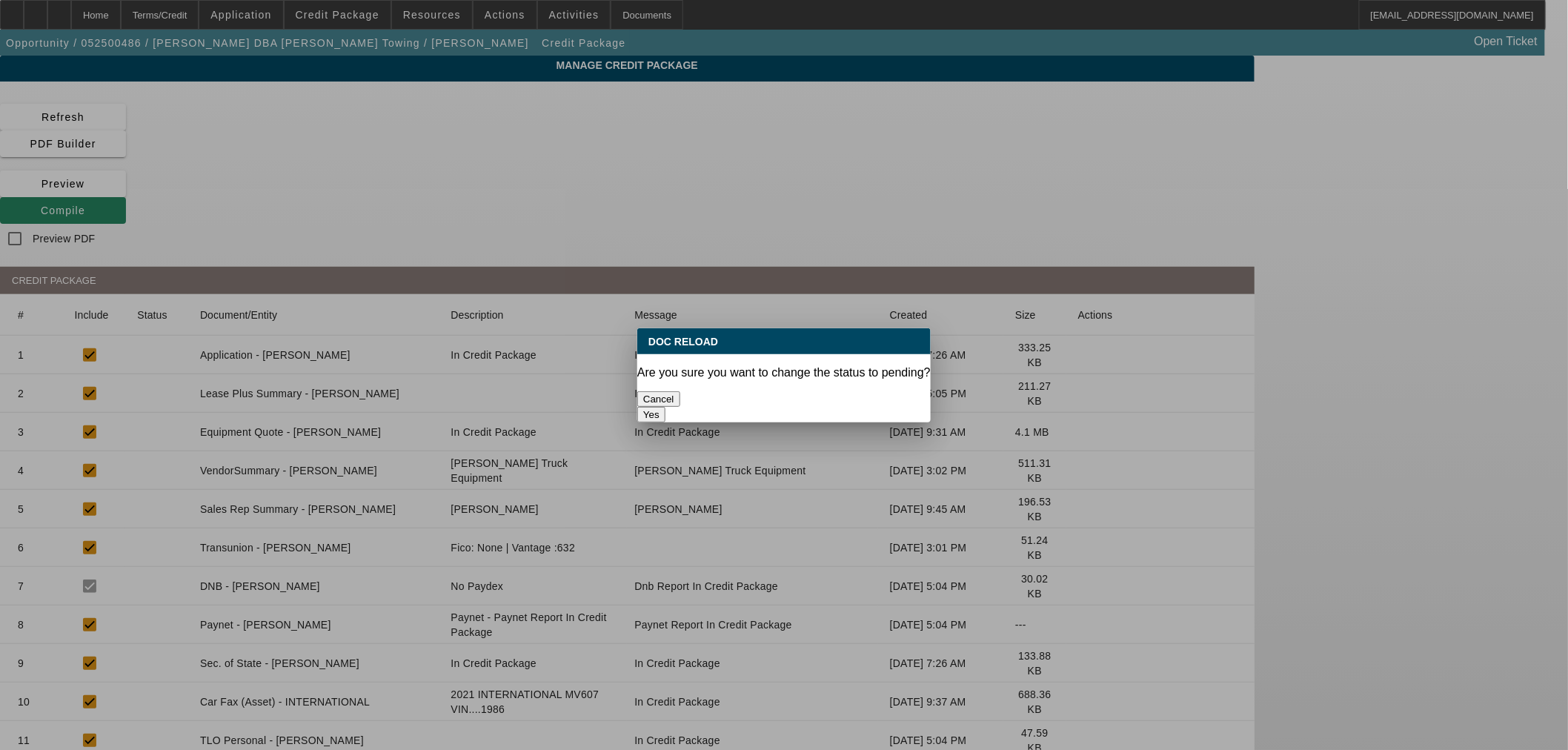
click at [666, 407] on button "Yes" at bounding box center [651, 415] width 28 height 15
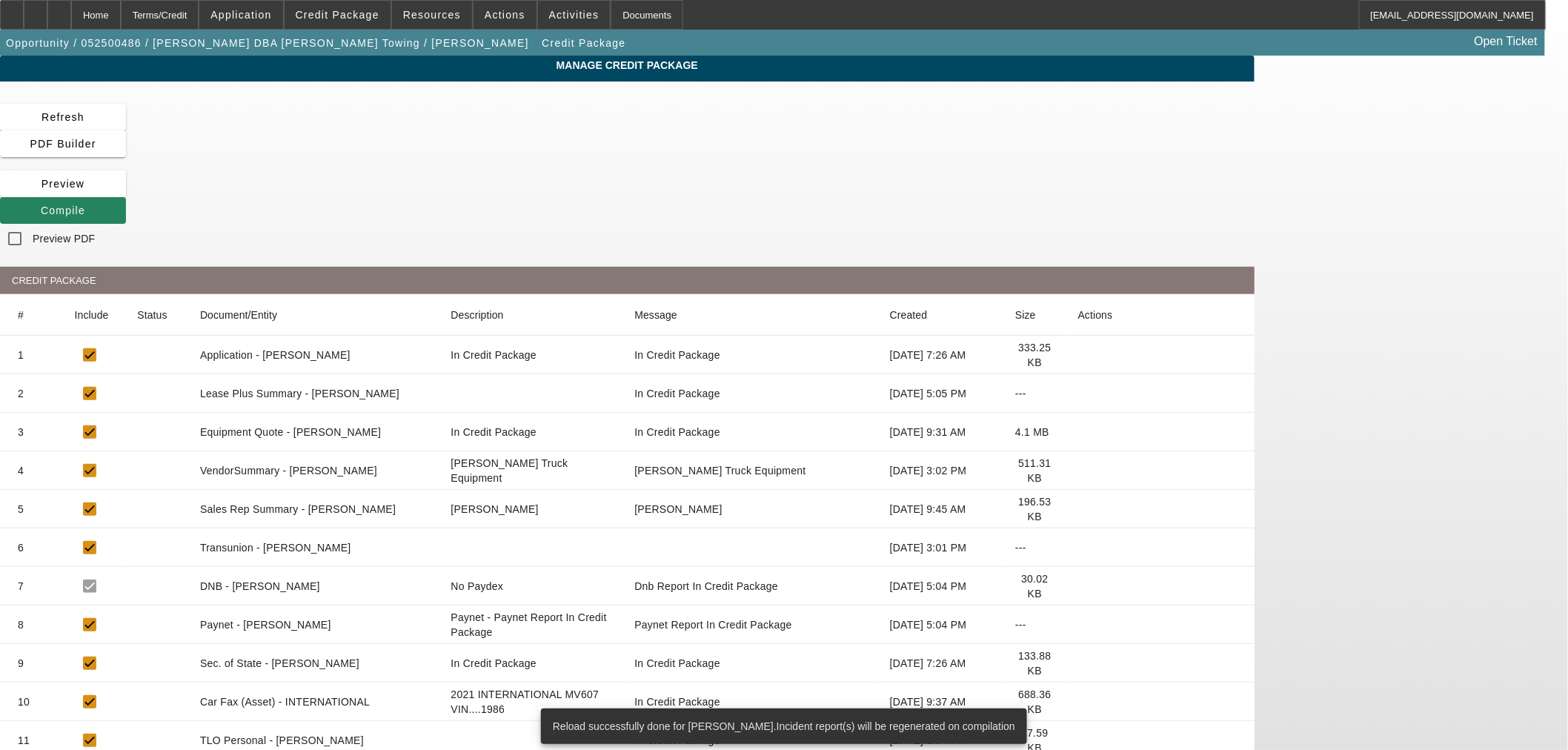
click at [1078, 701] on icon at bounding box center [1078, 701] width 0 height 0
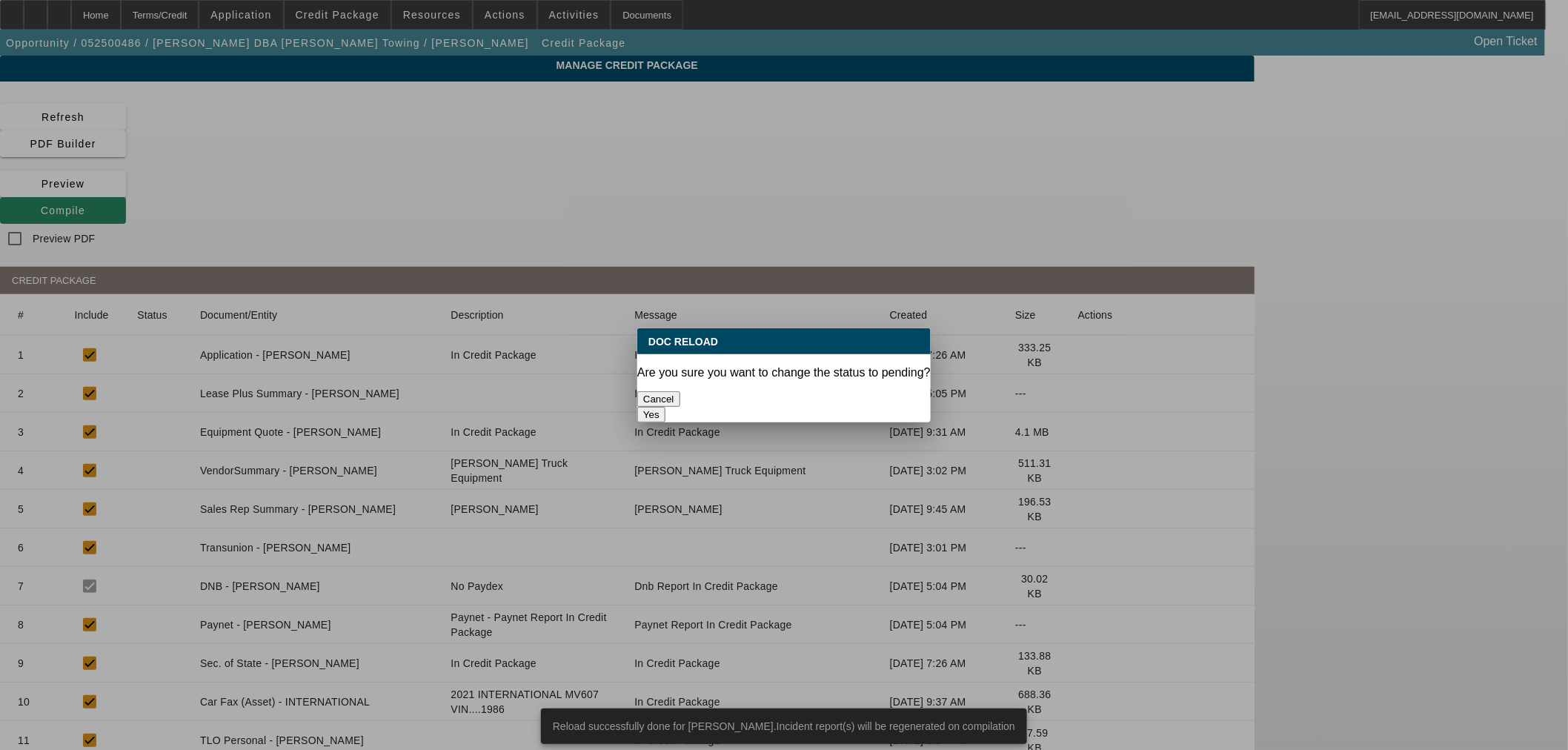
click at [666, 407] on button "Yes" at bounding box center [651, 415] width 28 height 15
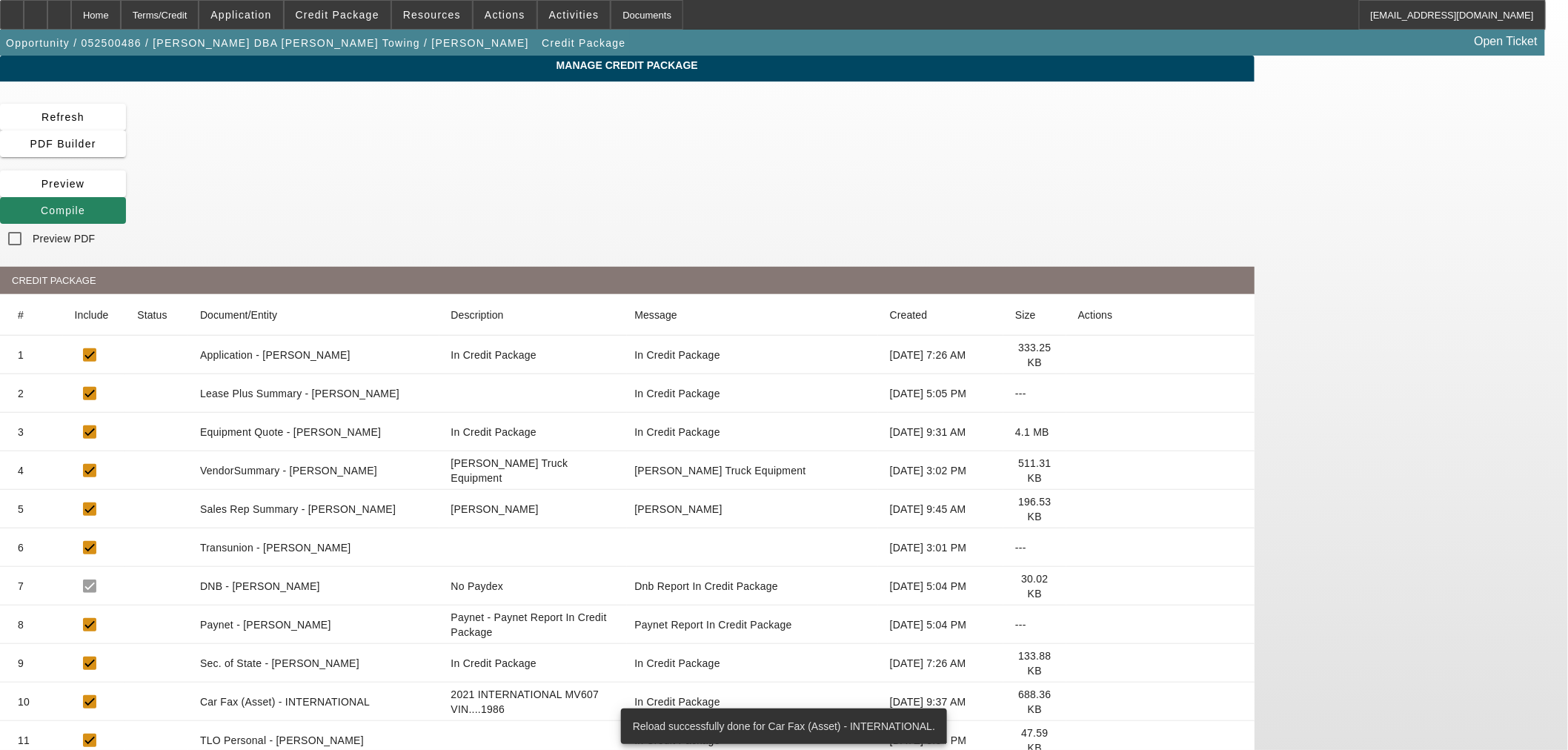
click at [1078, 740] on icon at bounding box center [1078, 740] width 0 height 0
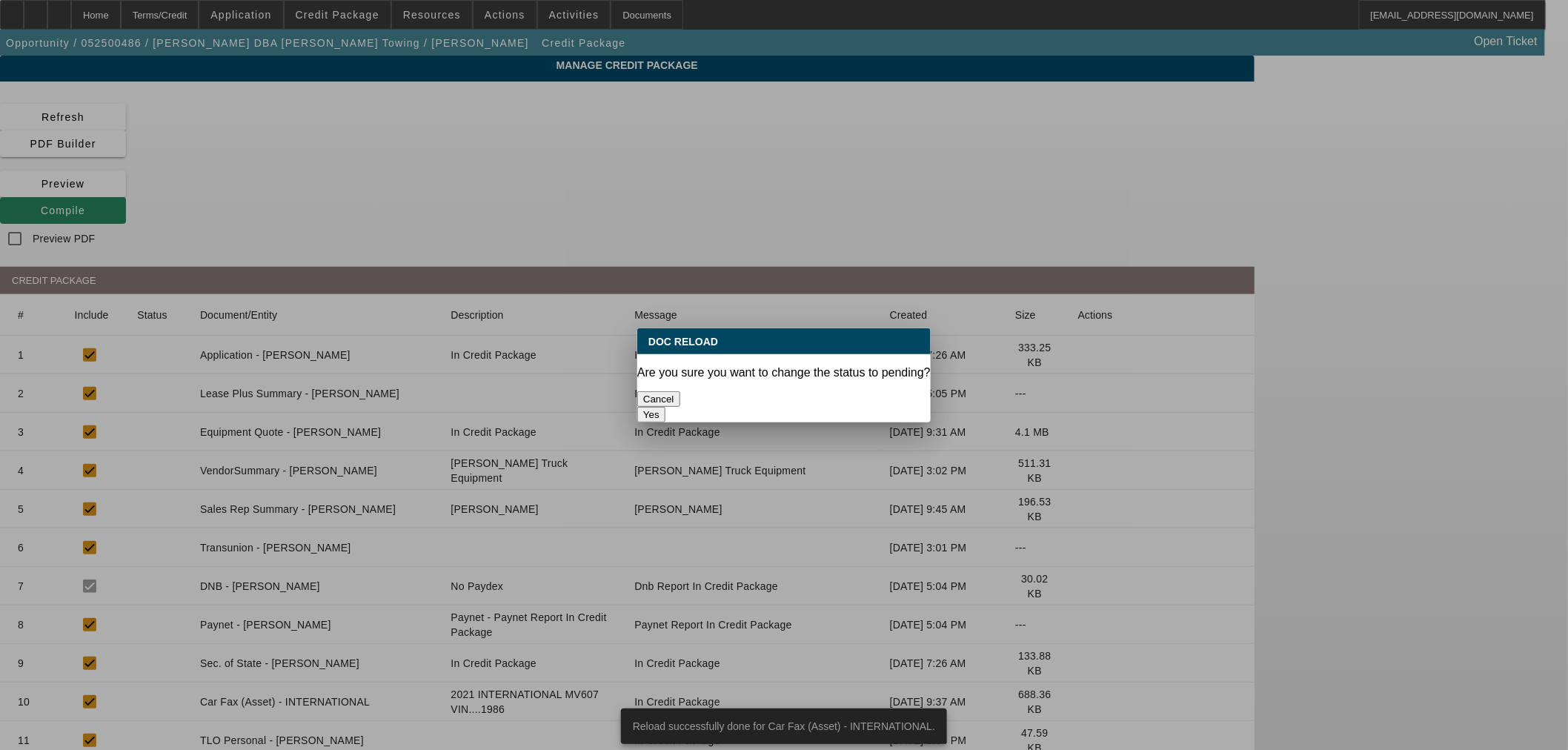
click at [666, 407] on button "Yes" at bounding box center [651, 415] width 28 height 15
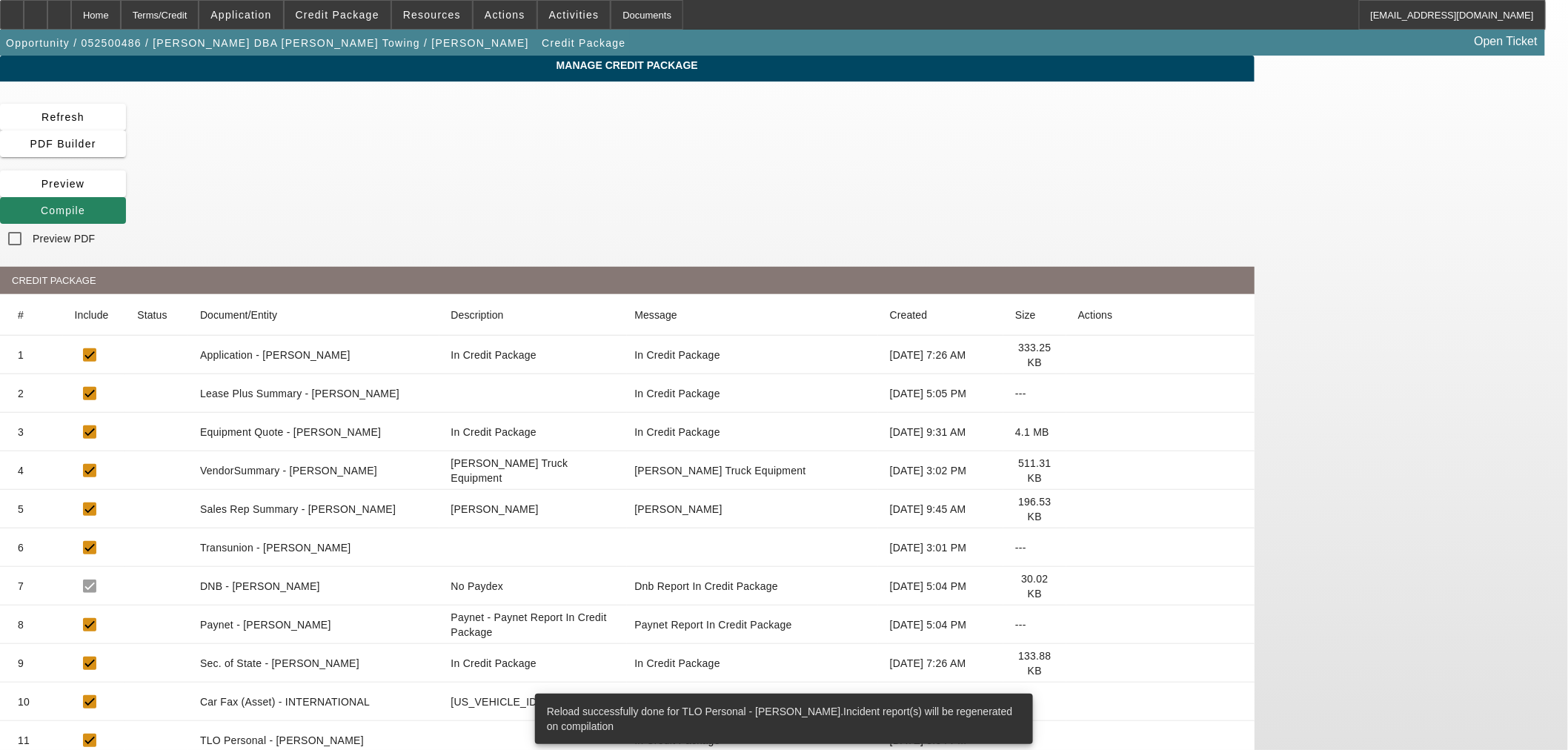
click at [1078, 470] on icon at bounding box center [1078, 470] width 0 height 0
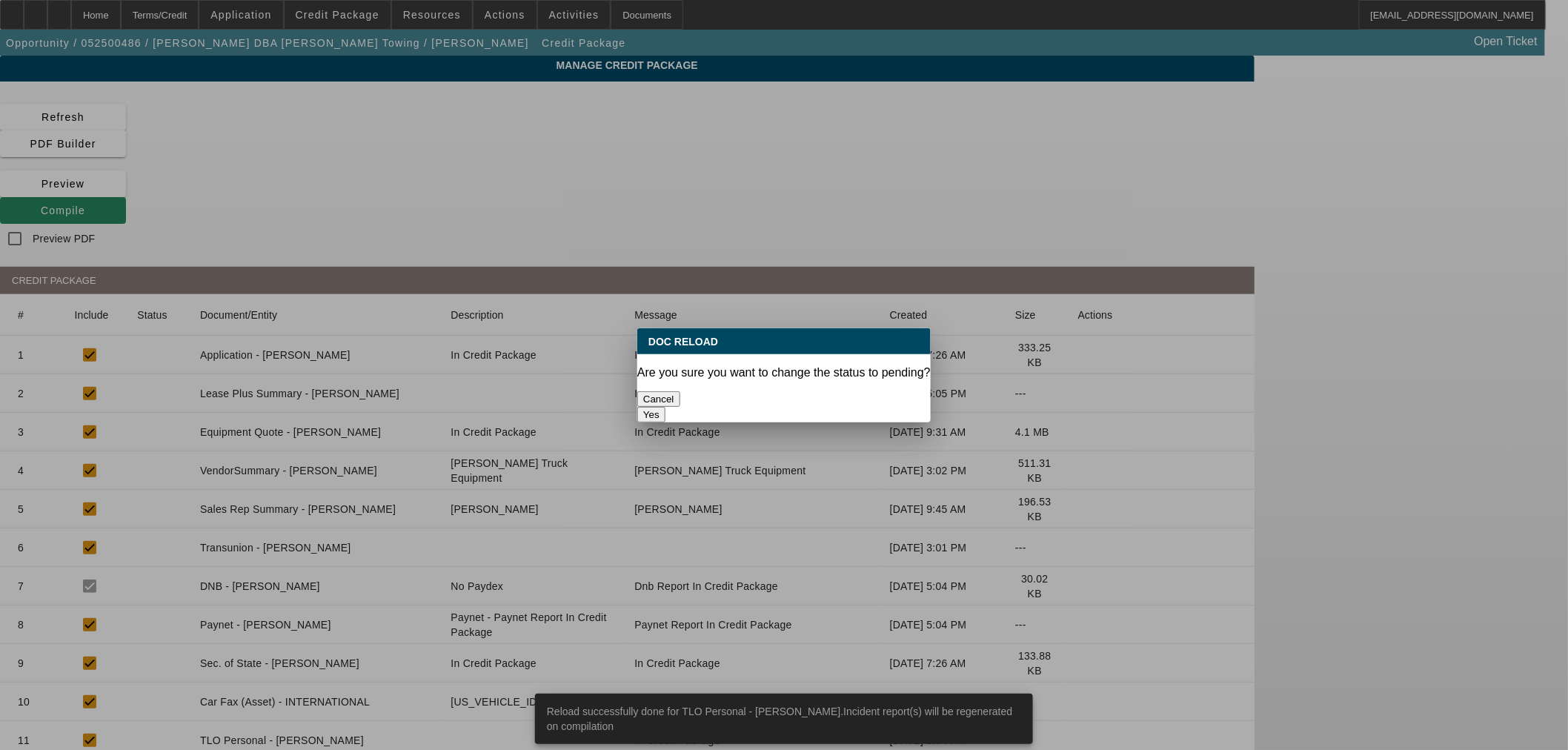
click at [666, 407] on button "Yes" at bounding box center [651, 415] width 28 height 15
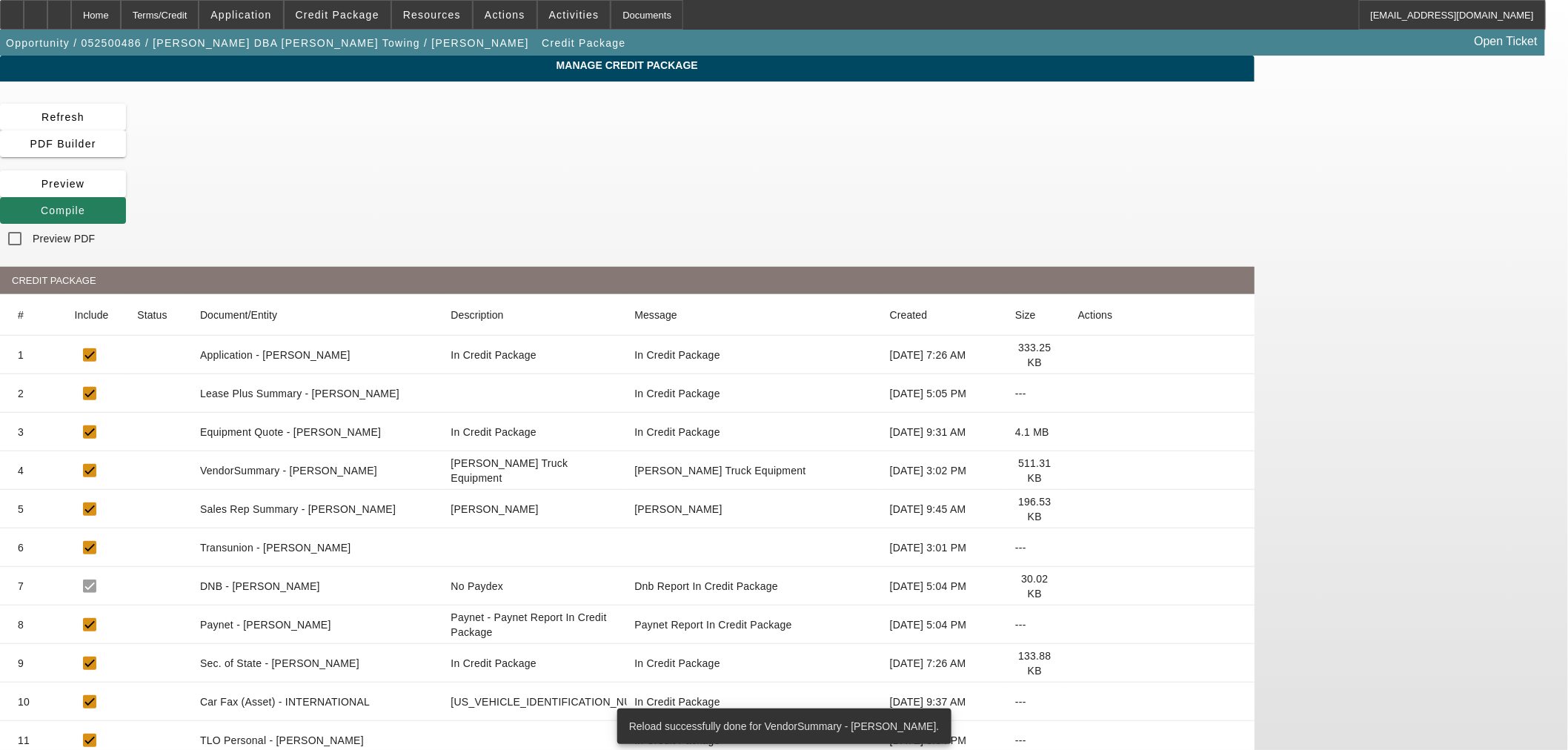
click at [126, 192] on span at bounding box center [62, 210] width 126 height 36
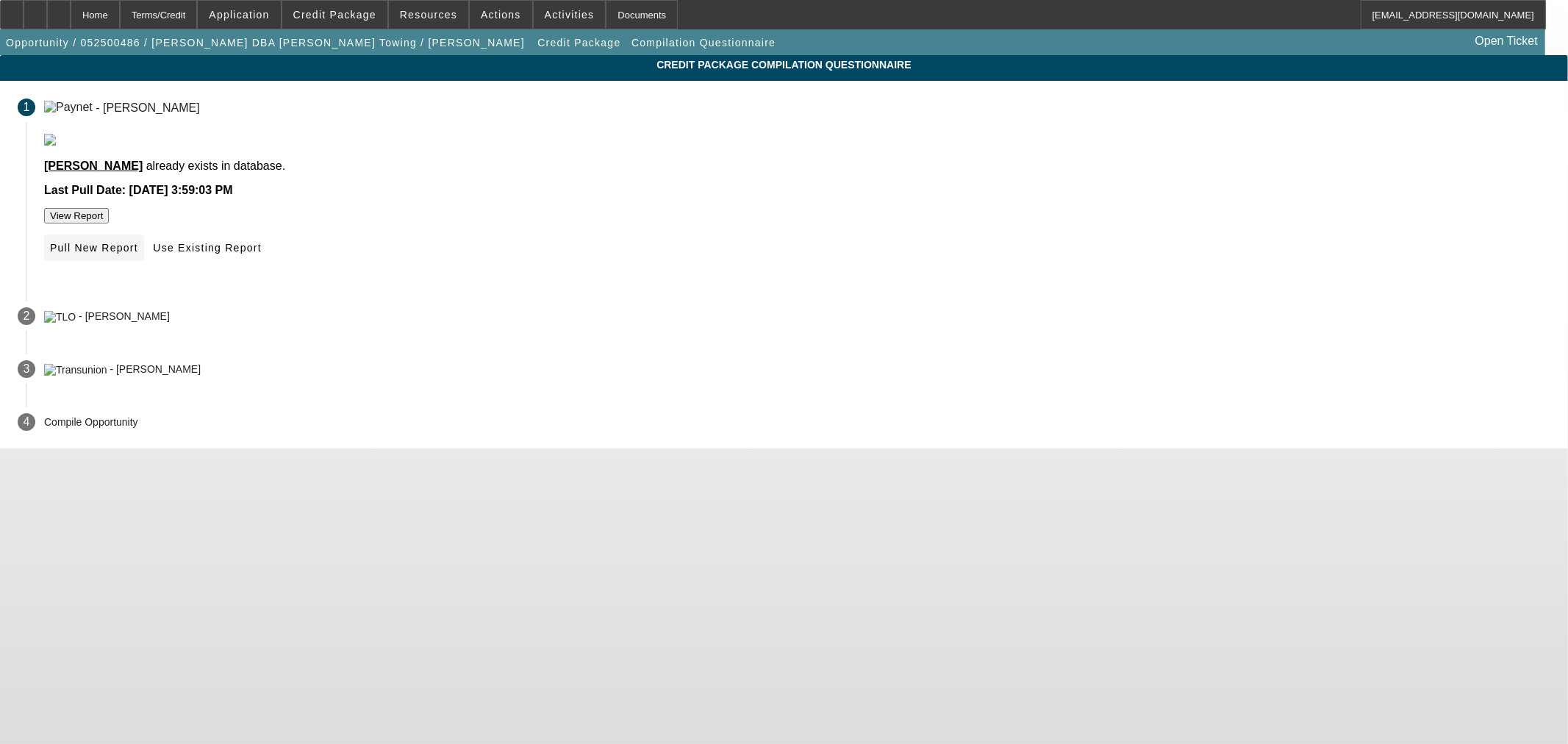
click at [138, 254] on span "Pull New Report" at bounding box center [94, 248] width 88 height 12
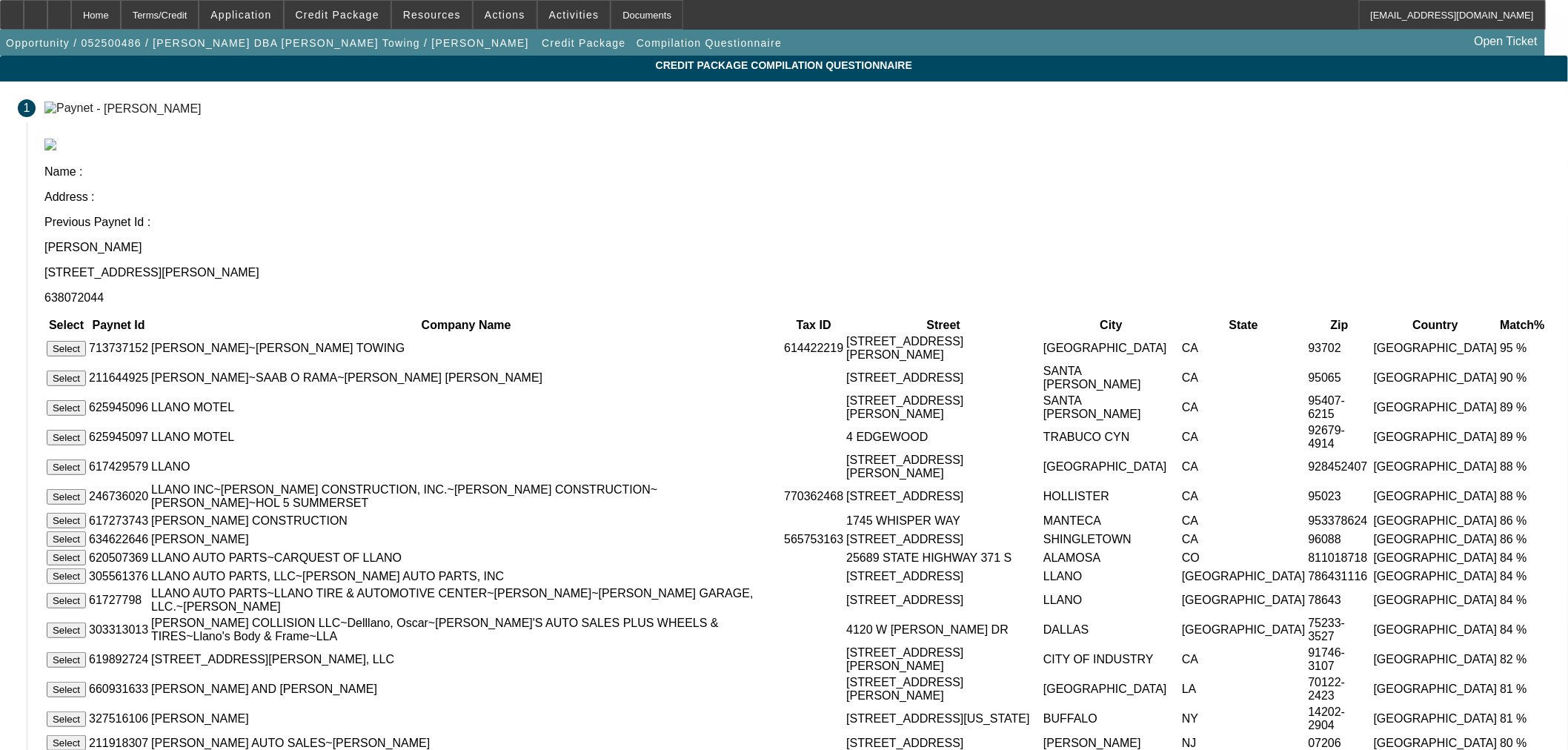
click at [86, 340] on button "Select" at bounding box center [67, 348] width 39 height 15
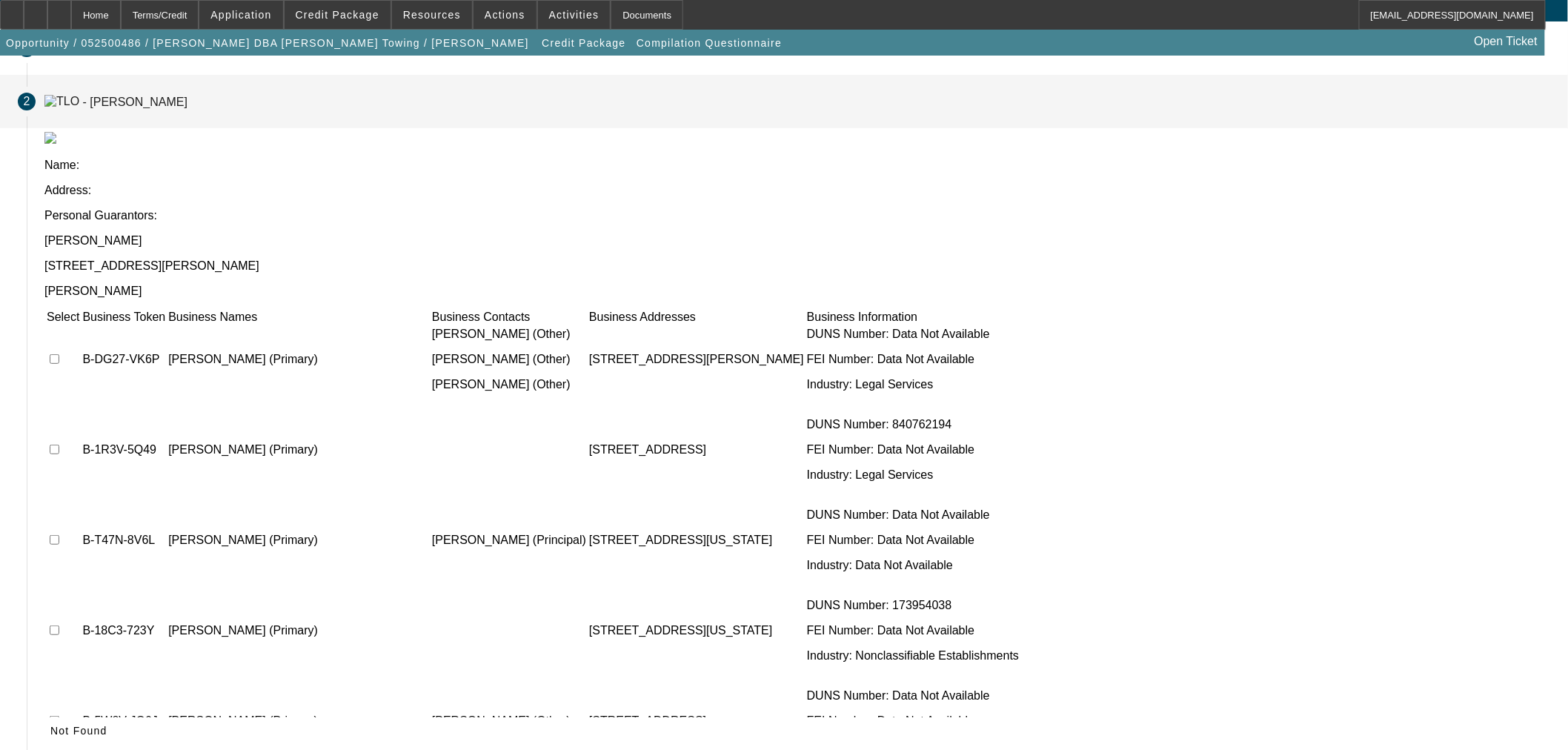
scroll to position [902, 0]
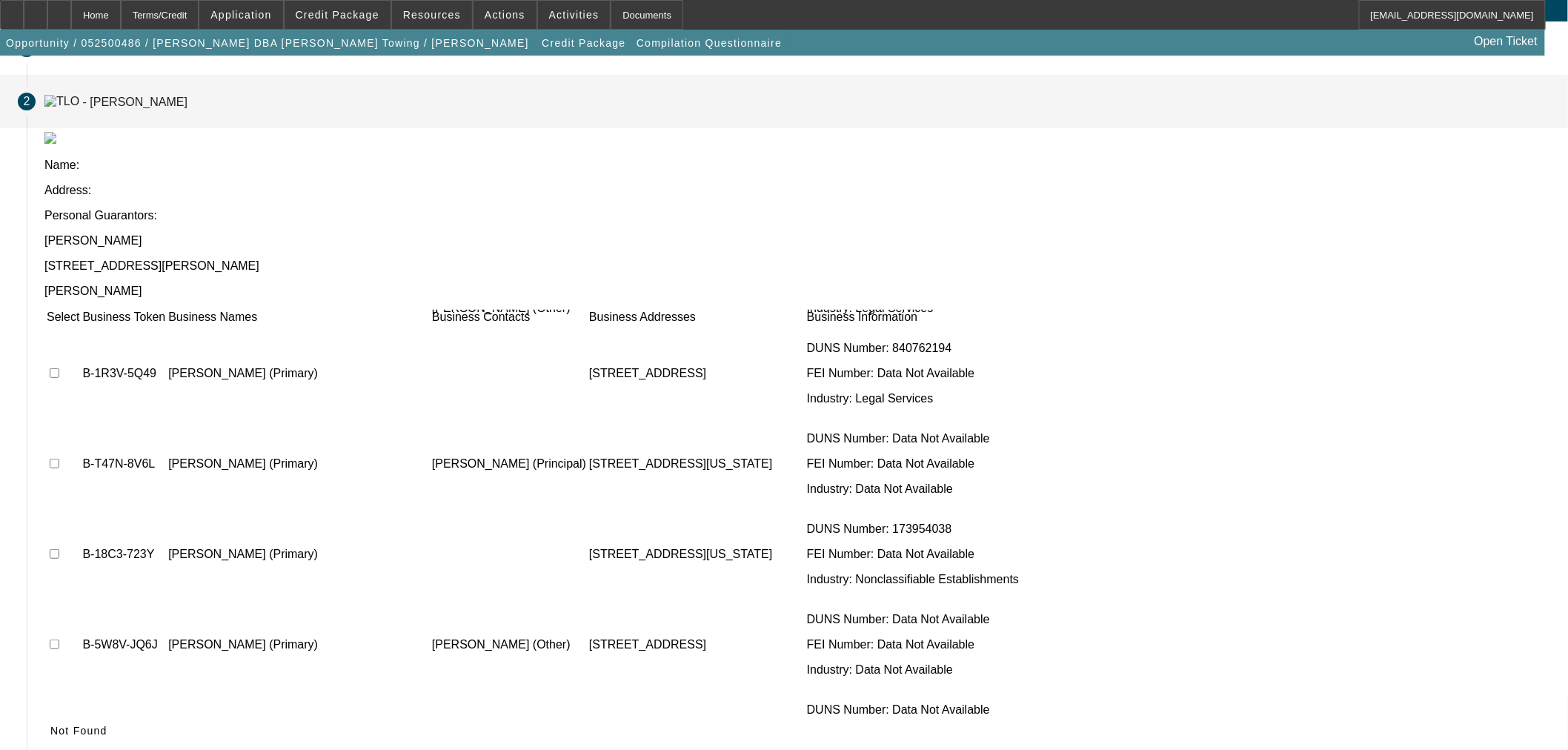
click at [108, 724] on span "Not Found" at bounding box center [79, 730] width 57 height 12
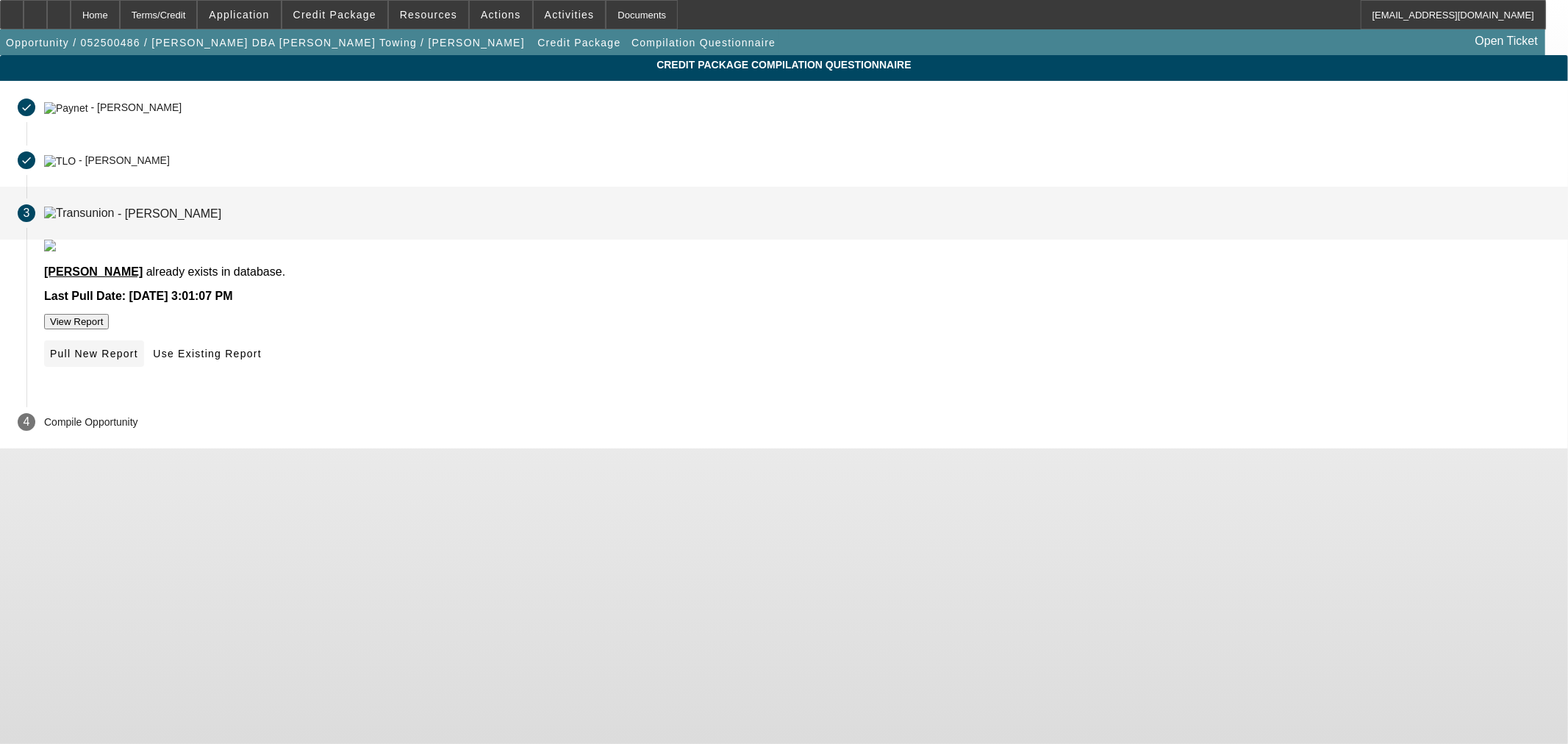
click at [144, 371] on span at bounding box center [94, 354] width 100 height 36
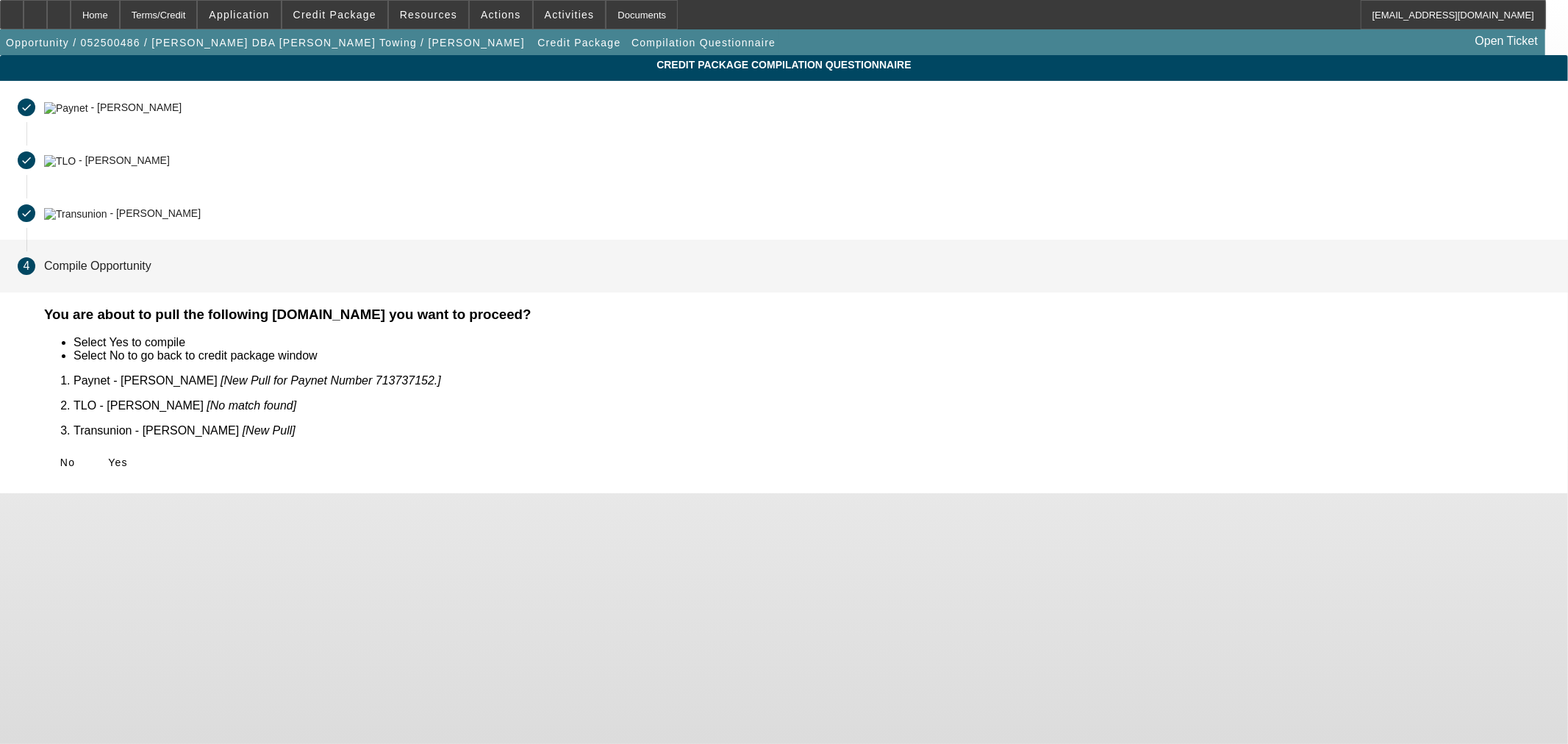
drag, startPoint x: 456, startPoint y: 445, endPoint x: 456, endPoint y: 501, distance: 56.0
click at [141, 450] on button "Yes" at bounding box center [117, 462] width 47 height 26
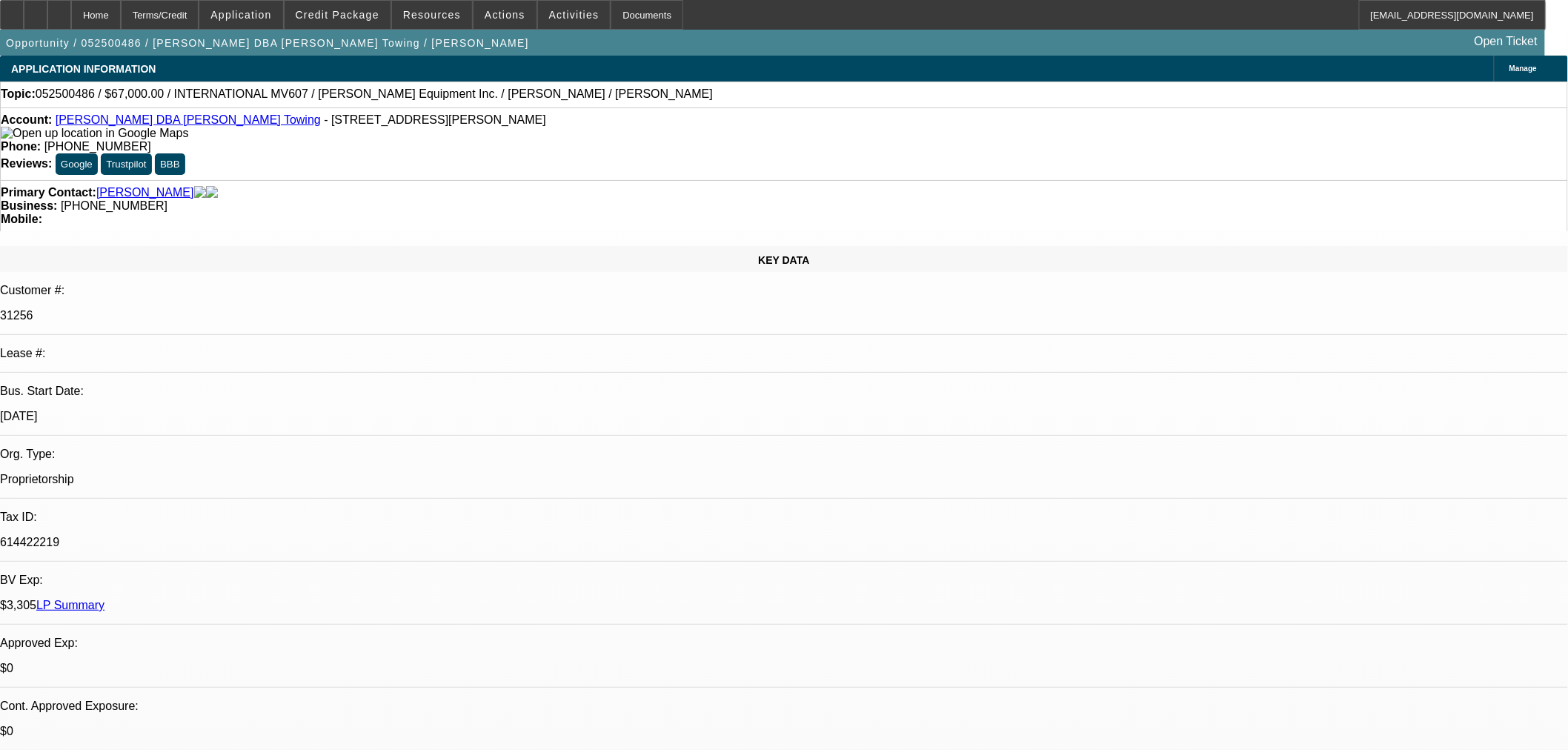
select select "0"
select select "3"
select select "0.1"
select select "4"
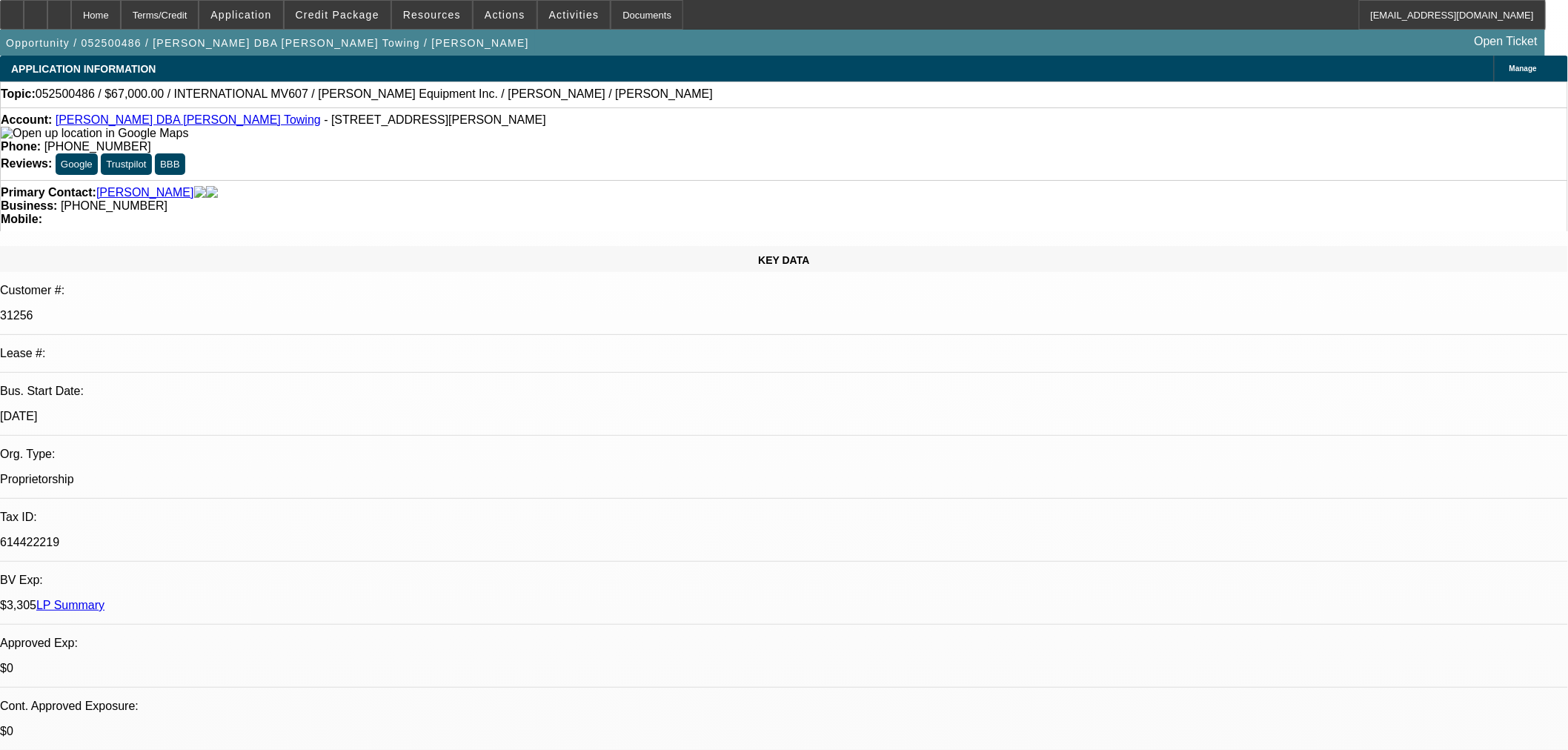
select select "0"
select select "3"
select select "0.1"
select select "4"
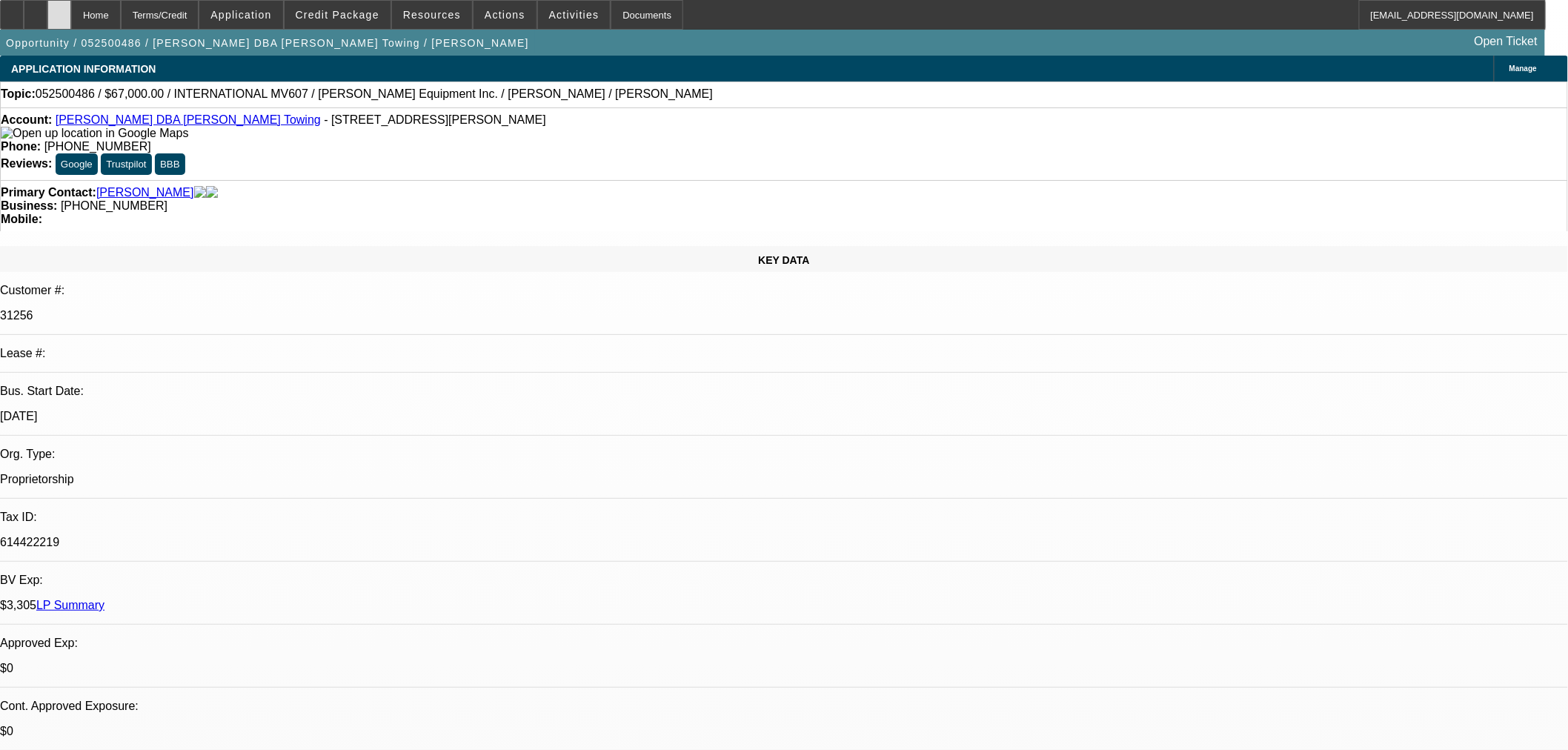
click at [71, 3] on div at bounding box center [59, 15] width 24 height 30
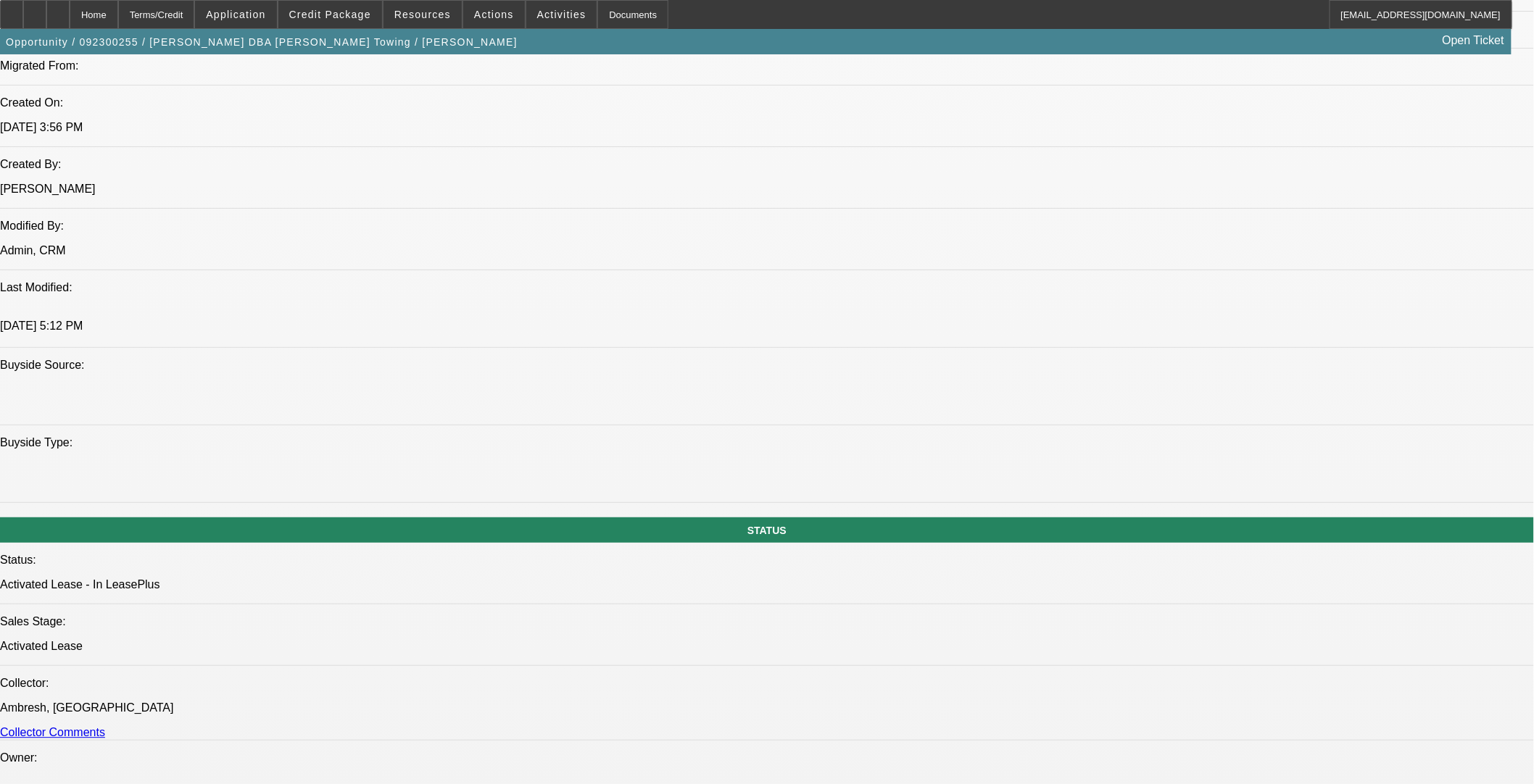
select select "0"
select select "3"
select select "0.1"
select select "4"
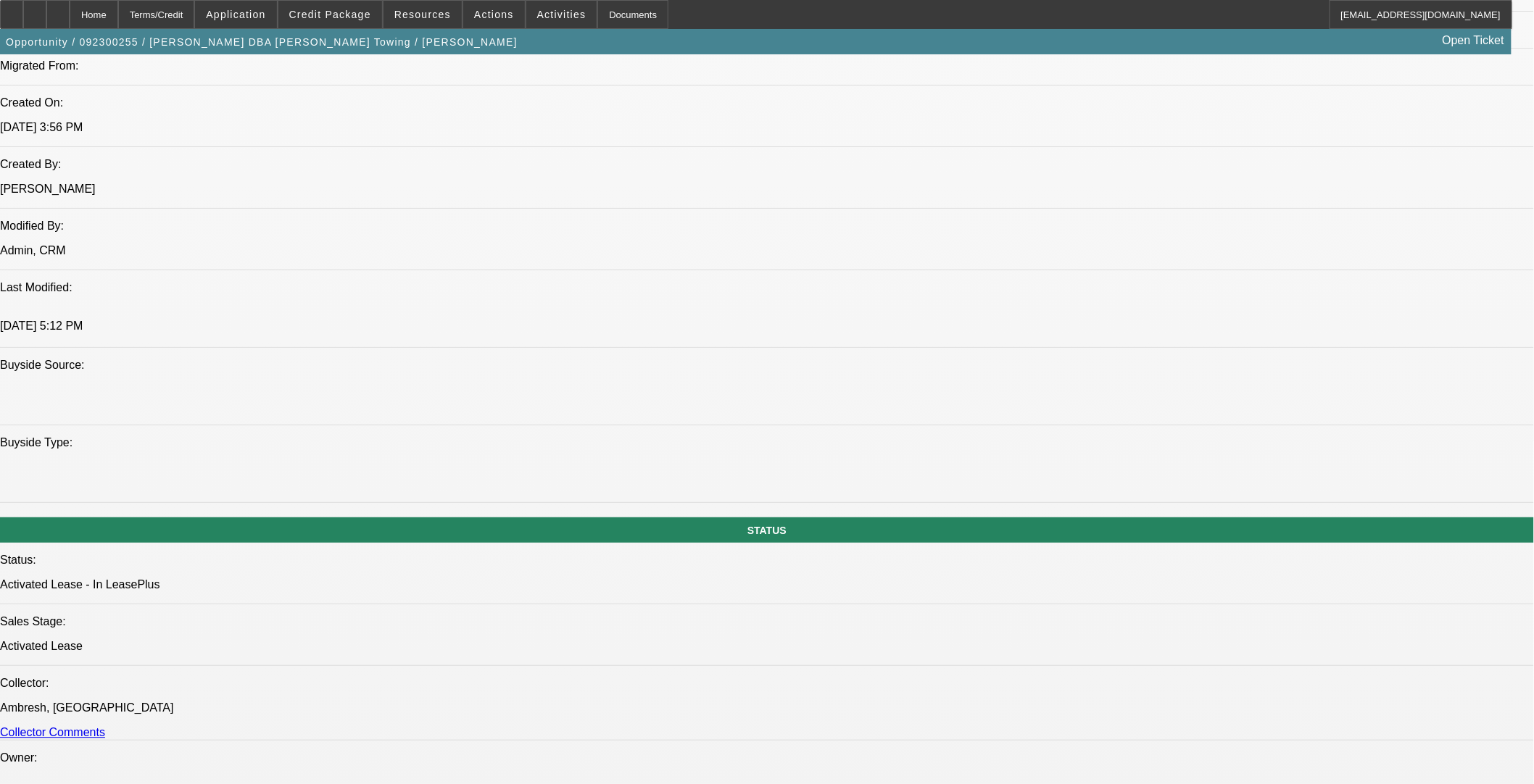
select select "0"
select select "3"
select select "0.1"
select select "4"
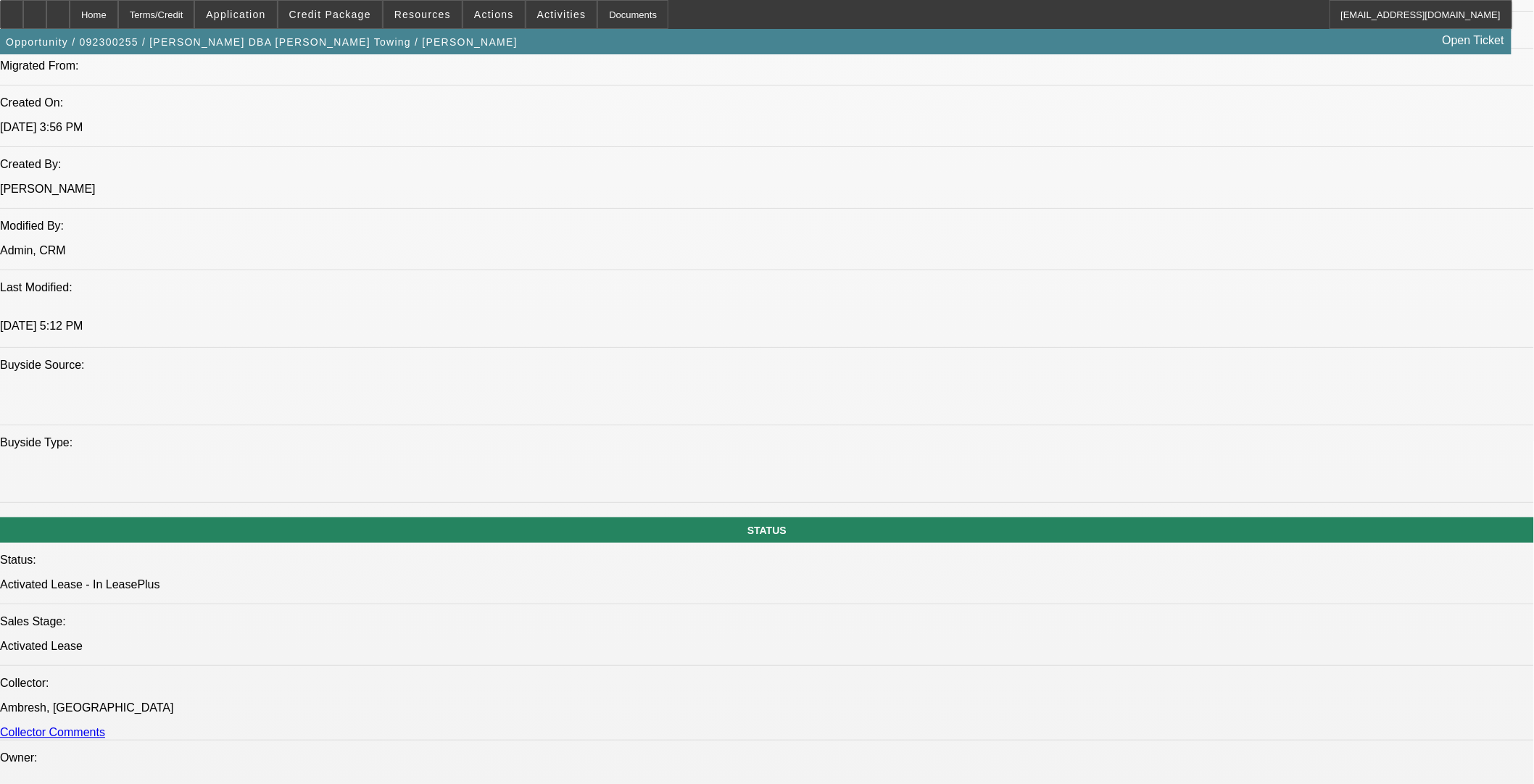
select select "0"
select select "3"
select select "0.1"
select select "4"
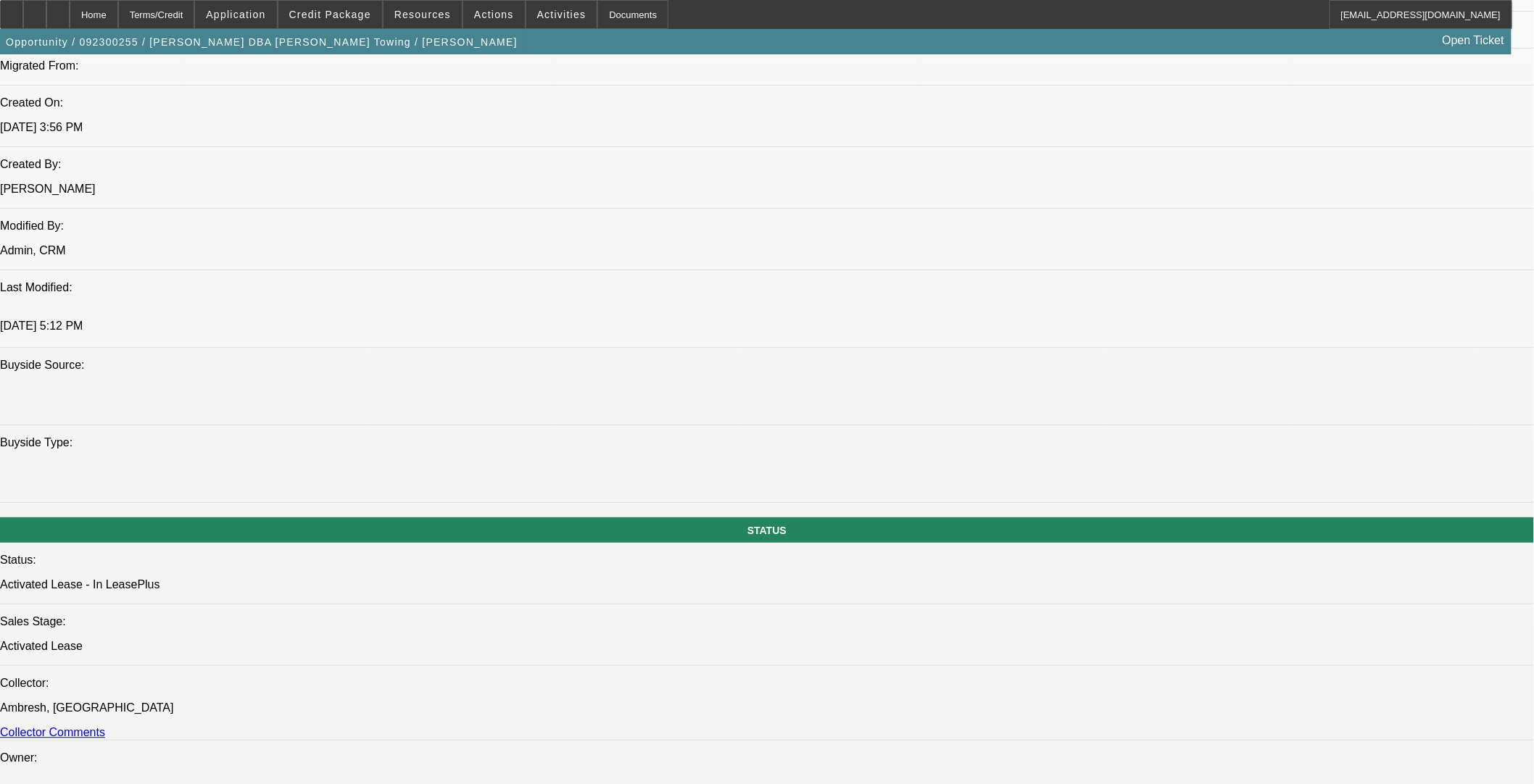
select select "0"
select select "3"
select select "0.1"
select select "4"
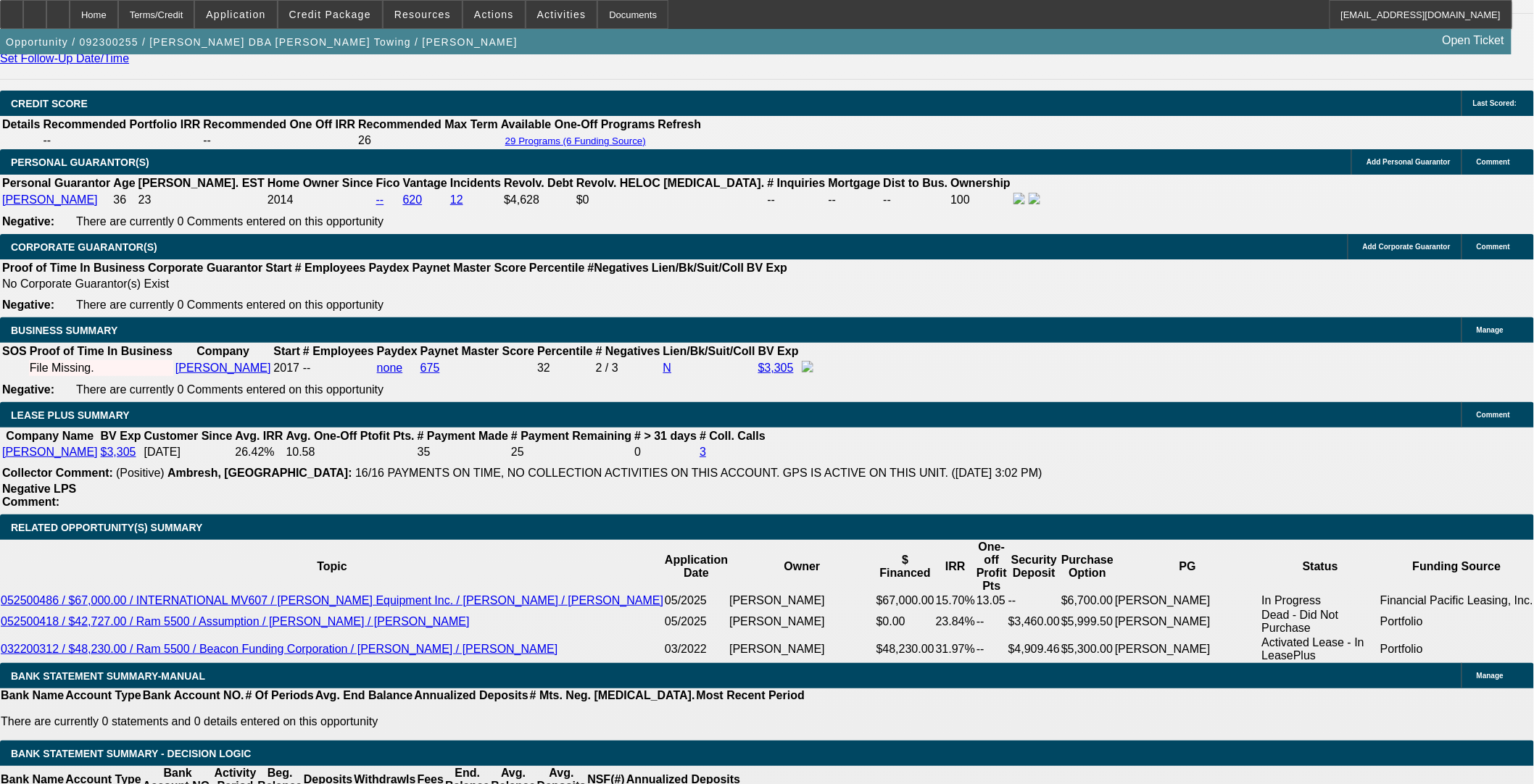
scroll to position [2175, 0]
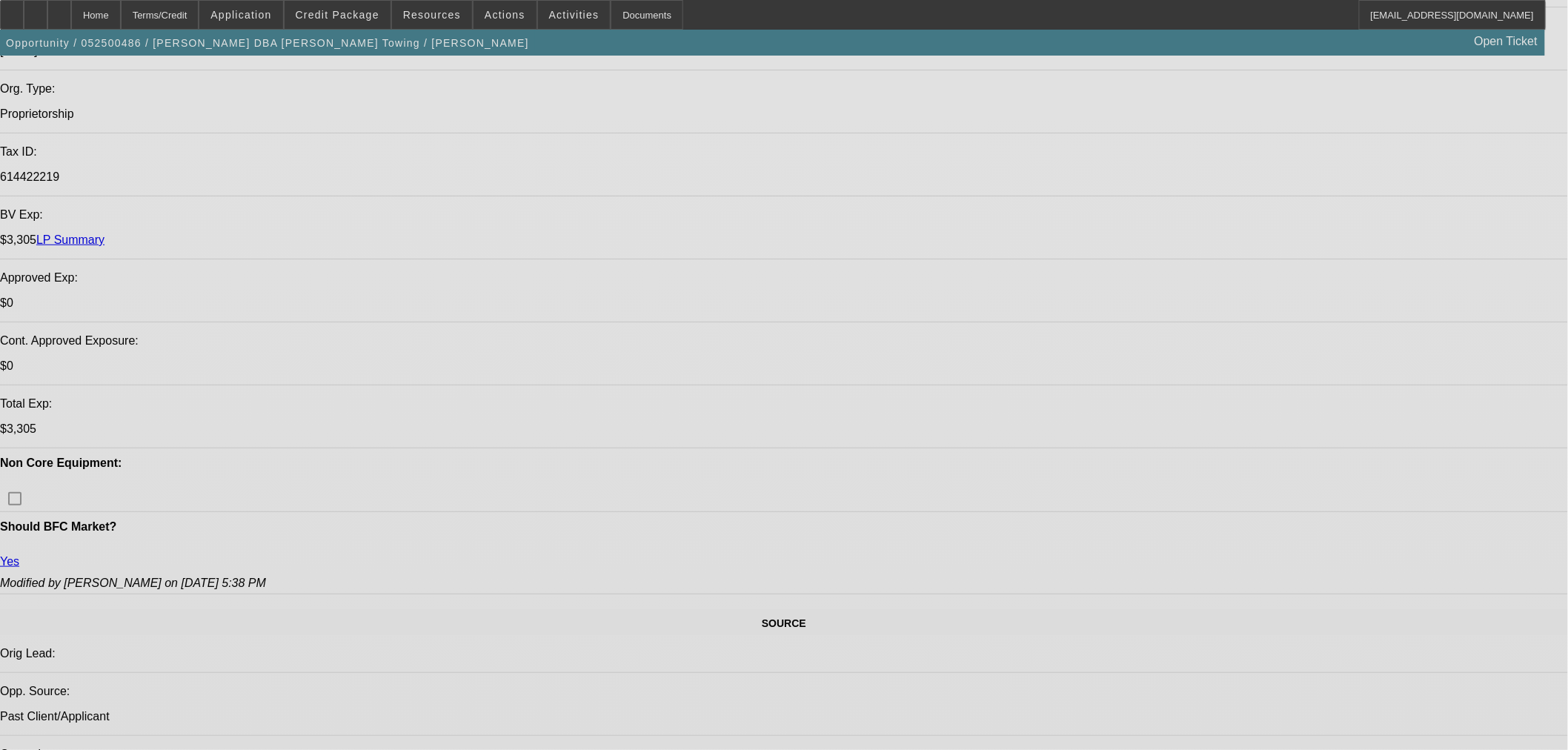
select select "0"
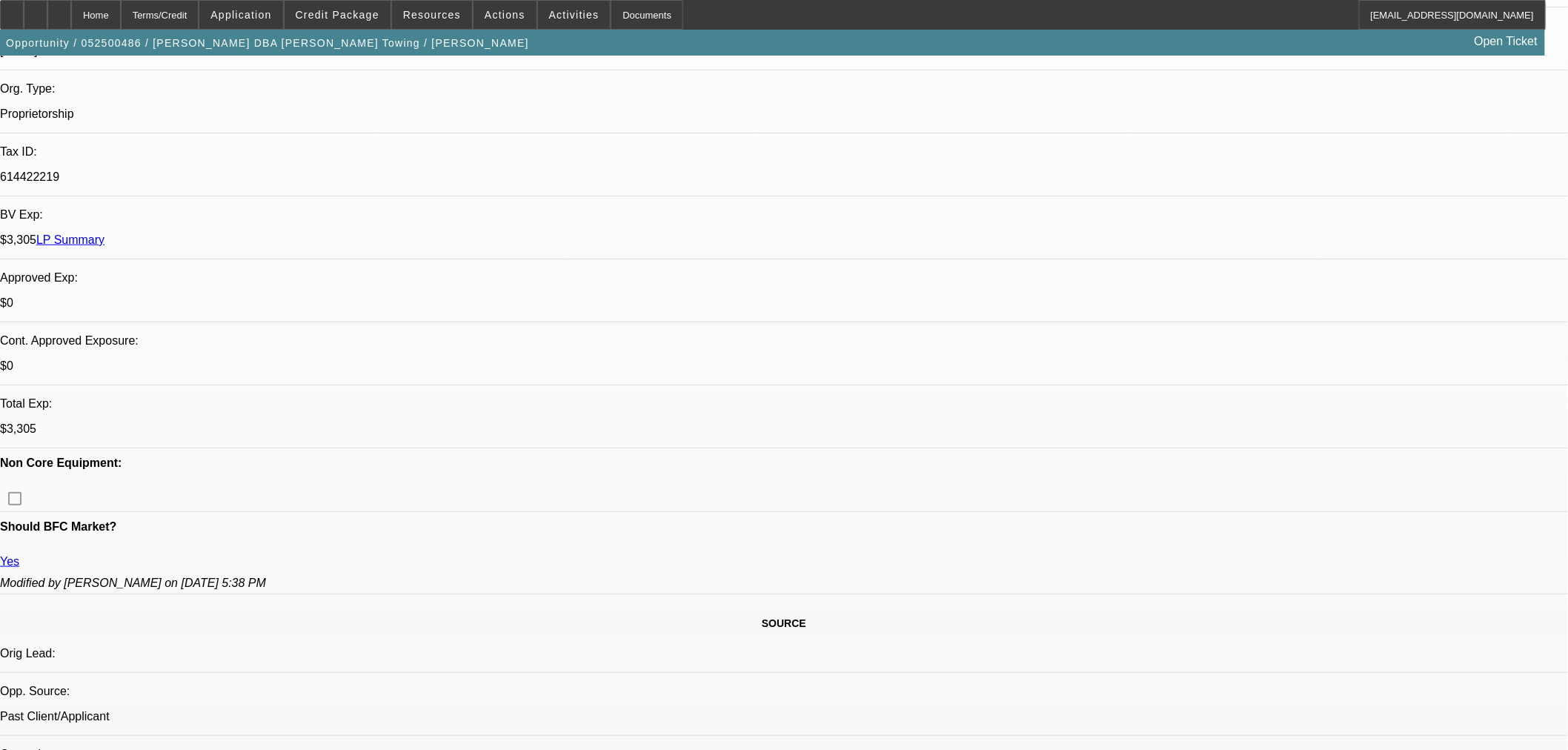
select select "0"
select select "3"
select select "0.1"
select select "4"
select select "0"
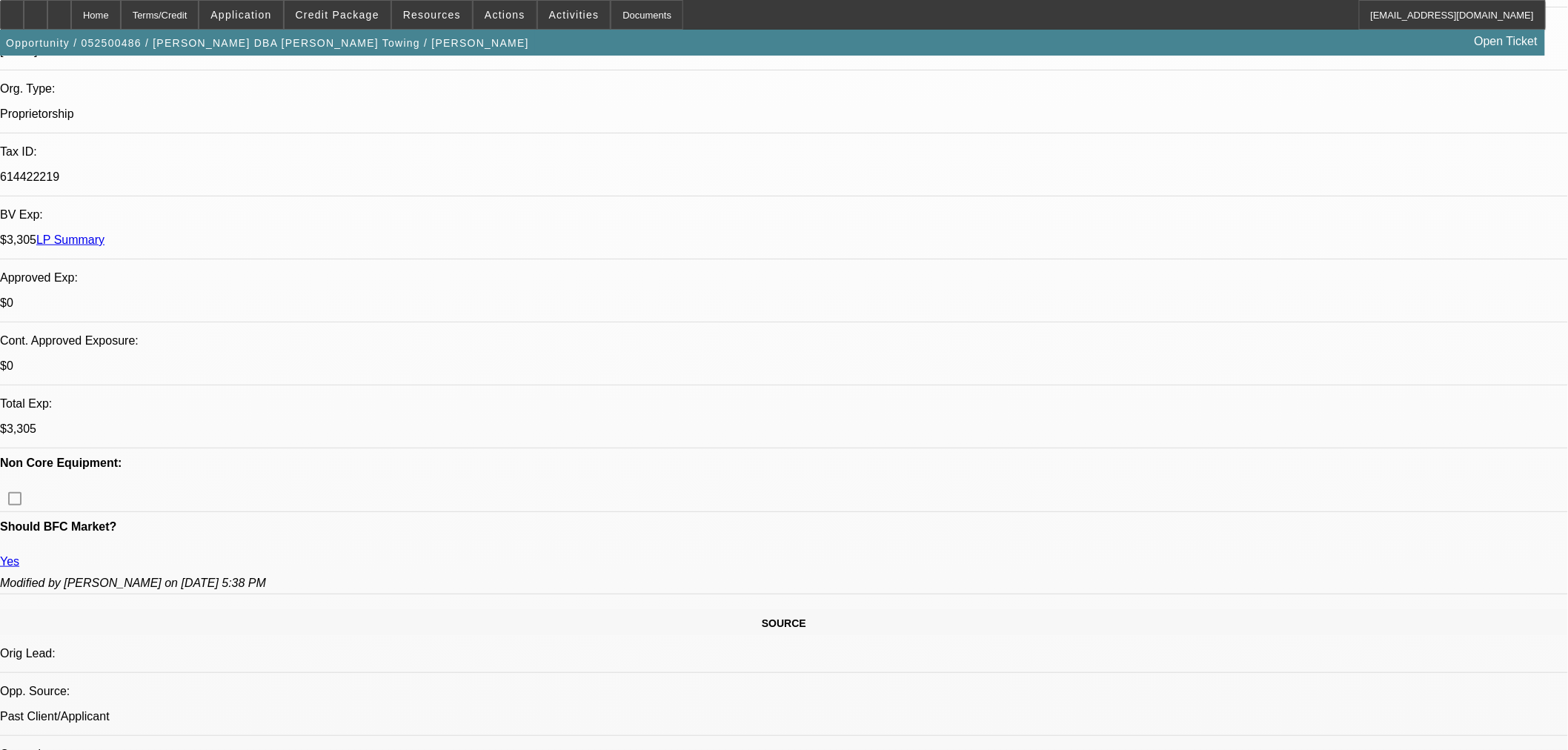
select select "0"
select select "3"
select select "0.1"
select select "4"
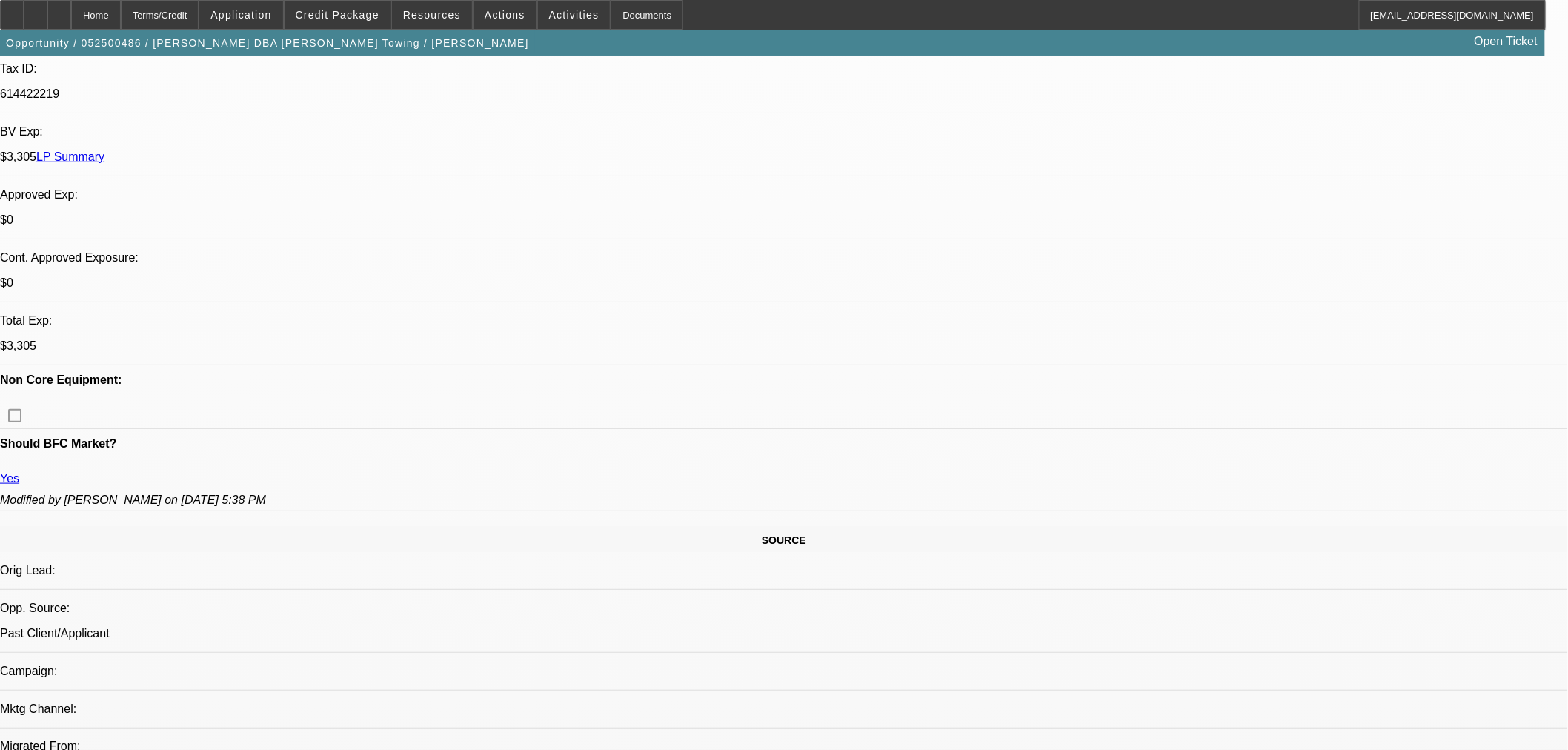
scroll to position [523, 0]
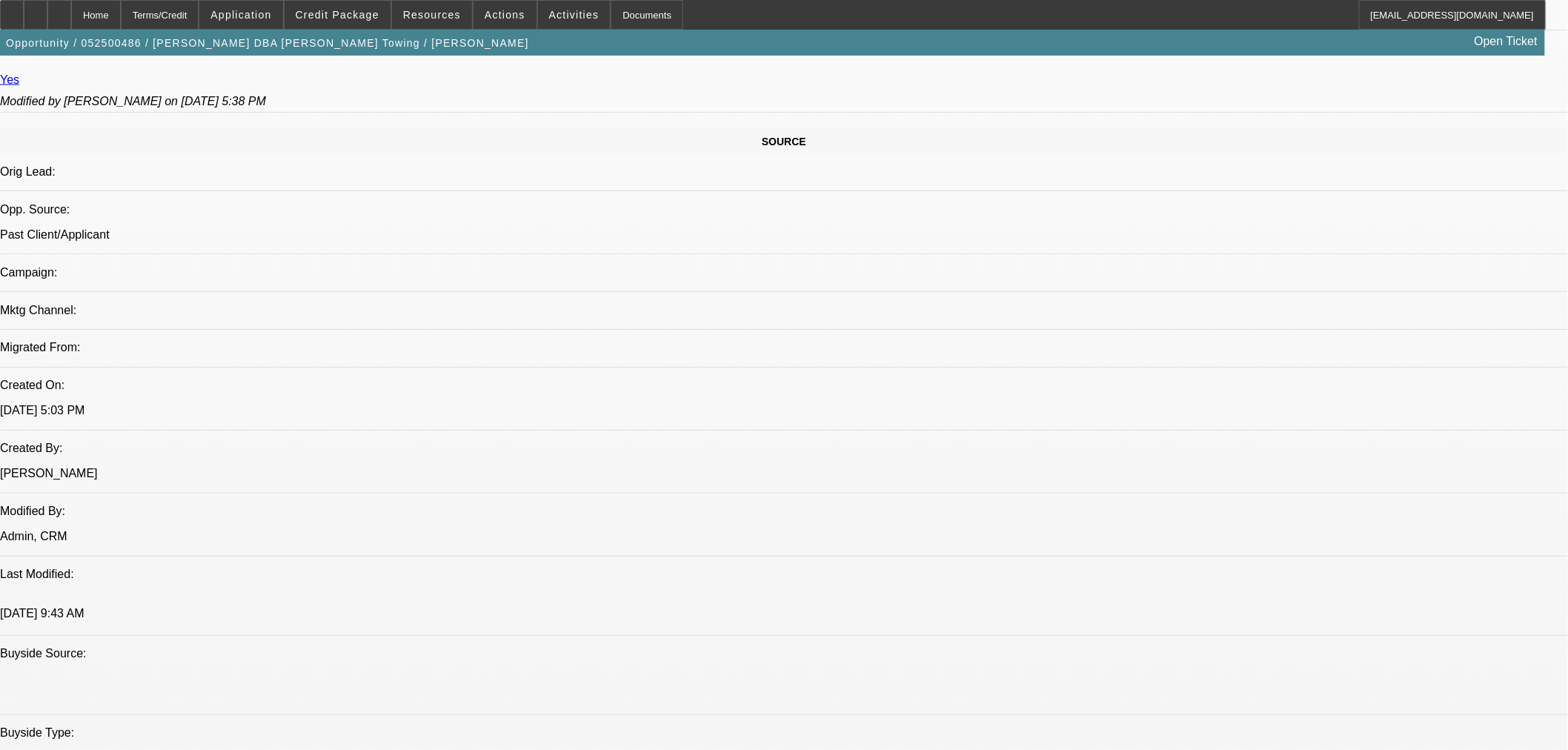
scroll to position [936, 0]
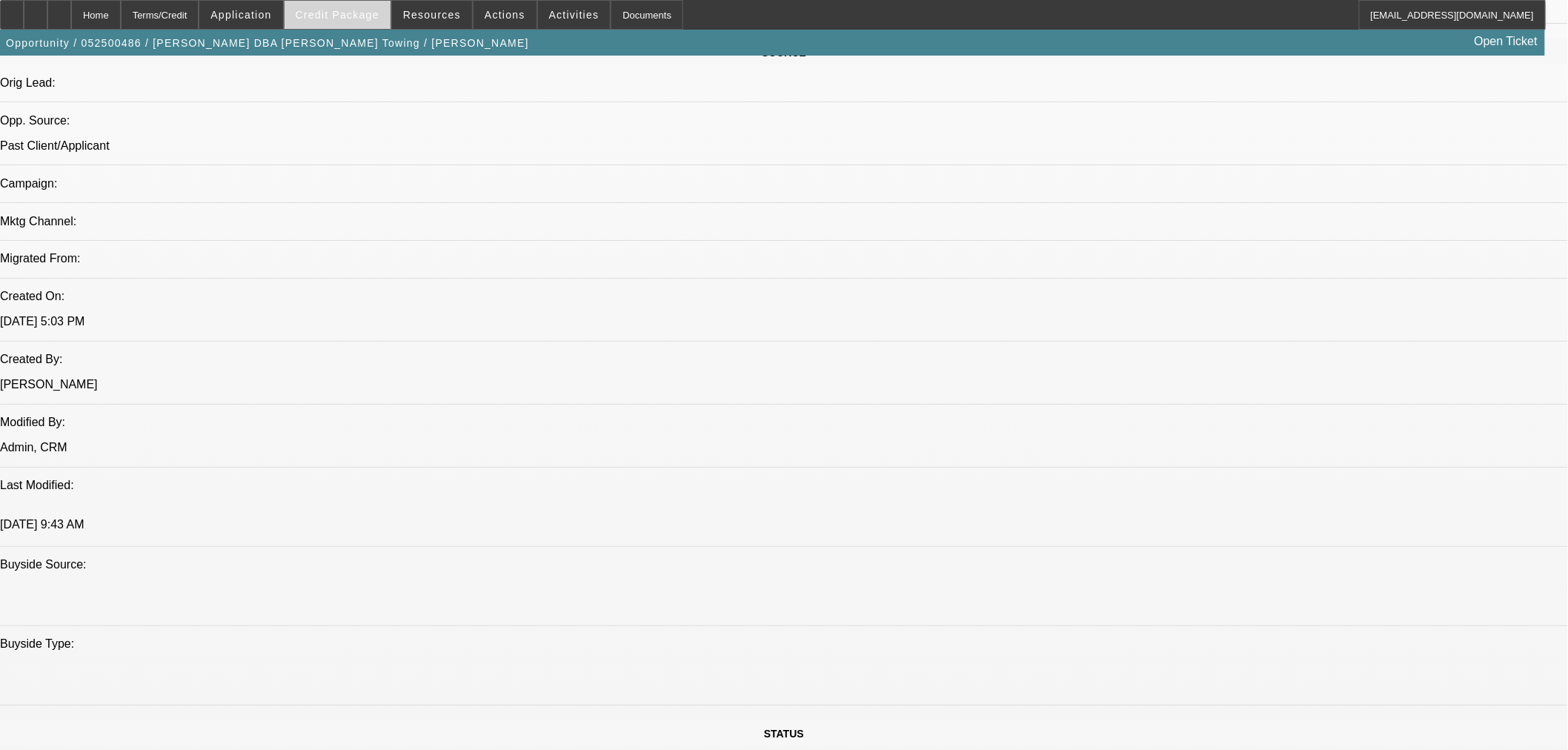
click at [323, 20] on span "Credit Package" at bounding box center [338, 15] width 84 height 12
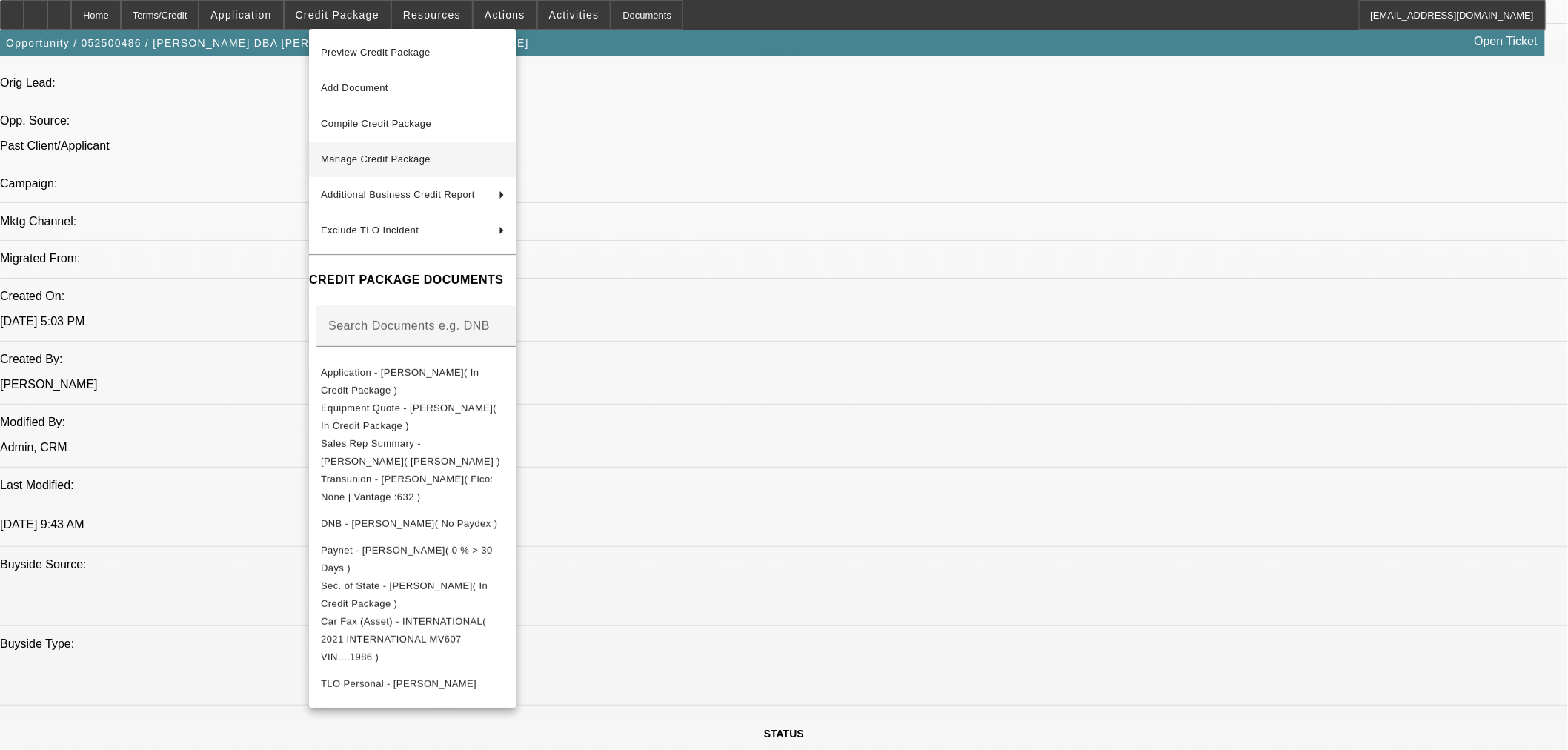
click at [409, 161] on span "Manage Credit Package" at bounding box center [376, 158] width 109 height 11
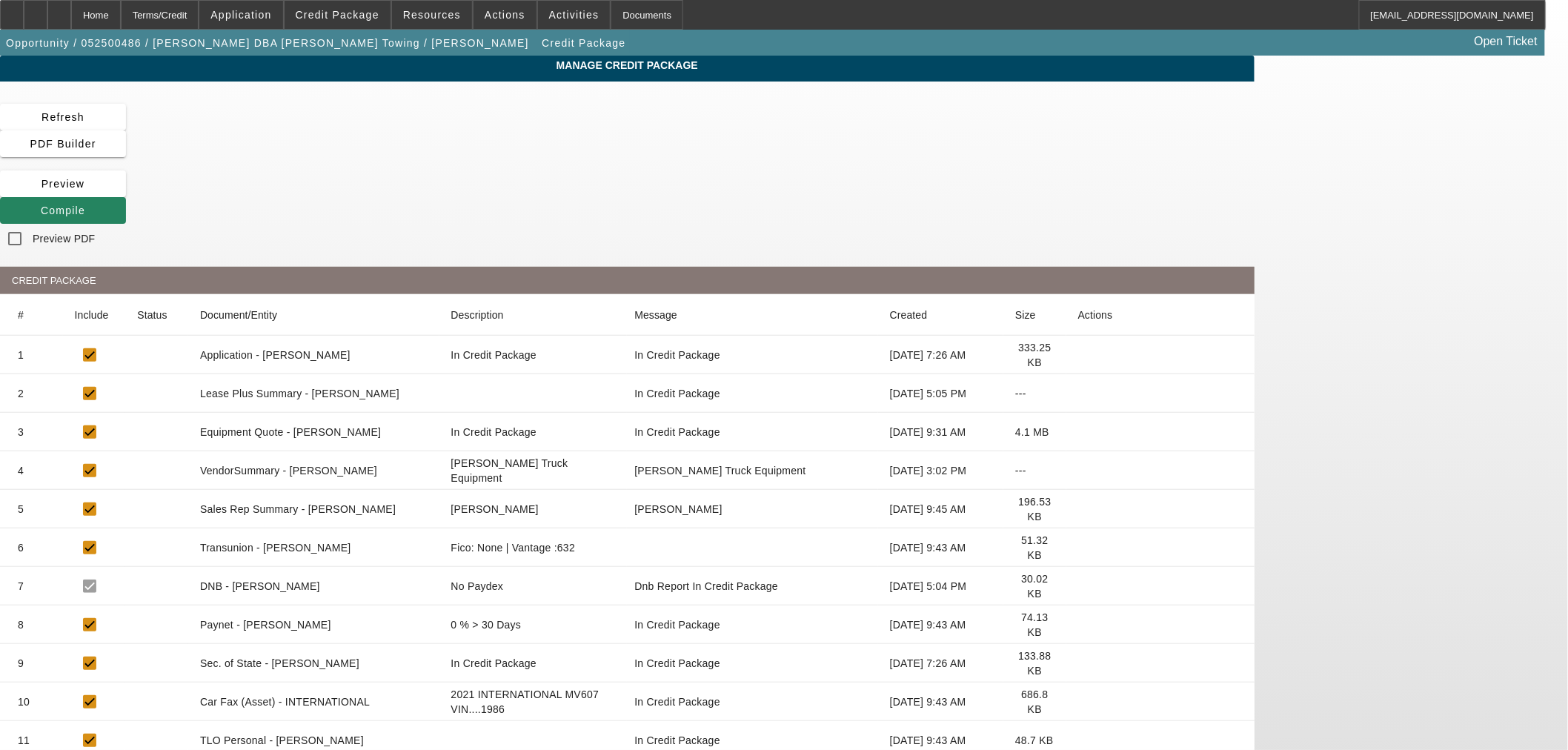
click at [1078, 624] on icon at bounding box center [1078, 624] width 0 height 0
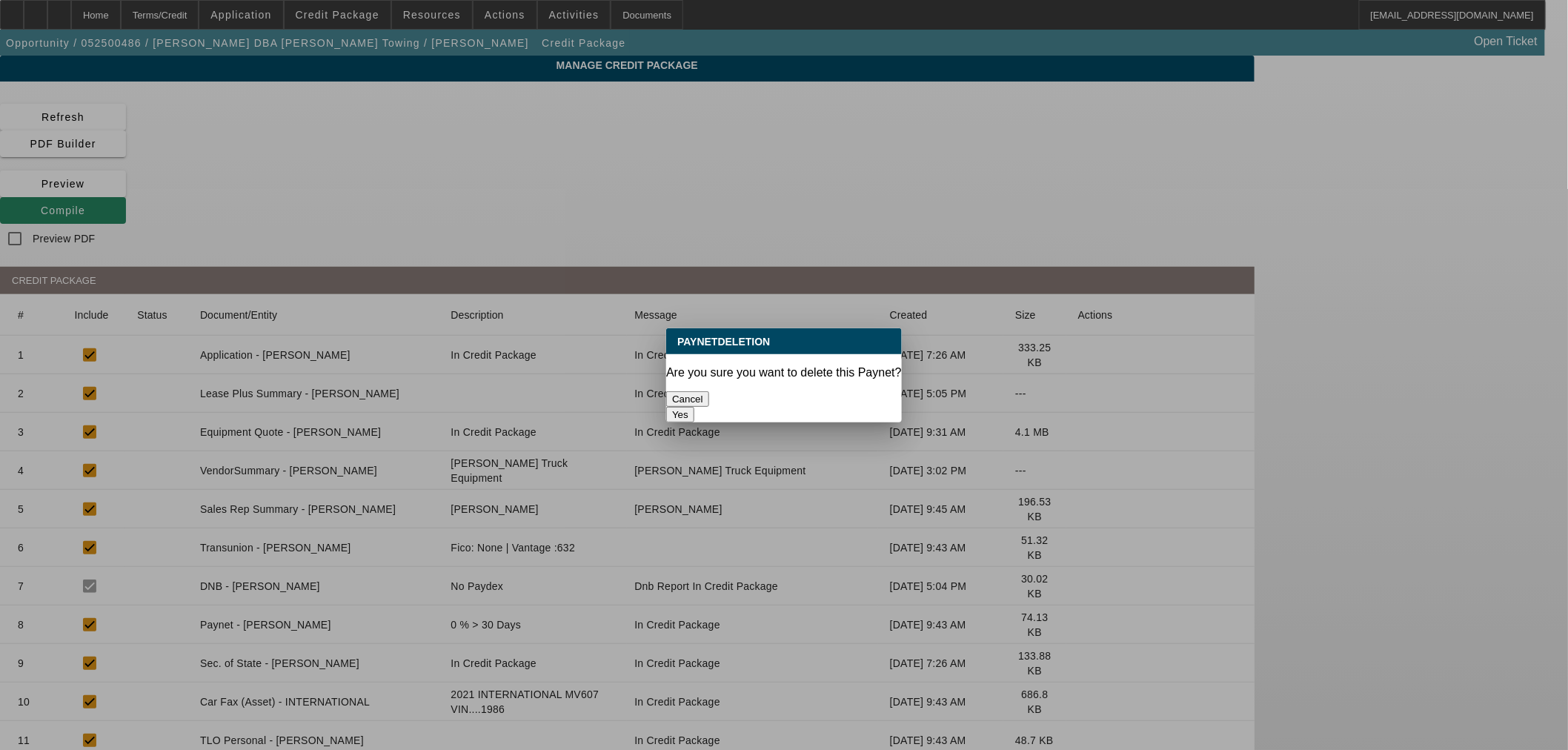
click at [695, 407] on button "Yes" at bounding box center [680, 415] width 28 height 15
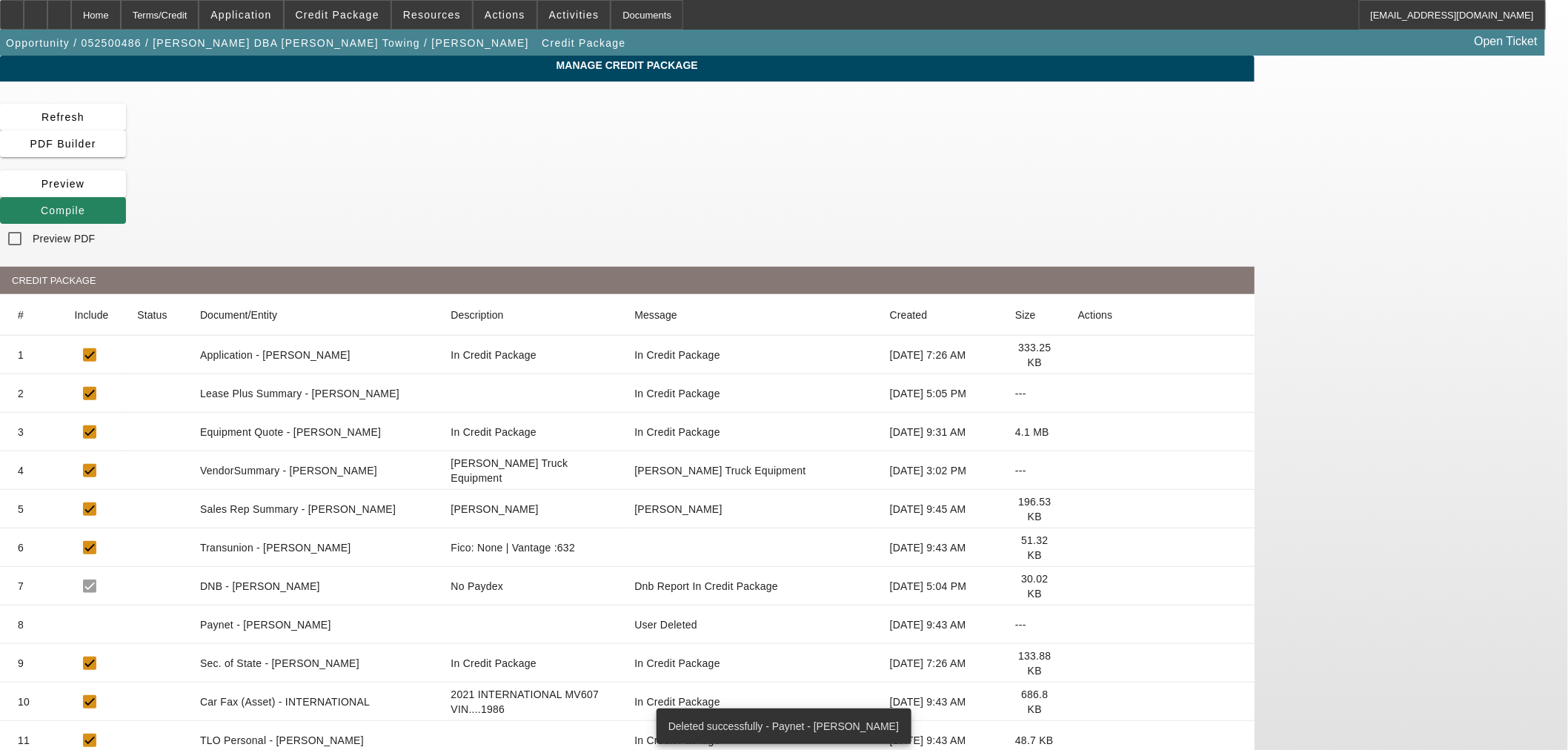
click at [1078, 624] on icon at bounding box center [1078, 624] width 0 height 0
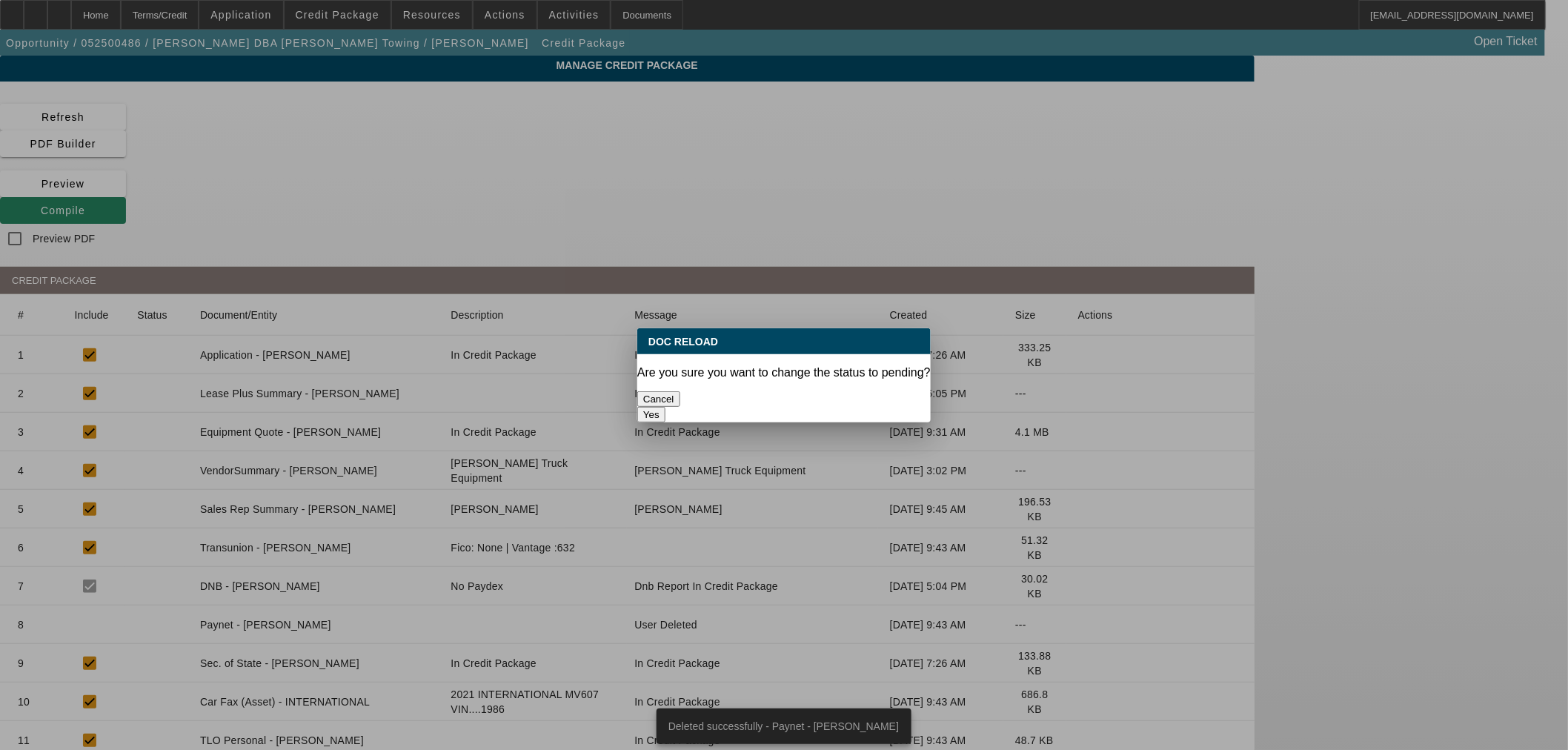
click at [666, 407] on button "Yes" at bounding box center [651, 415] width 28 height 15
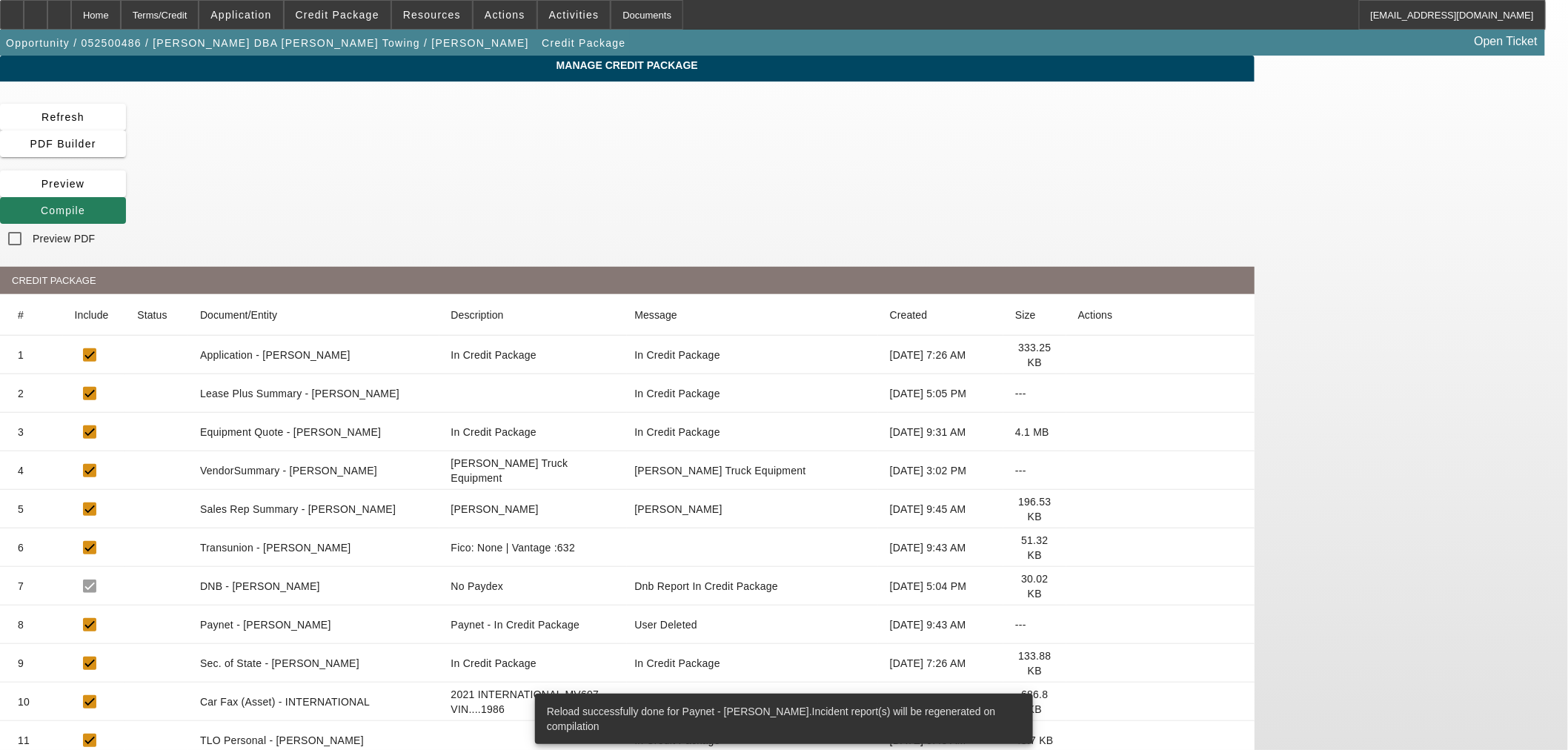
click at [126, 192] on span at bounding box center [62, 210] width 126 height 36
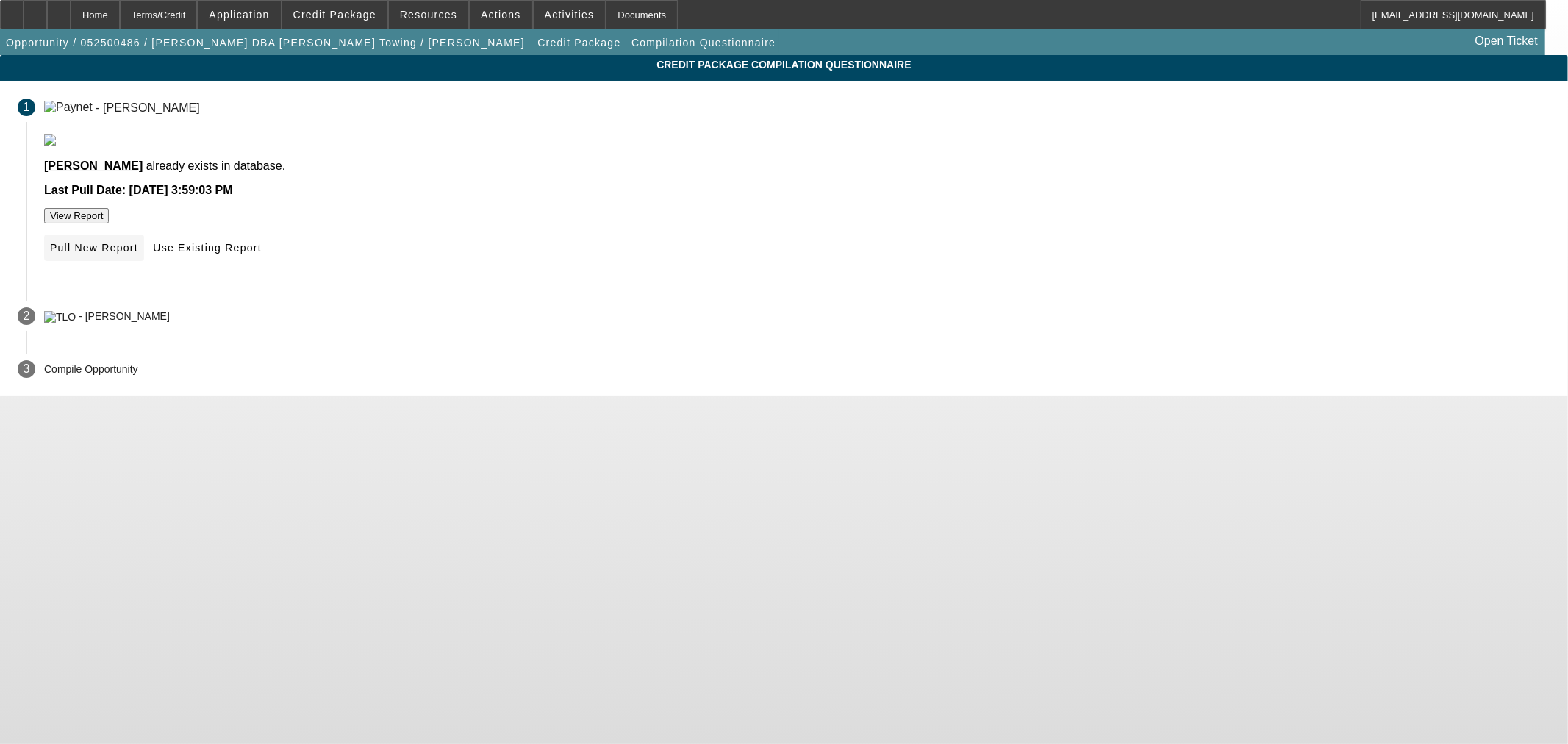
click at [138, 254] on span "Pull New Report" at bounding box center [94, 248] width 88 height 12
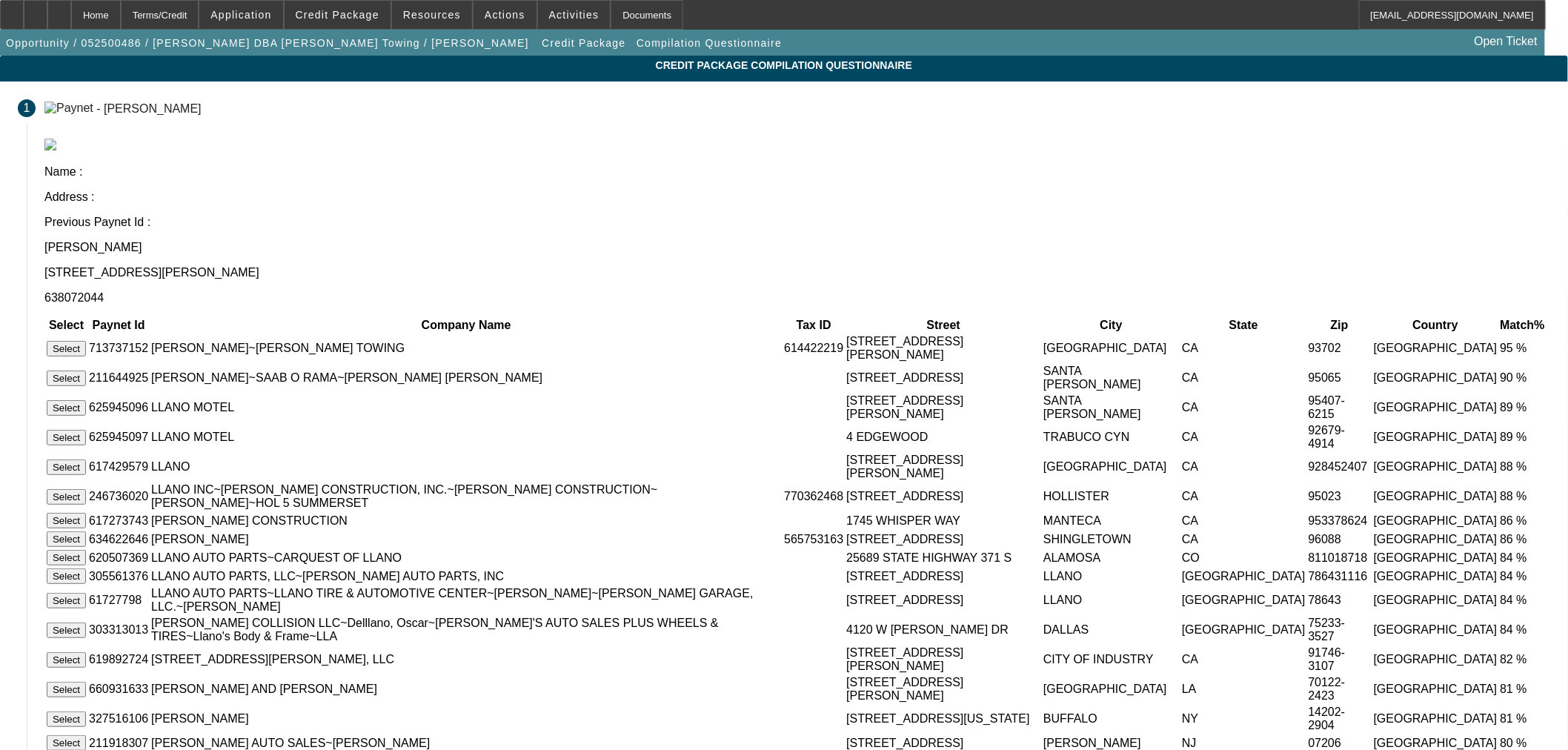
click at [86, 340] on button "Select" at bounding box center [67, 348] width 39 height 15
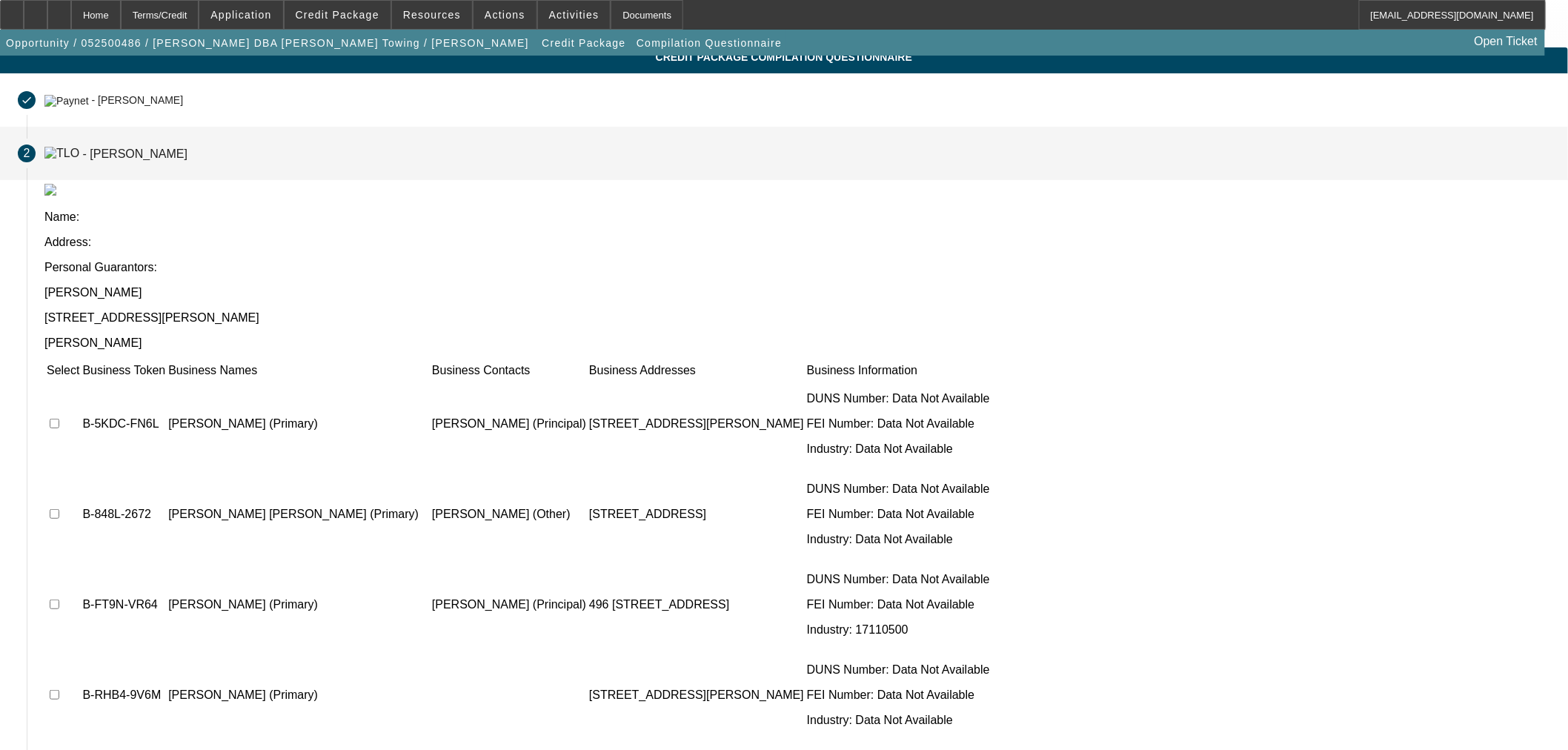
scroll to position [6, 0]
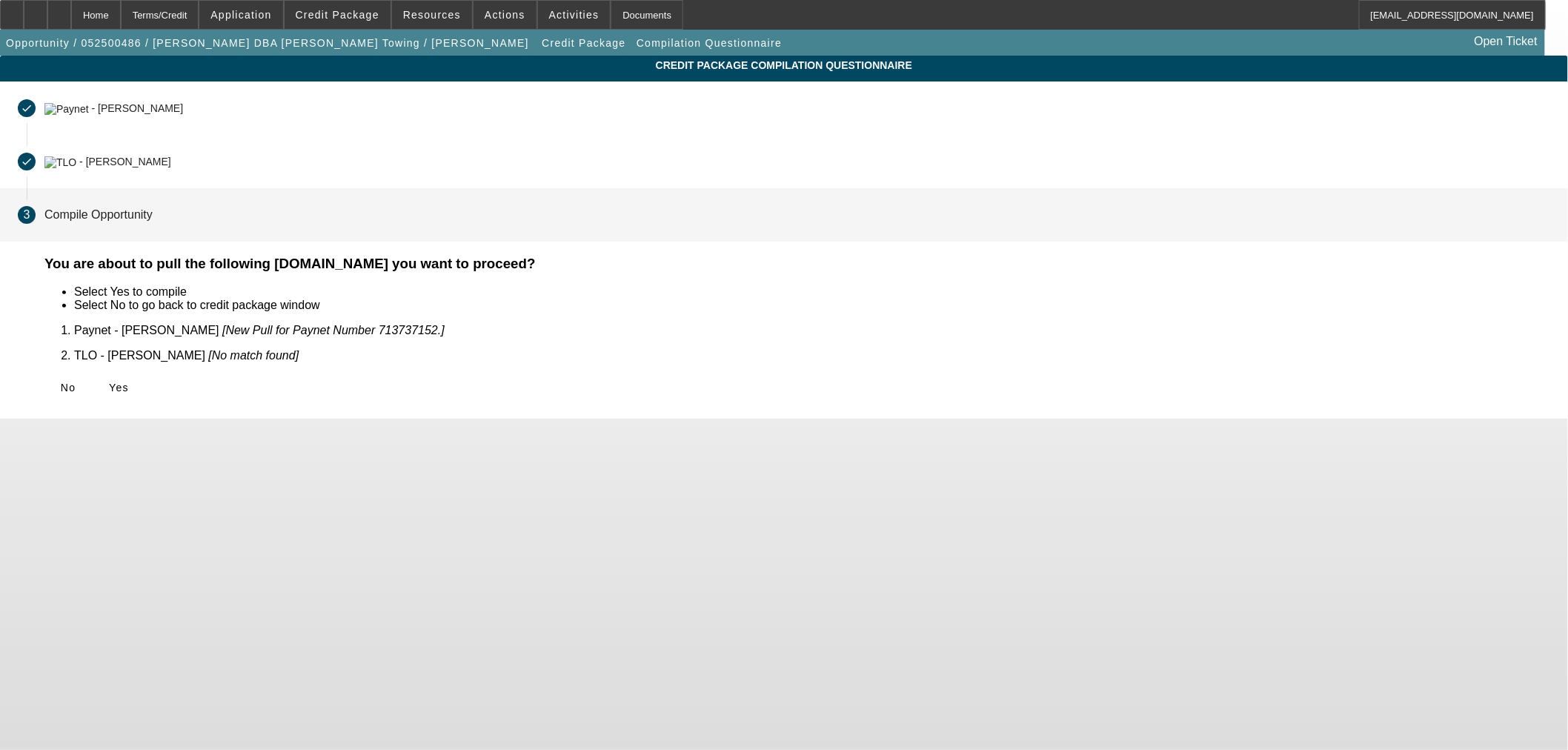
scroll to position [0, 0]
click at [129, 381] on span "Yes" at bounding box center [118, 387] width 20 height 12
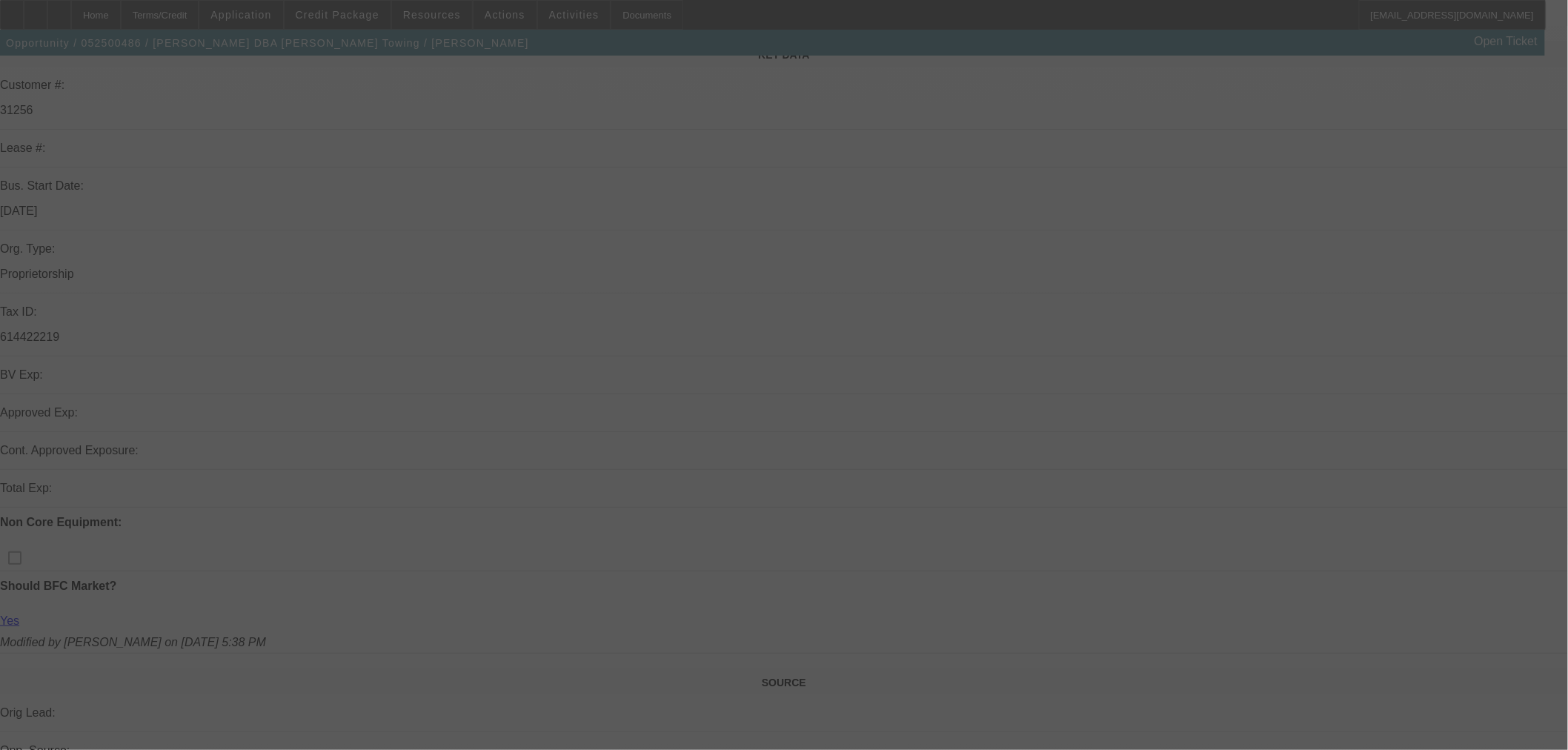
scroll to position [411, 0]
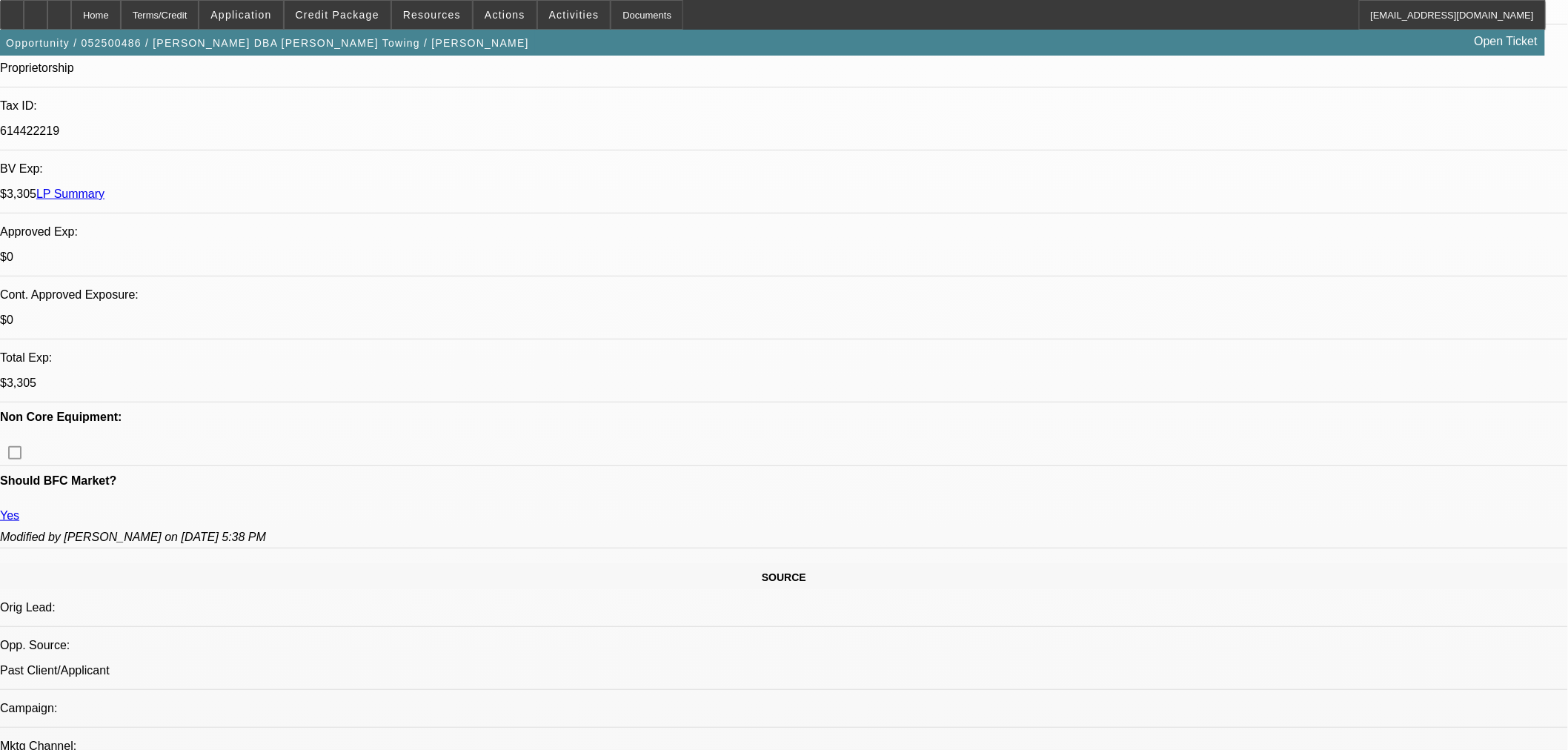
select select "0"
select select "3"
select select "0.1"
select select "4"
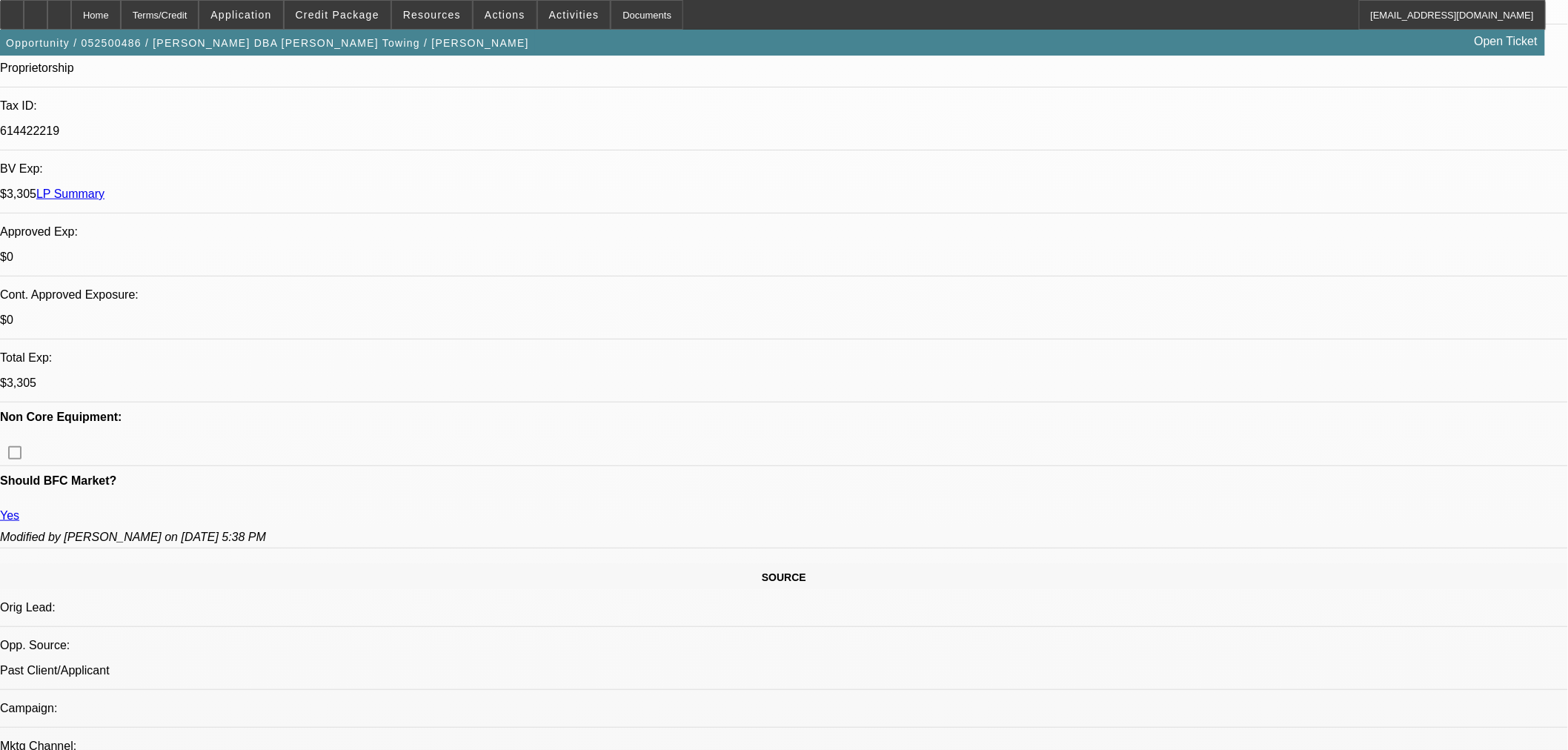
select select "0"
select select "3"
select select "0.1"
select select "4"
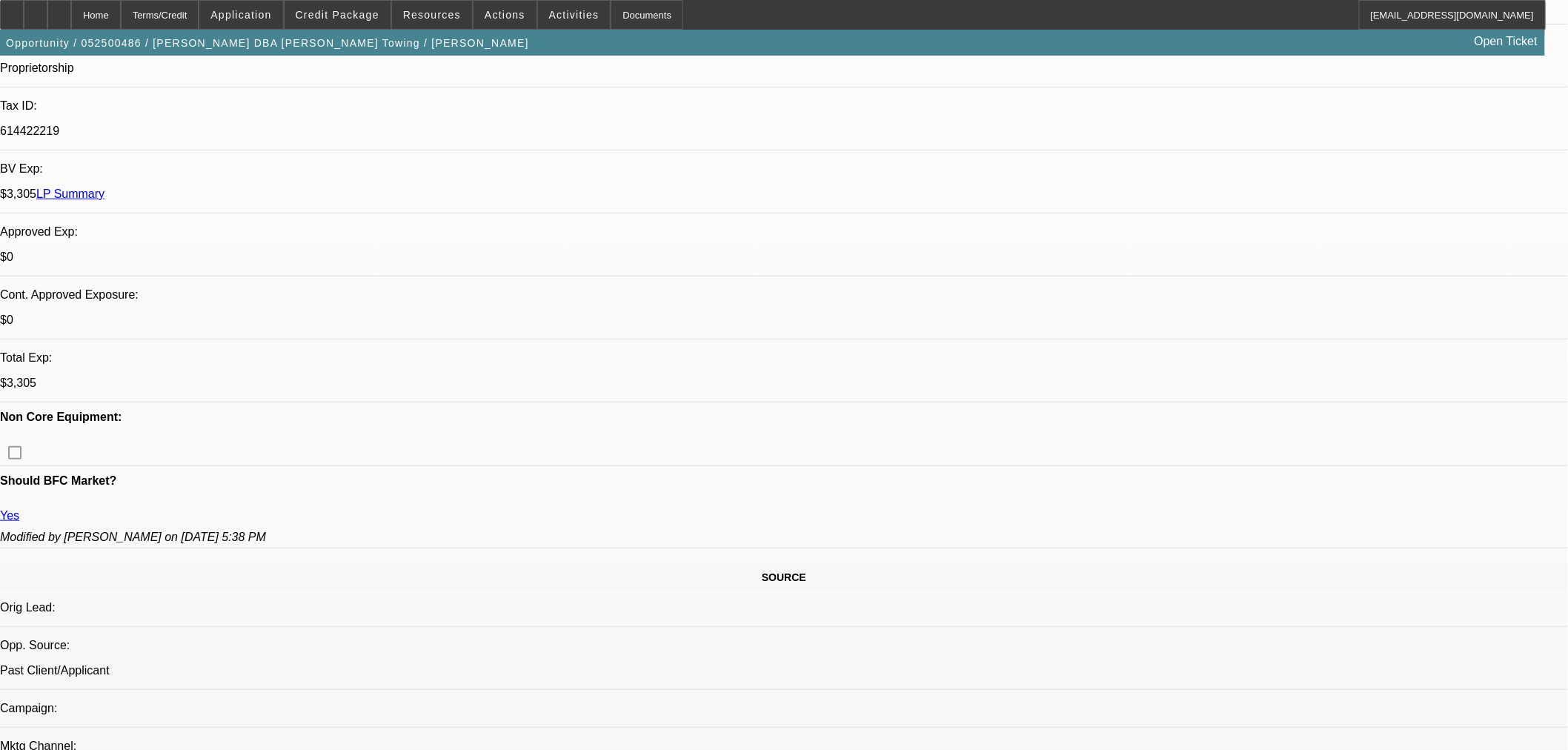
scroll to position [576, 0]
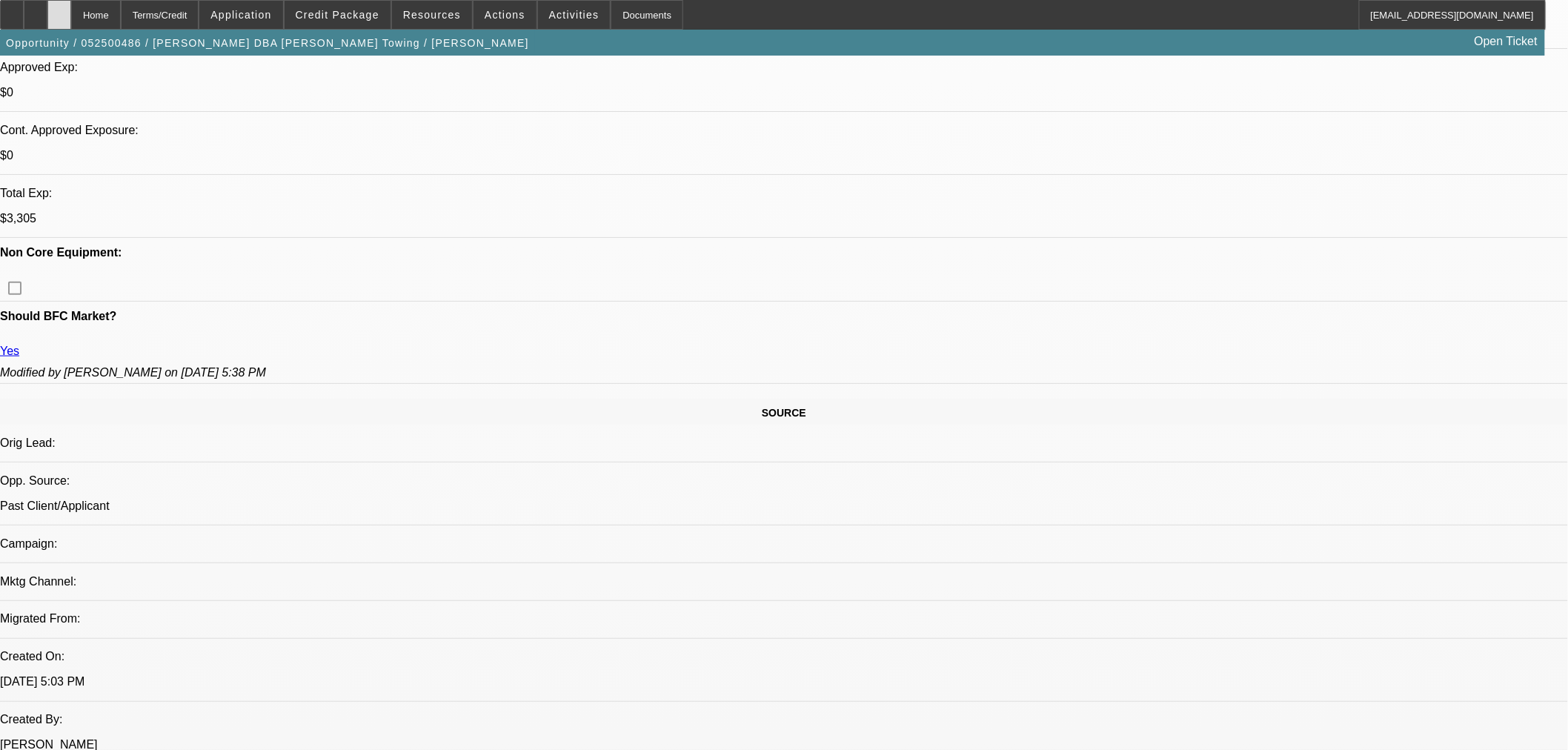
click at [59, 9] on icon at bounding box center [59, 9] width 0 height 0
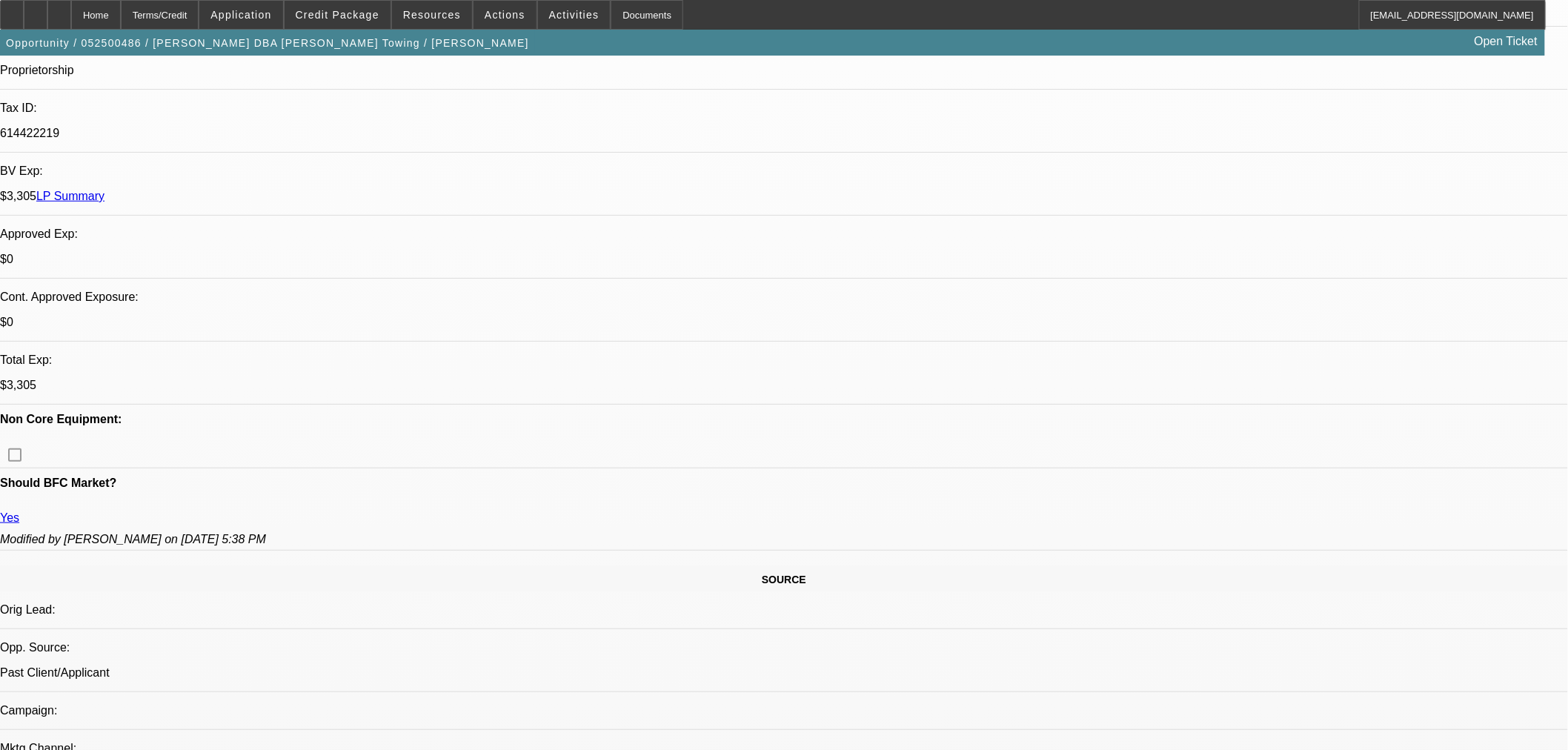
select select "0"
select select "3"
select select "0.1"
select select "4"
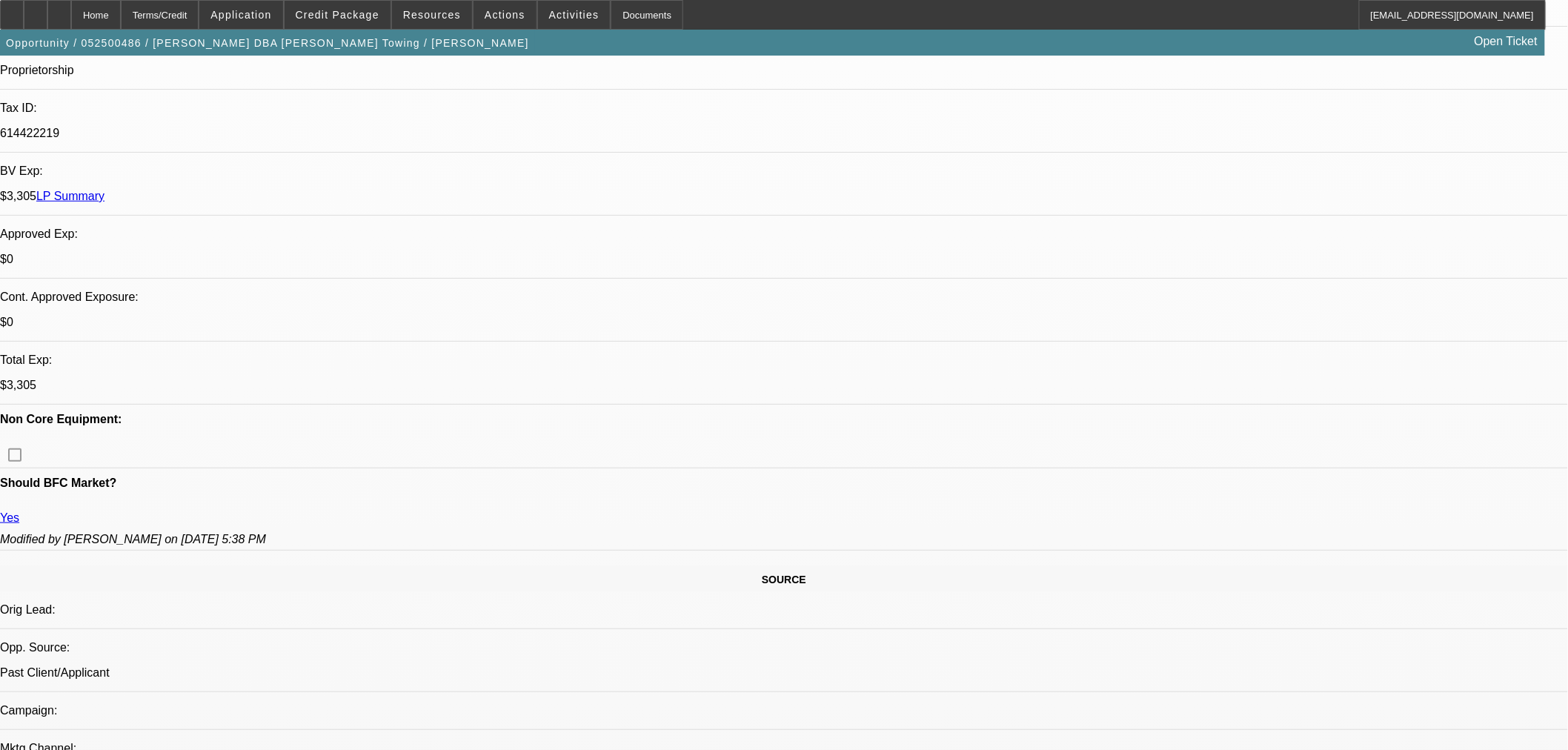
select select "0"
select select "3"
select select "0.1"
select select "4"
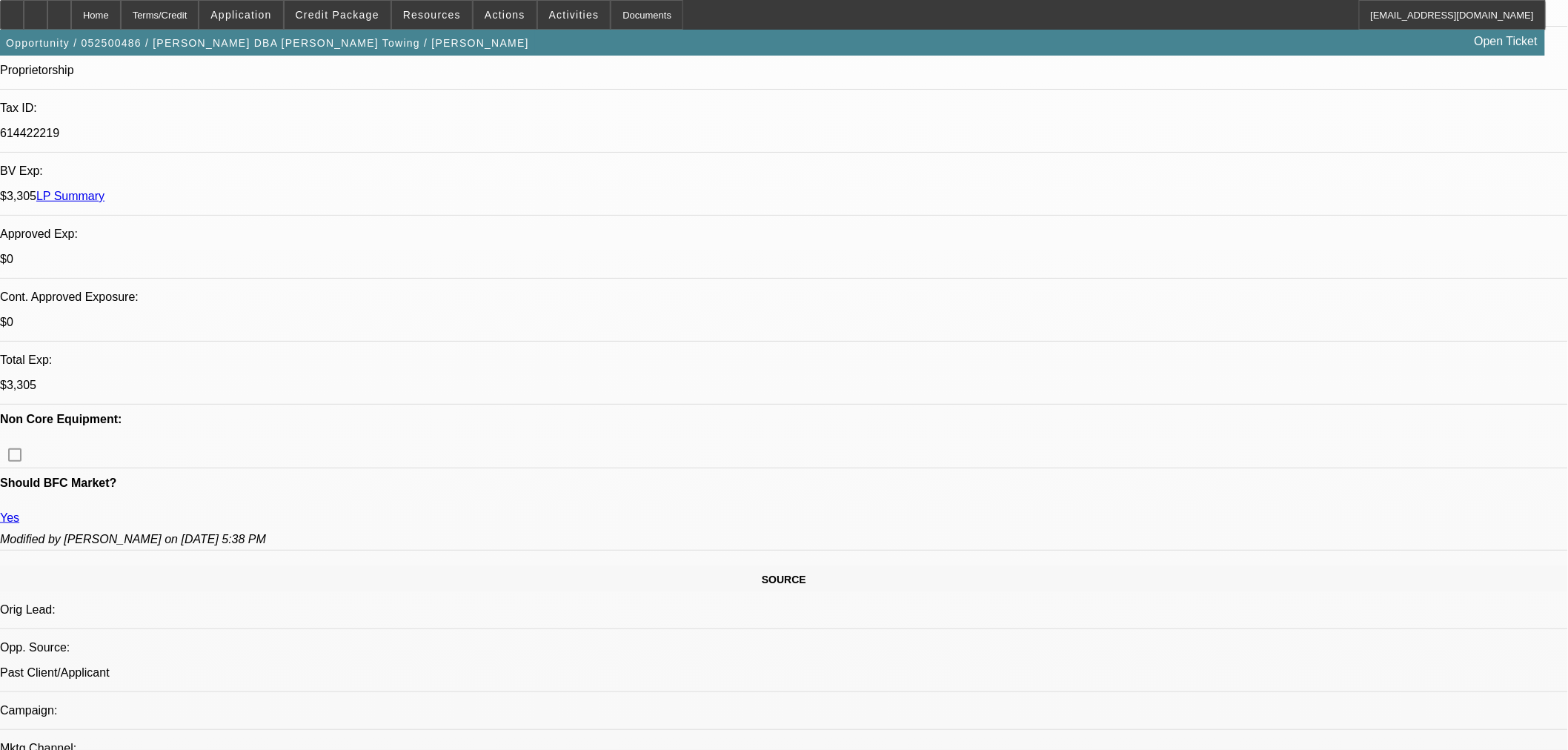
scroll to position [411, 0]
click at [71, 11] on div at bounding box center [59, 15] width 24 height 30
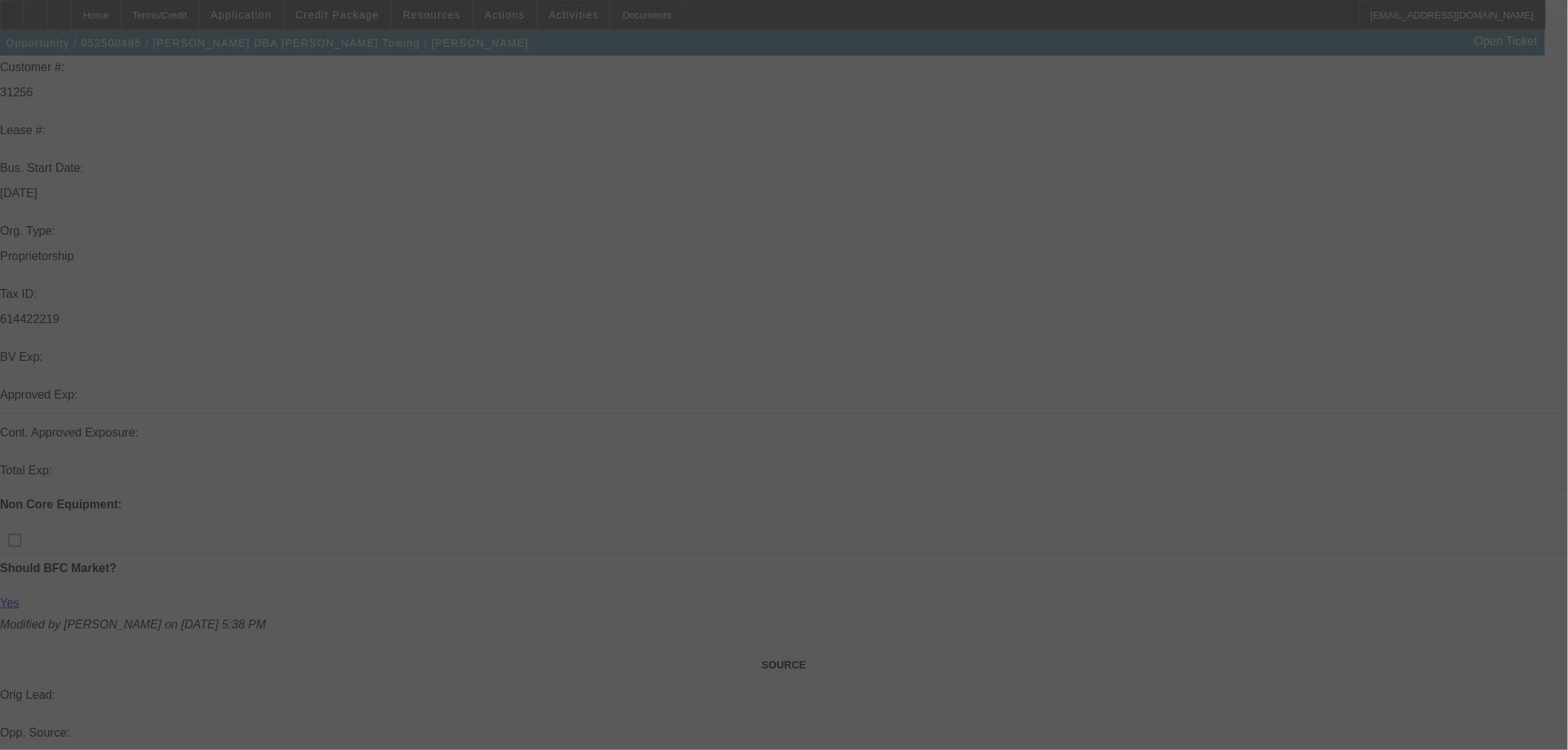
scroll to position [411, 0]
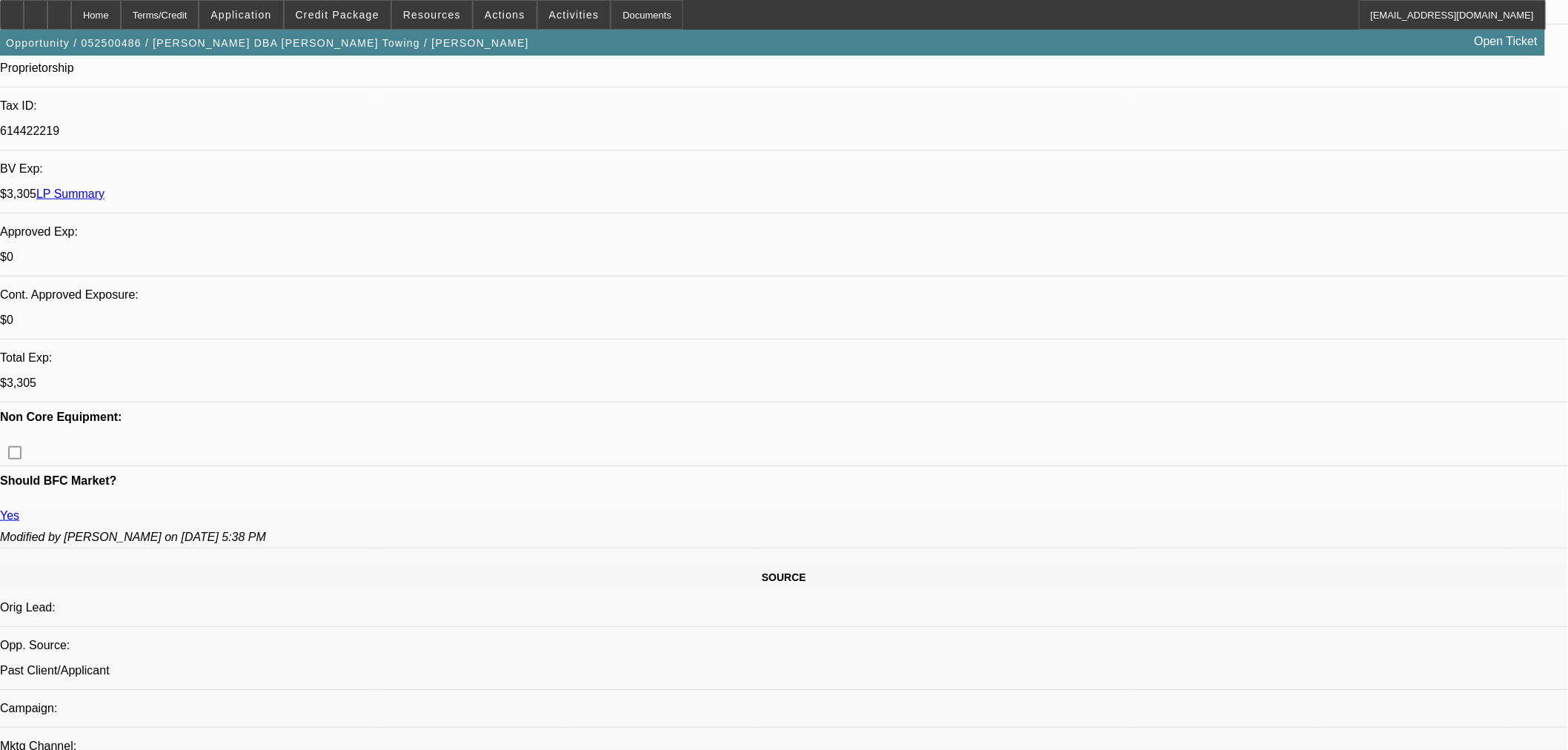
select select "0"
select select "3"
select select "0.1"
select select "4"
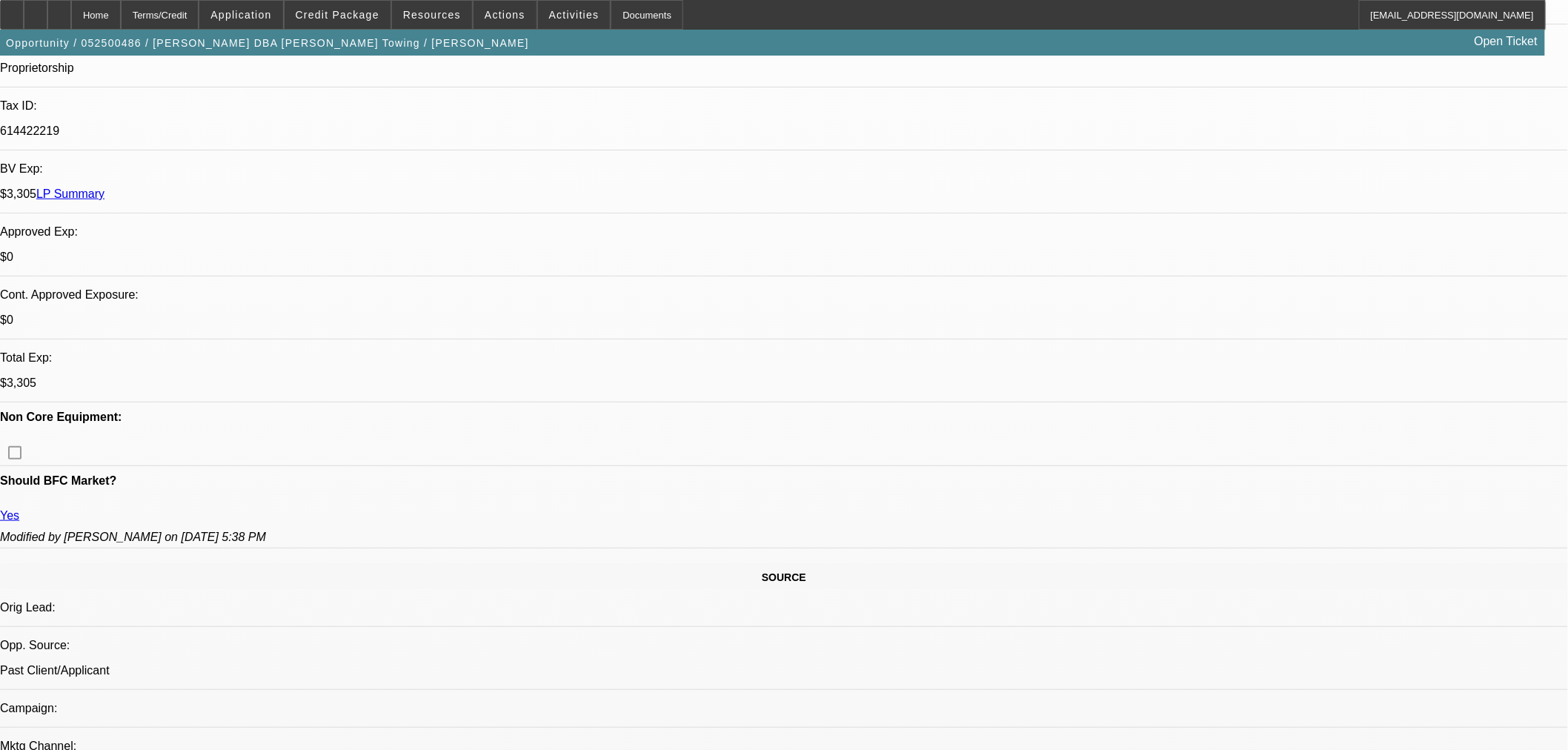
select select "0"
select select "3"
select select "0.1"
select select "4"
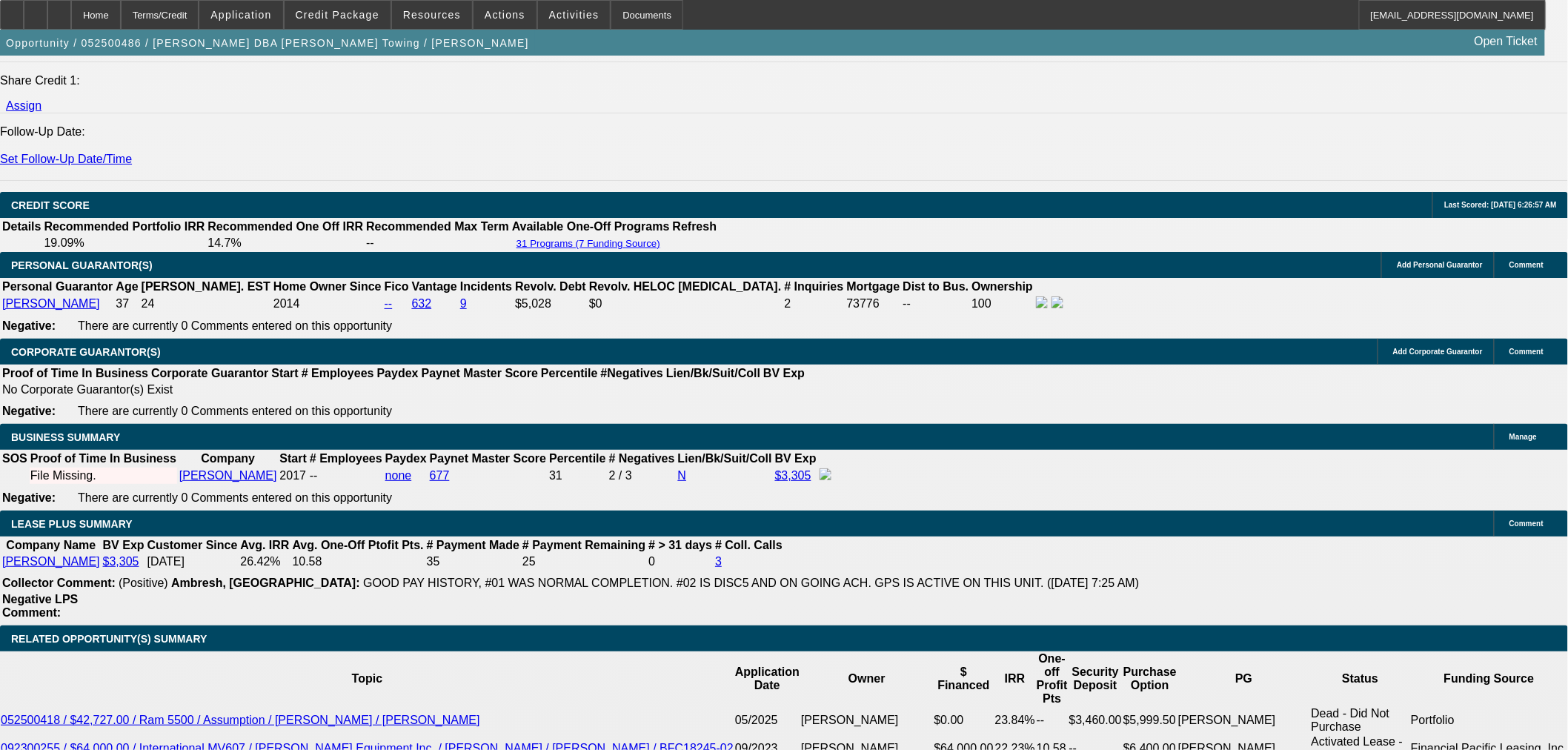
scroll to position [2058, 0]
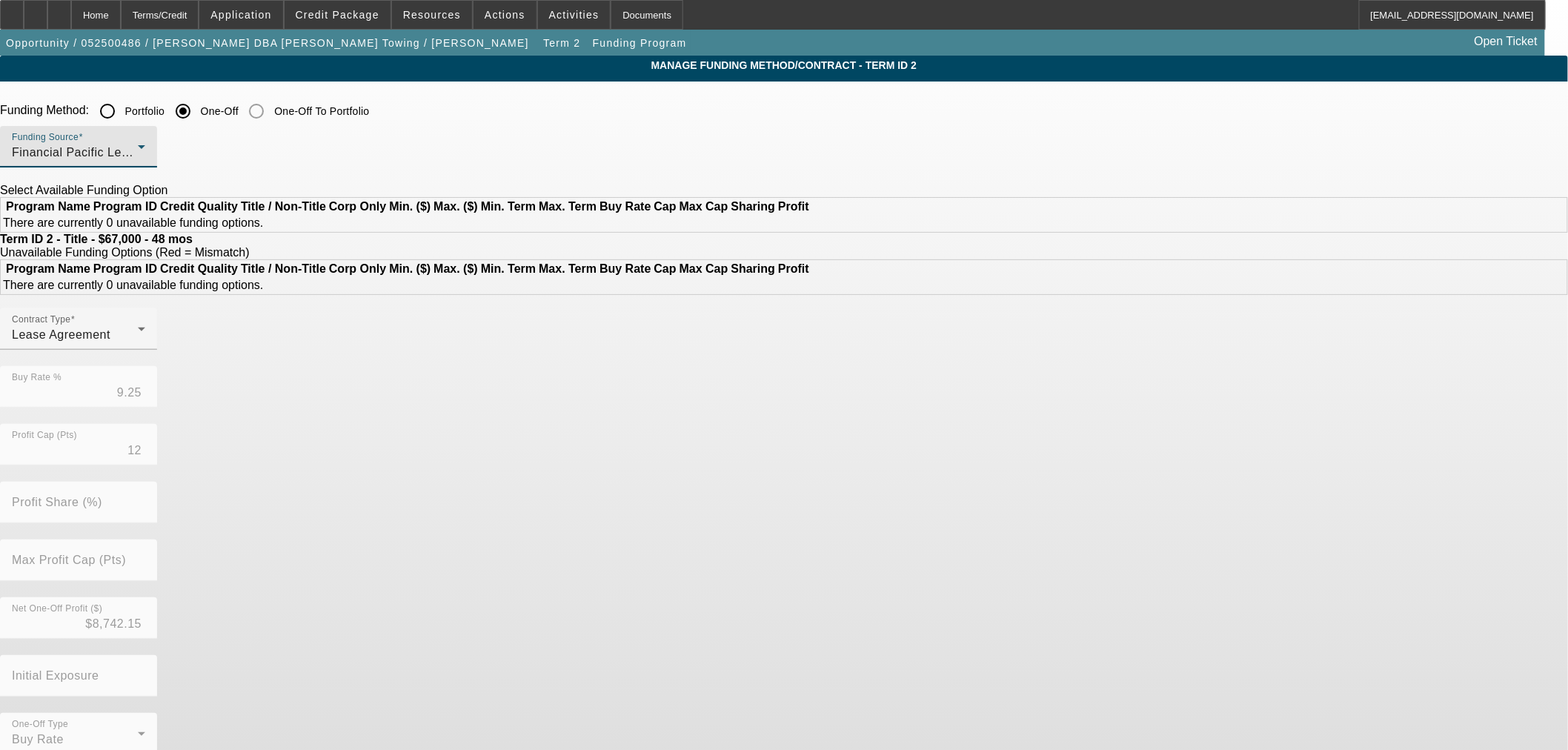
click at [138, 152] on div "Financial Pacific Leasing, Inc." at bounding box center [74, 152] width 126 height 18
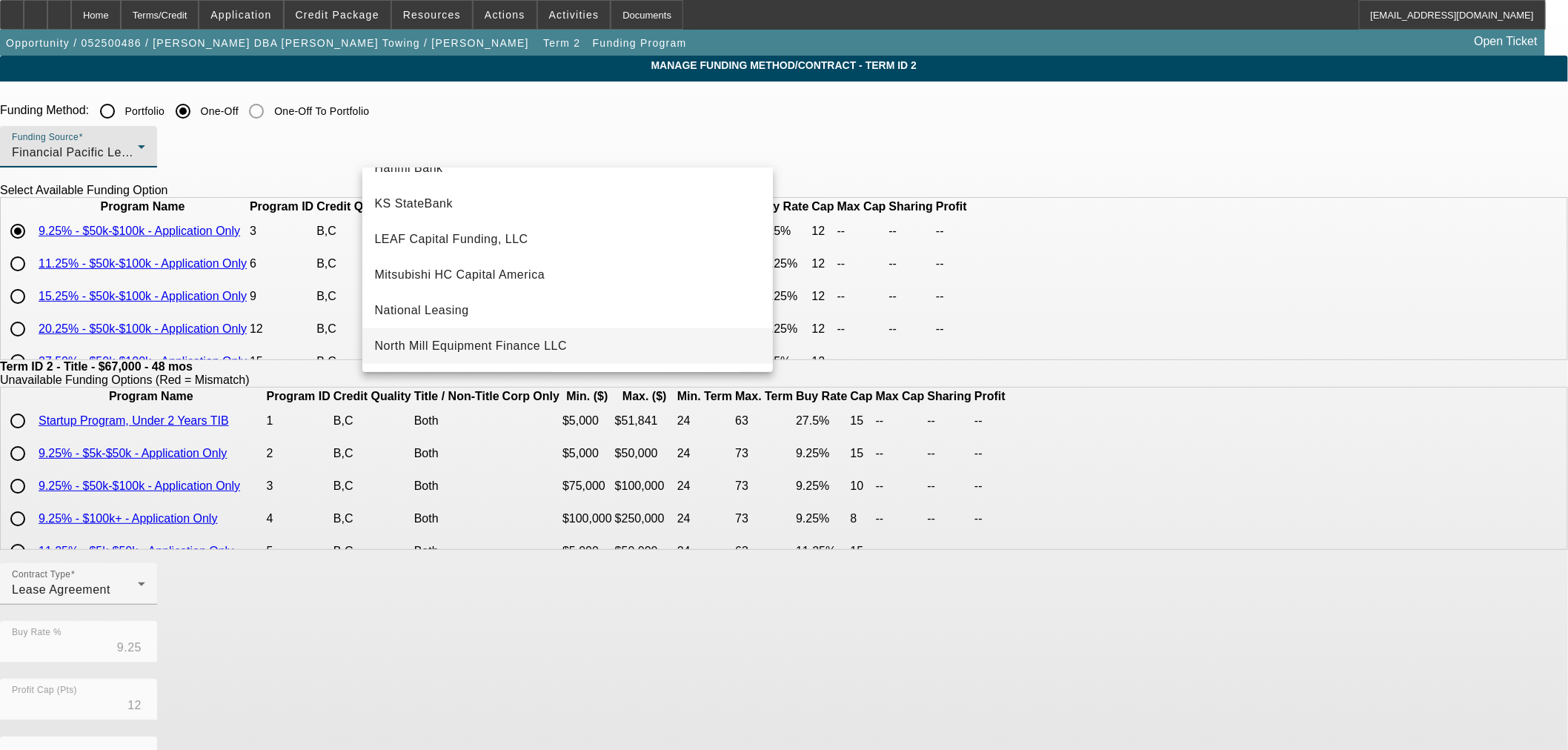
scroll to position [337, 0]
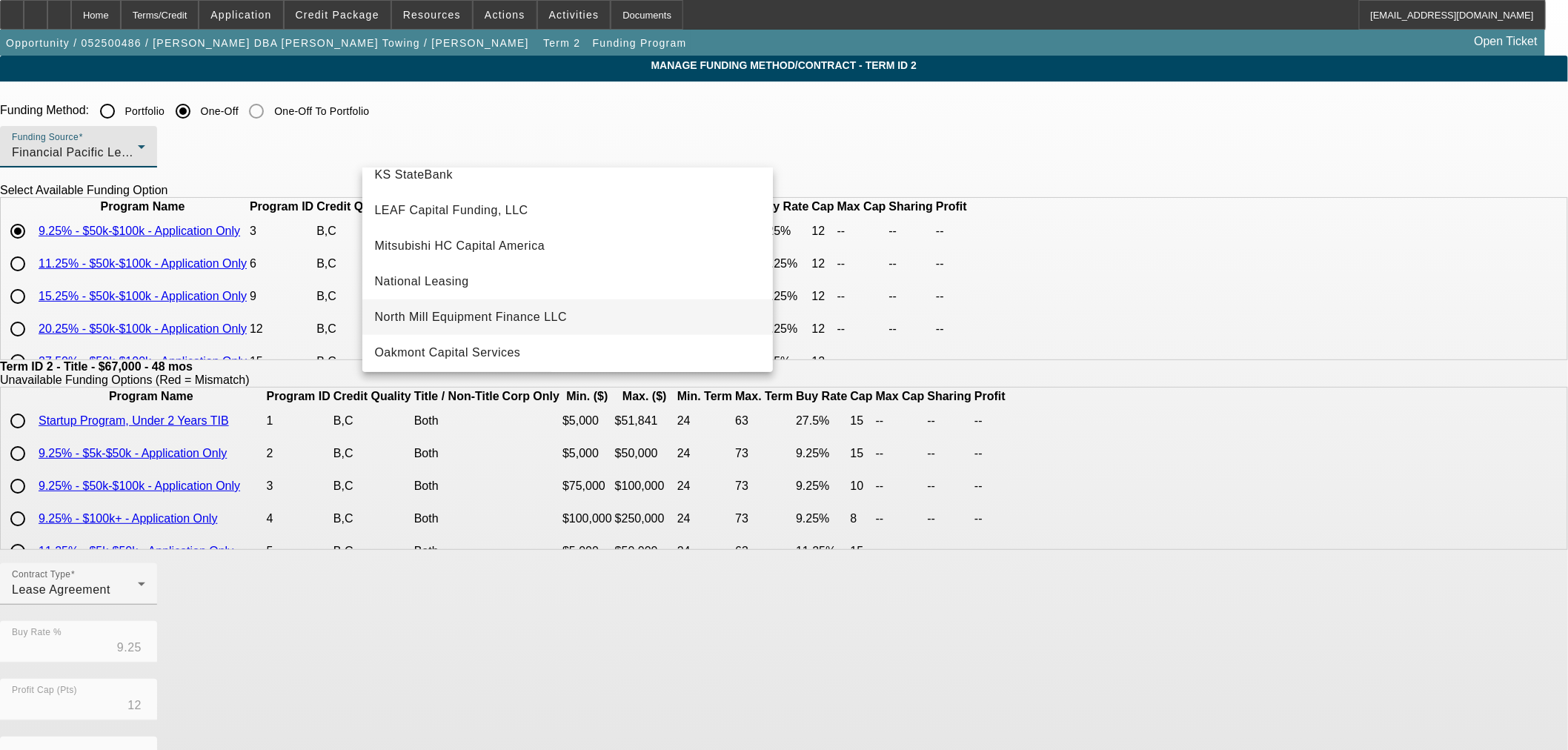
click at [457, 319] on span "North Mill Equipment Finance LLC" at bounding box center [470, 316] width 192 height 18
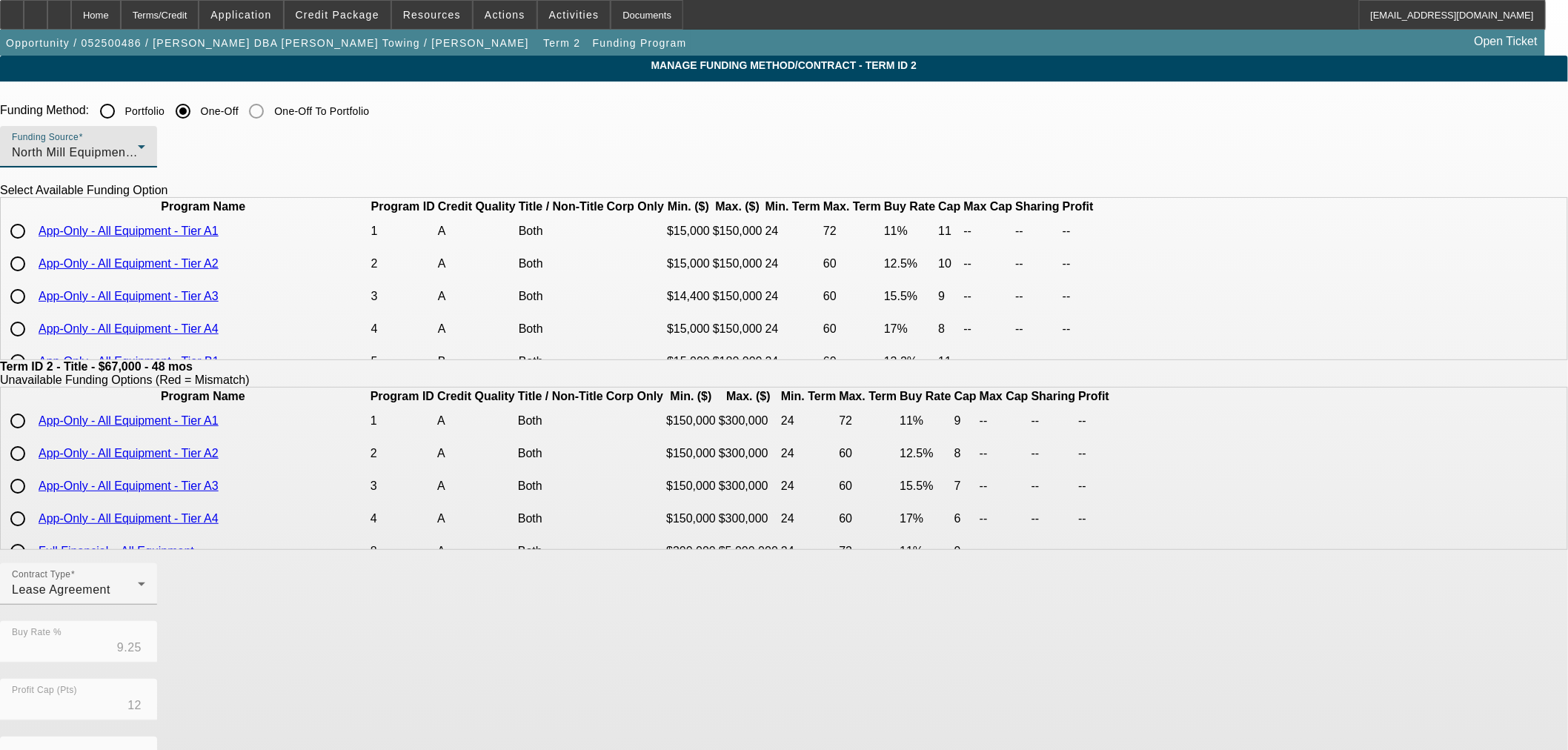
click at [33, 246] on input "radio" at bounding box center [17, 231] width 30 height 30
radio input "true"
type input "11.00"
type input "11"
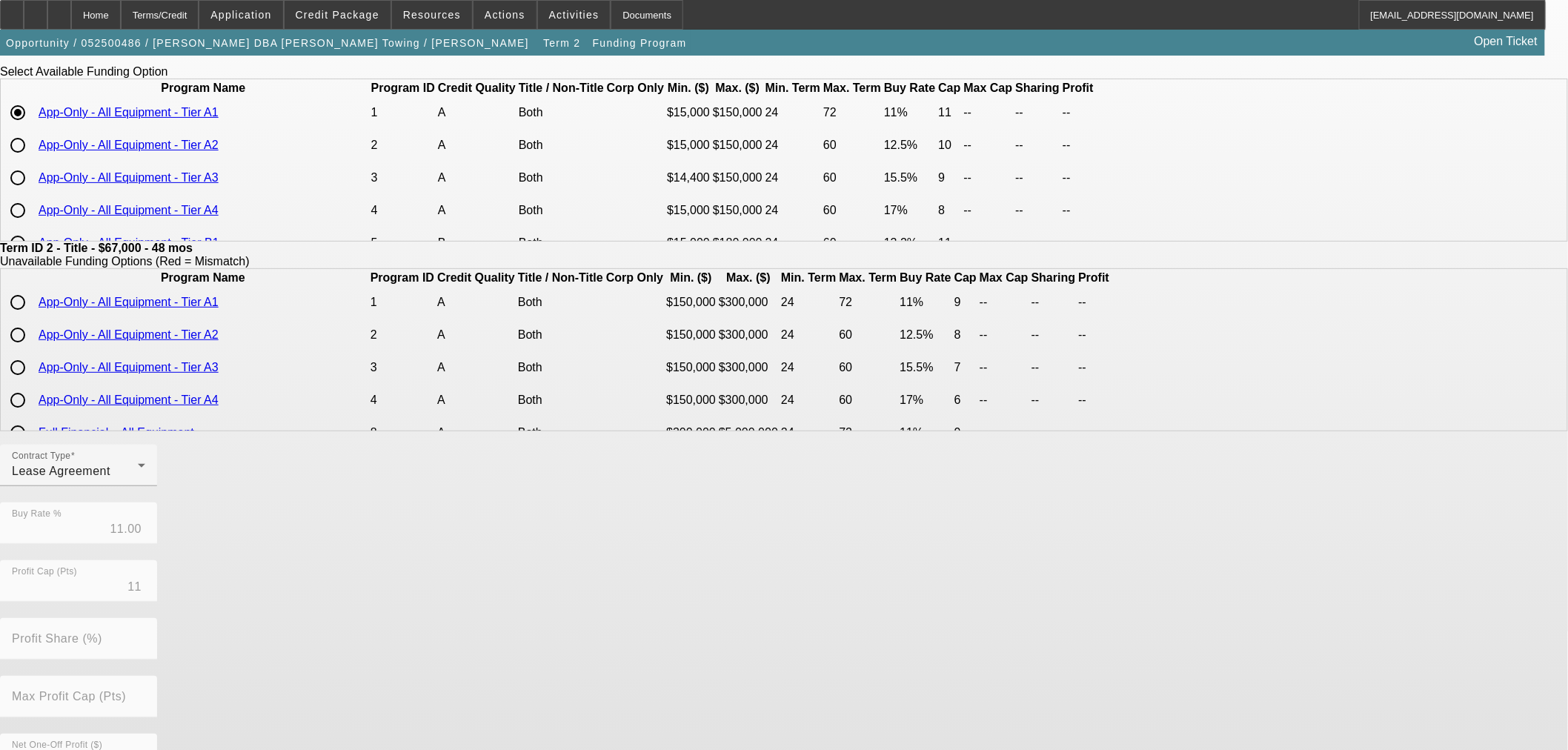
scroll to position [264, 0]
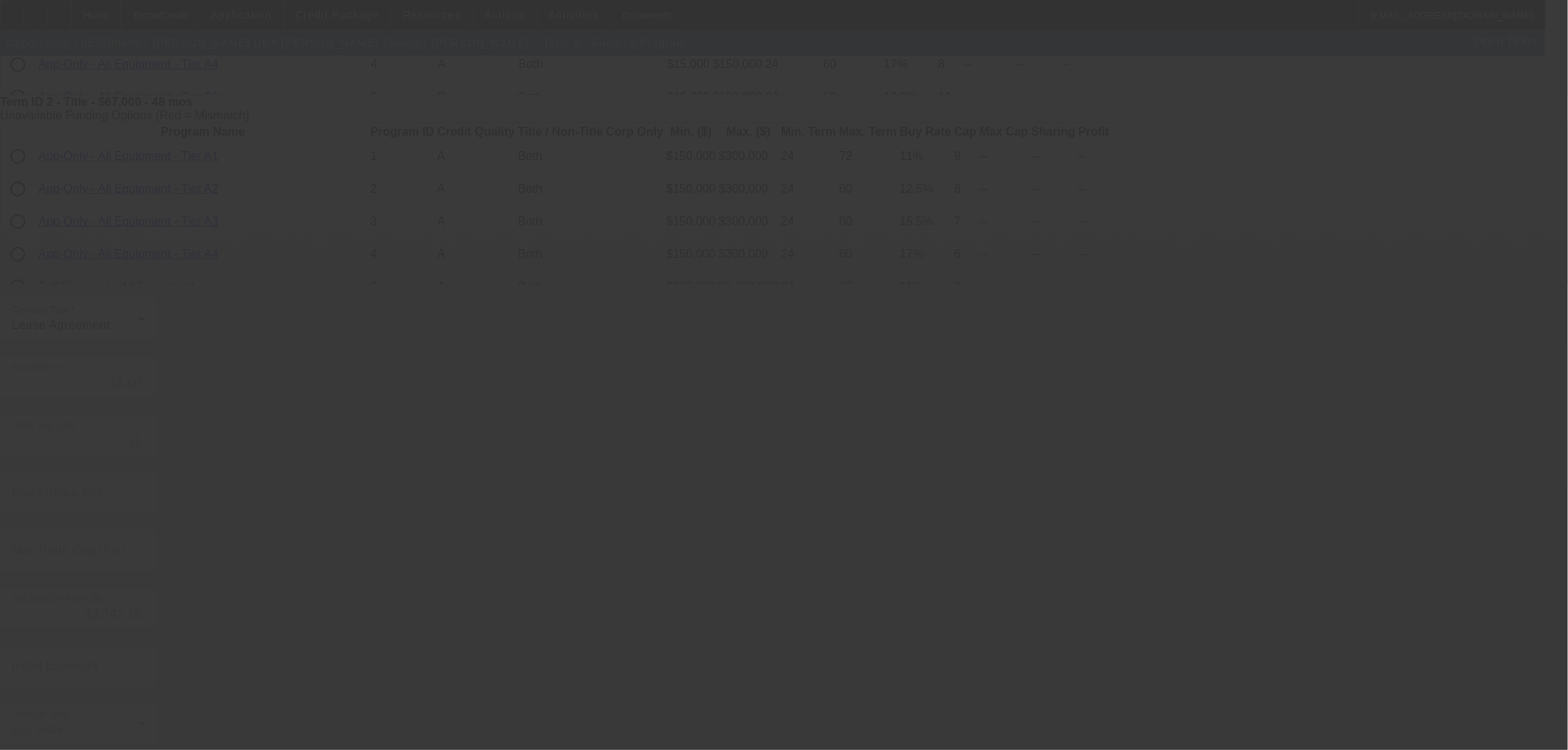
type input "9.25"
type input "12"
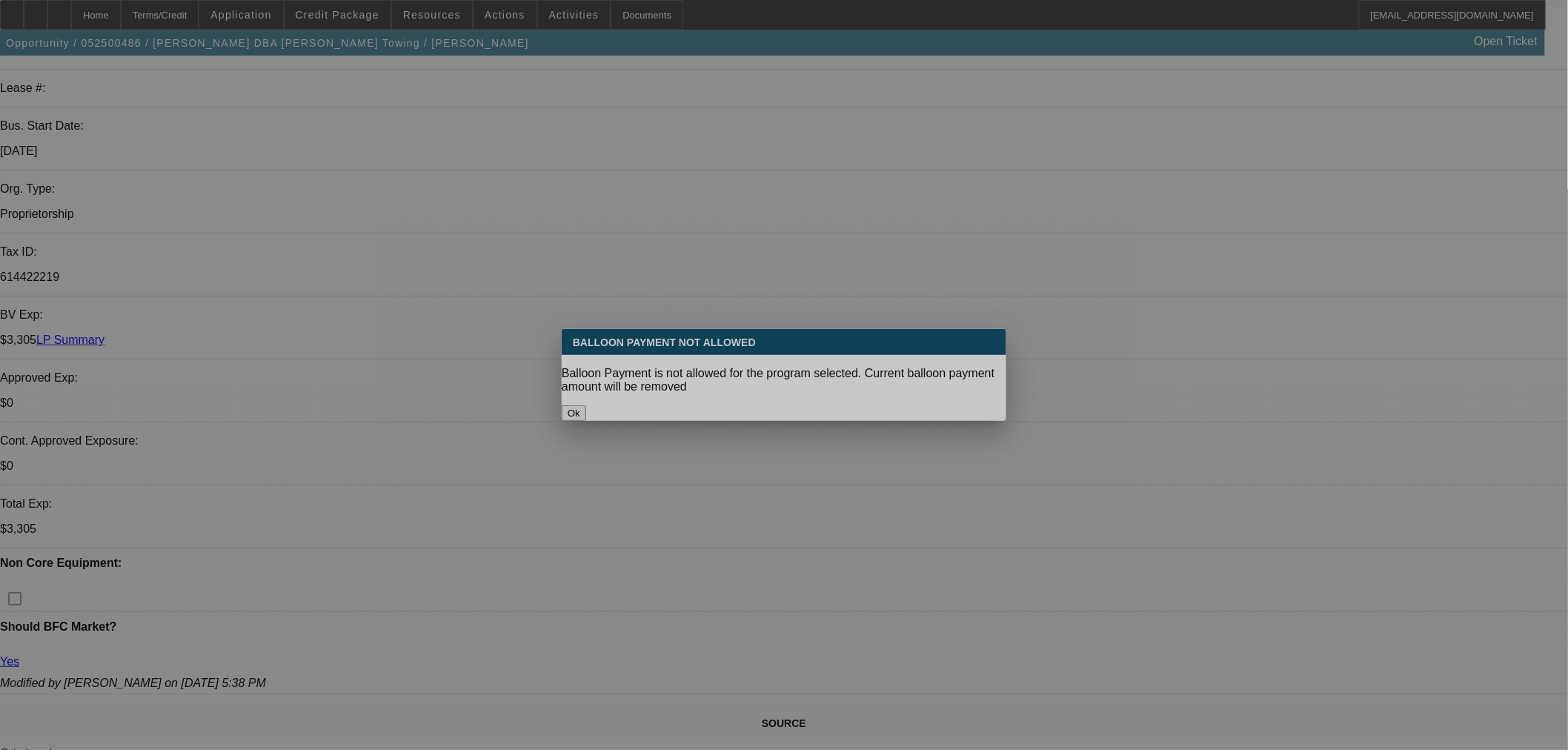
select select "0"
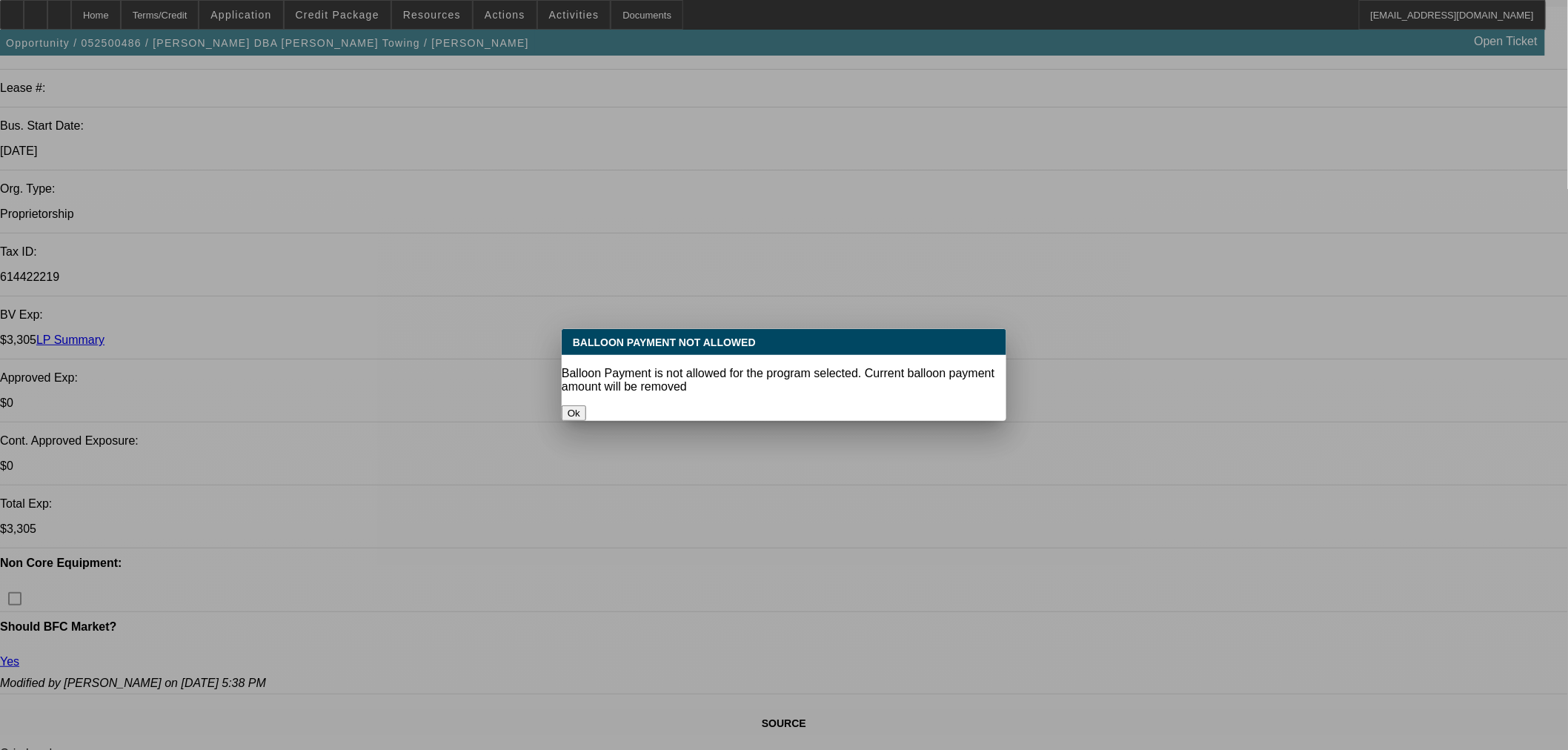
select select "0"
select select "3"
select select "0.1"
select select "4"
select select "0"
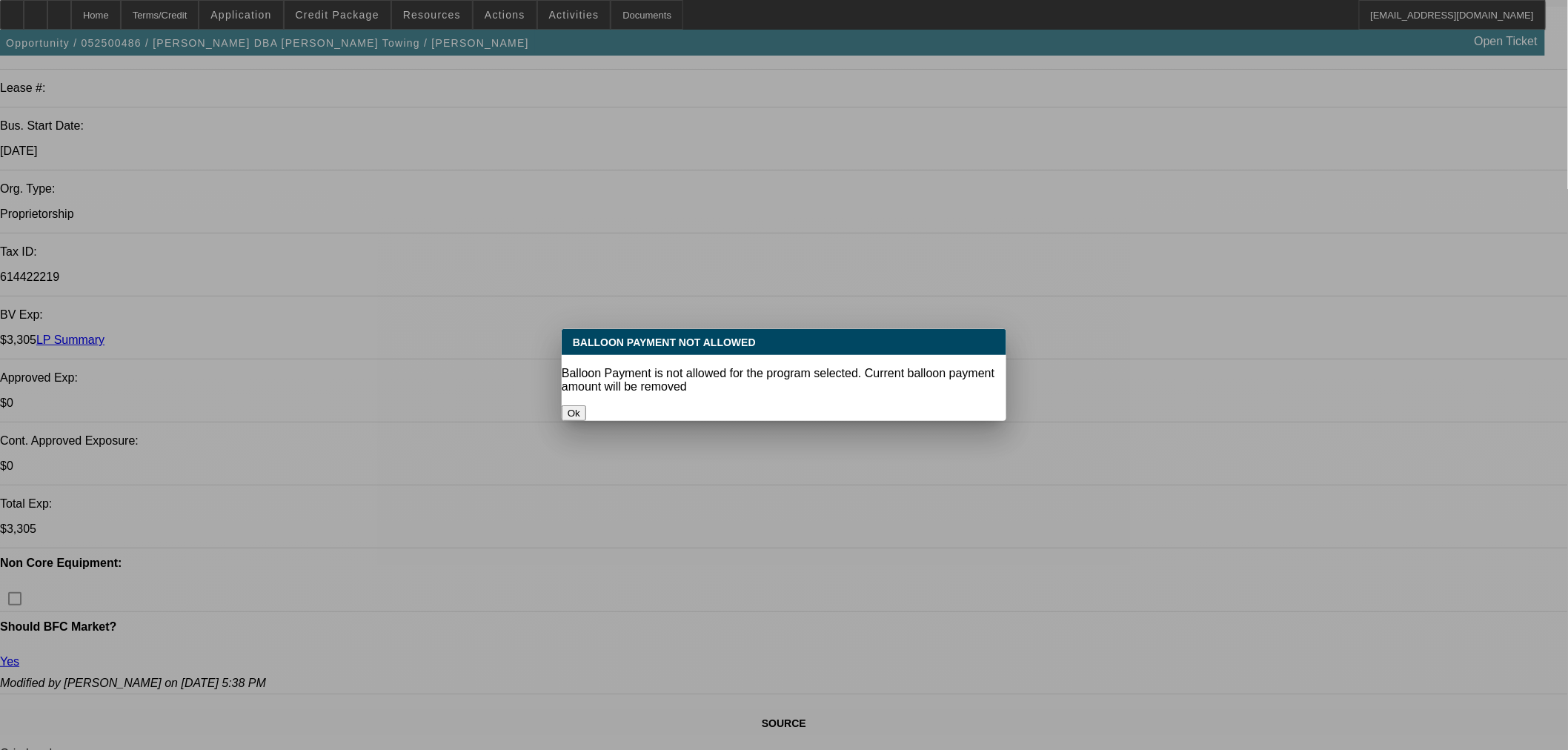
select select "0"
select select "3"
select select "0.1"
select select "4"
click at [586, 405] on button "Ok" at bounding box center [574, 413] width 25 height 15
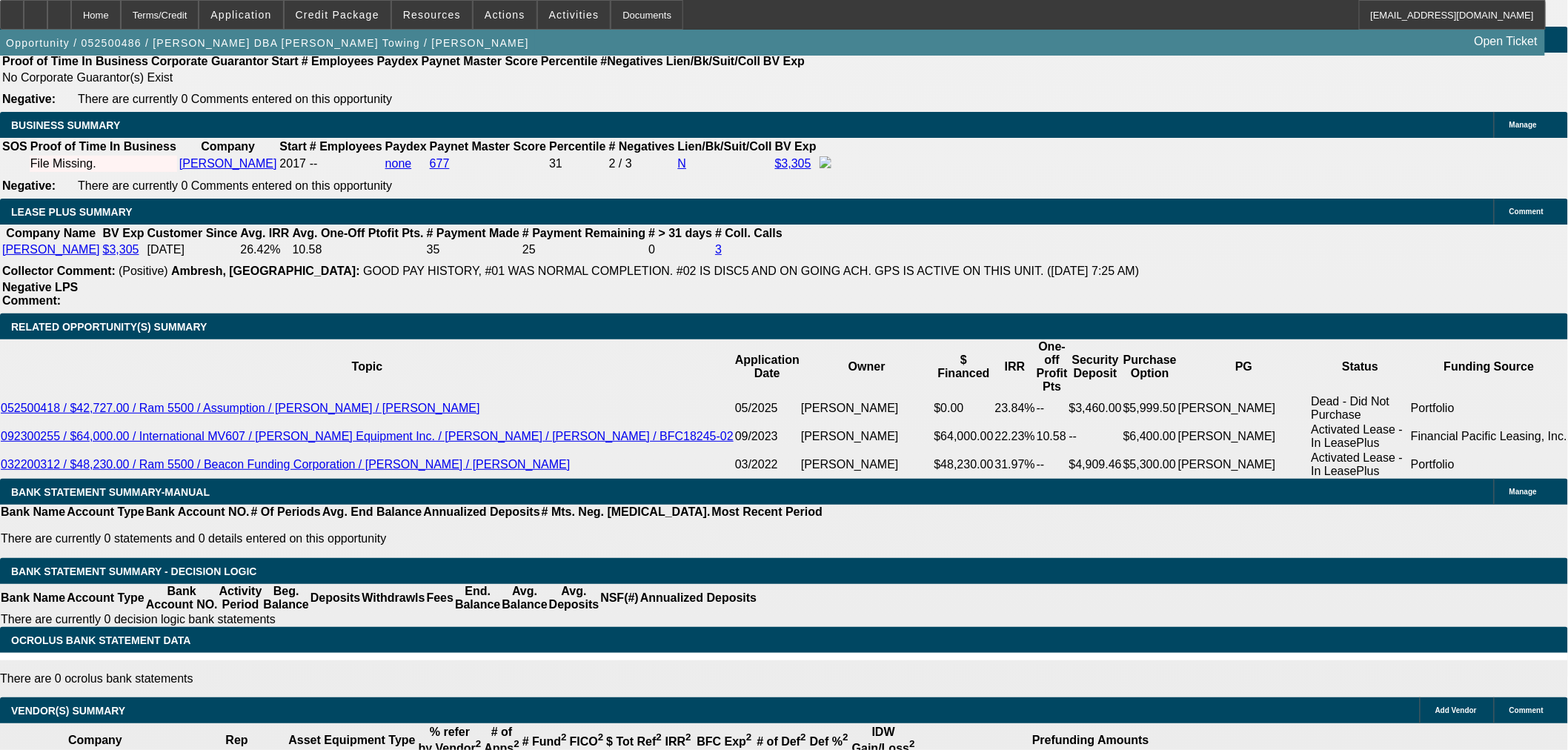
scroll to position [1993, 0]
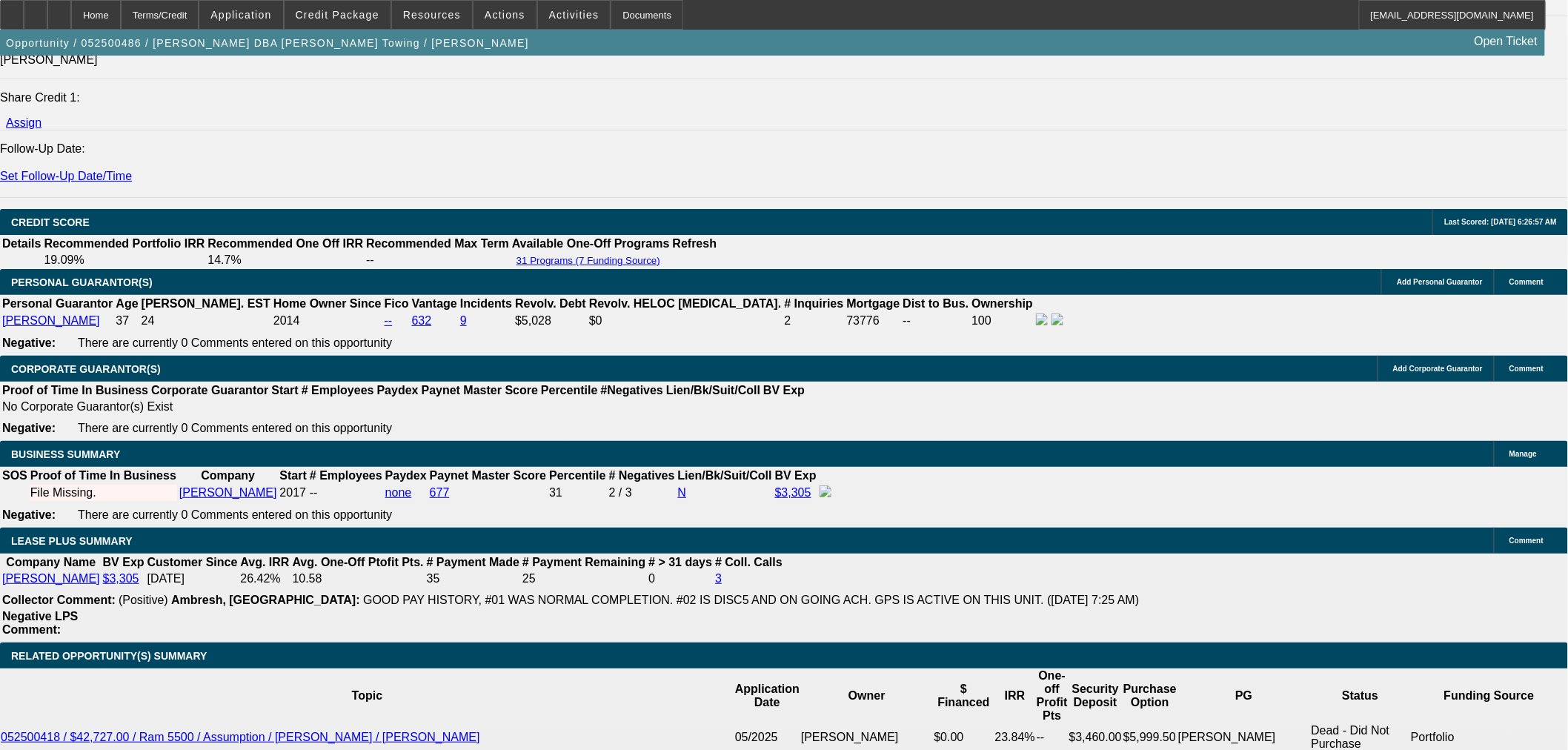
drag, startPoint x: 308, startPoint y: 446, endPoint x: 388, endPoint y: 447, distance: 80.0
type input "UNKNOWN"
type input "4"
type input "$17,170.83"
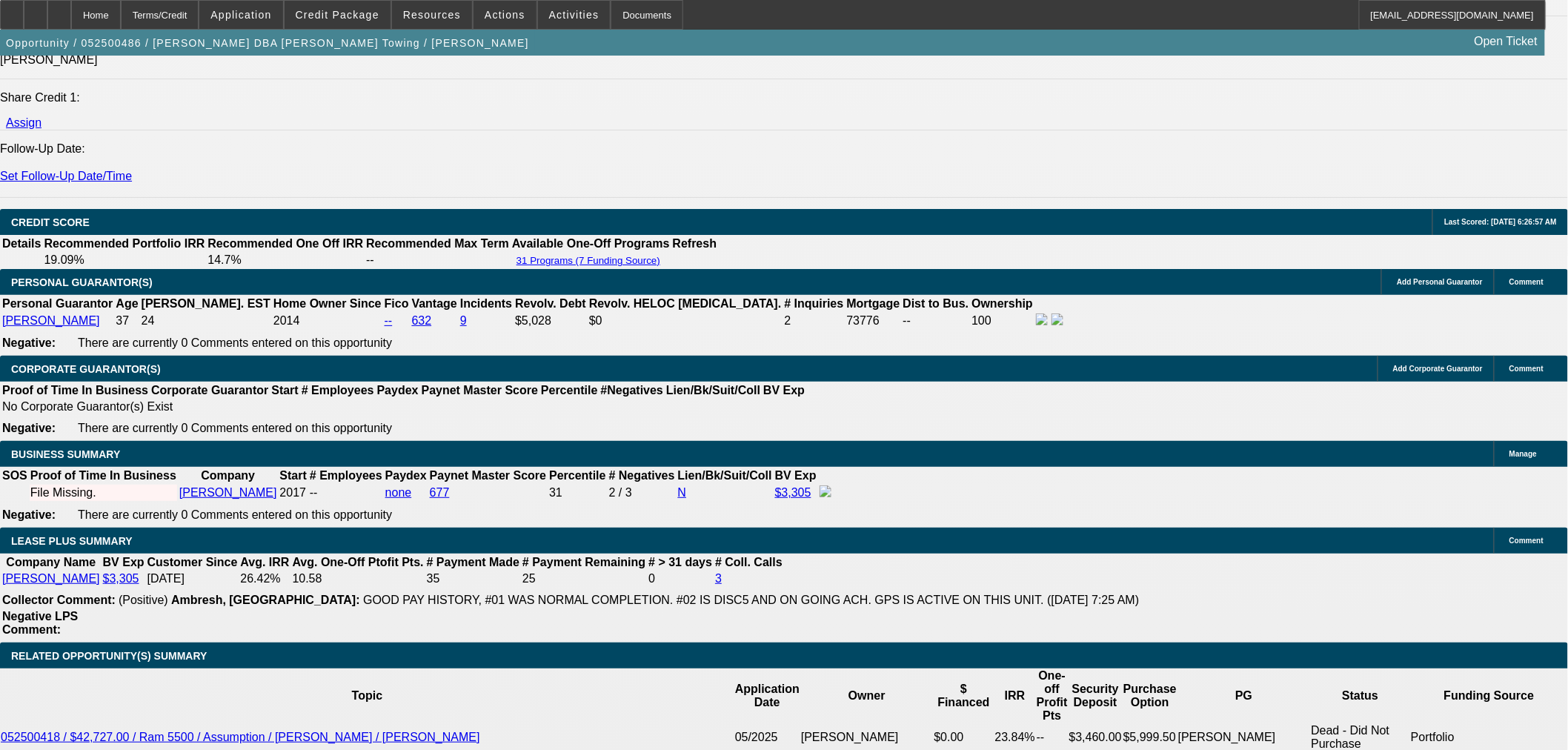
type input "40"
type input "$2,040.53"
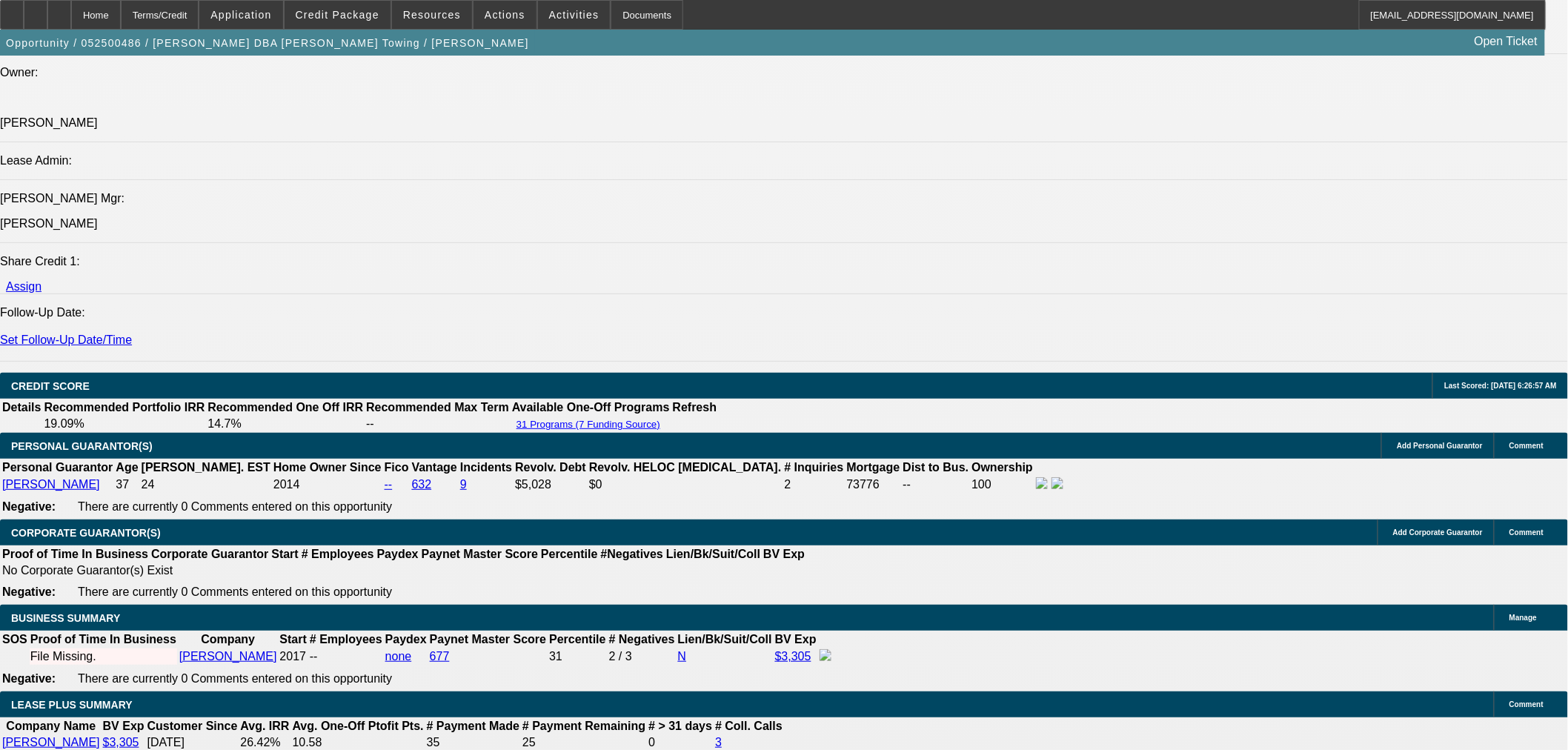
scroll to position [1828, 0]
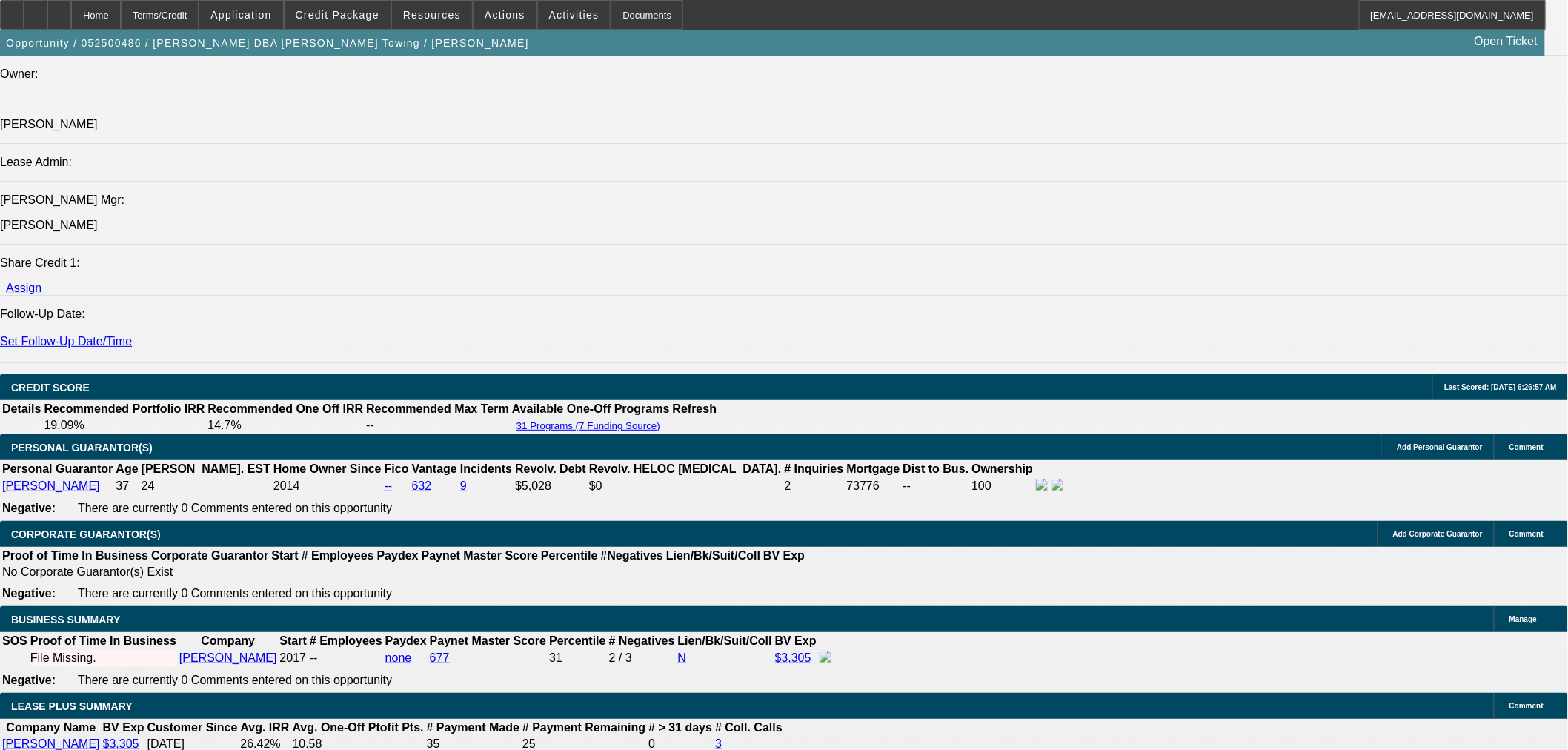
type input "40"
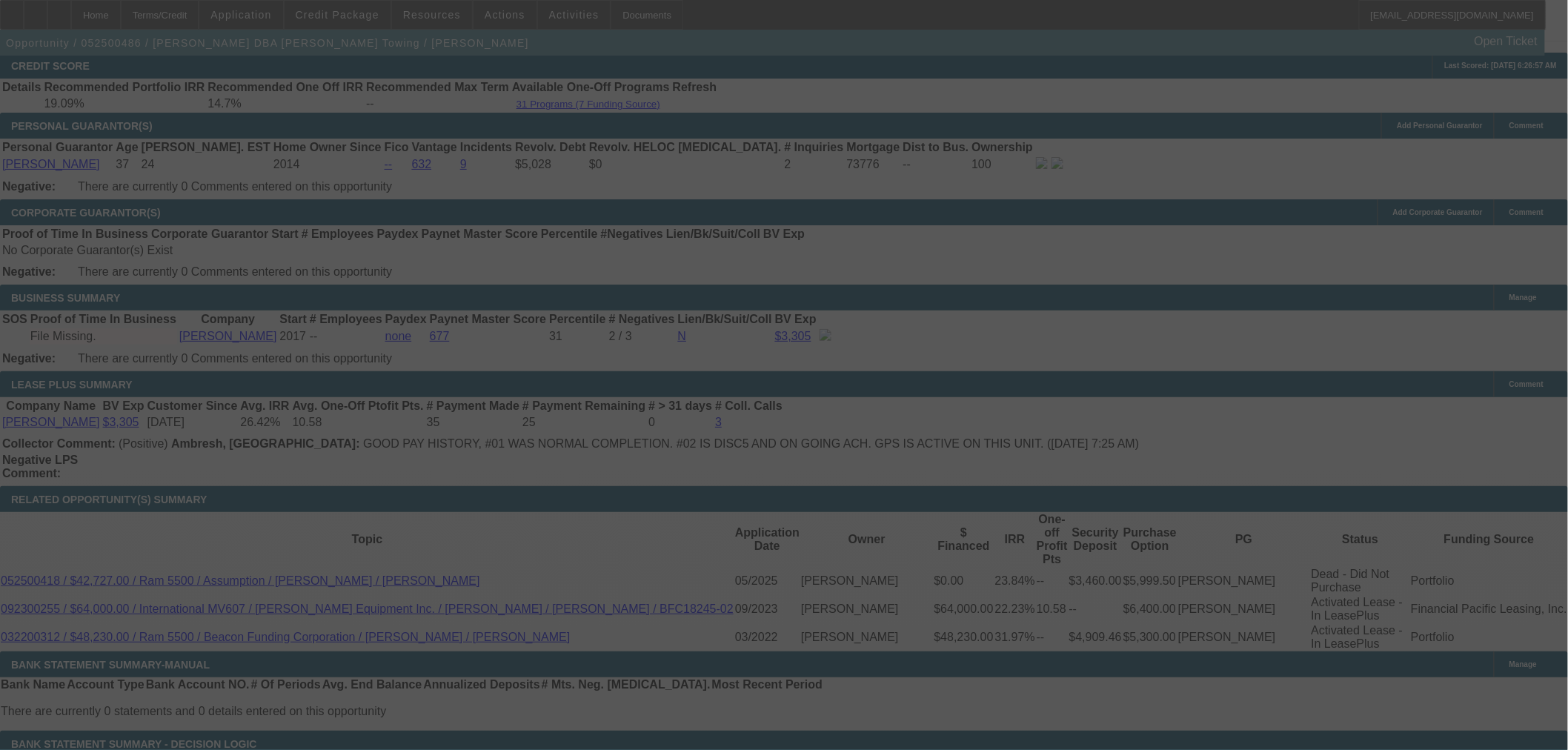
scroll to position [2158, 0]
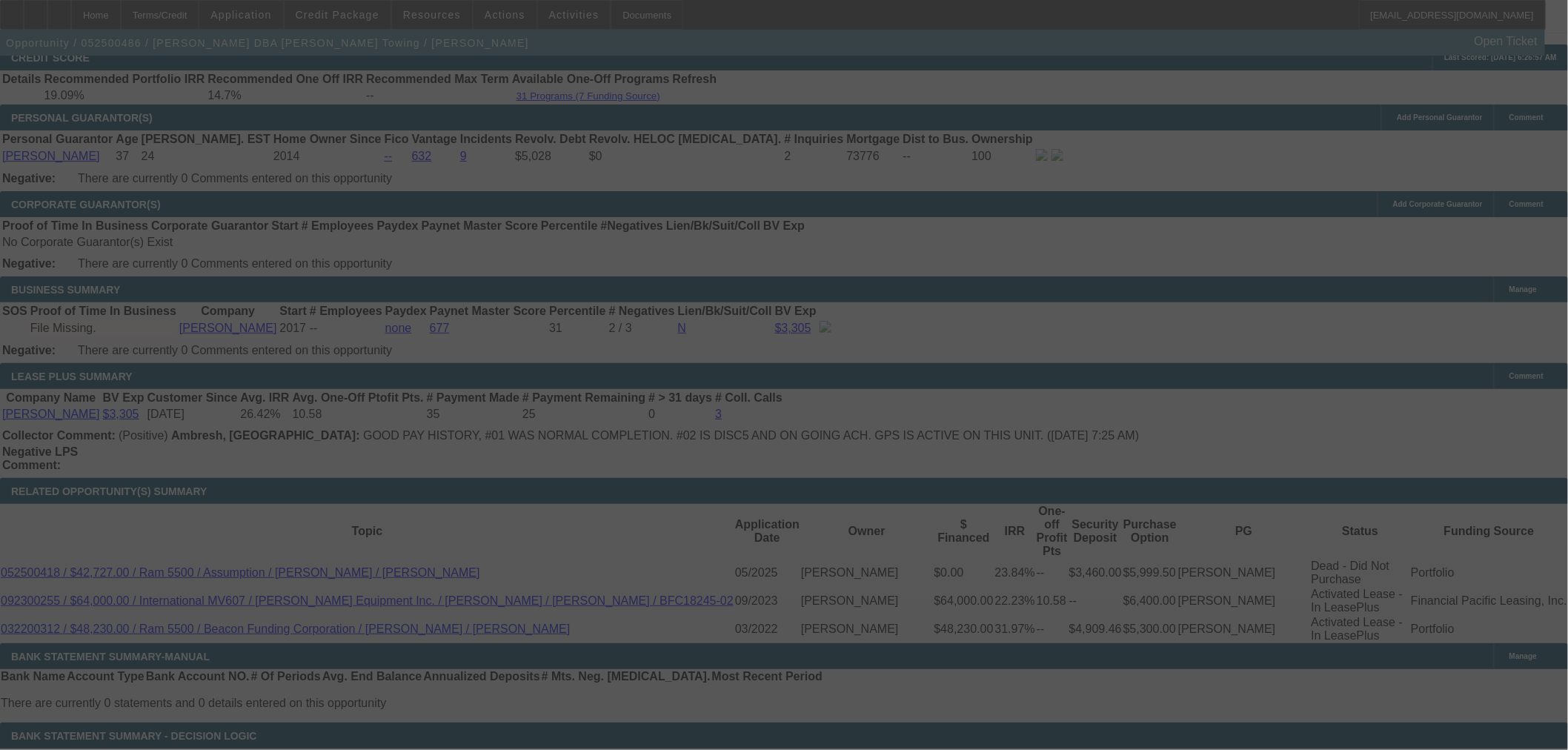
select select "0"
select select "3"
select select "0.1"
select select "4"
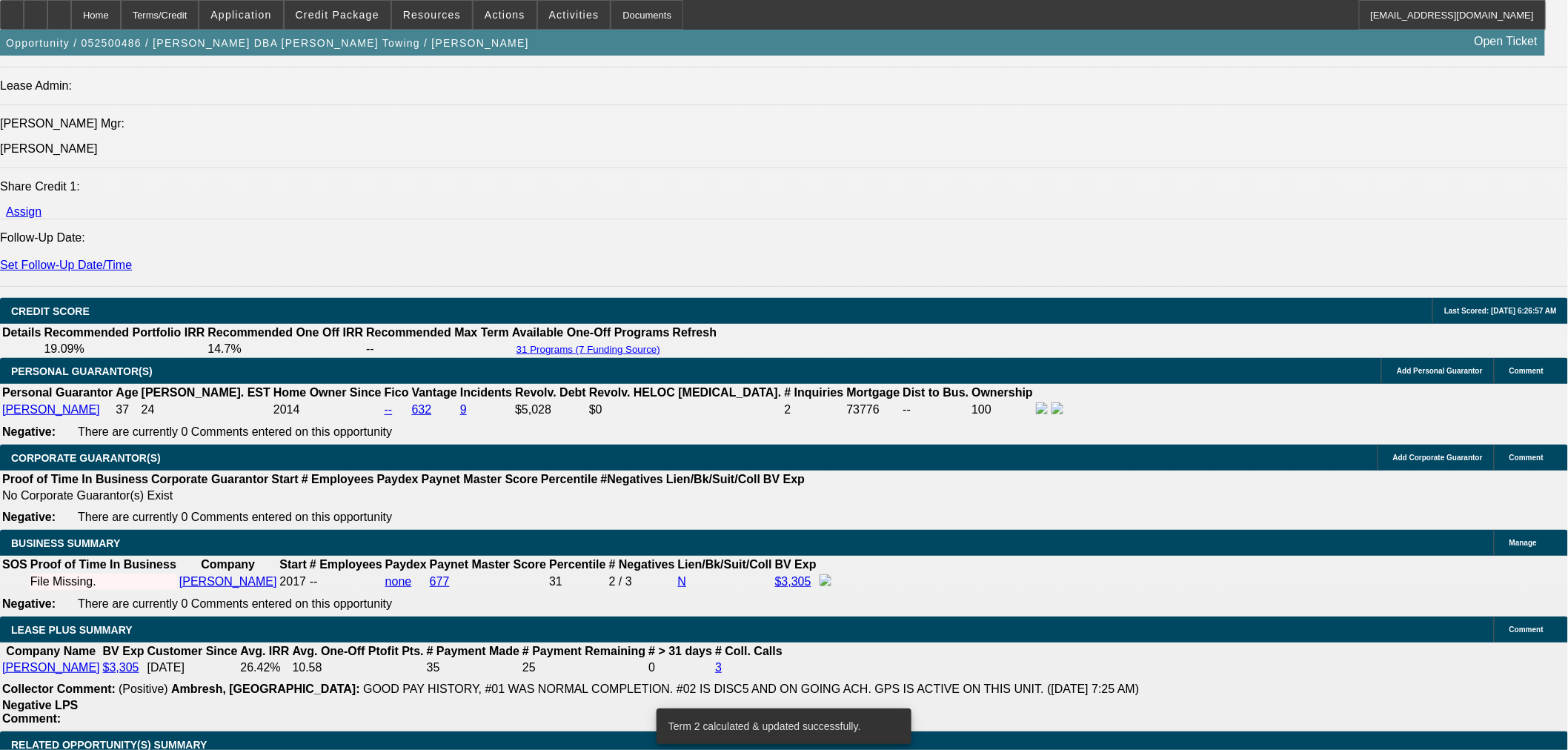
scroll to position [1738, 0]
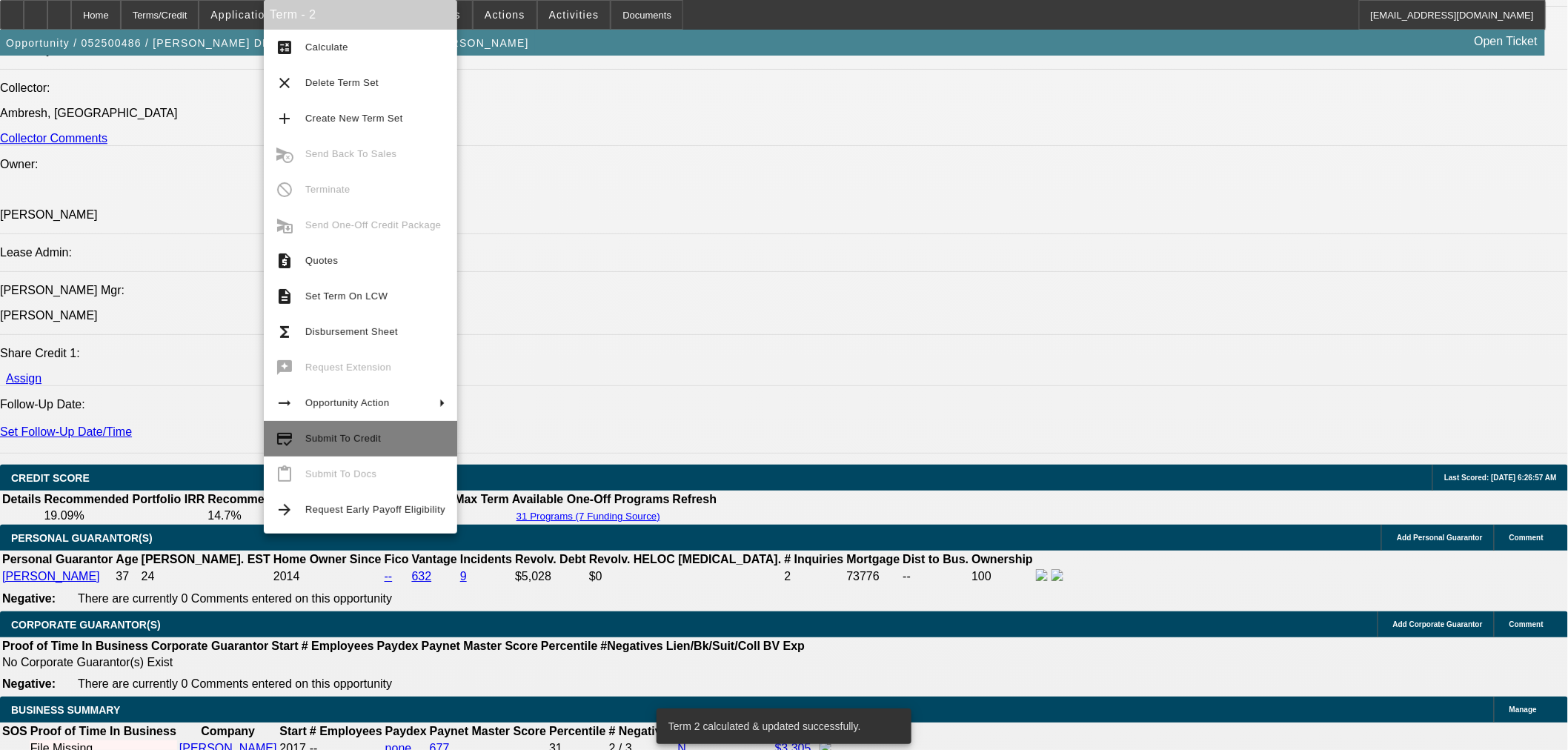
click at [322, 435] on span "Submit To Credit" at bounding box center [343, 438] width 75 height 11
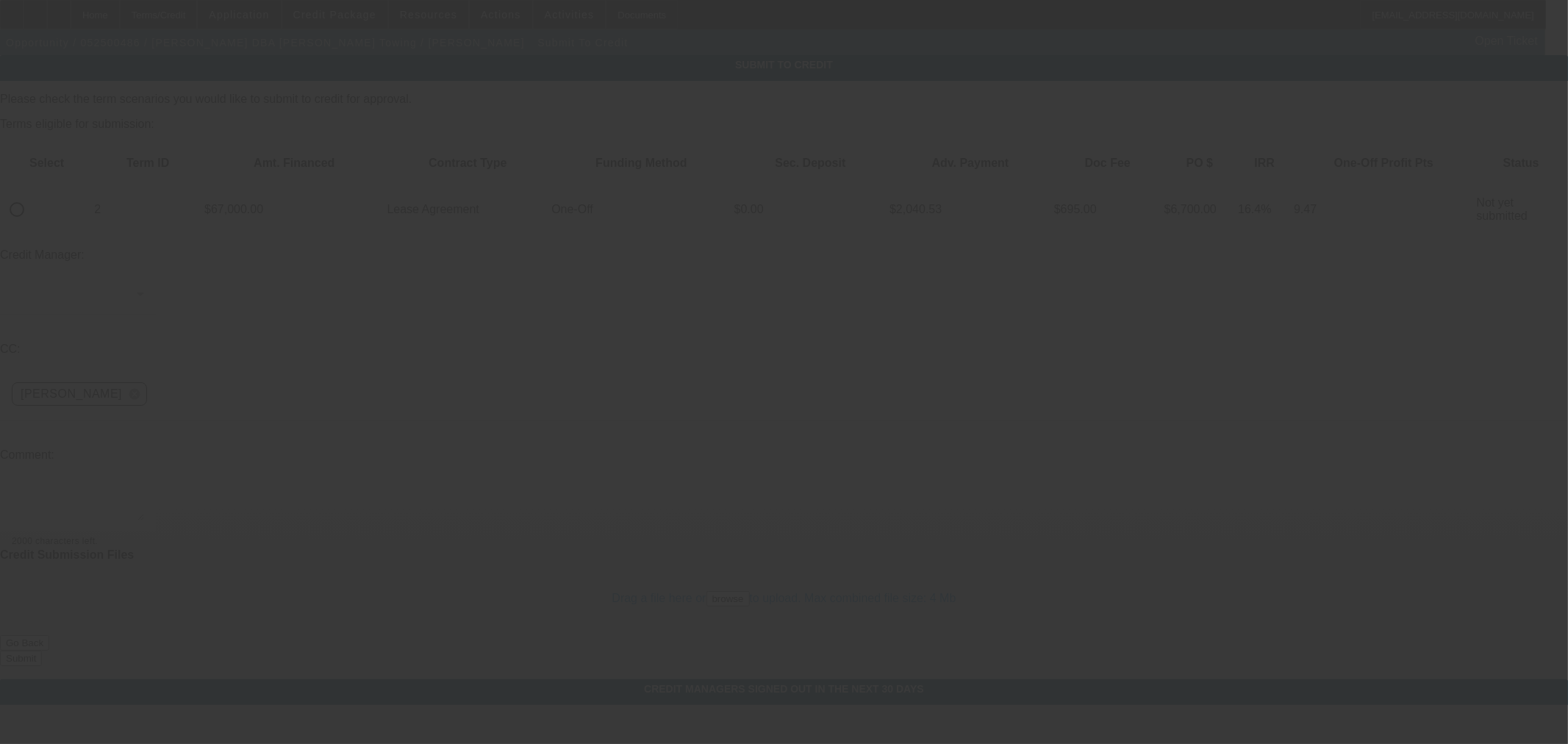
click at [31, 195] on input "radio" at bounding box center [17, 210] width 30 height 30
radio input "true"
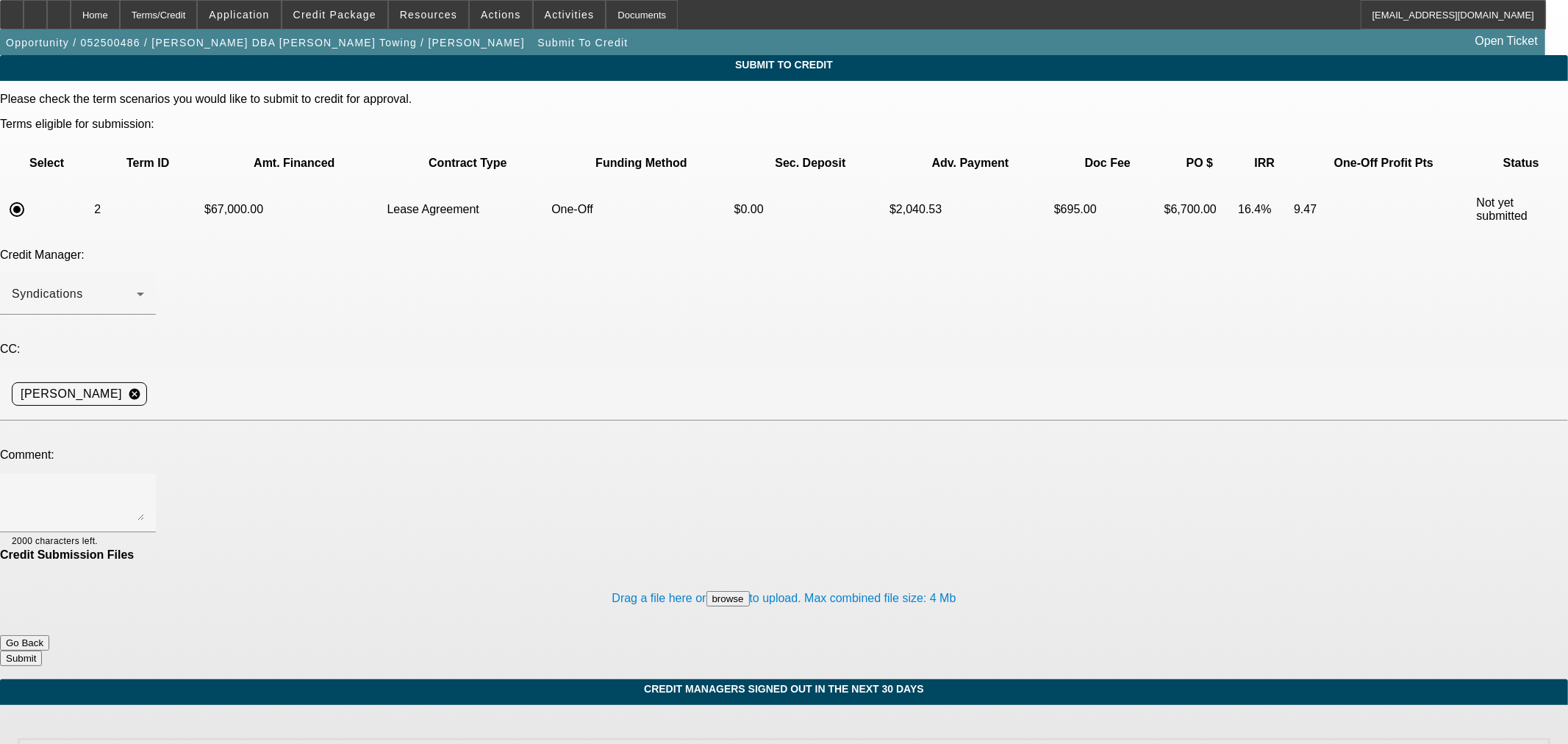
click at [333, 349] on div at bounding box center [784, 372] width 1568 height 744
click at [144, 485] on textarea at bounding box center [78, 503] width 132 height 36
